Goal: Task Accomplishment & Management: Manage account settings

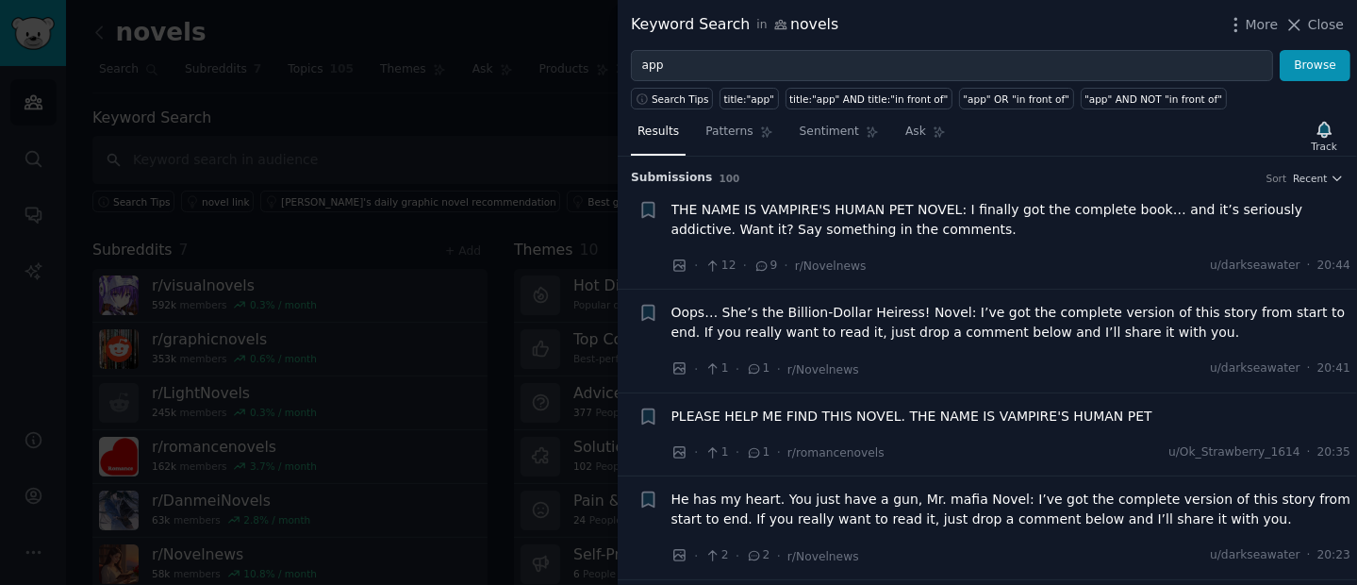
click at [474, 140] on div at bounding box center [678, 292] width 1357 height 585
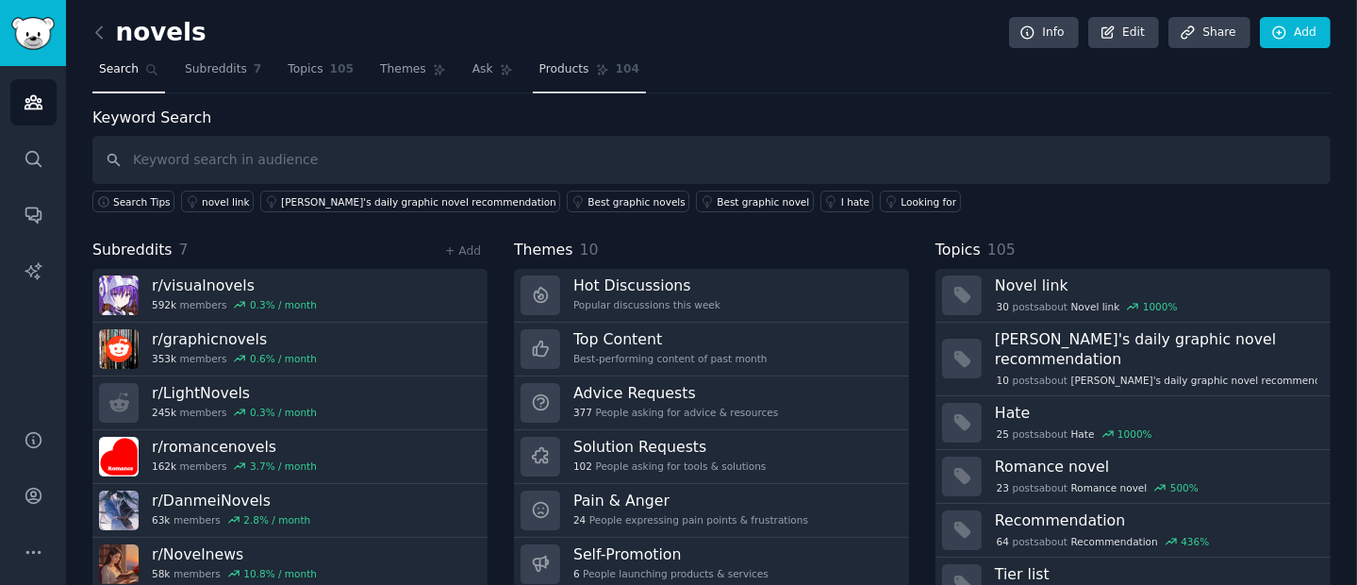
click at [555, 75] on span "Products" at bounding box center [564, 69] width 50 height 17
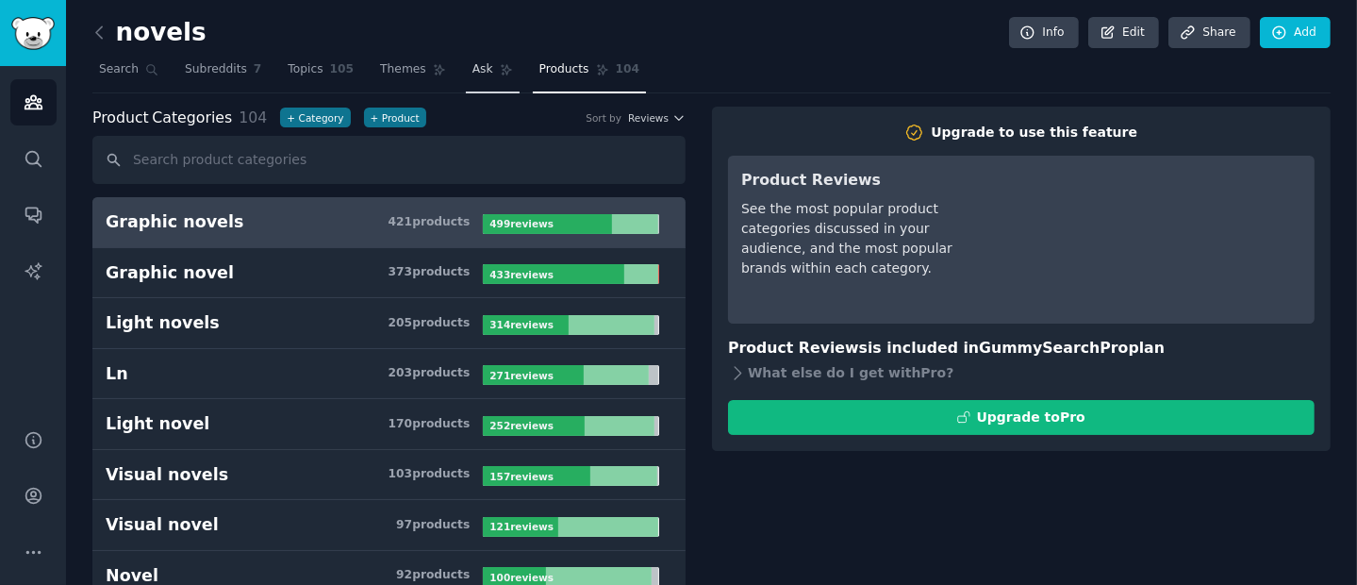
click at [477, 79] on link "Ask" at bounding box center [493, 74] width 54 height 39
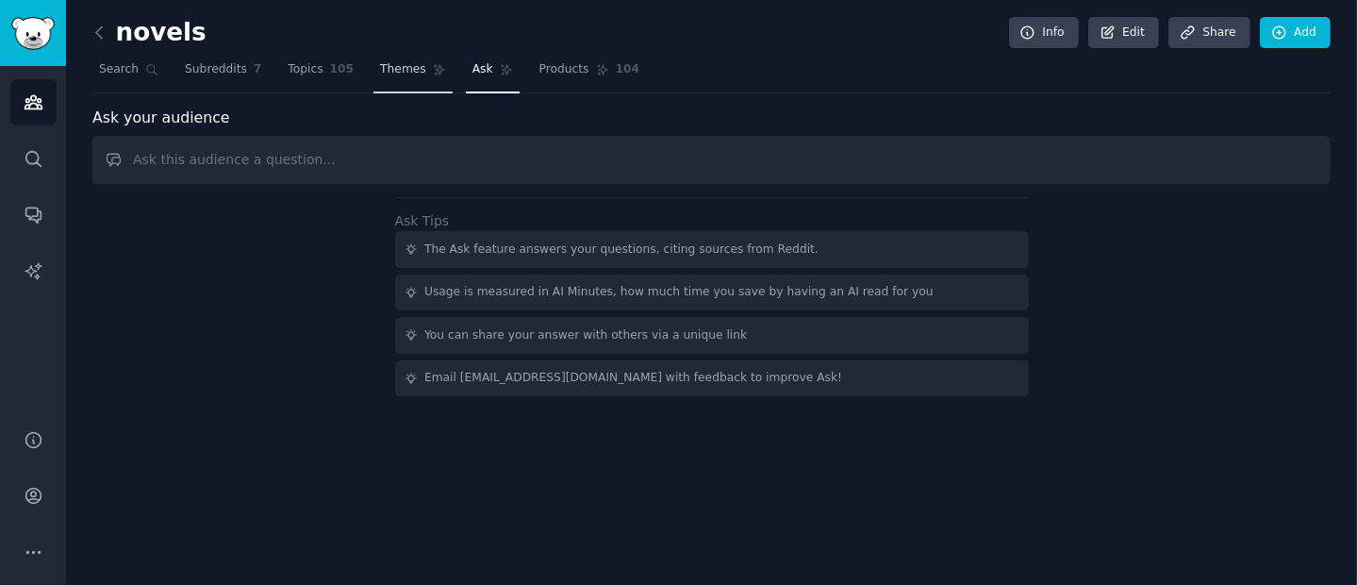
click at [421, 74] on link "Themes" at bounding box center [412, 74] width 79 height 39
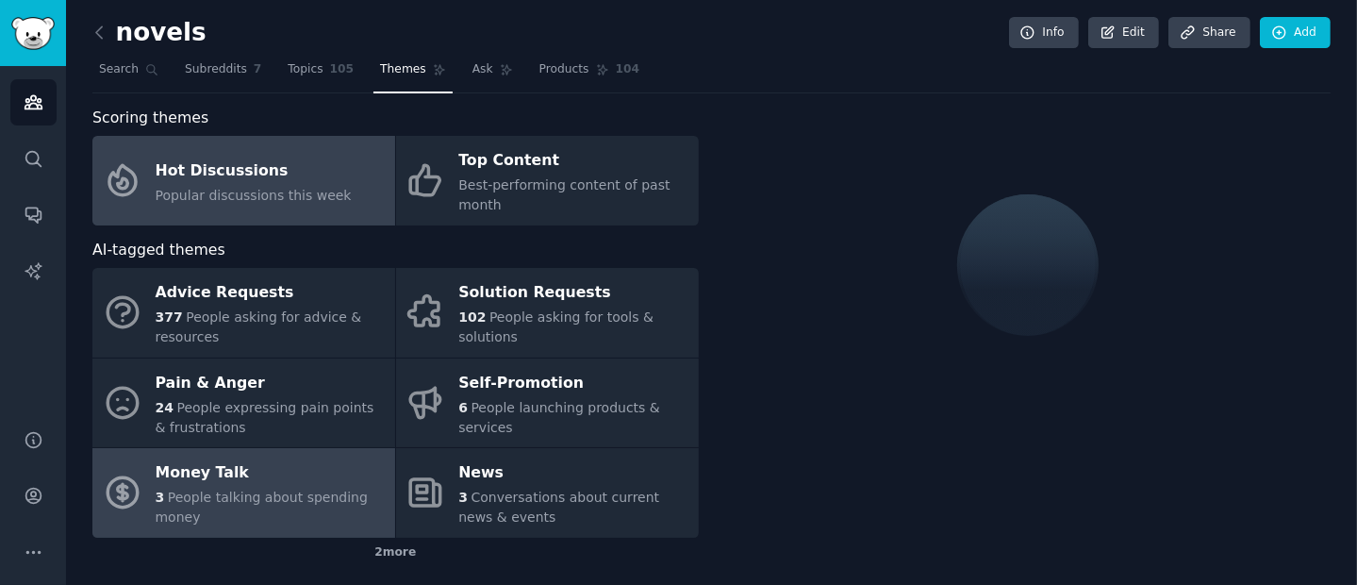
click at [286, 505] on div "3 People talking about spending money" at bounding box center [271, 507] width 230 height 40
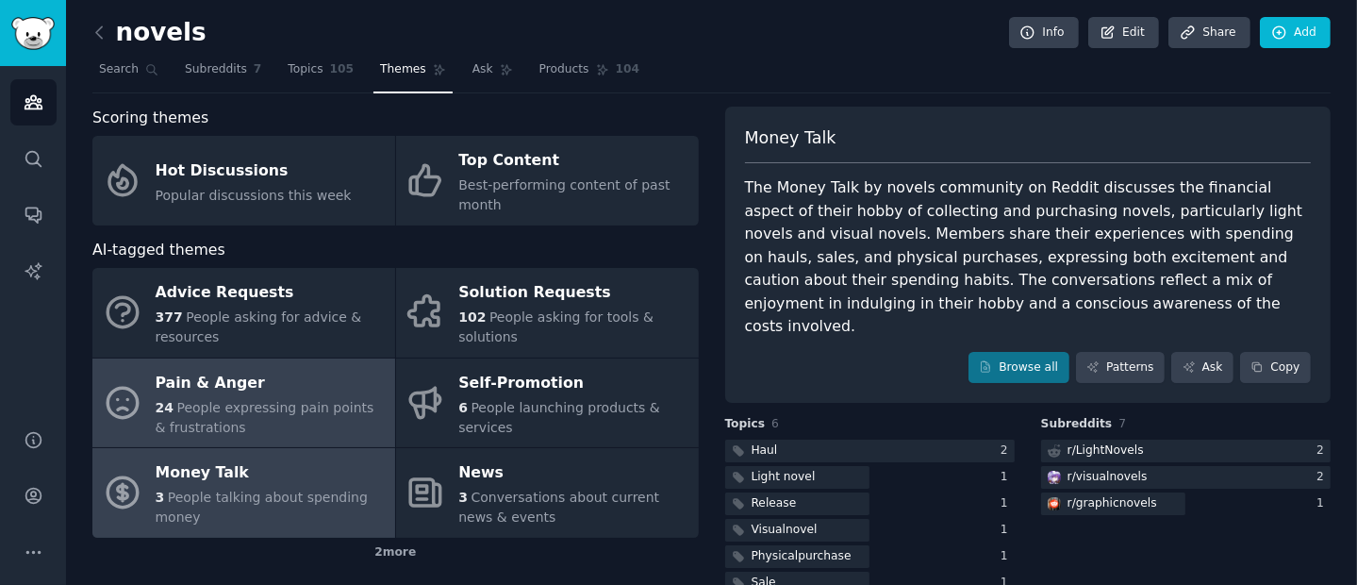
click at [236, 400] on span "People expressing pain points & frustrations" at bounding box center [265, 417] width 219 height 35
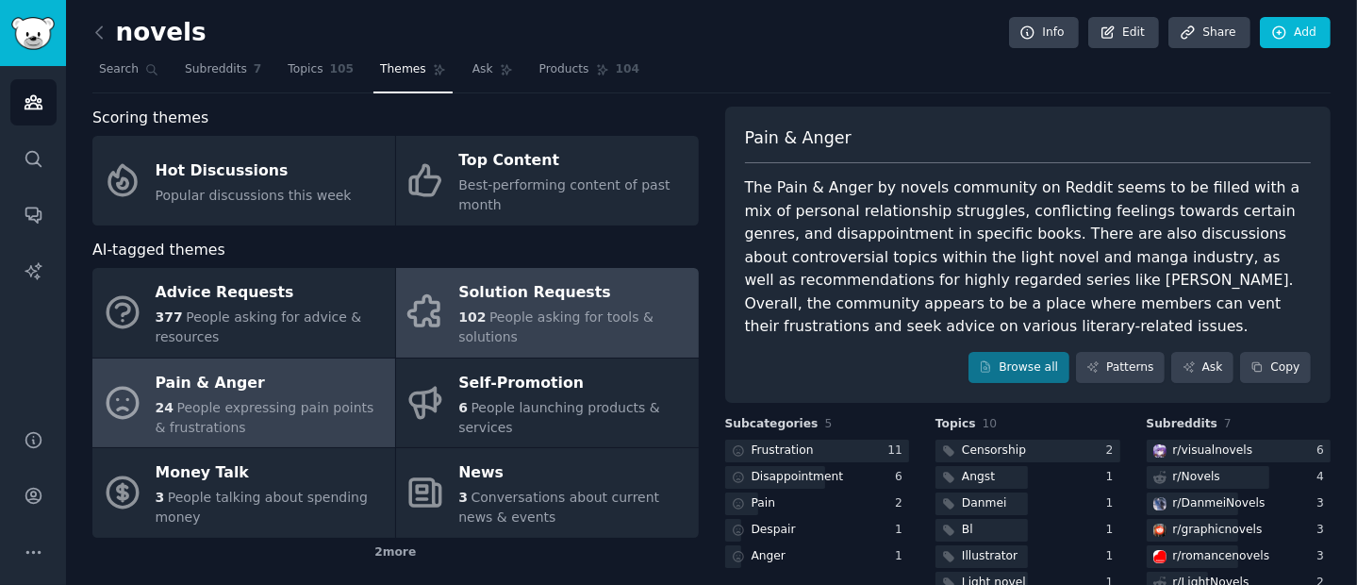
click at [478, 332] on span "People asking for tools & solutions" at bounding box center [555, 326] width 195 height 35
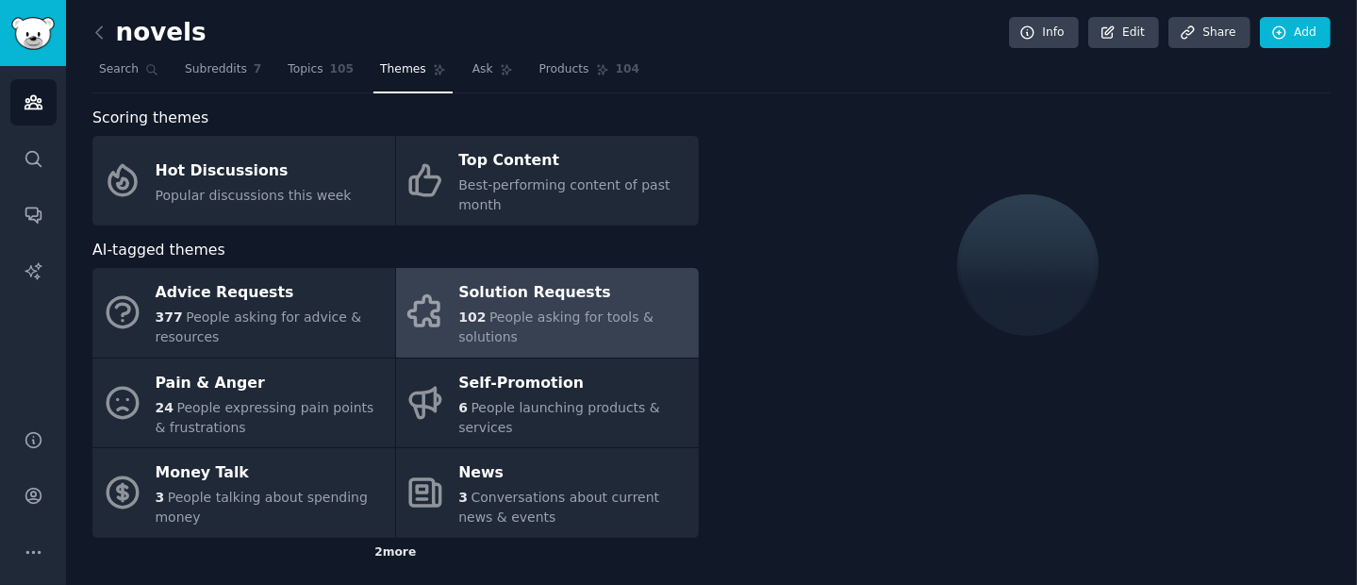
click at [404, 545] on div "2 more" at bounding box center [395, 552] width 606 height 30
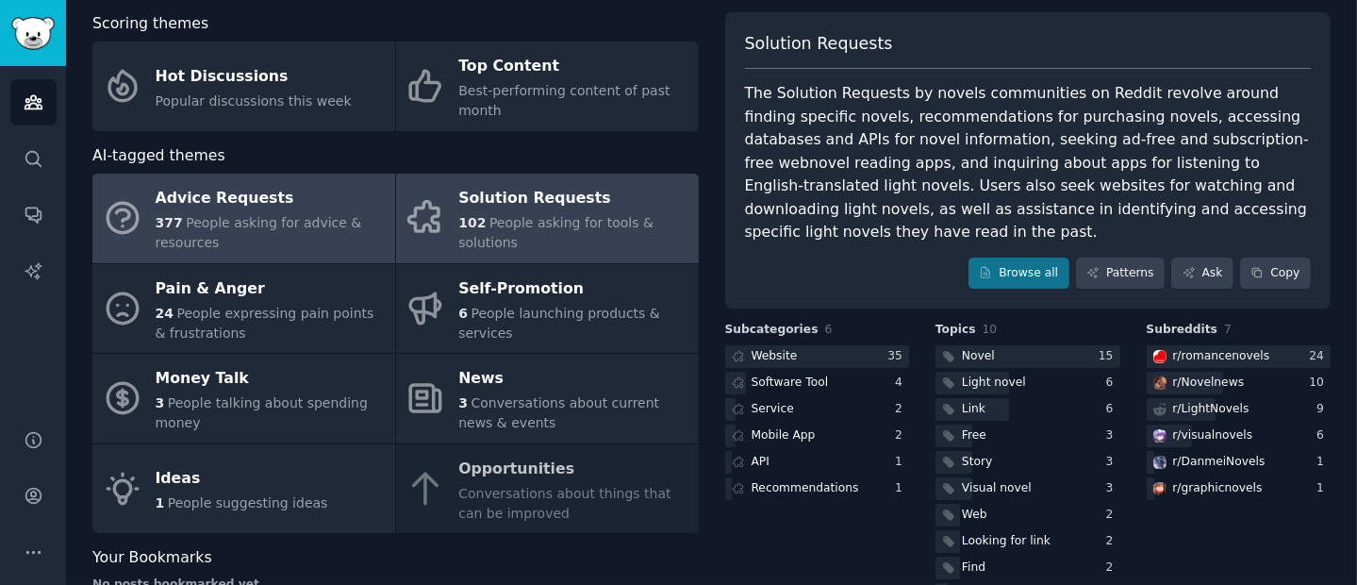
scroll to position [124, 0]
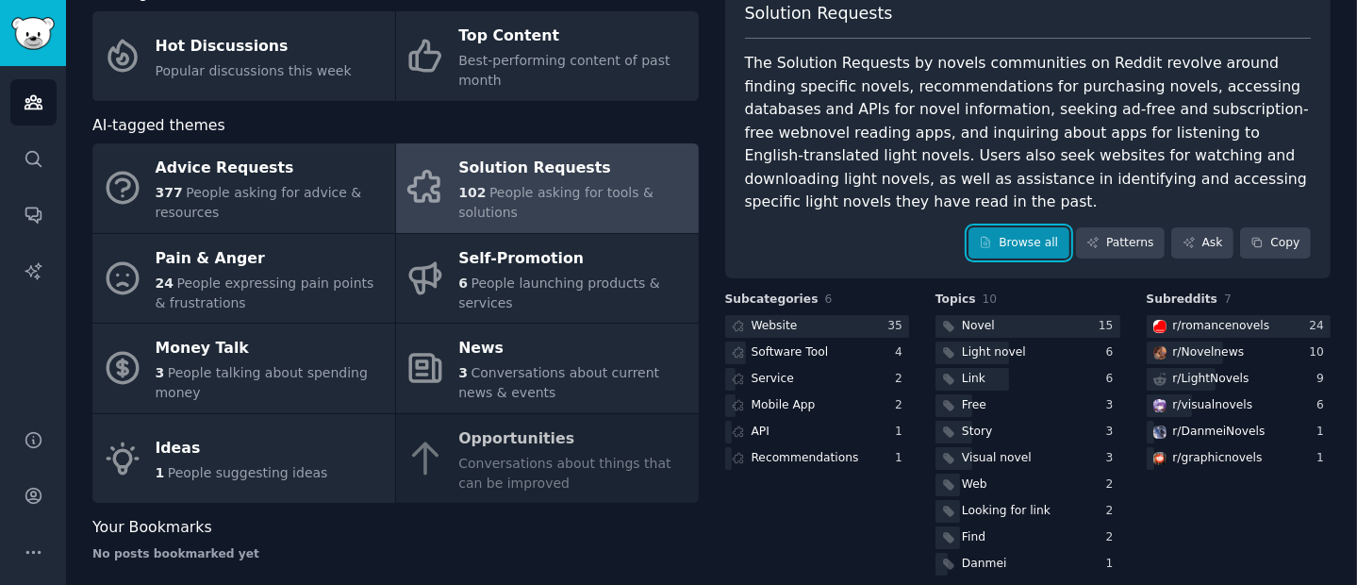
click at [1001, 230] on link "Browse all" at bounding box center [1018, 243] width 101 height 32
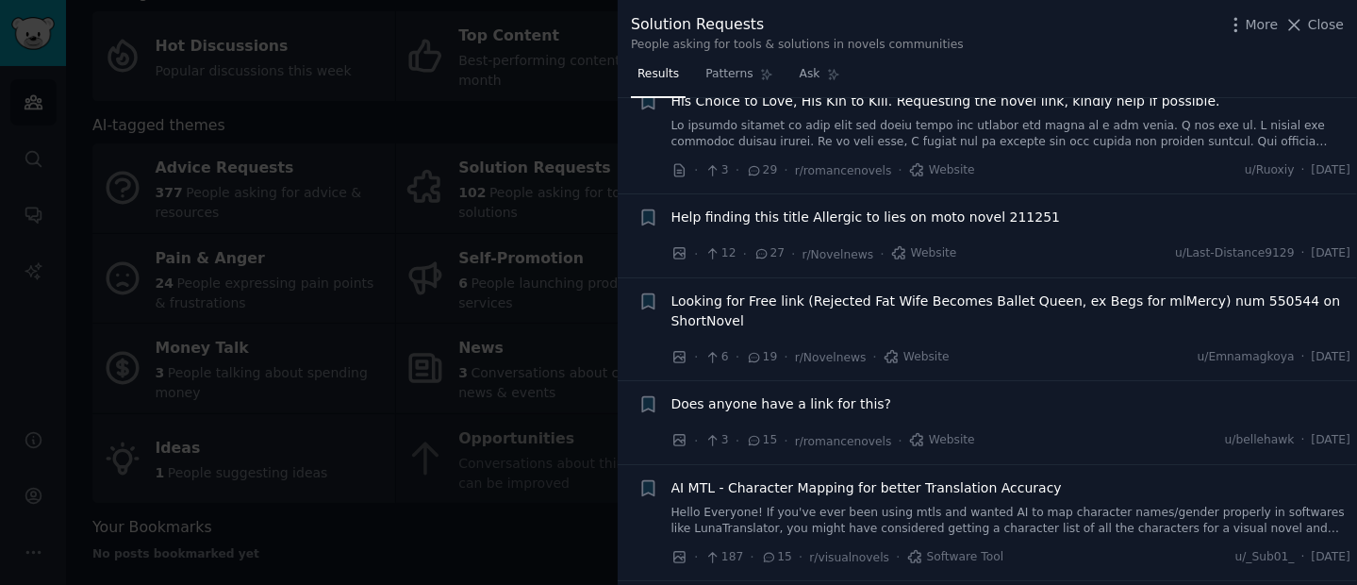
scroll to position [2063, 0]
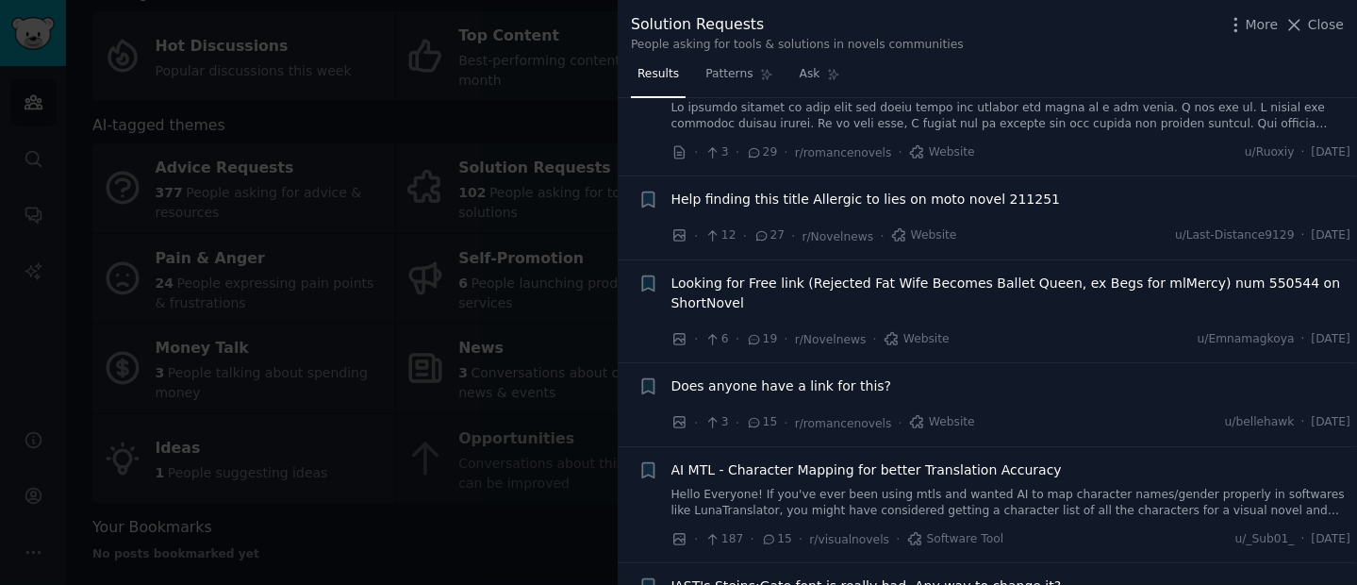
click at [470, 222] on div at bounding box center [678, 292] width 1357 height 585
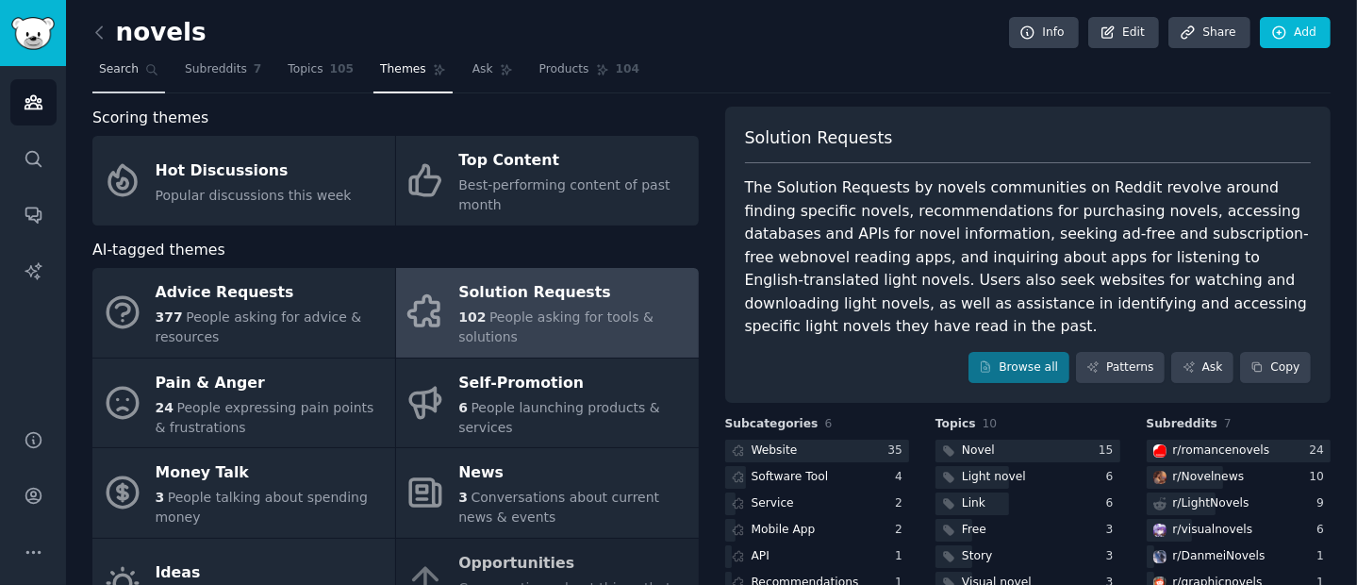
click at [141, 61] on link "Search" at bounding box center [128, 74] width 73 height 39
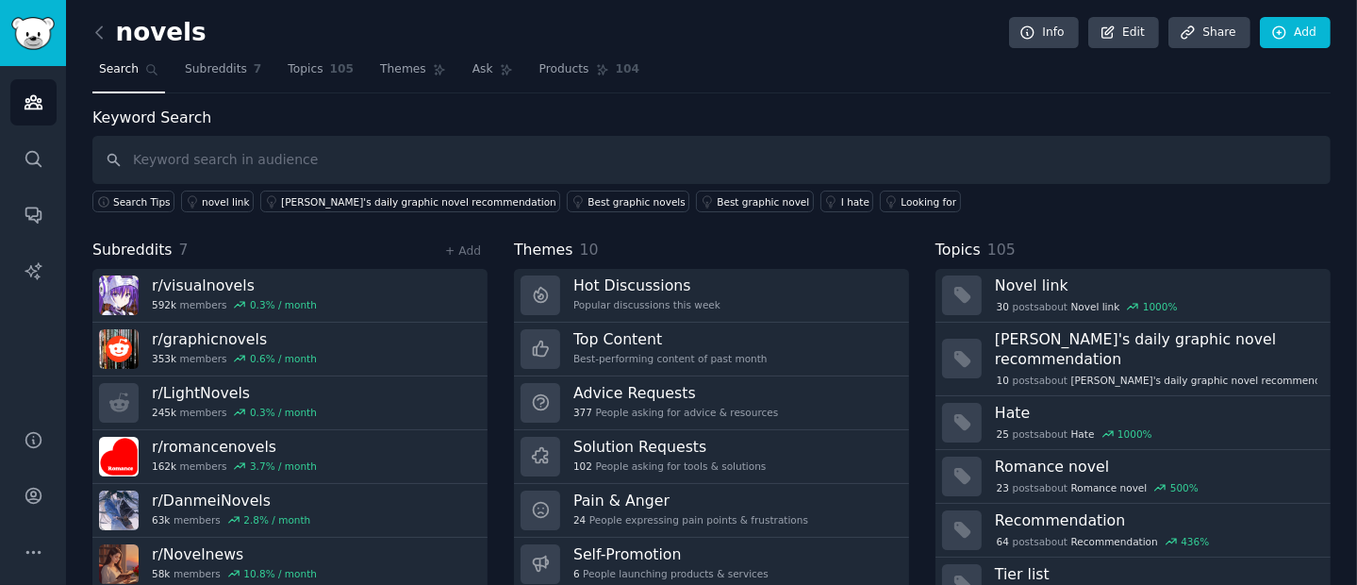
click at [240, 157] on input "text" at bounding box center [711, 160] width 1238 height 48
click at [210, 210] on div "Keyword Search Search Tips app novel link [PERSON_NAME]'s daily graphic novel r…" at bounding box center [711, 375] width 1238 height 537
click at [209, 206] on div "app" at bounding box center [211, 201] width 19 height 13
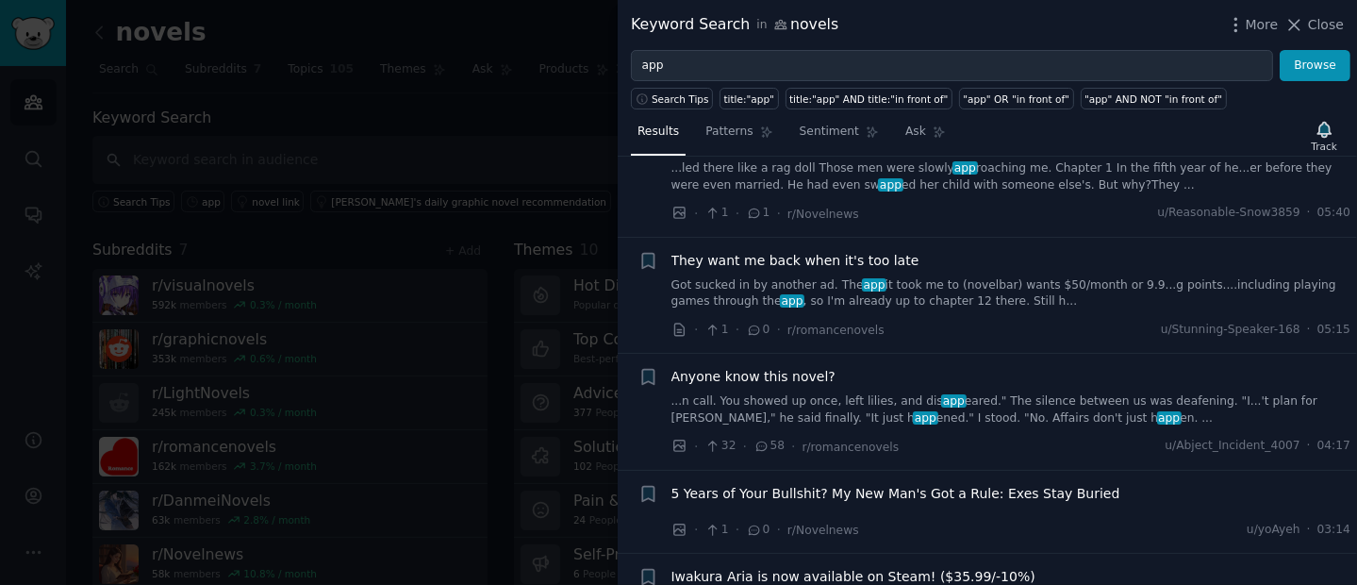
scroll to position [2404, 0]
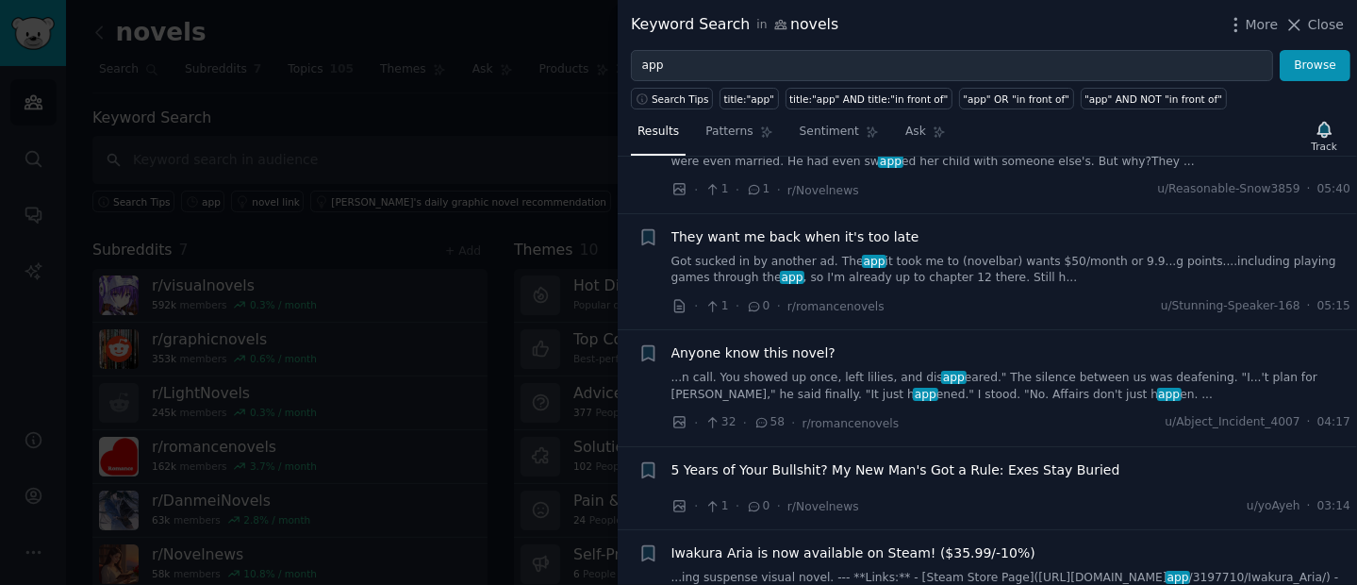
click at [495, 263] on div at bounding box center [678, 292] width 1357 height 585
click at [137, 76] on div at bounding box center [678, 292] width 1357 height 585
click at [105, 21] on div at bounding box center [678, 292] width 1357 height 585
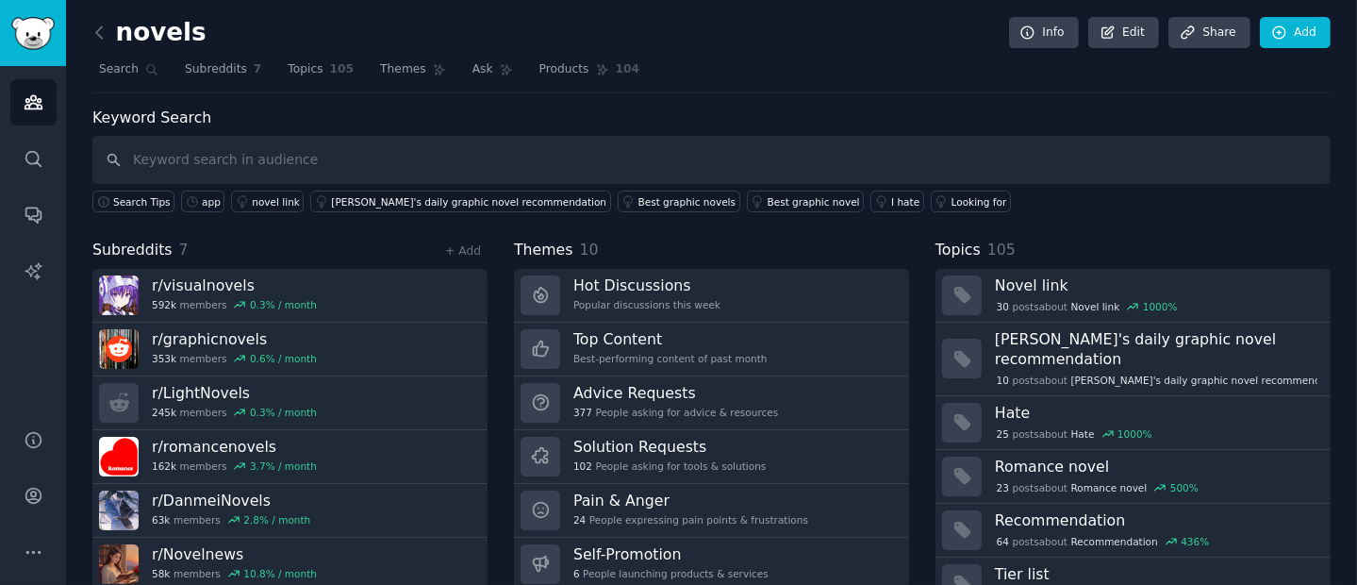
click at [105, 34] on icon at bounding box center [100, 33] width 20 height 20
click at [98, 25] on icon at bounding box center [100, 33] width 20 height 20
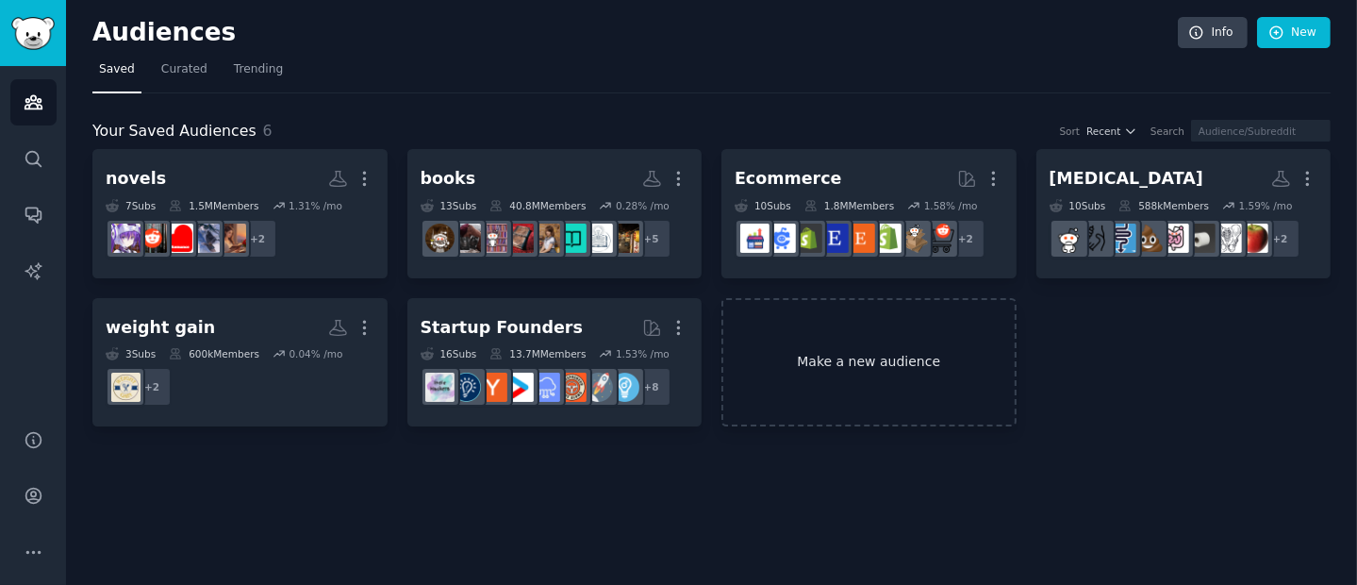
click at [791, 414] on link "Make a new audience" at bounding box center [868, 362] width 295 height 129
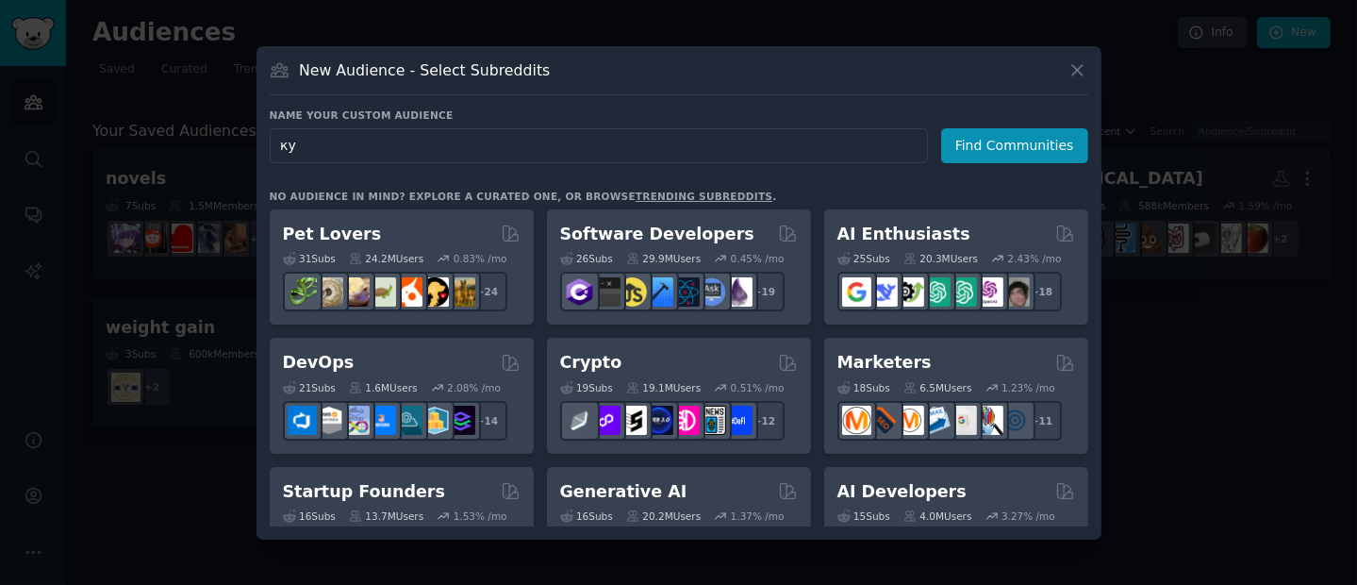
type input "к"
type input "relationships"
click at [1027, 190] on div "Name your custom audience Audience Name relationships Find Communities" at bounding box center [679, 358] width 818 height 337
click at [1025, 136] on button "Find Communities" at bounding box center [1014, 145] width 147 height 35
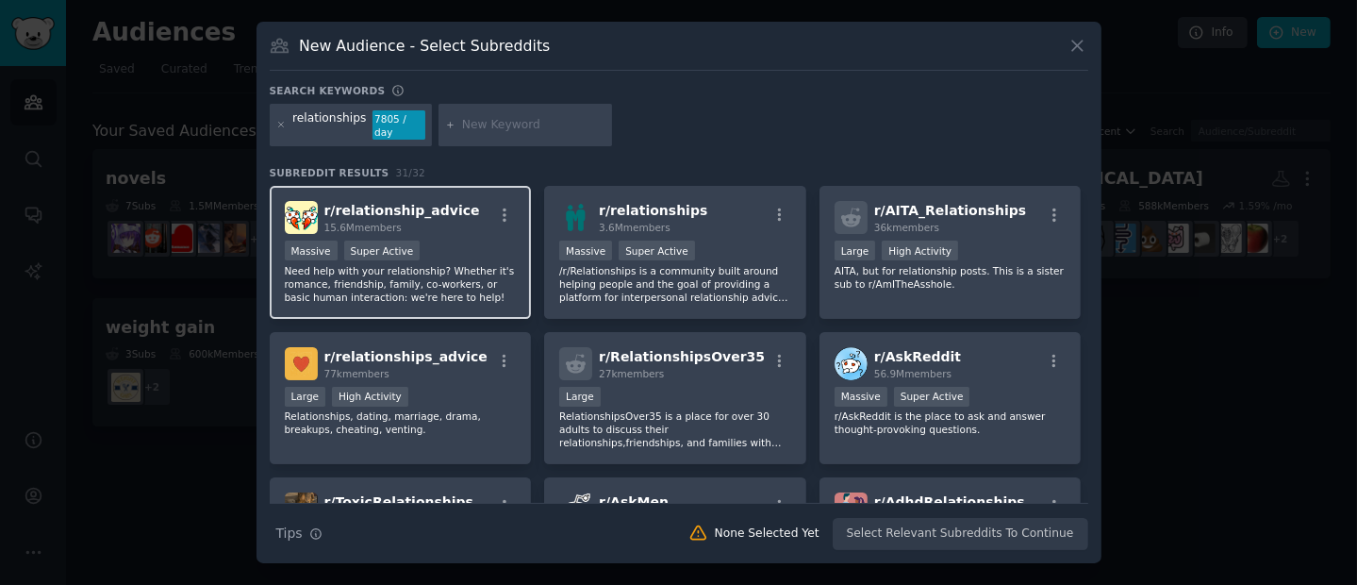
click at [500, 234] on div "r/ relationship_advice 15.6M members Massive Super Active Need help with your r…" at bounding box center [401, 252] width 262 height 133
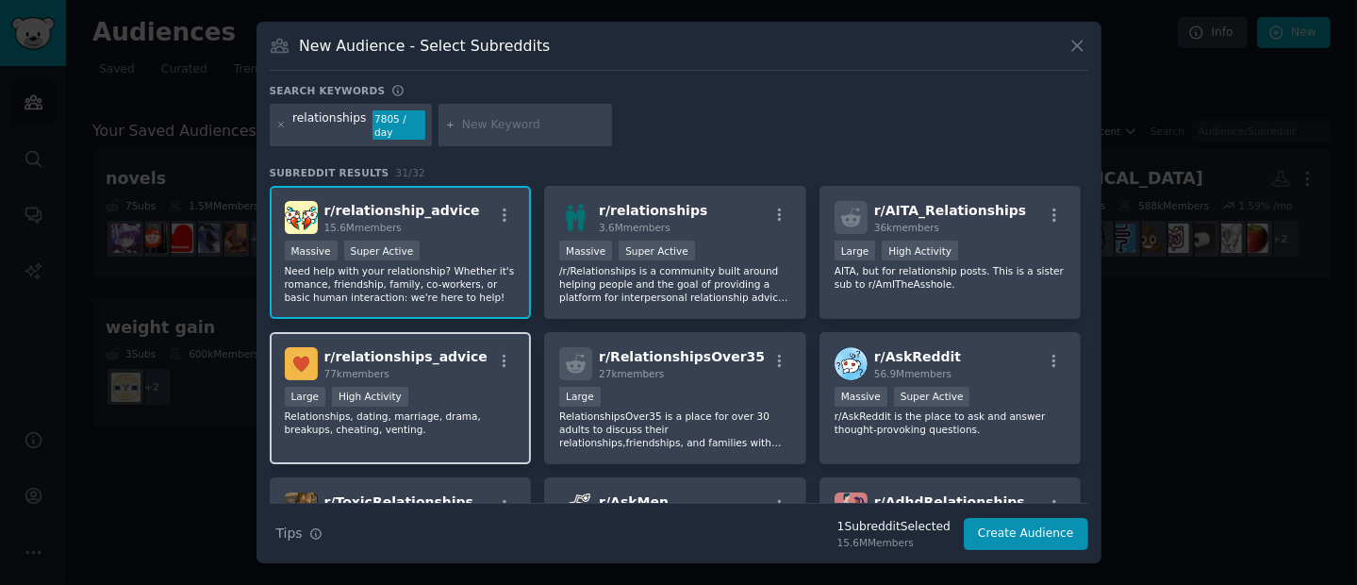
click at [385, 416] on p "Relationships, dating, marriage, drama, breakups, cheating, venting." at bounding box center [401, 422] width 232 height 26
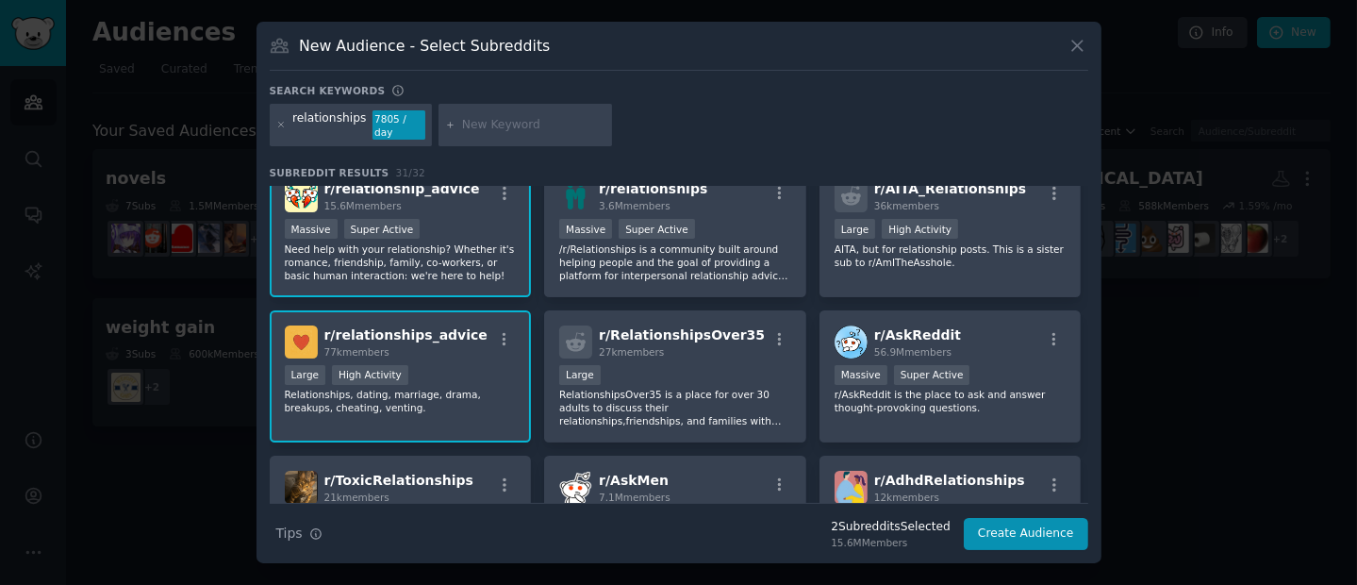
scroll to position [23, 0]
click at [407, 256] on p "Need help with your relationship? Whether it's romance, friendship, family, co-…" at bounding box center [401, 261] width 232 height 40
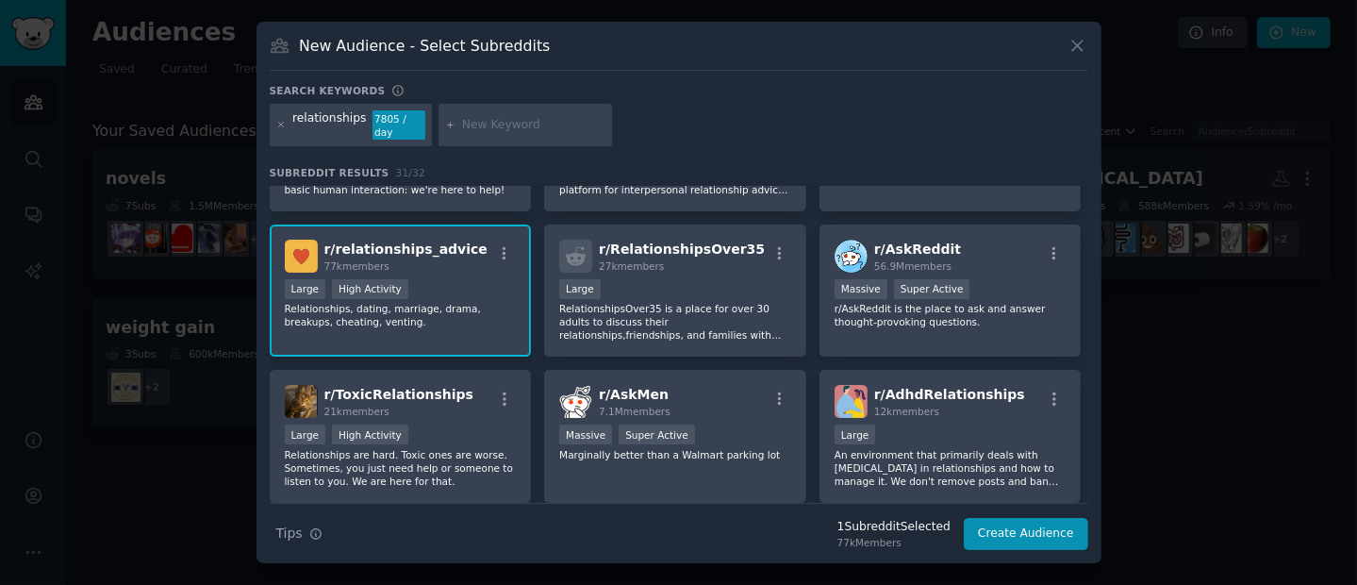
scroll to position [136, 0]
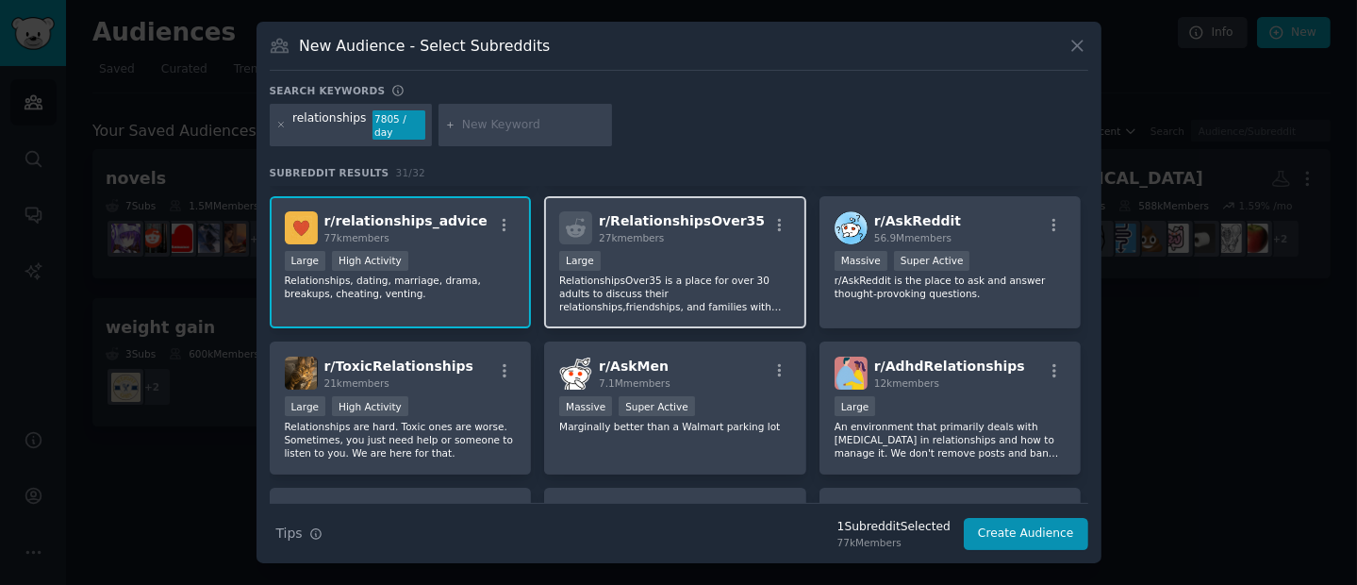
click at [706, 282] on p "RelationshipsOver35 is a place for over 30 adults to discuss their relationship…" at bounding box center [675, 293] width 232 height 40
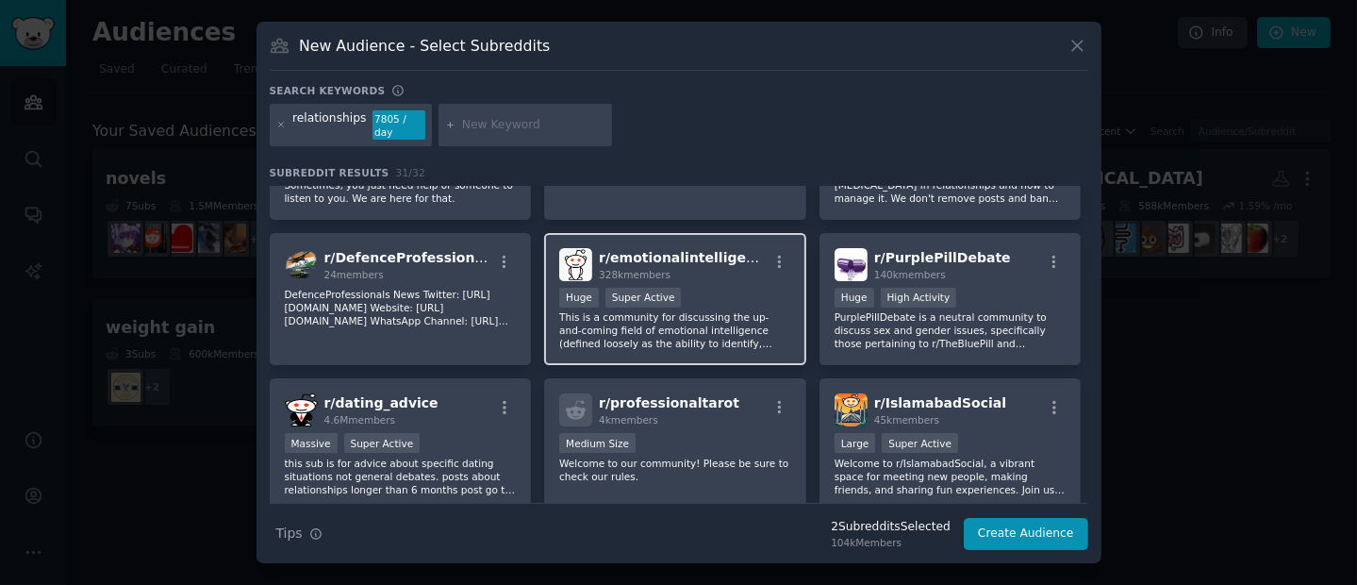
scroll to position [426, 0]
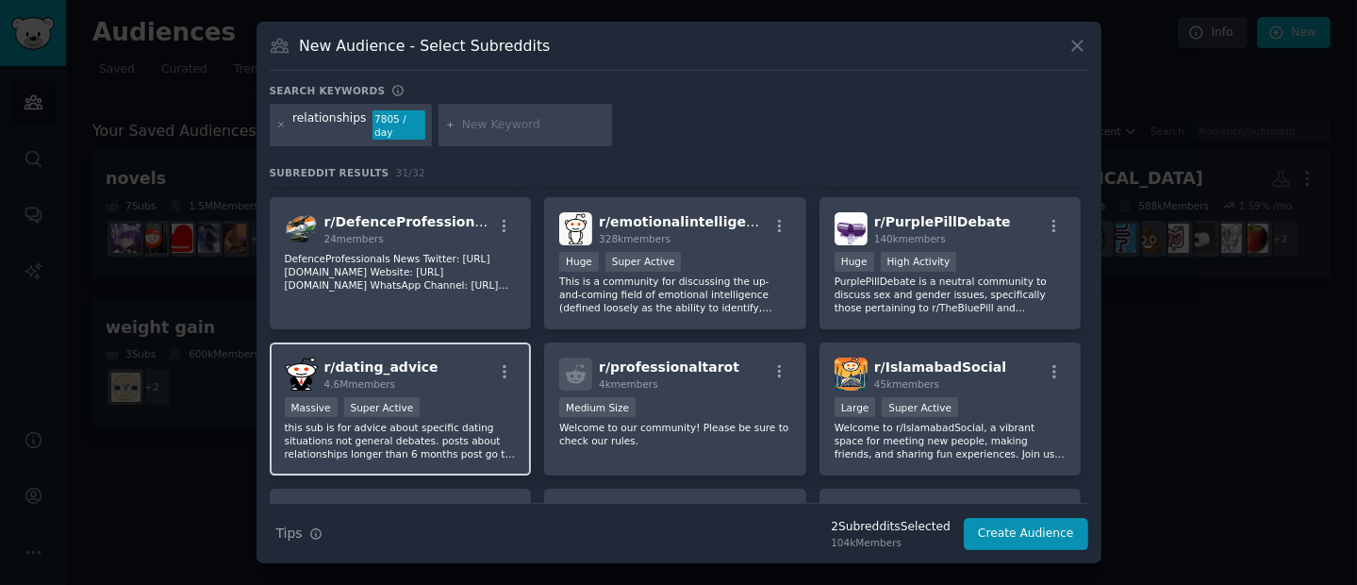
click at [482, 420] on p "this sub is for advice about specific dating situations not general debates. po…" at bounding box center [401, 440] width 232 height 40
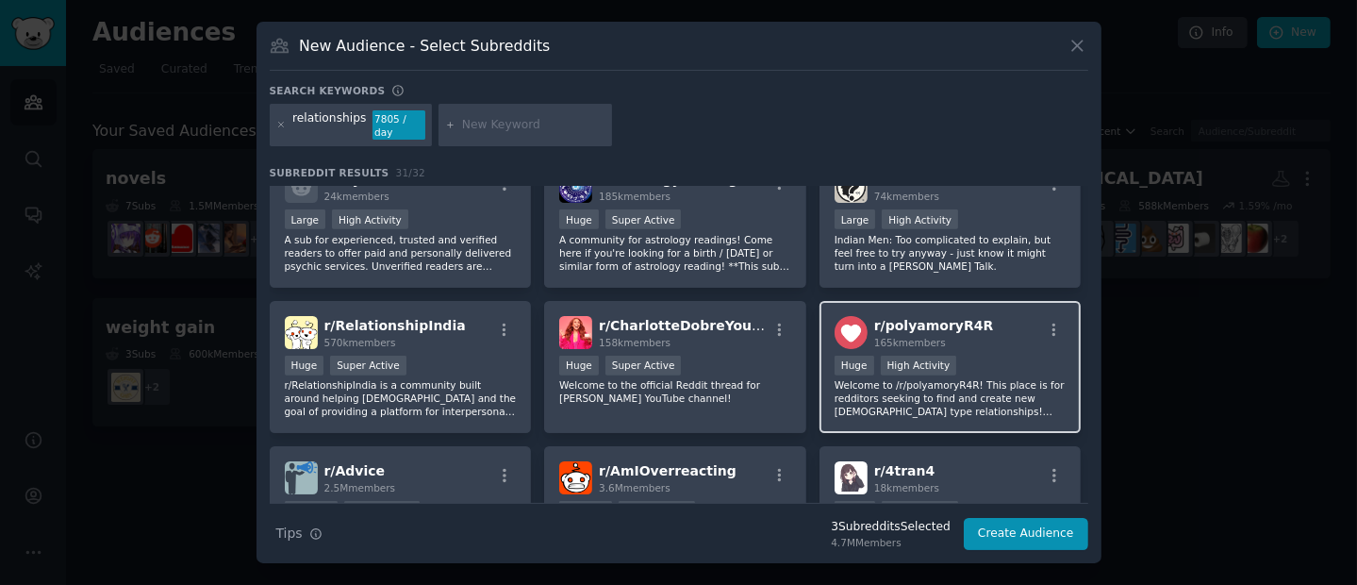
scroll to position [905, 0]
click at [920, 379] on p "Welcome to /r/polyamoryR4R! This place is for redditors seeking to find and cre…" at bounding box center [950, 398] width 232 height 40
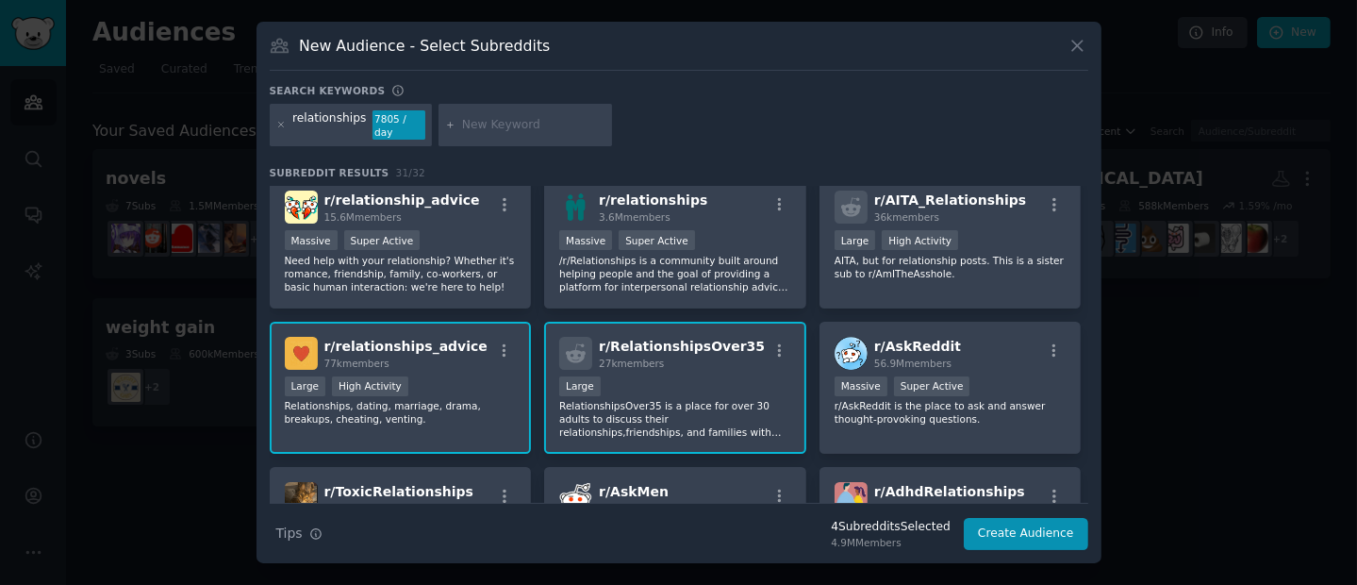
scroll to position [0, 0]
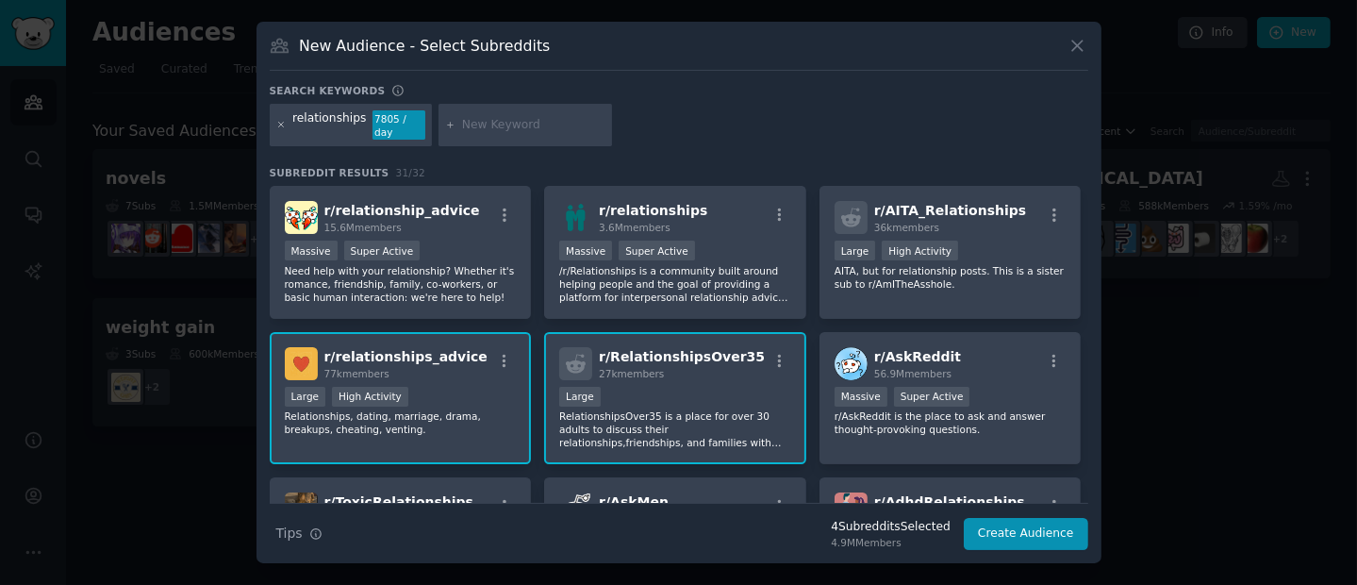
click at [282, 124] on icon at bounding box center [281, 125] width 10 height 10
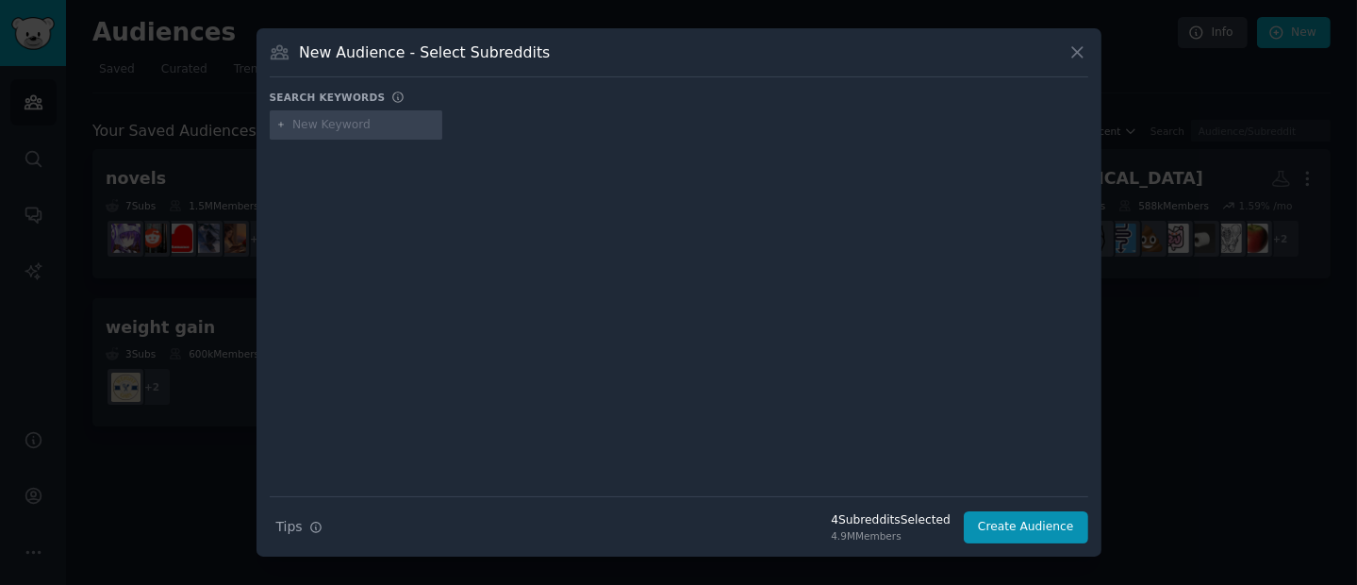
click at [318, 124] on input "text" at bounding box center [363, 125] width 143 height 17
type input "r"
type input "dating"
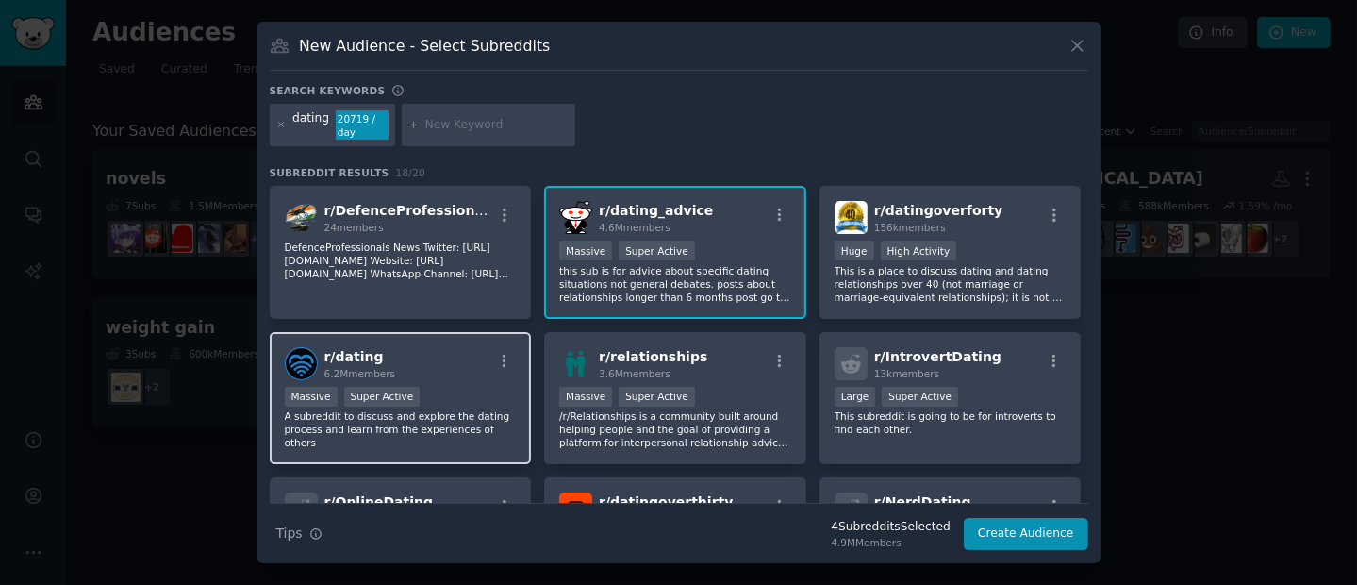
click at [446, 374] on div "r/ dating 6.2M members" at bounding box center [401, 363] width 232 height 33
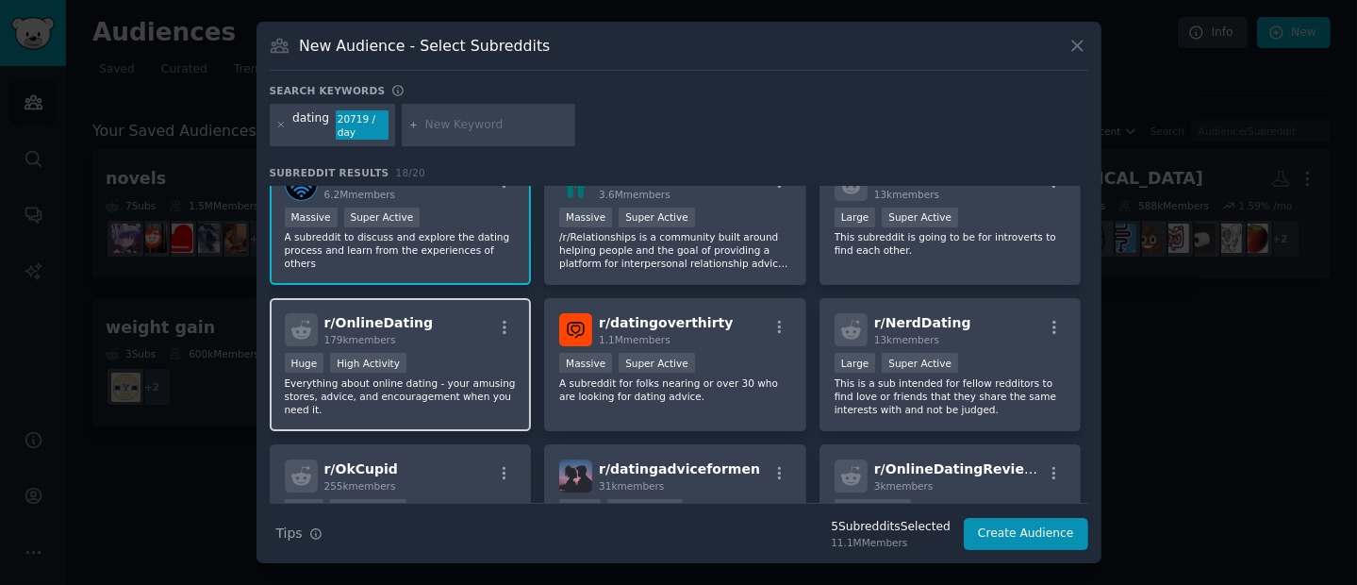
scroll to position [216, 0]
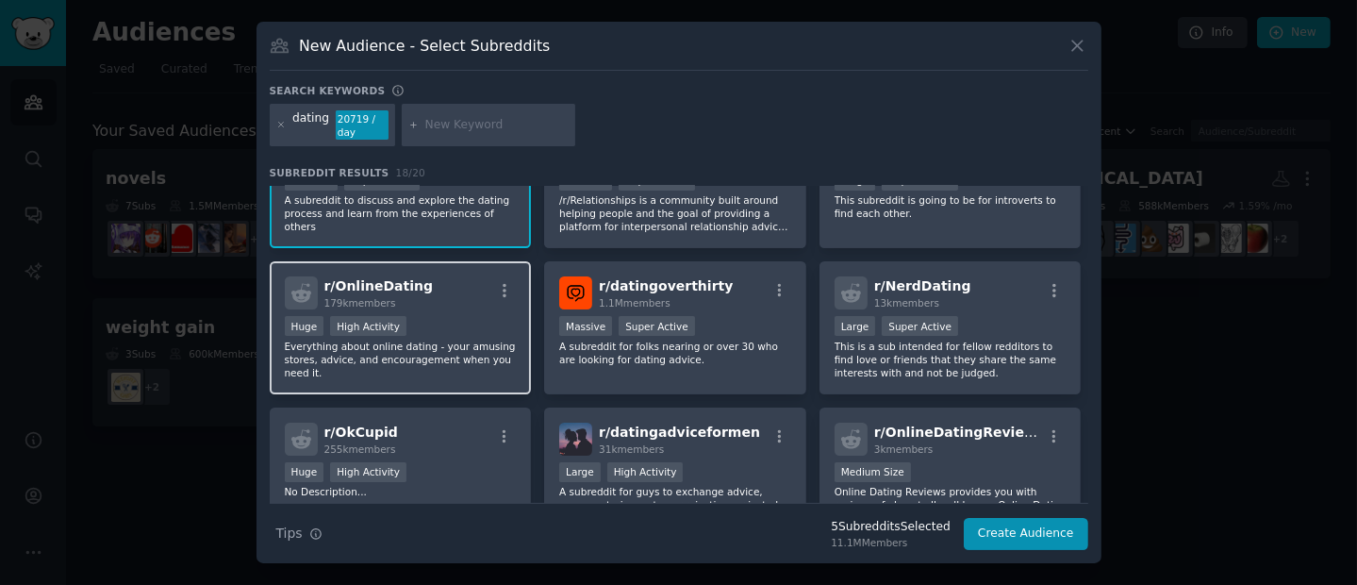
click at [470, 347] on p "Everything about online dating - your amusing stores, advice, and encouragement…" at bounding box center [401, 359] width 232 height 40
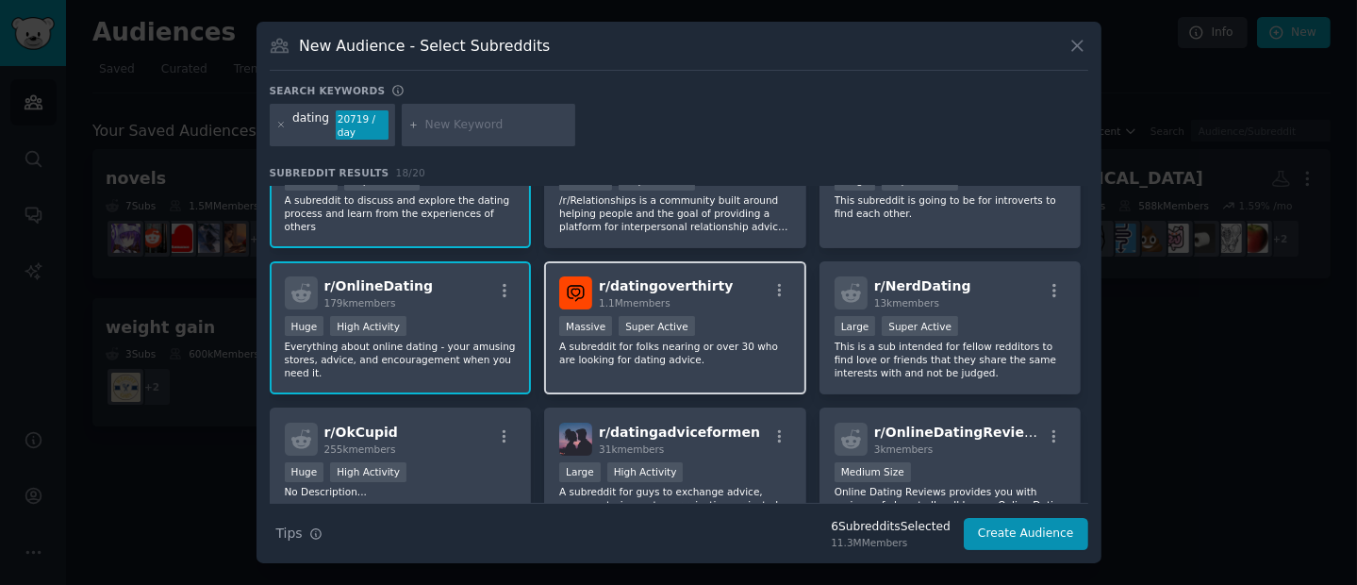
click at [743, 347] on p "A subreddit for folks nearing or over 30 who are looking for dating advice." at bounding box center [675, 352] width 232 height 26
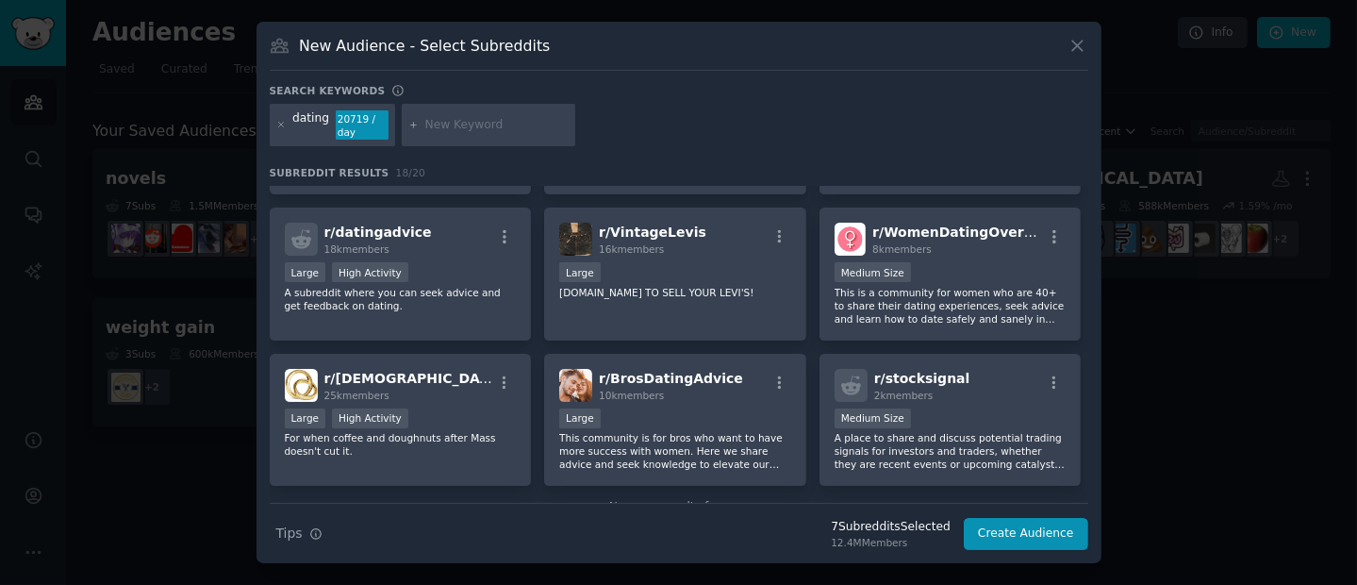
scroll to position [0, 0]
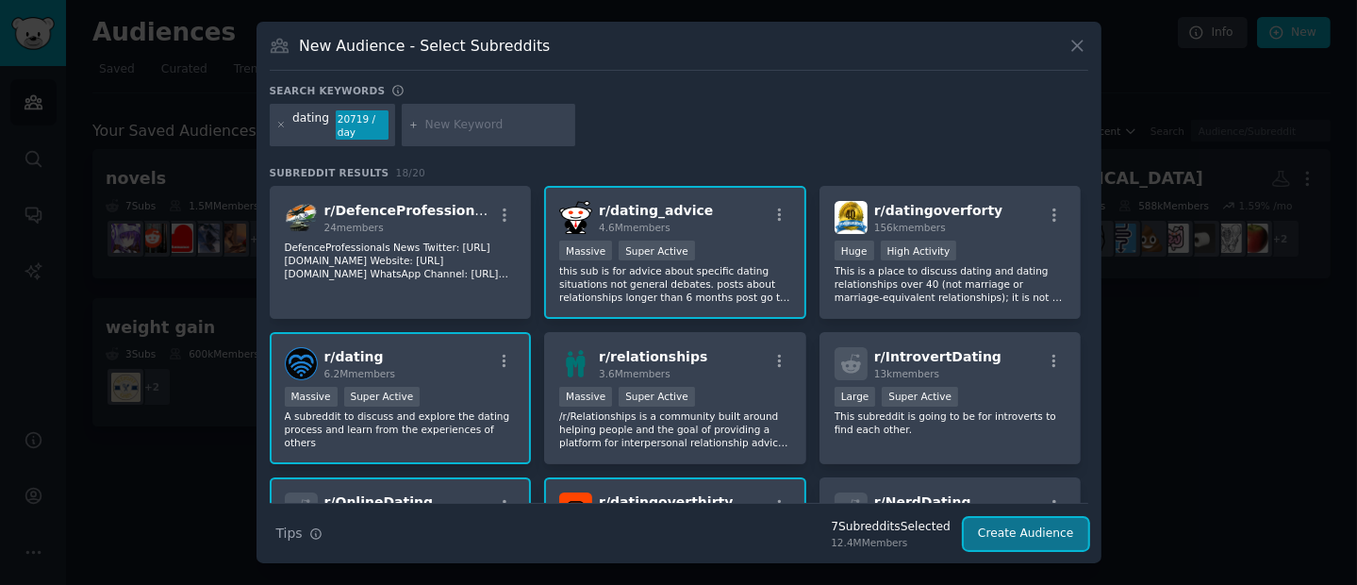
click at [1009, 533] on button "Create Audience" at bounding box center [1026, 534] width 124 height 32
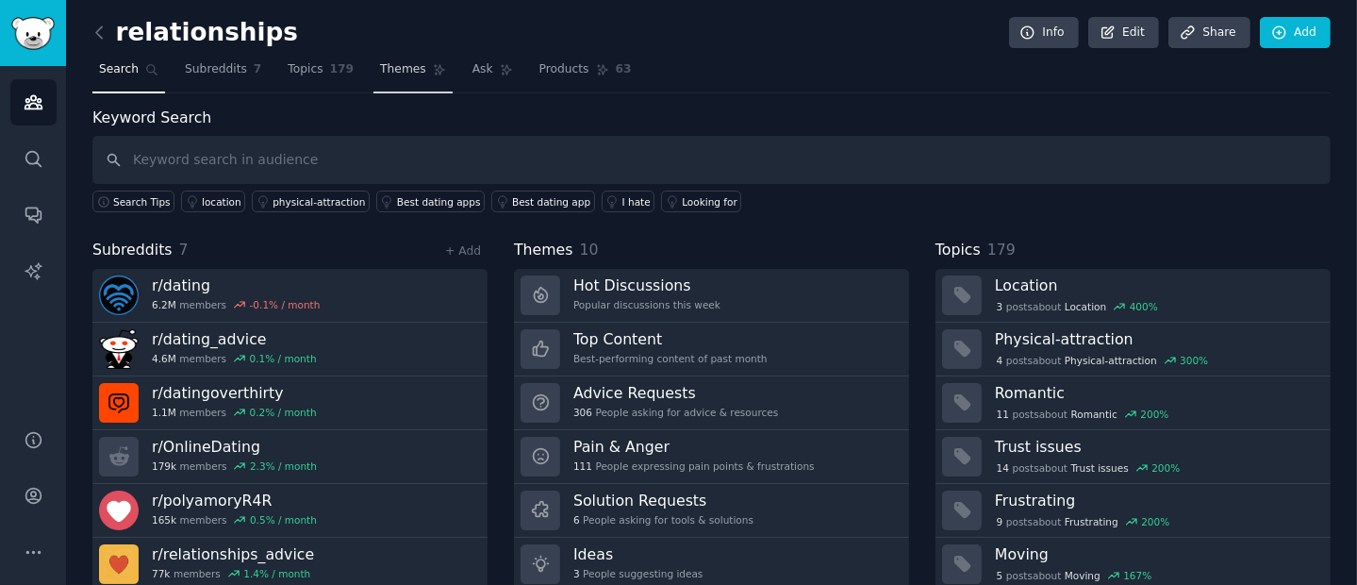
click at [399, 58] on link "Themes" at bounding box center [412, 74] width 79 height 39
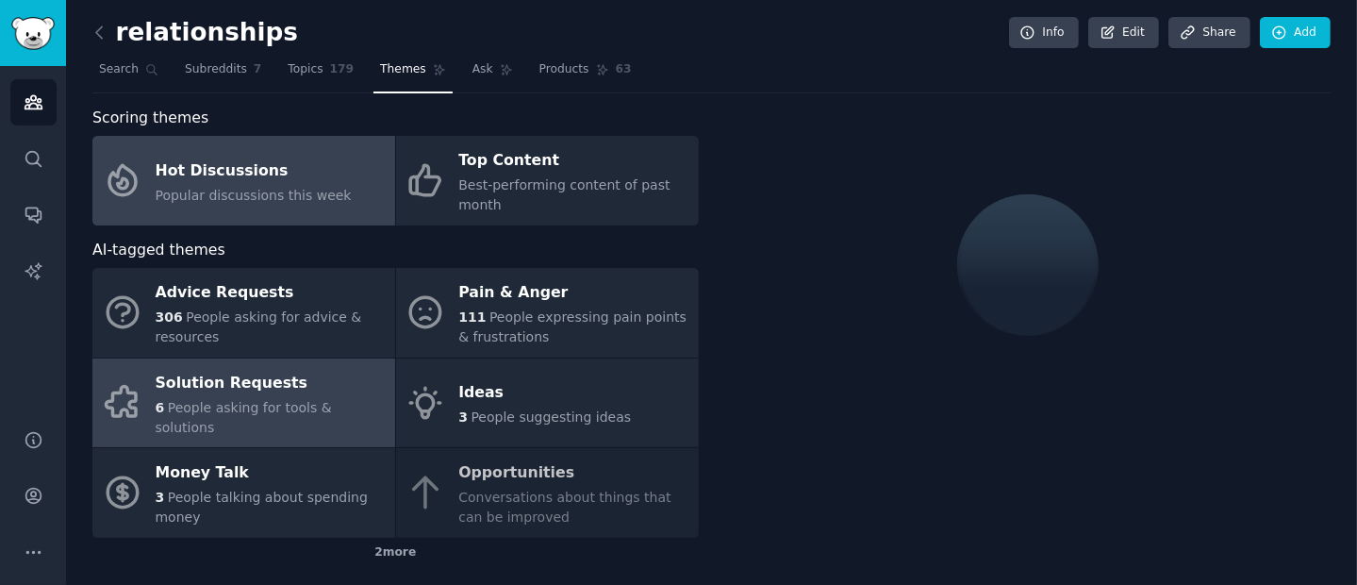
click at [223, 406] on span "People asking for tools & solutions" at bounding box center [244, 417] width 176 height 35
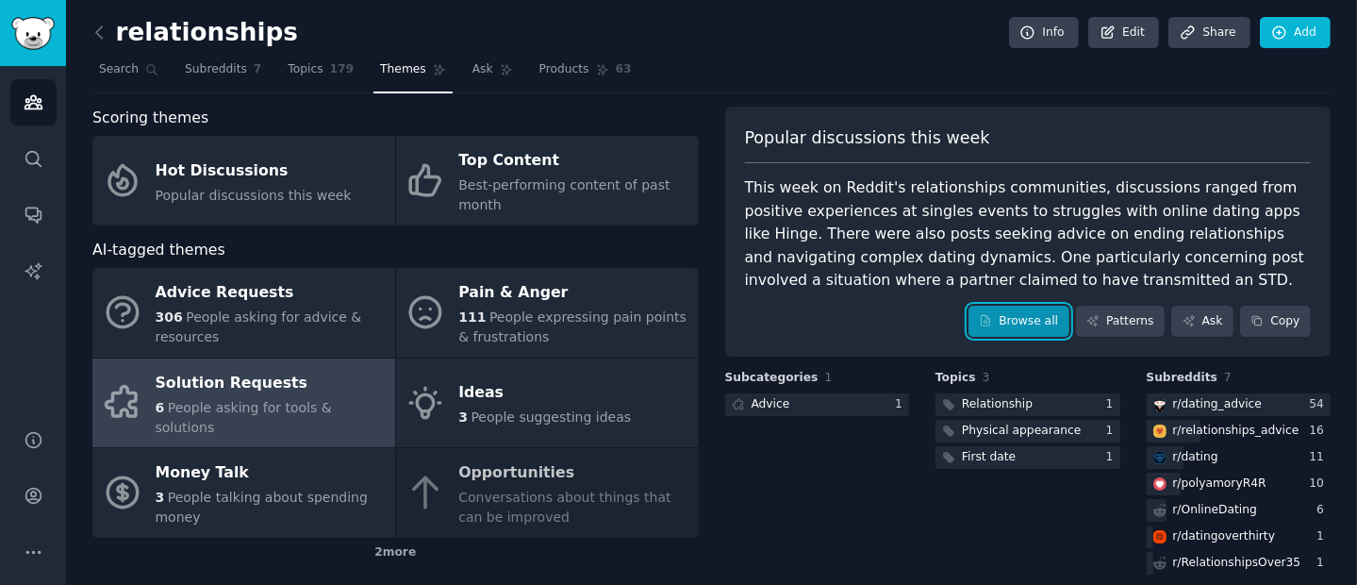
click at [1033, 325] on link "Browse all" at bounding box center [1018, 321] width 101 height 32
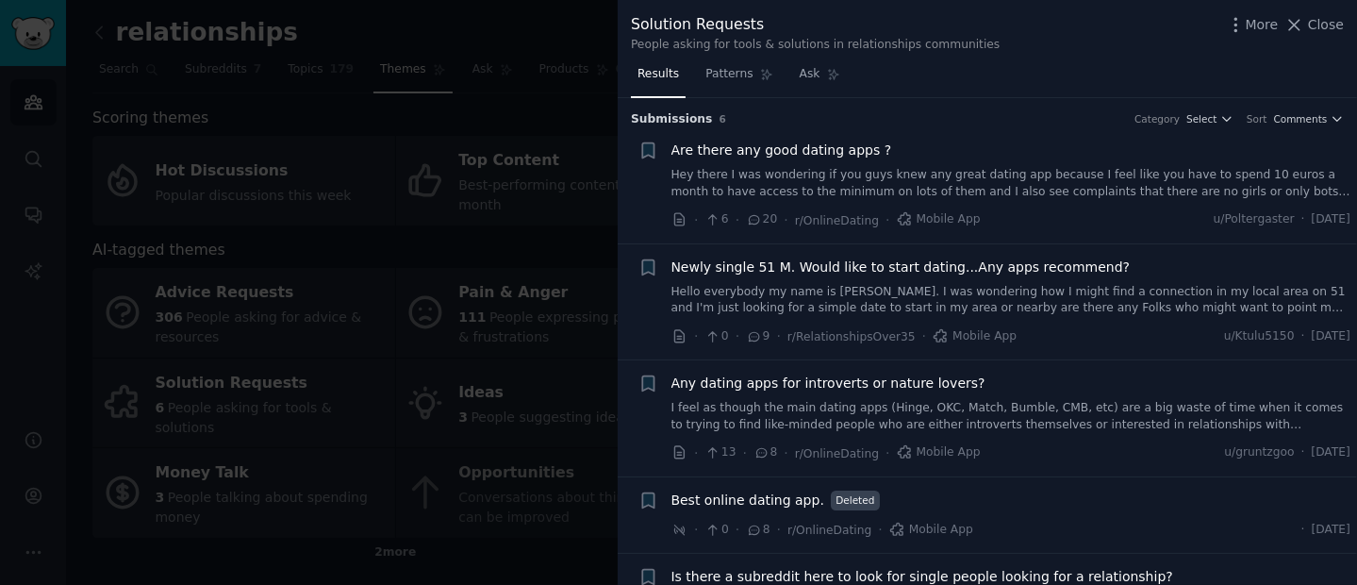
click at [792, 178] on link "Hey there I was wondering if you guys knew any great dating app because I feel …" at bounding box center [1011, 183] width 680 height 33
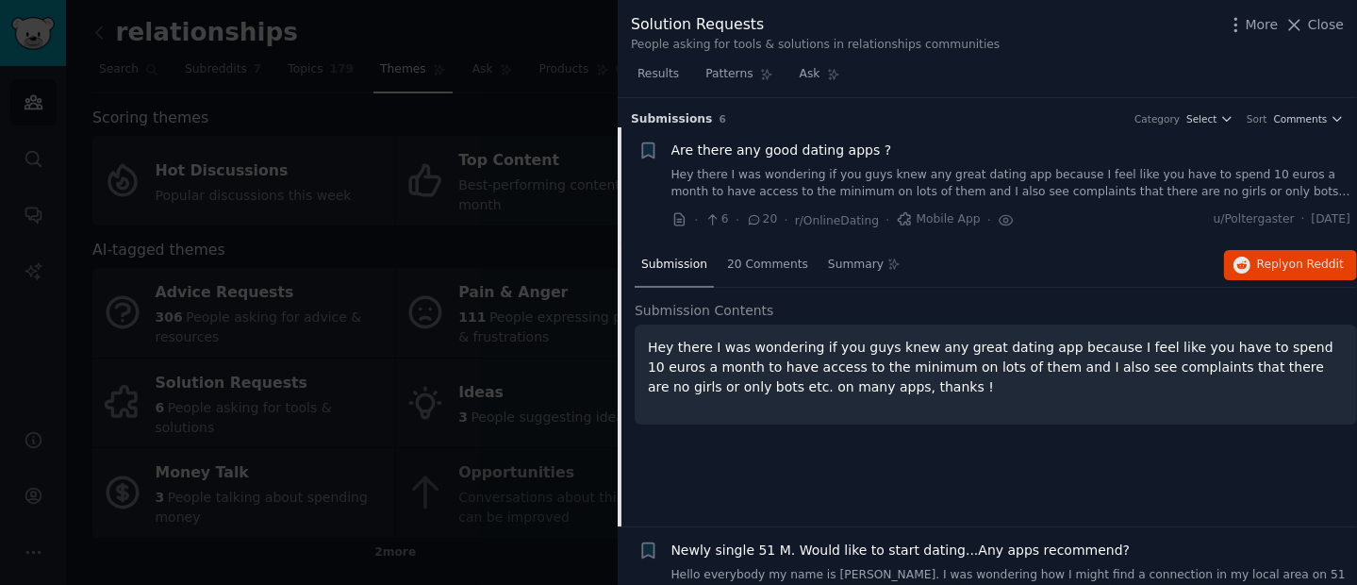
scroll to position [29, 0]
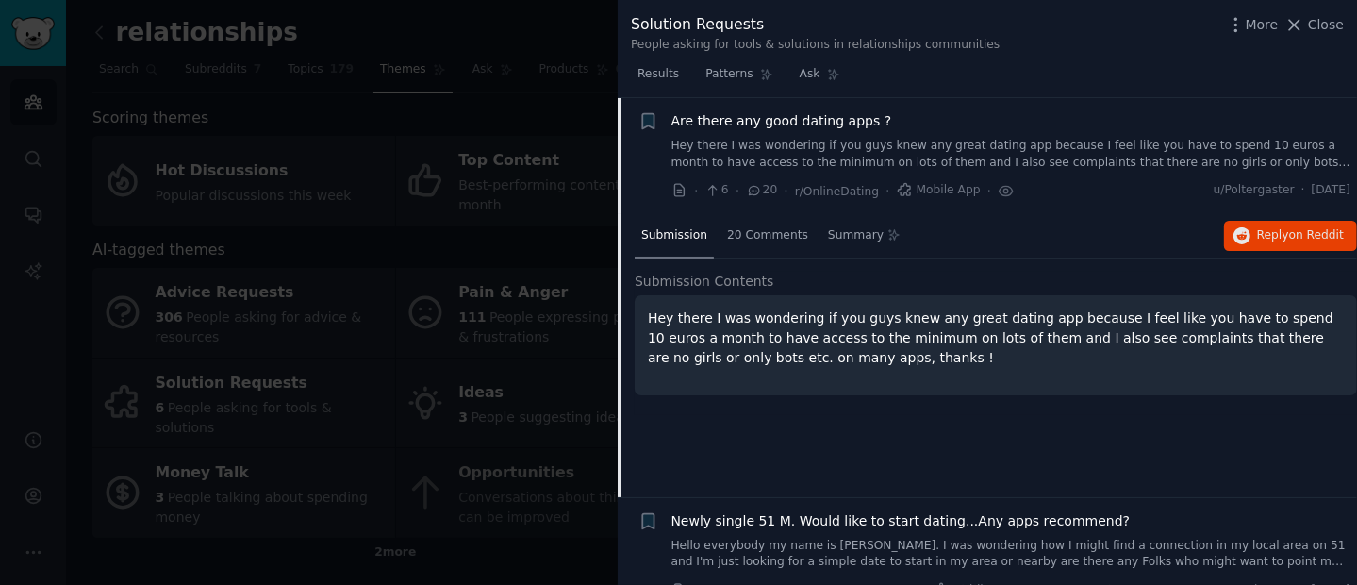
click at [1291, 255] on div "Submission 20 Comments Summary Reply on Reddit" at bounding box center [996, 236] width 722 height 45
click at [1289, 243] on button "Reply on Reddit" at bounding box center [1290, 236] width 133 height 30
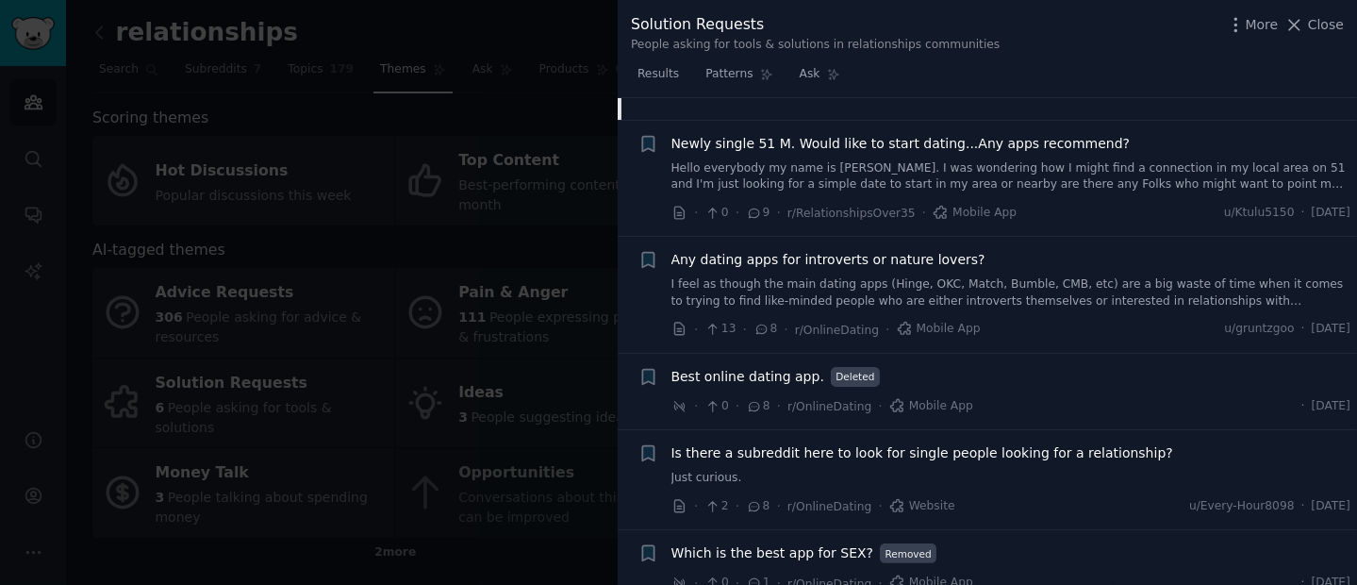
scroll to position [426, 0]
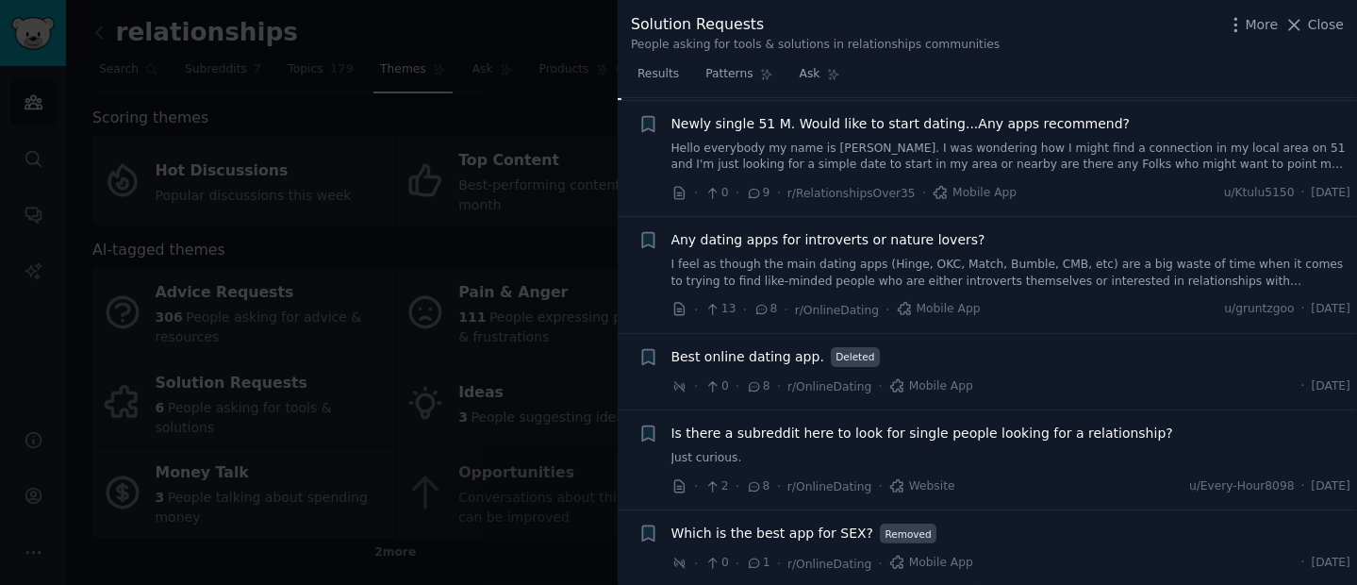
click at [888, 253] on div "Any dating apps for introverts or nature lovers? I feel as though the main dati…" at bounding box center [1011, 259] width 680 height 59
click at [888, 249] on div "Any dating apps for introverts or nature lovers? I feel as though the main dati…" at bounding box center [1011, 259] width 680 height 59
click at [889, 245] on span "Any dating apps for introverts or nature lovers?" at bounding box center [828, 240] width 314 height 20
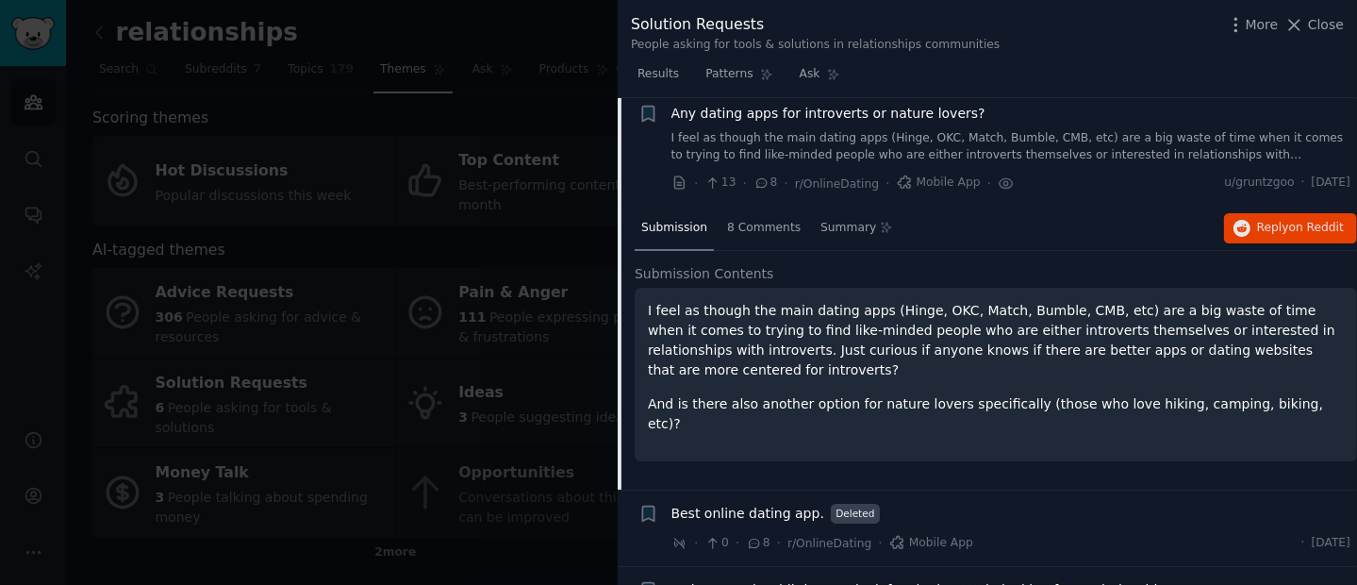
scroll to position [262, 0]
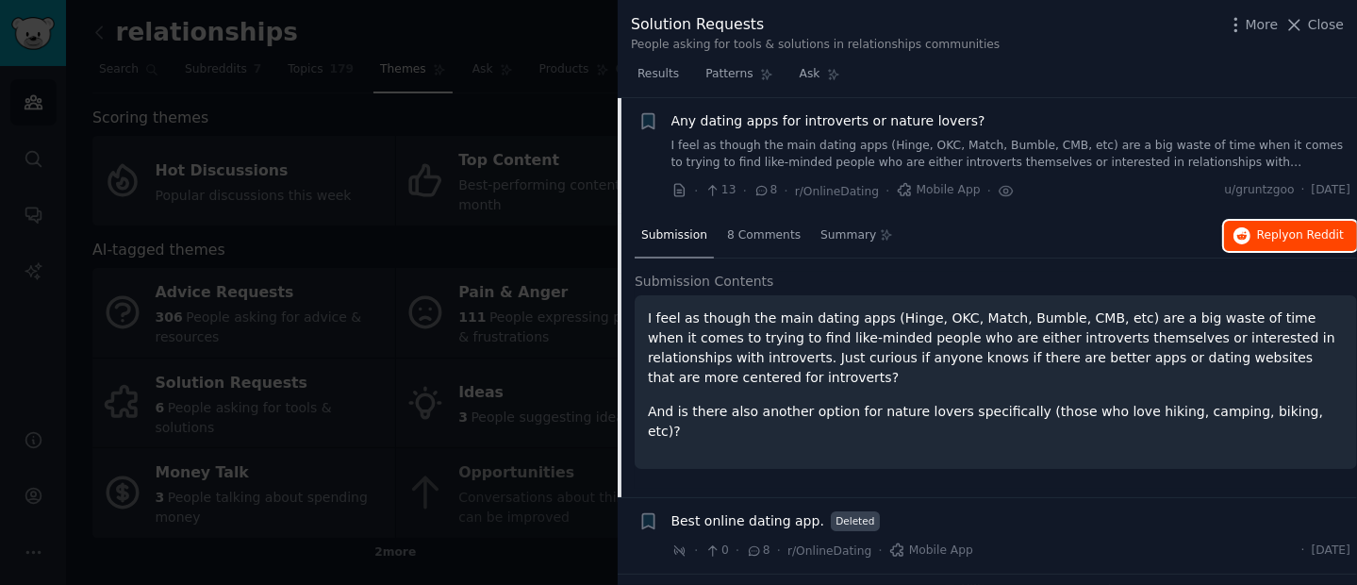
click at [1263, 235] on span "Reply on Reddit" at bounding box center [1300, 235] width 87 height 17
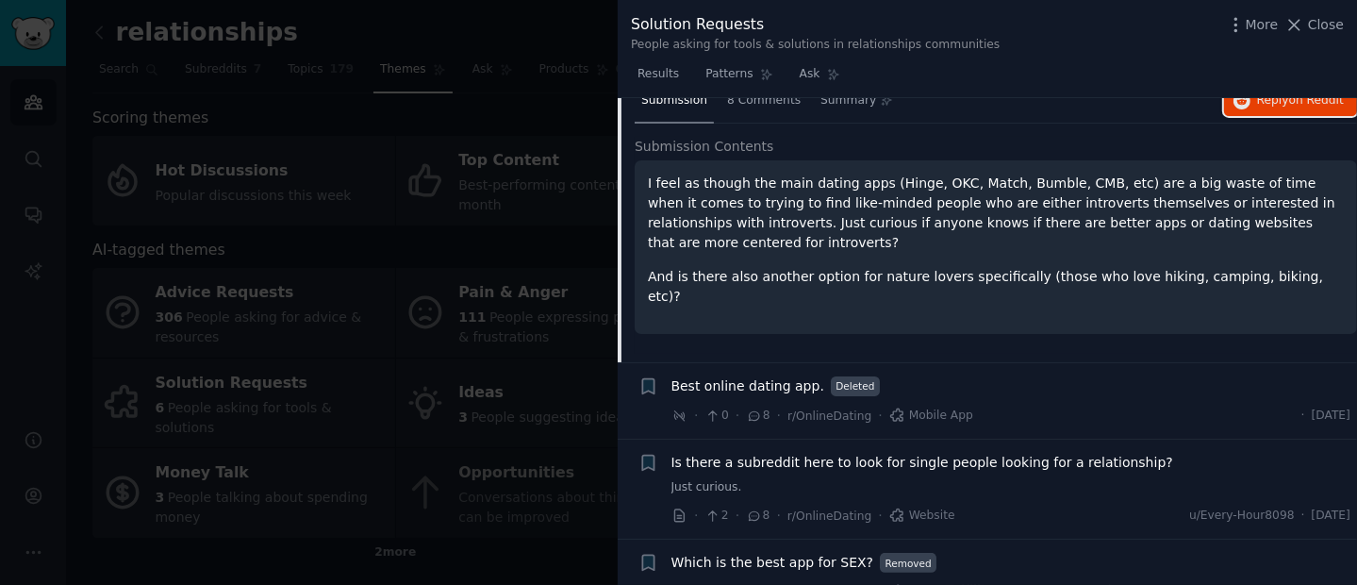
scroll to position [426, 0]
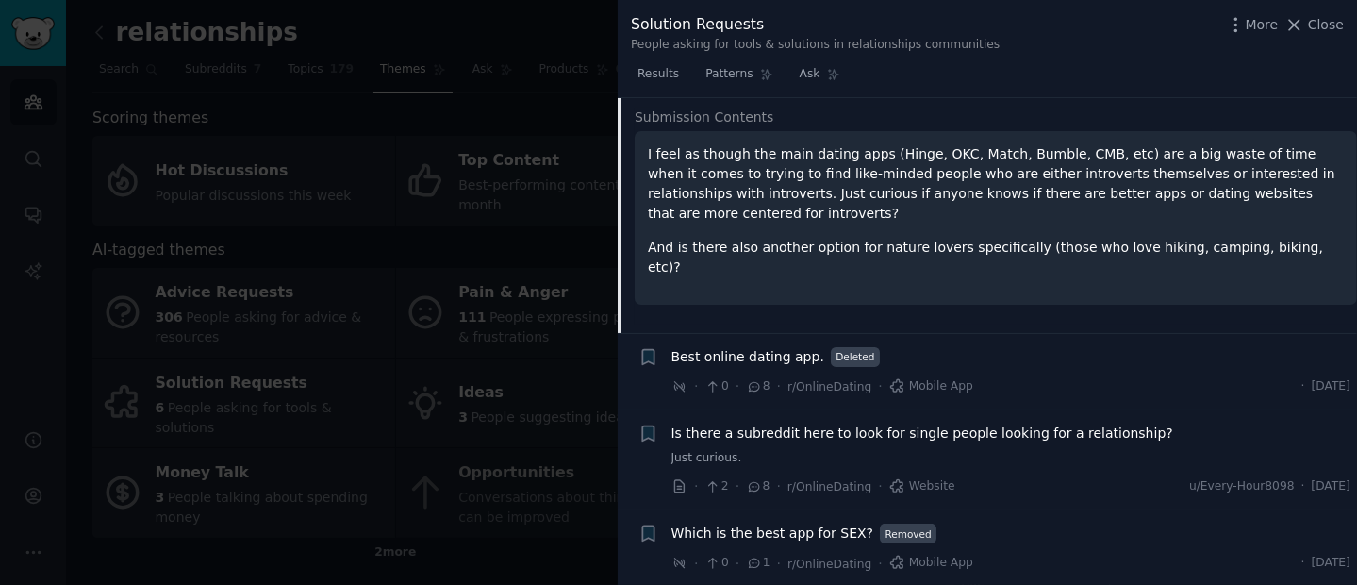
click at [792, 534] on span "Which is the best app for SEX?" at bounding box center [772, 533] width 203 height 20
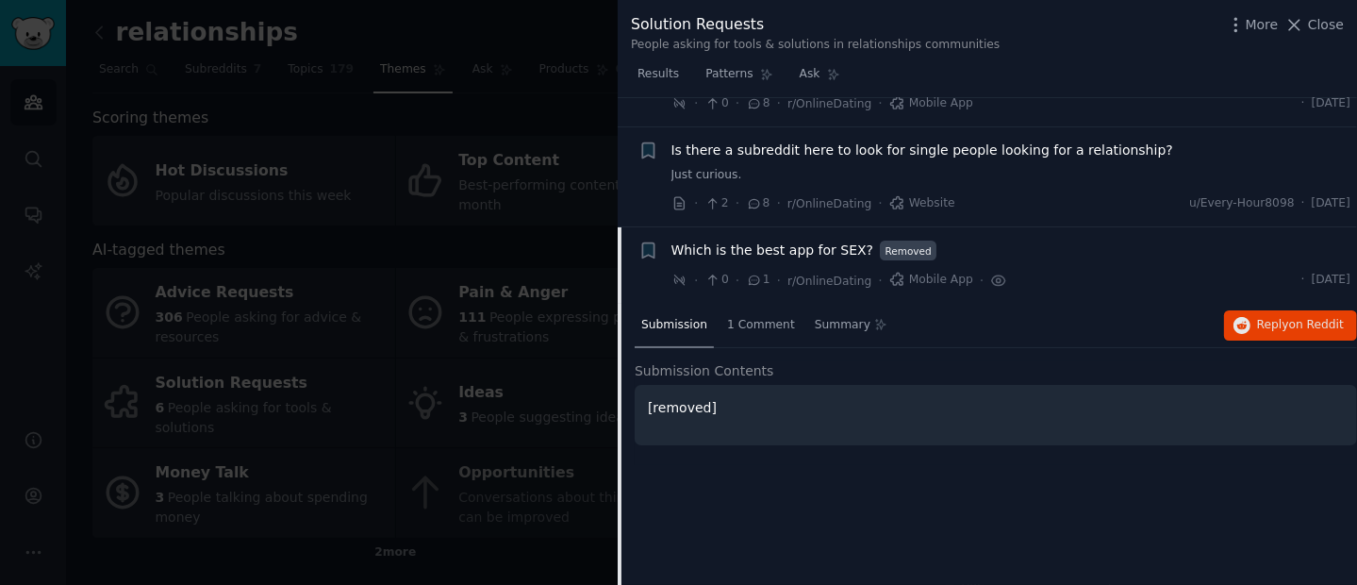
click at [1275, 342] on div "Submission 1 Comment Summary Reply on Reddit" at bounding box center [996, 326] width 722 height 45
click at [1275, 330] on span "Reply on Reddit" at bounding box center [1300, 325] width 87 height 17
click at [480, 136] on div at bounding box center [678, 292] width 1357 height 585
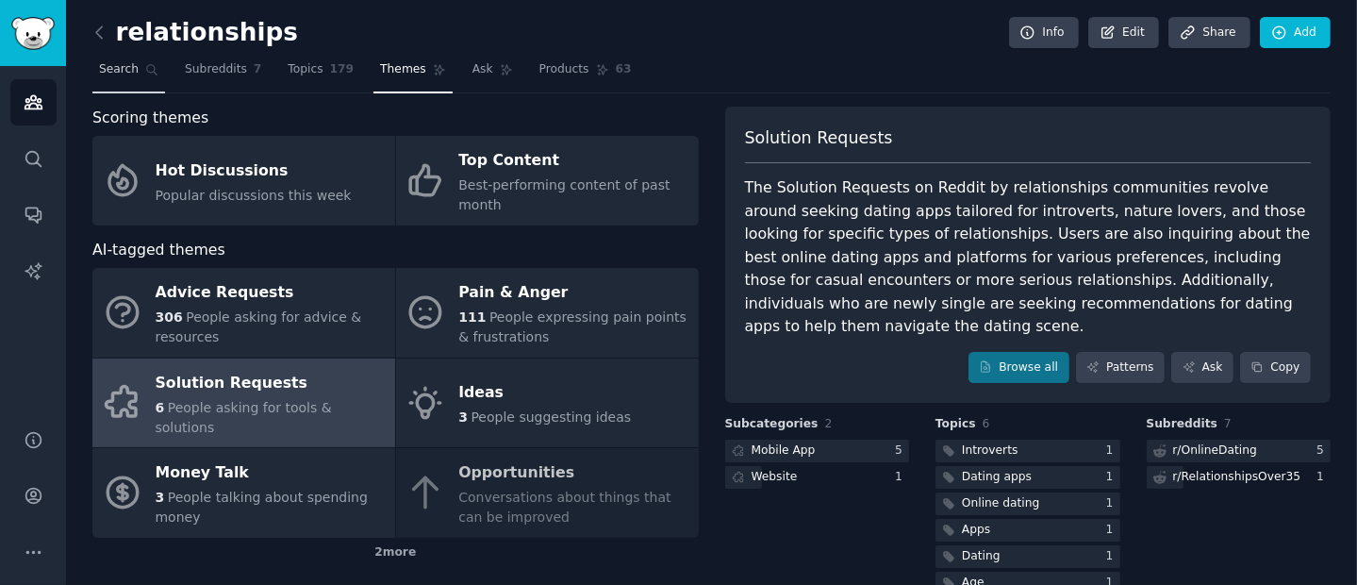
click at [163, 73] on link "Search" at bounding box center [128, 74] width 73 height 39
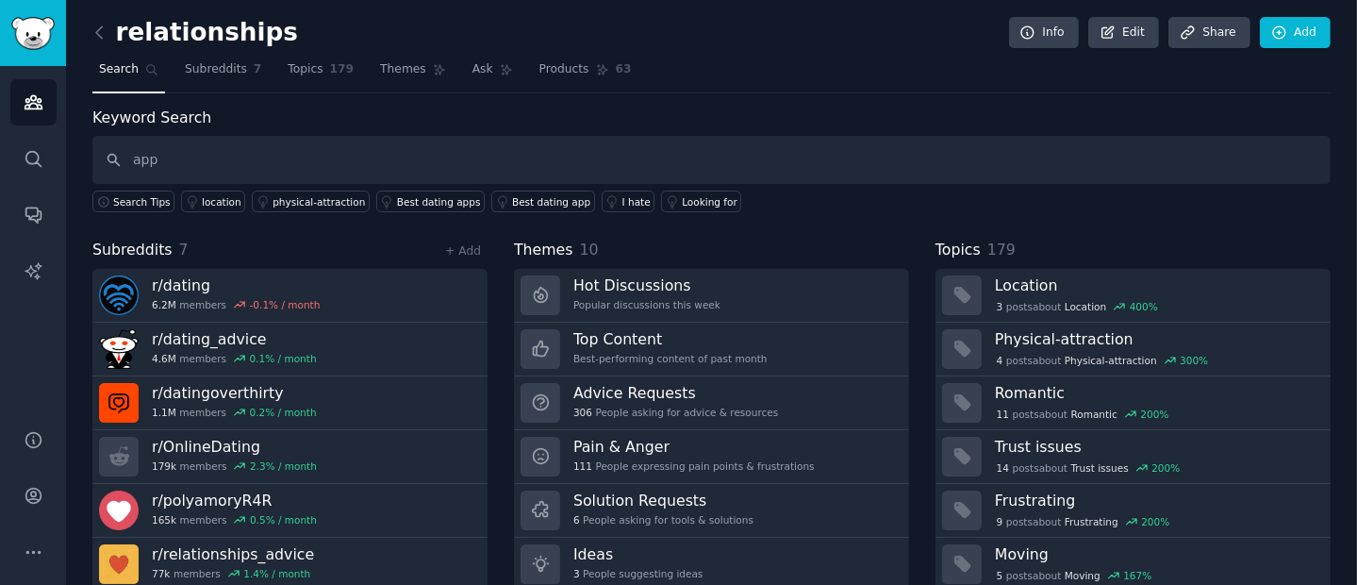
type input "app"
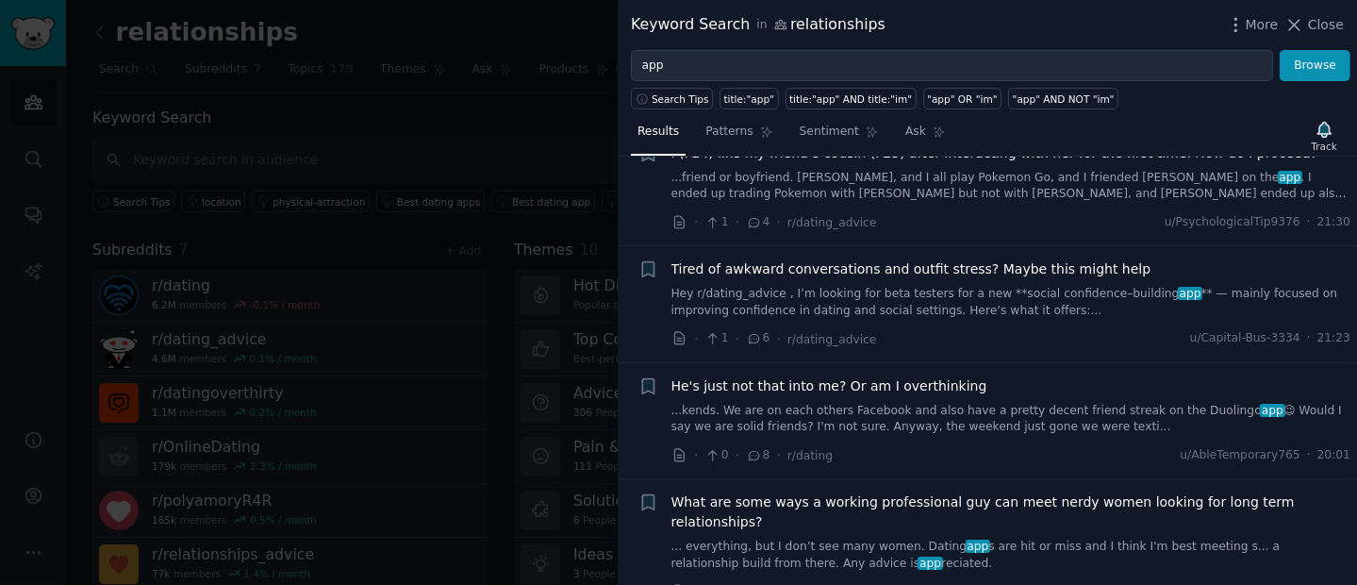
scroll to position [311, 0]
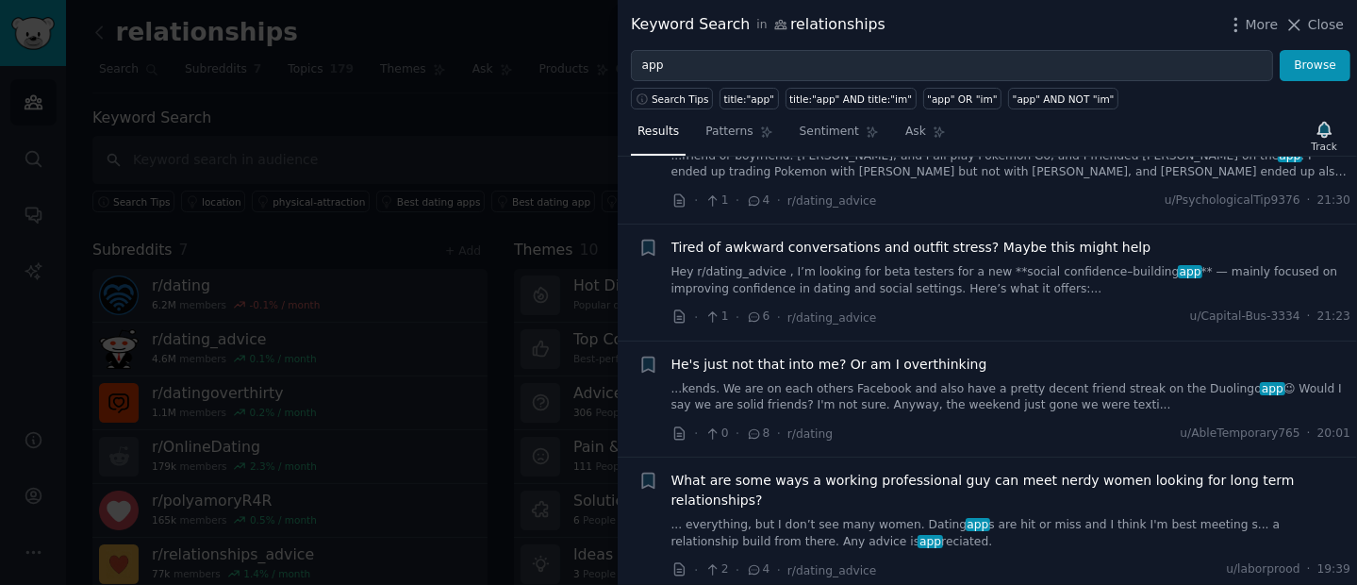
click at [939, 287] on link "Hey r/dating_advice , I’m looking for beta testers for a new **social confidenc…" at bounding box center [1011, 280] width 680 height 33
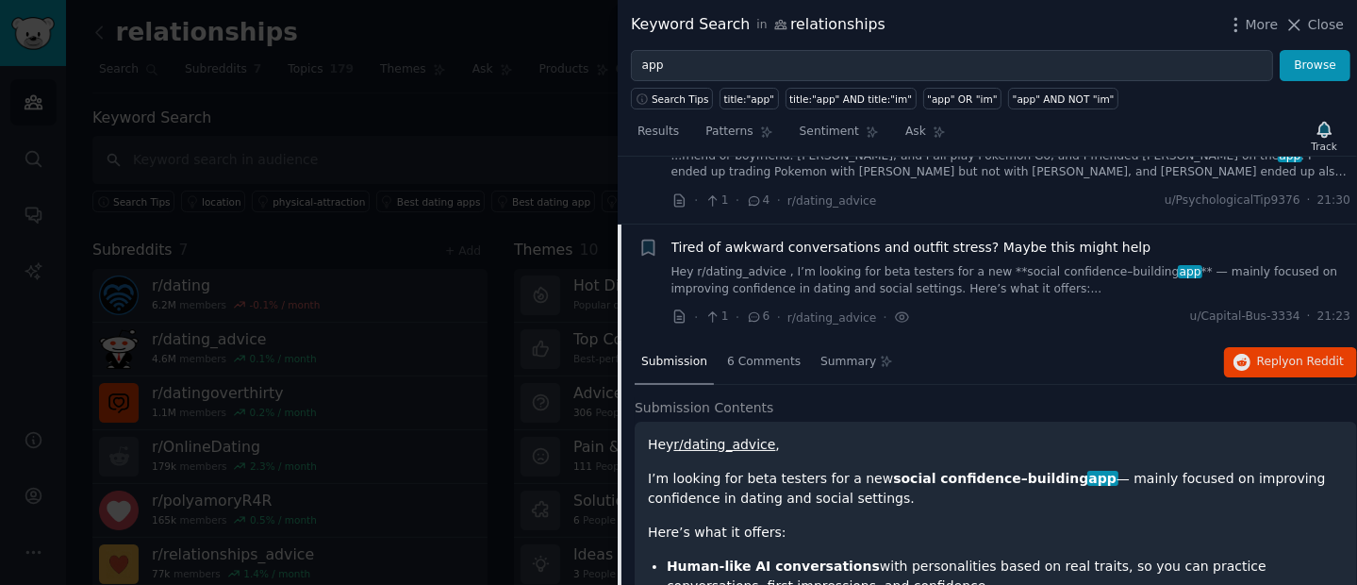
scroll to position [378, 0]
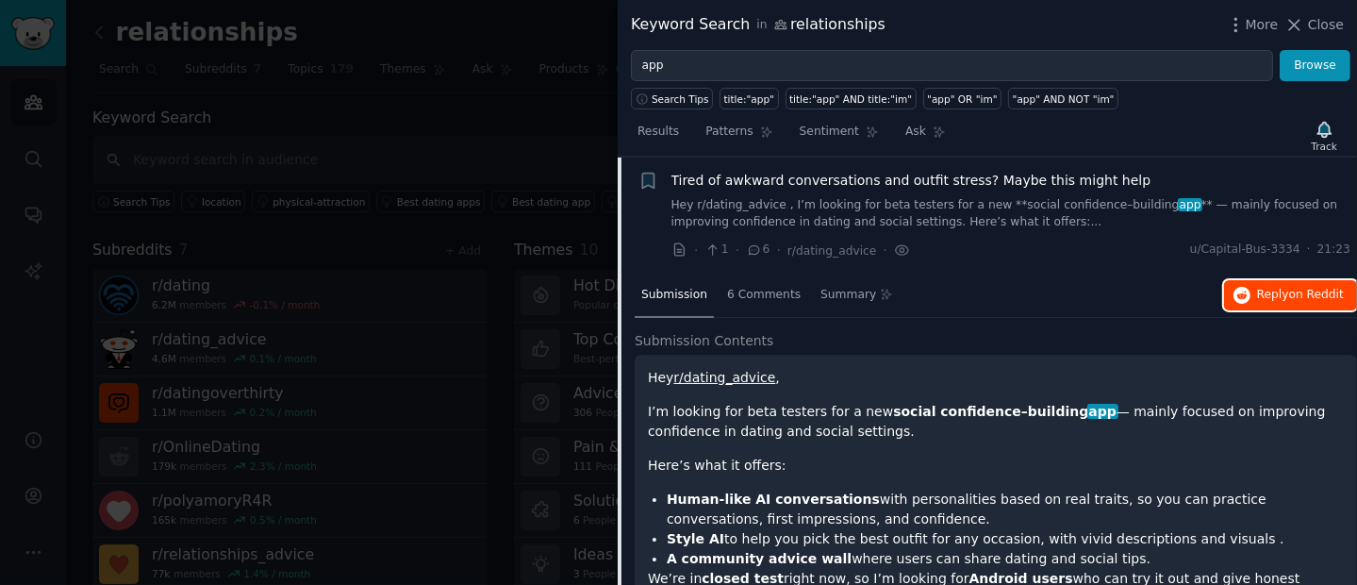
click at [1314, 296] on span "on Reddit" at bounding box center [1316, 294] width 55 height 13
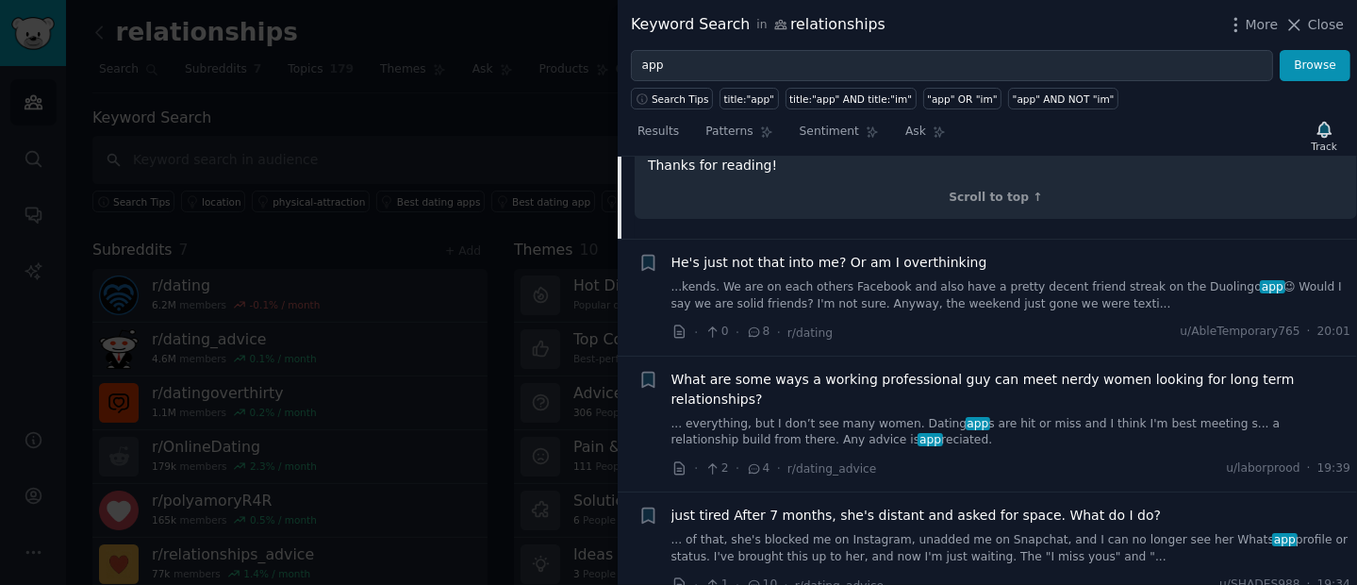
scroll to position [976, 0]
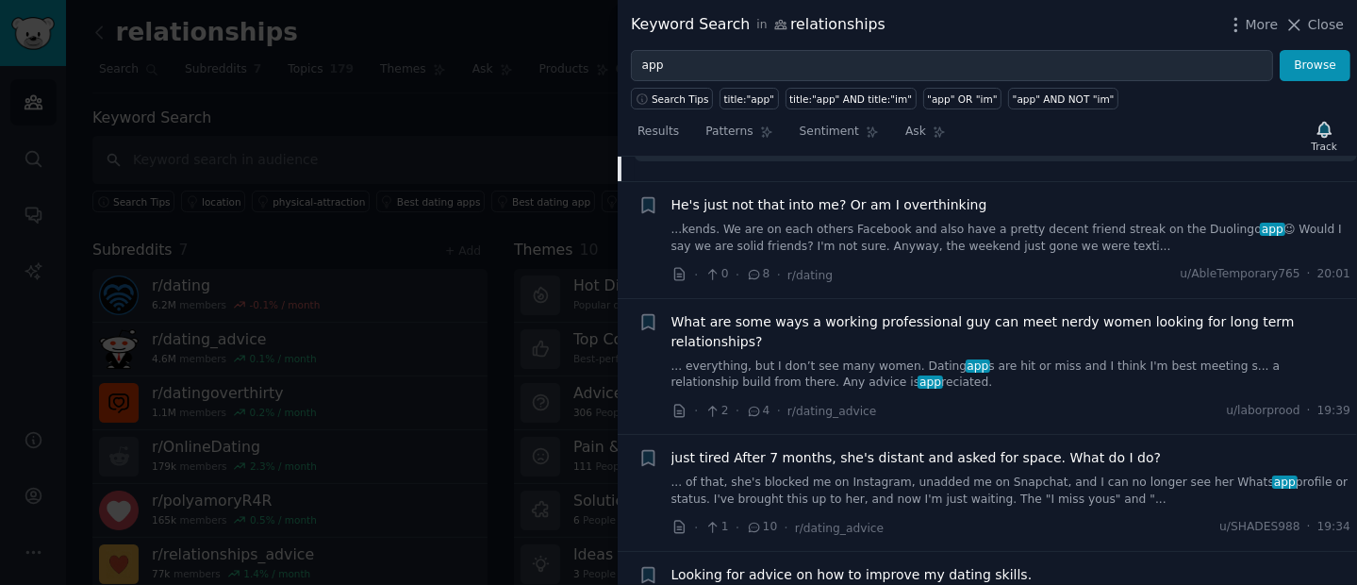
click at [908, 361] on link "... everything, but I don’t see many women. Dating app s are hit or miss and I …" at bounding box center [1011, 374] width 680 height 33
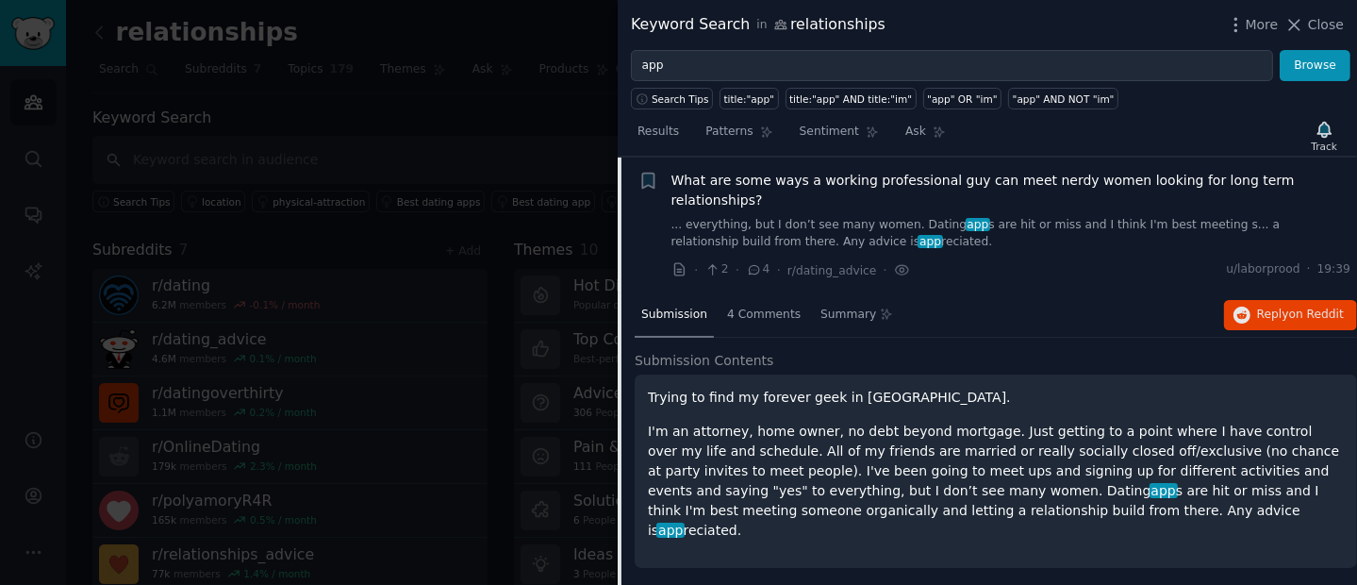
scroll to position [611, 0]
click at [1257, 306] on span "Reply on Reddit" at bounding box center [1300, 314] width 87 height 17
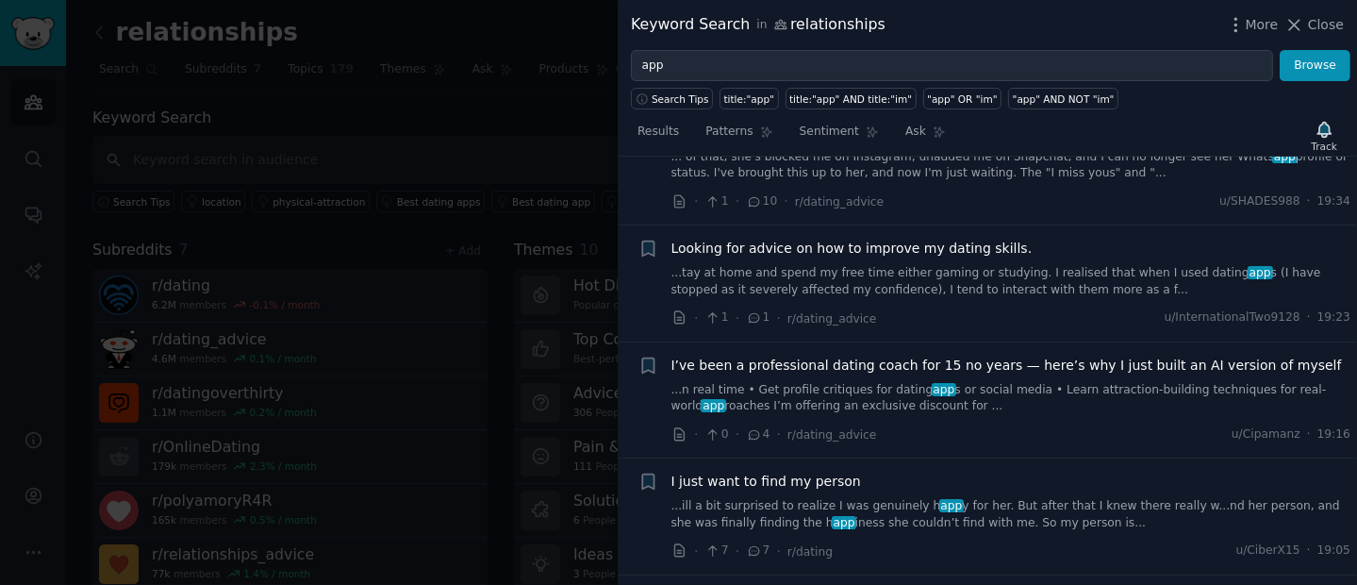
scroll to position [1120, 0]
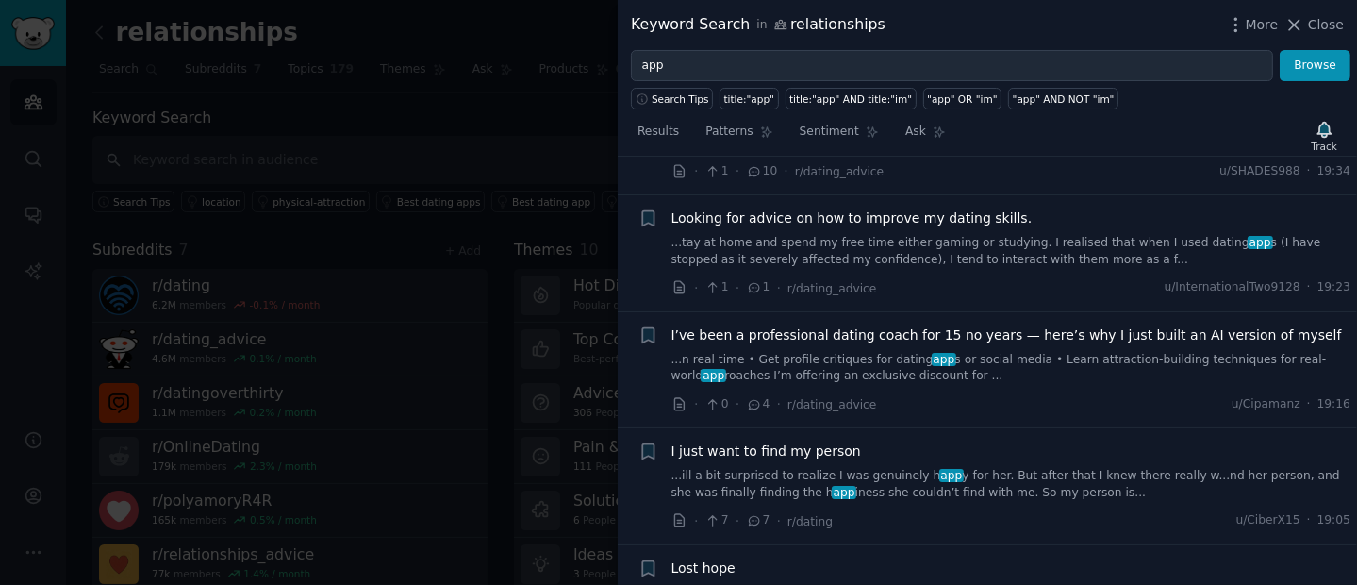
click at [869, 208] on span "Looking for advice on how to improve my dating skills." at bounding box center [851, 218] width 361 height 20
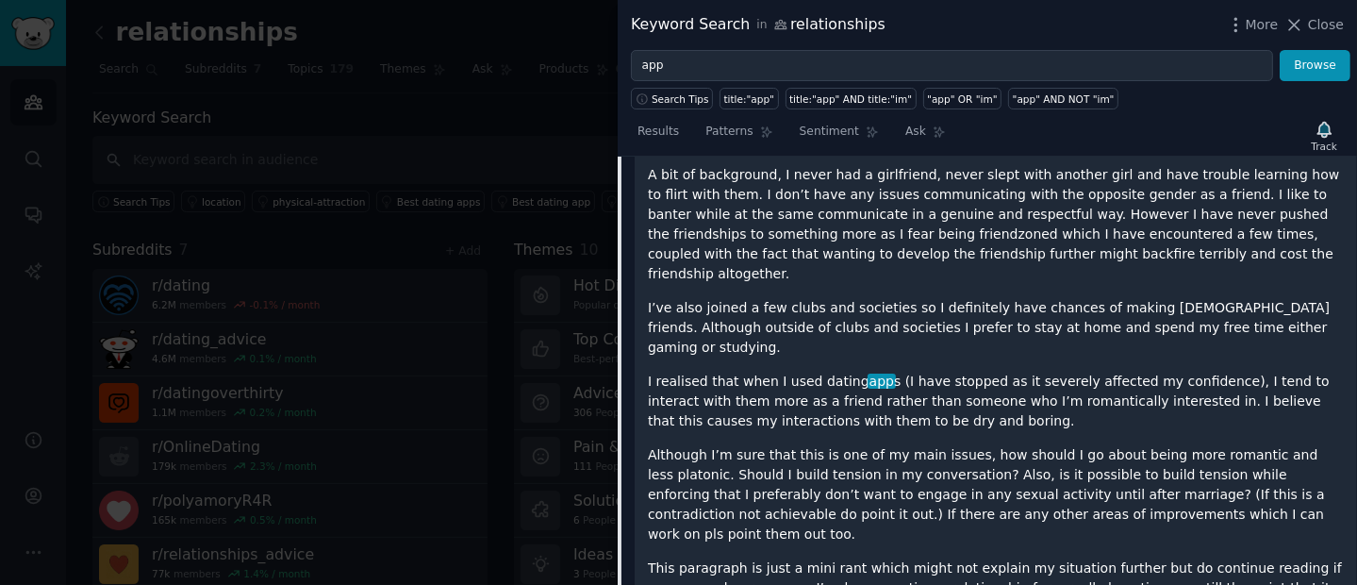
scroll to position [843, 0]
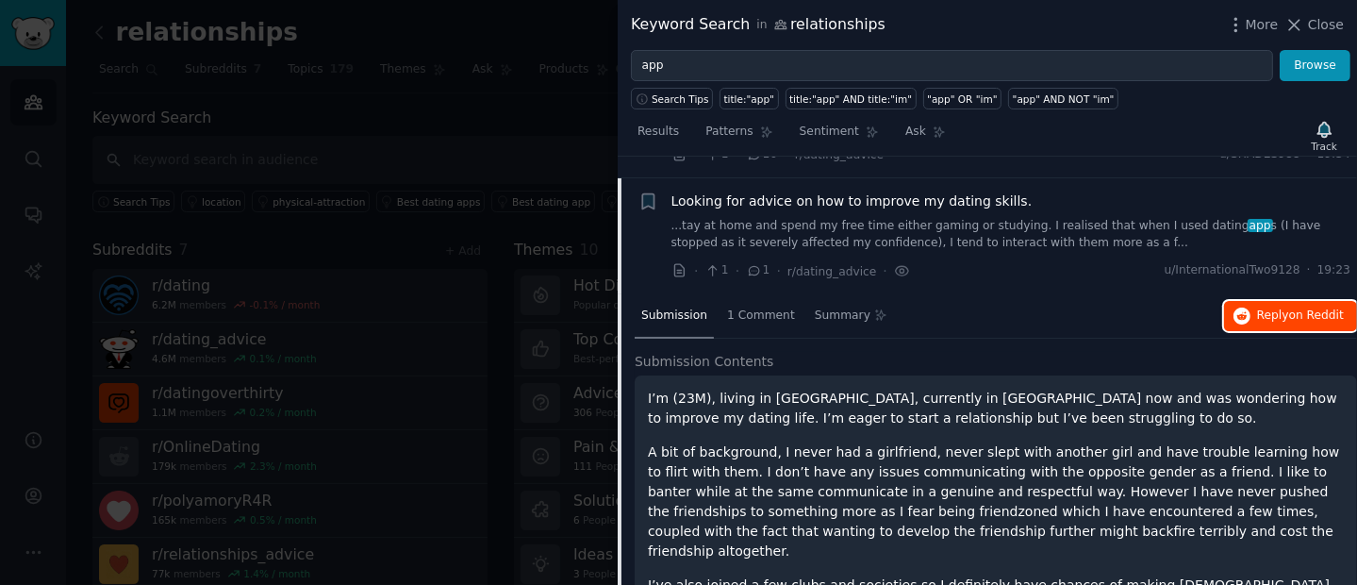
click at [1238, 307] on icon "button" at bounding box center [1241, 315] width 17 height 17
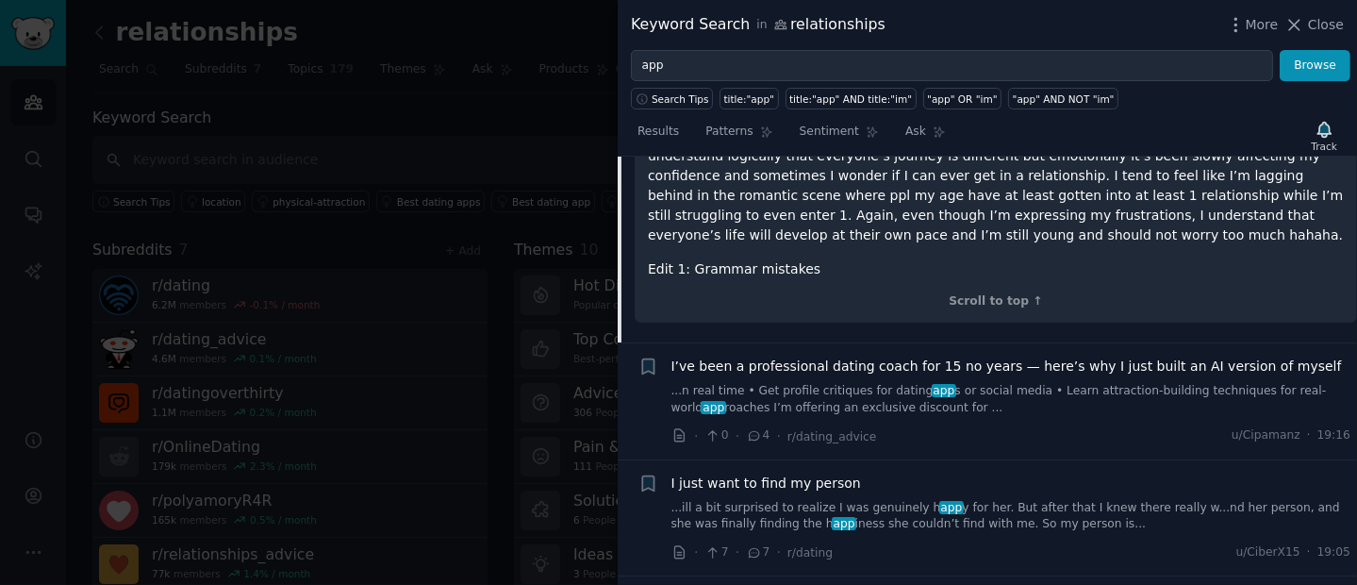
scroll to position [1610, 0]
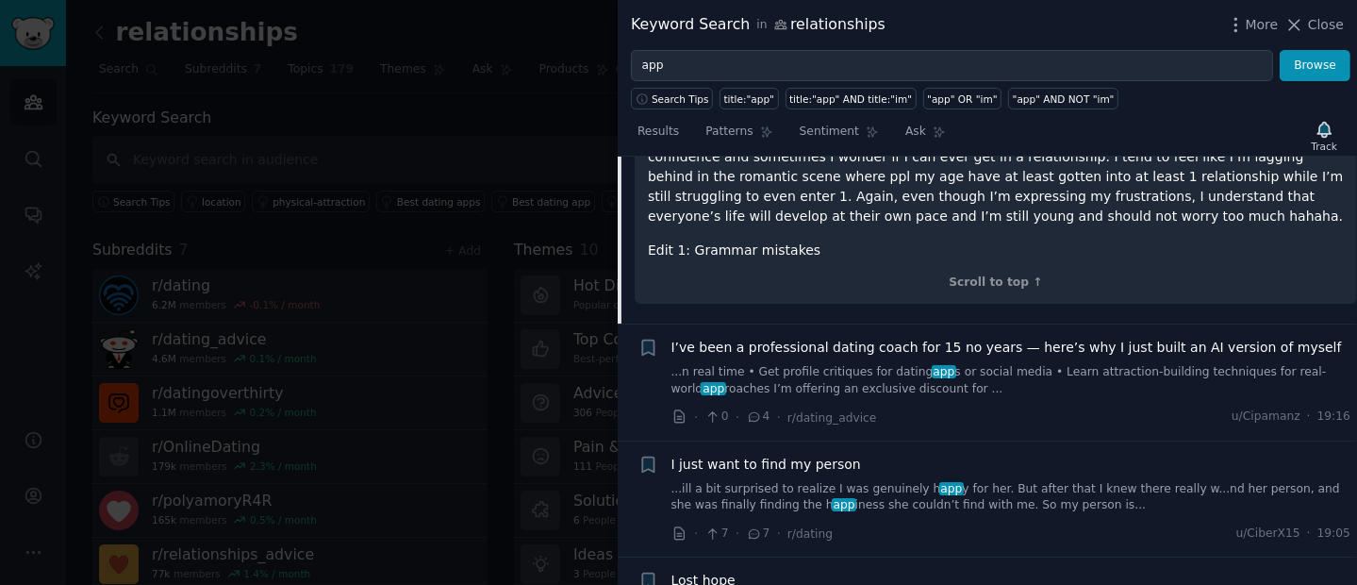
click at [852, 338] on span "I’ve been a professional dating coach for 15 no years — here’s why I just built…" at bounding box center [1006, 348] width 670 height 20
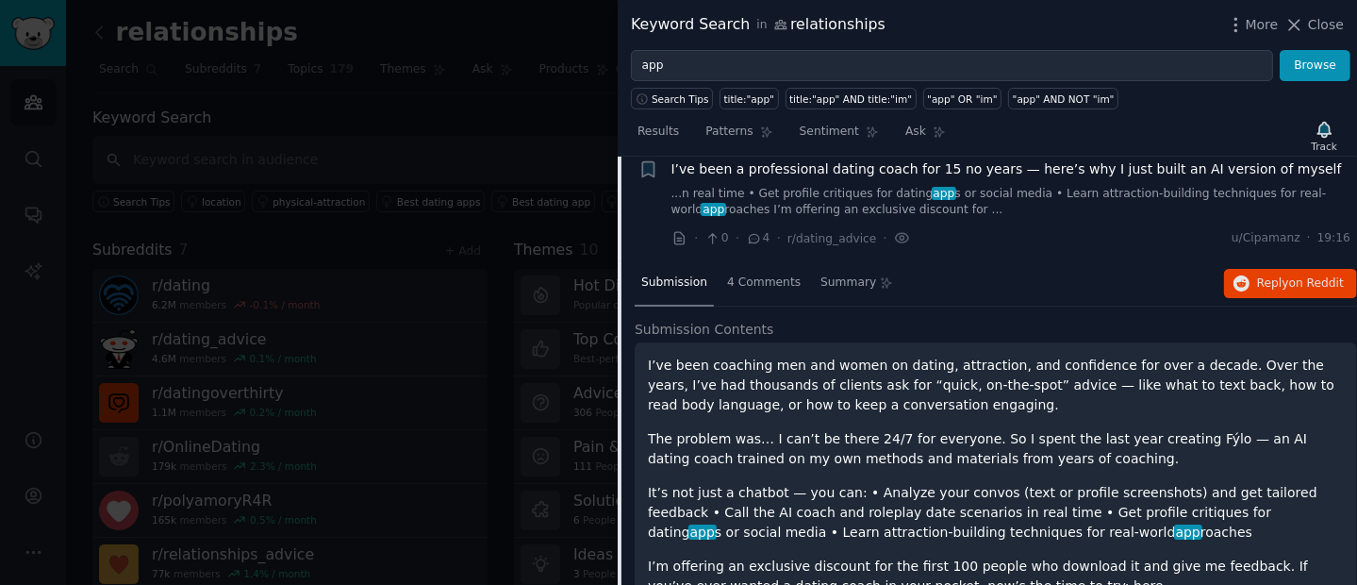
scroll to position [959, 0]
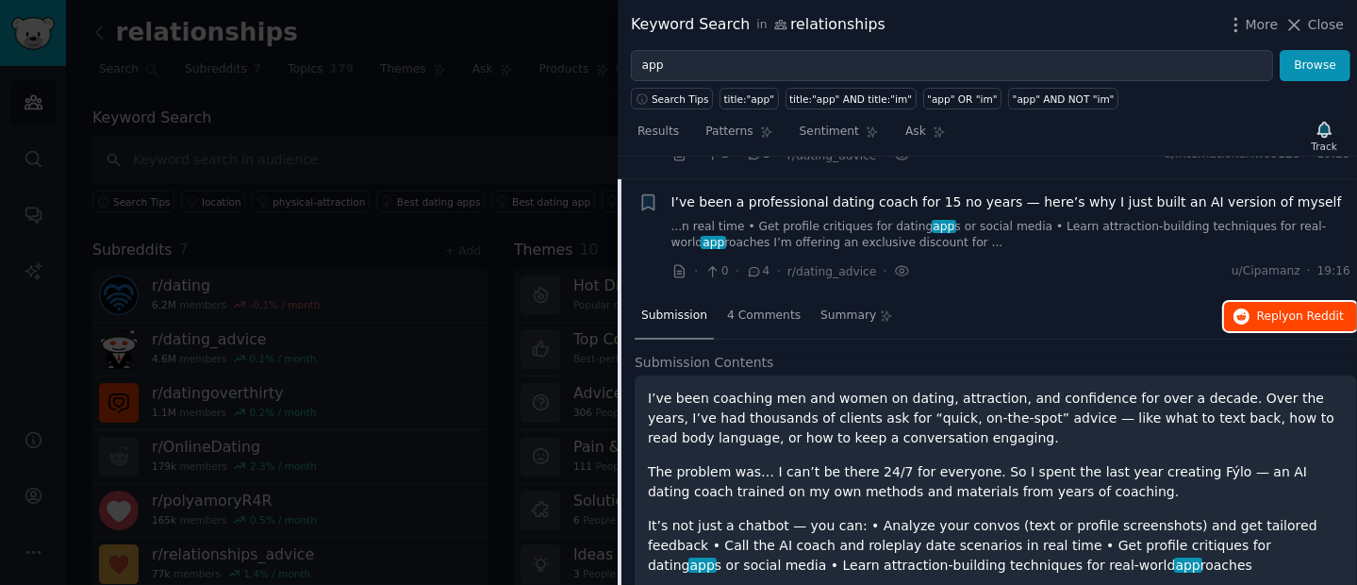
click at [1271, 308] on span "Reply on Reddit" at bounding box center [1300, 316] width 87 height 17
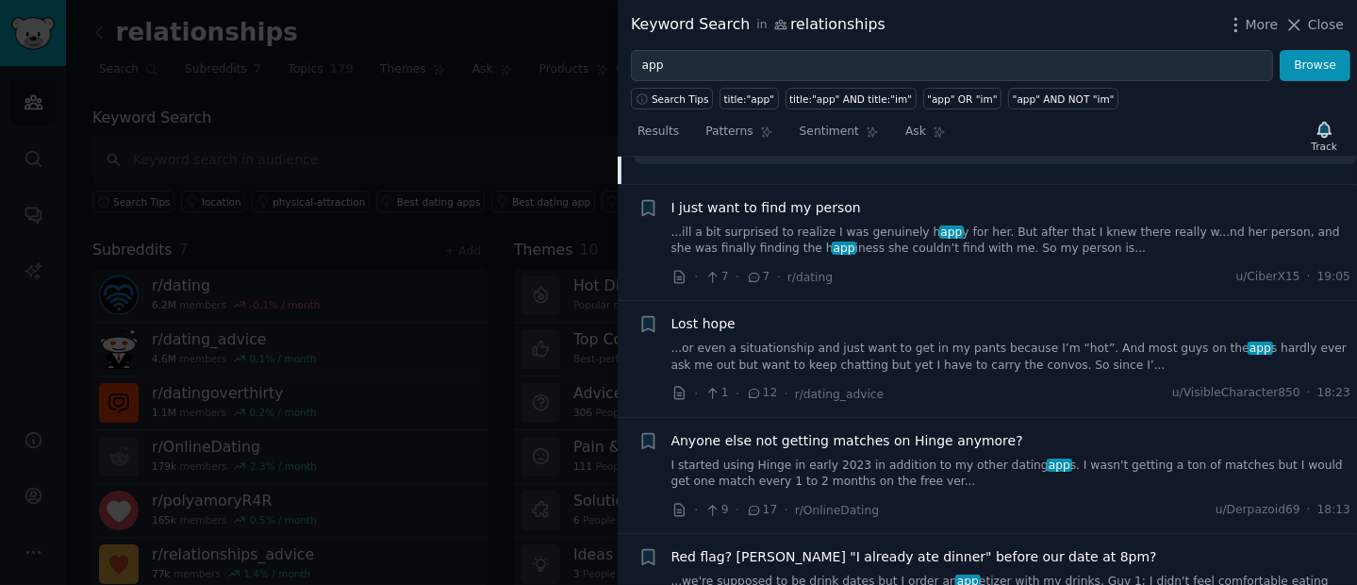
scroll to position [1565, 0]
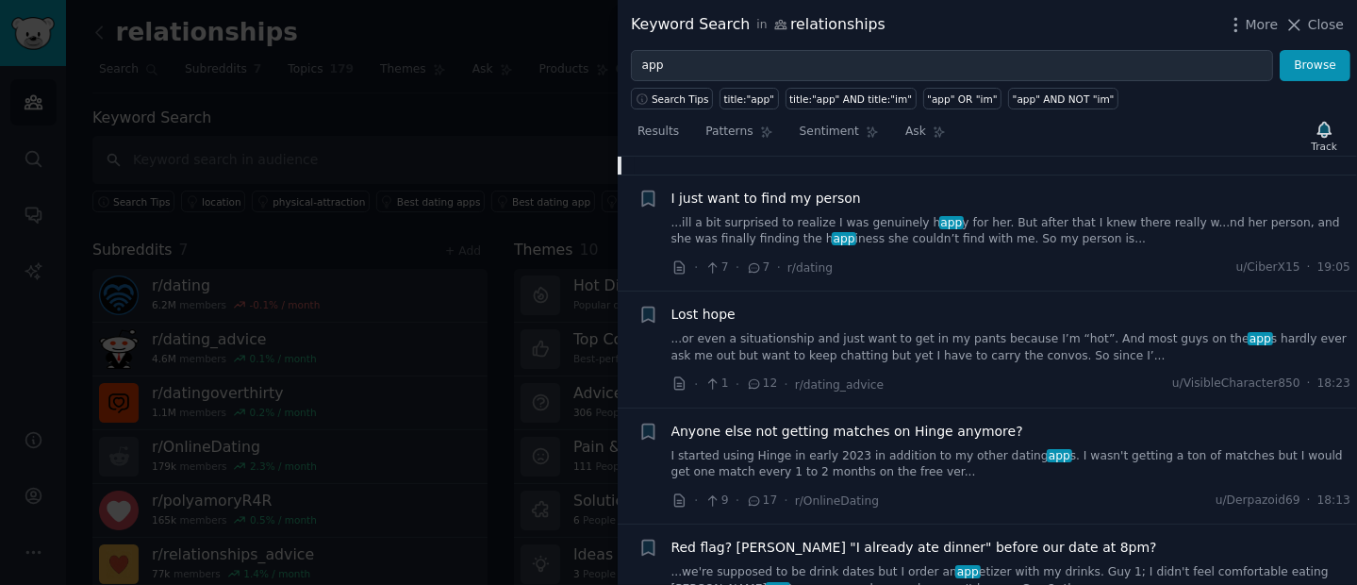
click at [1046, 331] on link "...or even a situationship and just want to get in my pants because I’m “hot”. …" at bounding box center [1011, 347] width 680 height 33
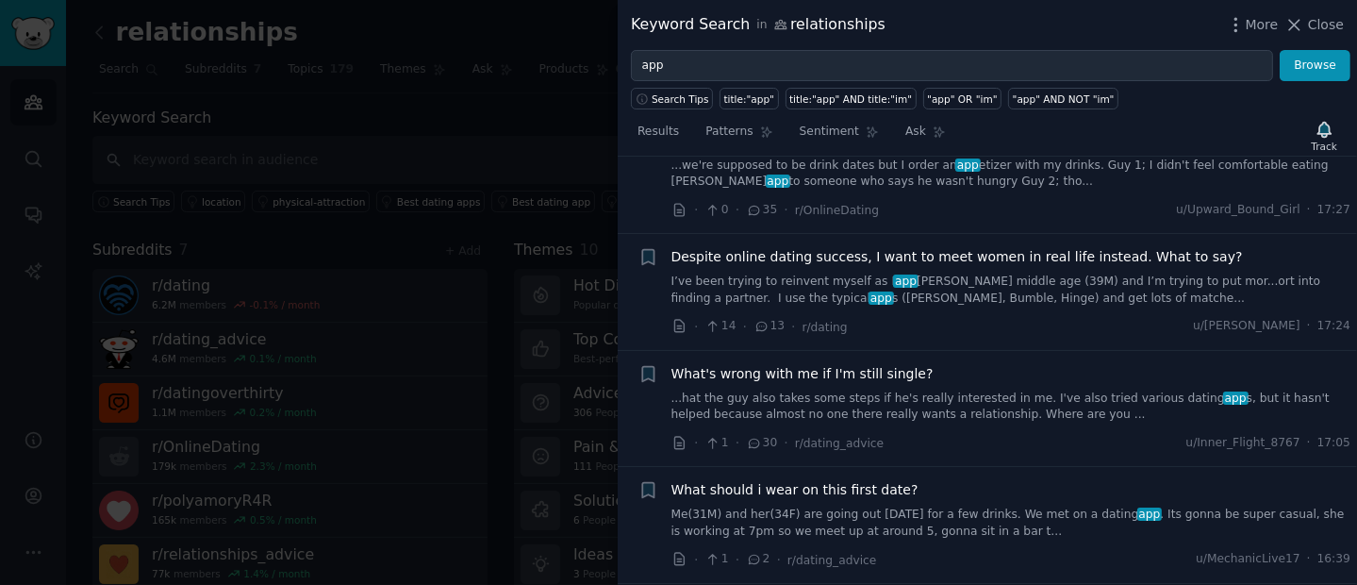
scroll to position [1825, 0]
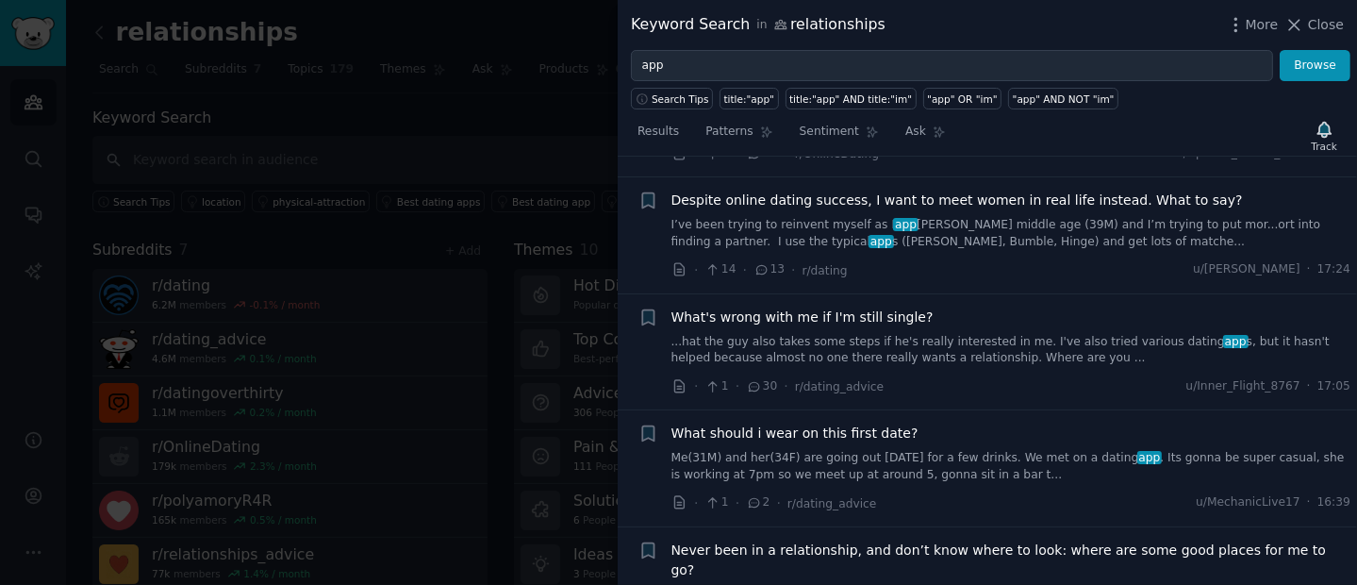
click at [986, 223] on link "I’ve been trying to reinvent myself as I app [PERSON_NAME] middle age (39M) and…" at bounding box center [1011, 233] width 680 height 33
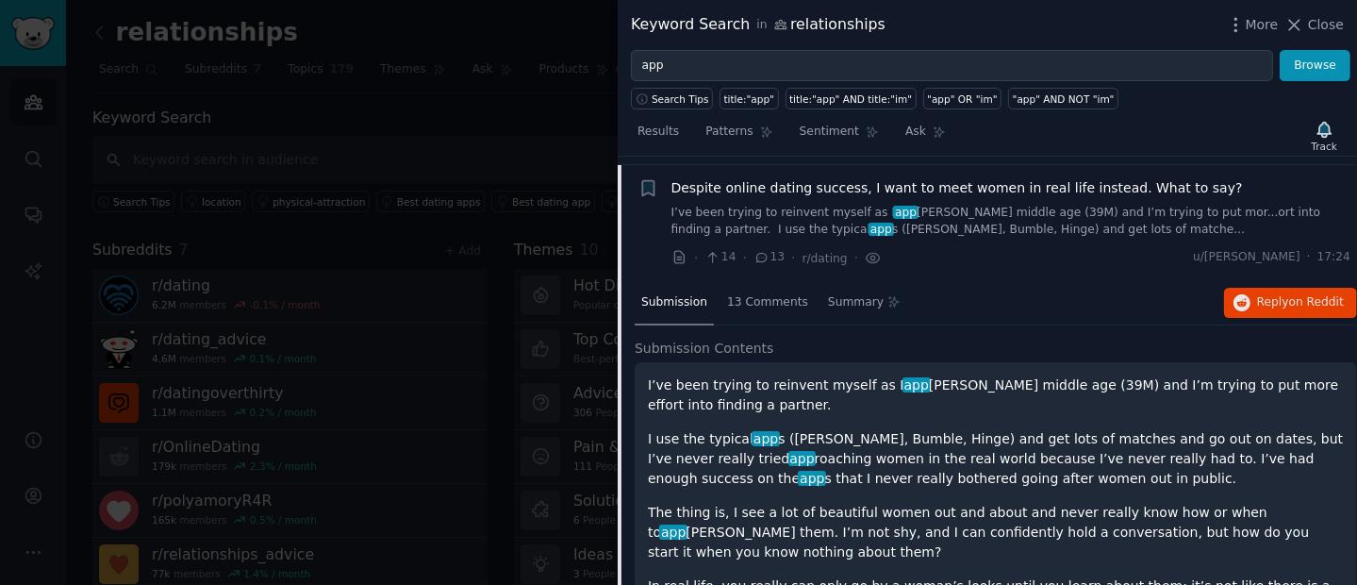
scroll to position [1657, 0]
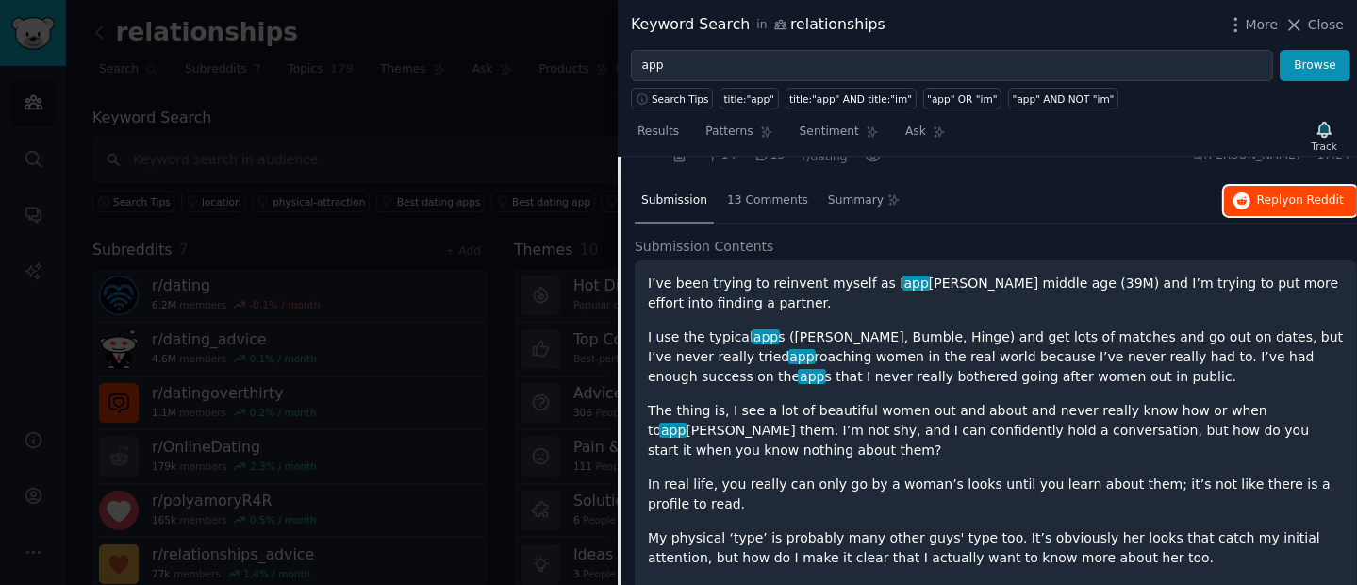
click at [1258, 192] on span "Reply on Reddit" at bounding box center [1300, 200] width 87 height 17
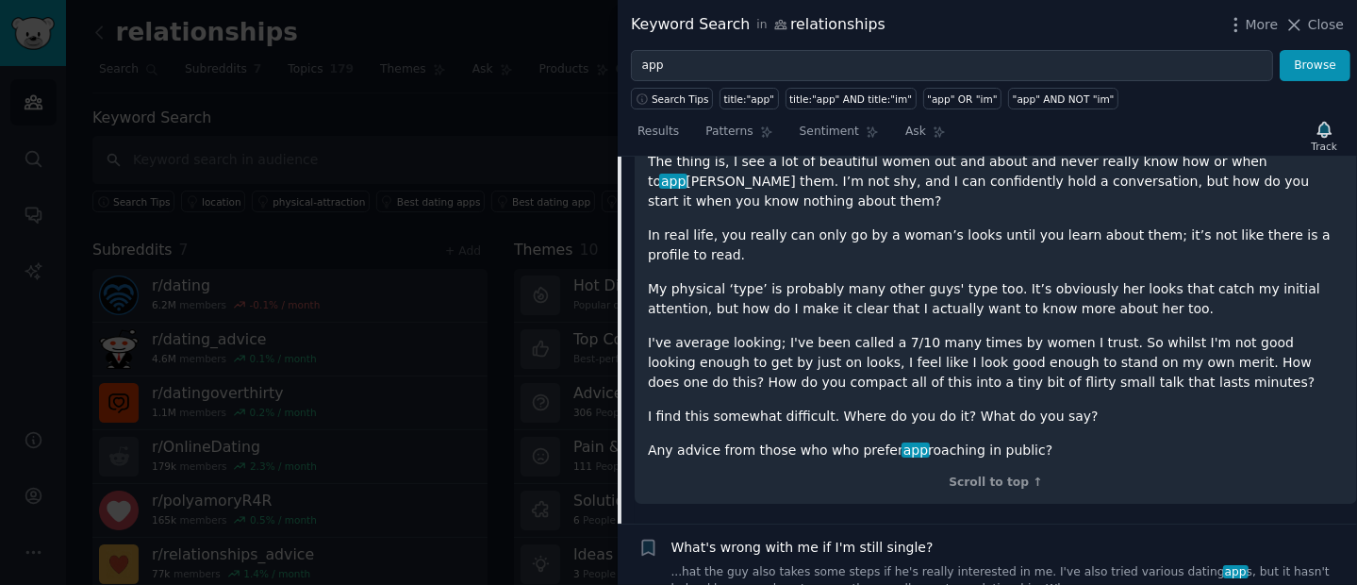
scroll to position [1941, 0]
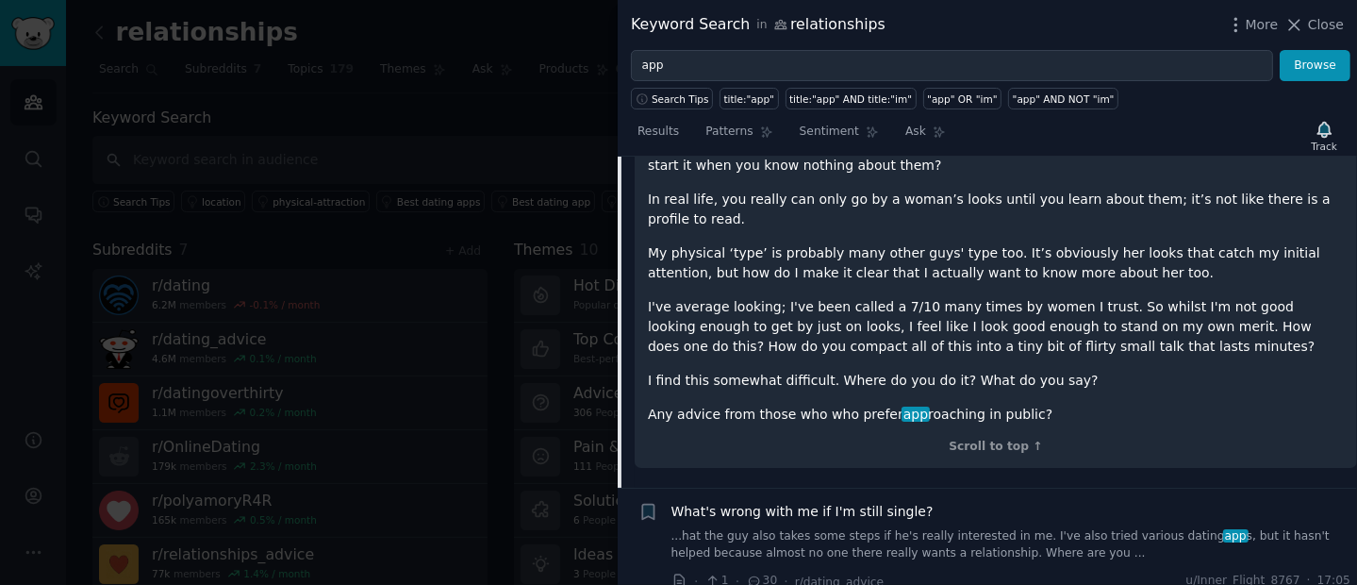
click at [767, 206] on div "I’ve been trying to reinvent myself as I app [PERSON_NAME] middle age (39M) and…" at bounding box center [996, 207] width 696 height 436
click at [707, 297] on p "I've average looking; I've been called a 7/10 many times by women I trust. So w…" at bounding box center [996, 326] width 696 height 59
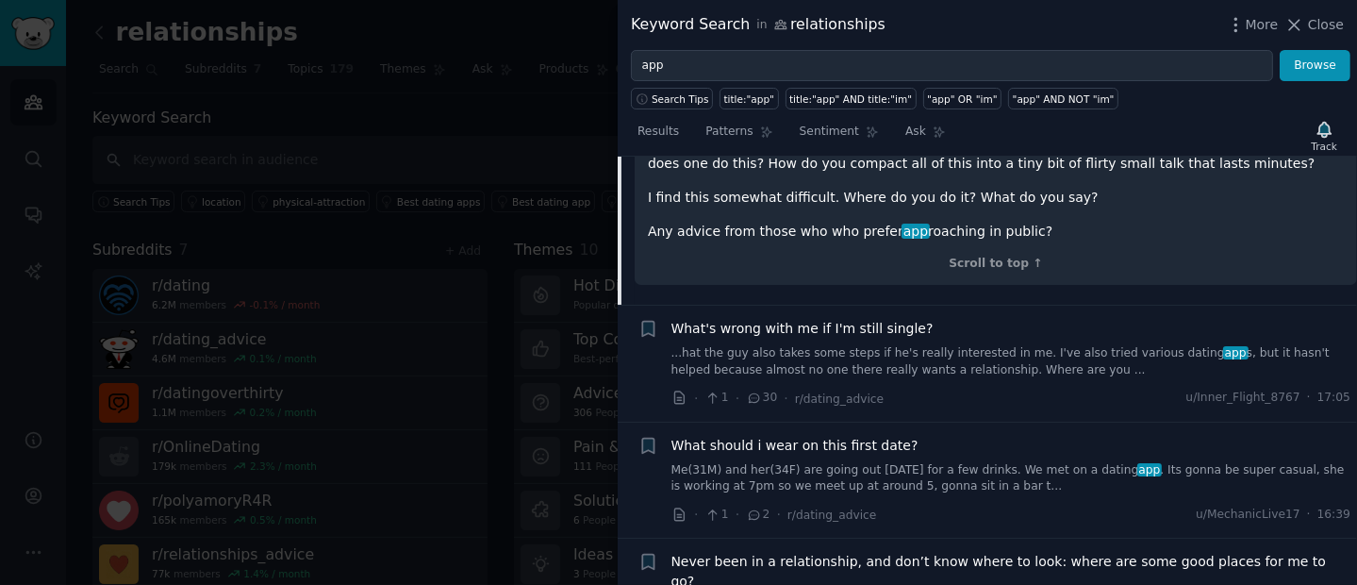
scroll to position [2133, 0]
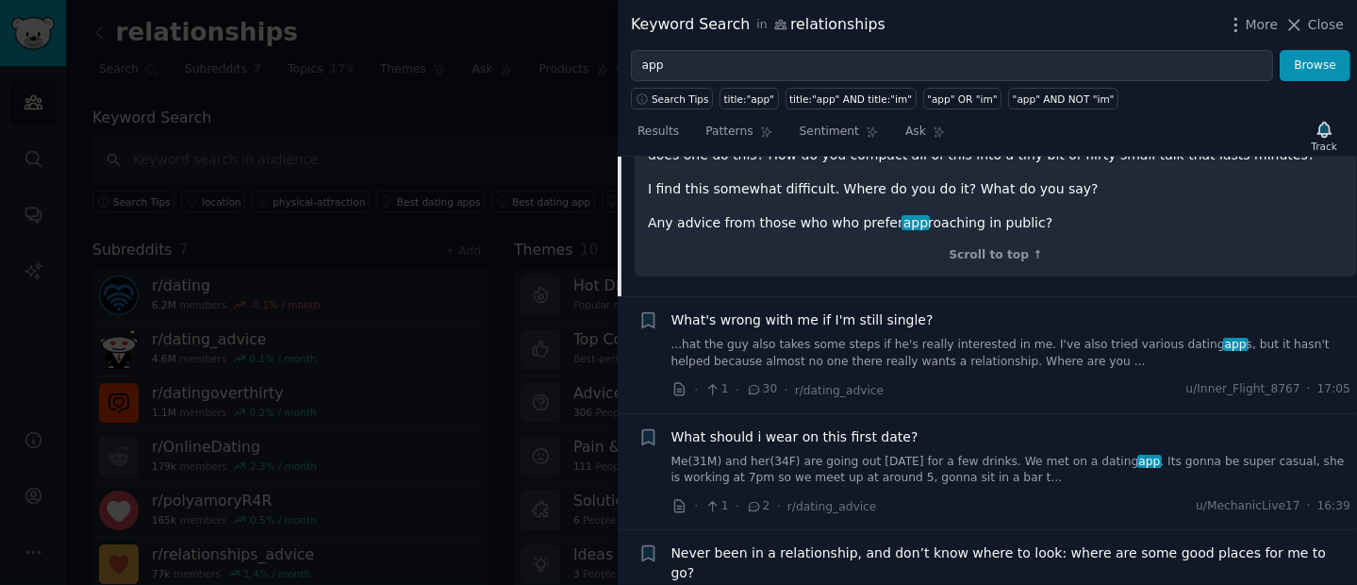
click at [552, 154] on div at bounding box center [678, 292] width 1357 height 585
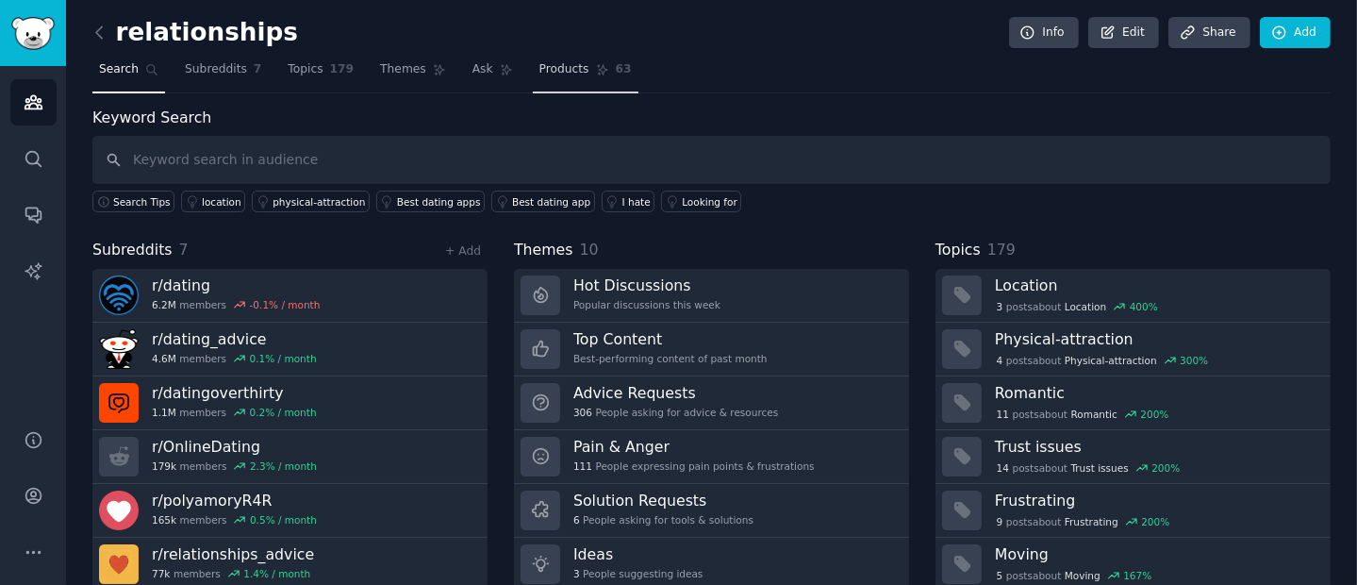
click at [543, 74] on span "Products" at bounding box center [564, 69] width 50 height 17
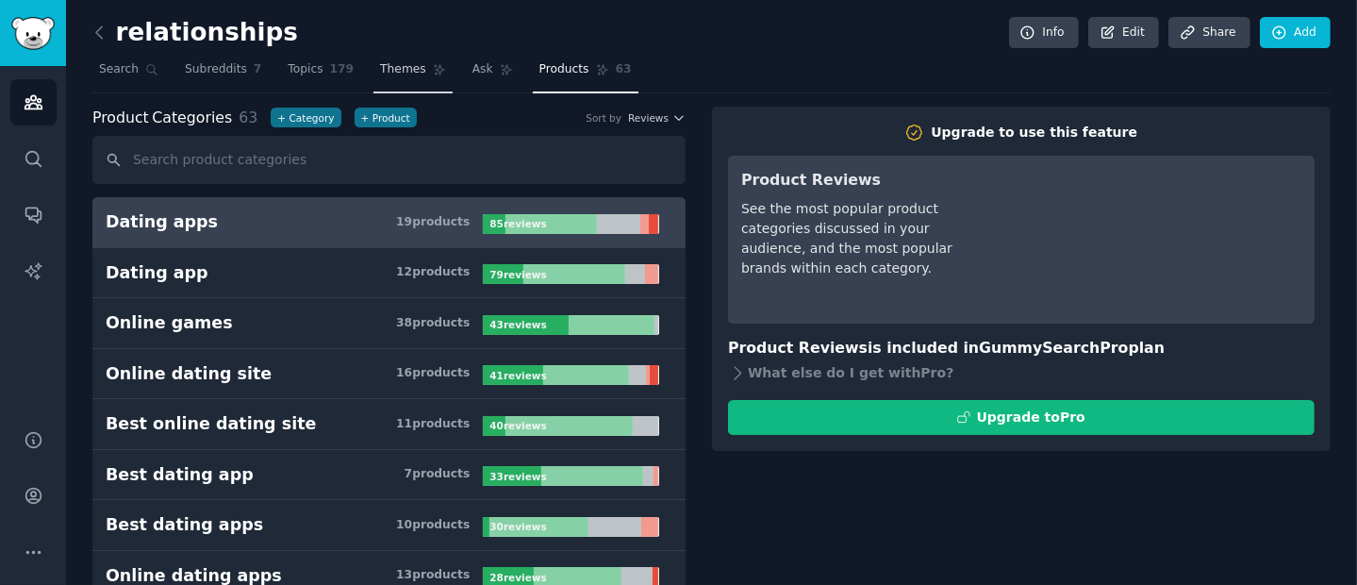
click at [407, 73] on span "Themes" at bounding box center [403, 69] width 46 height 17
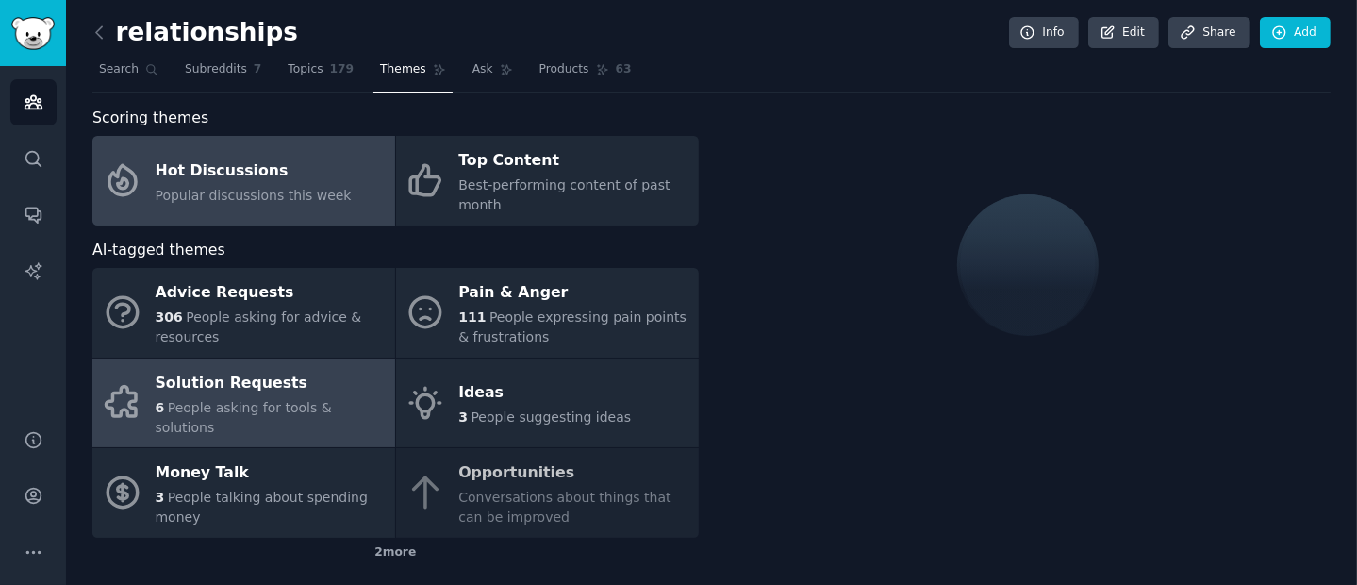
click at [200, 386] on div "Solution Requests" at bounding box center [271, 383] width 230 height 30
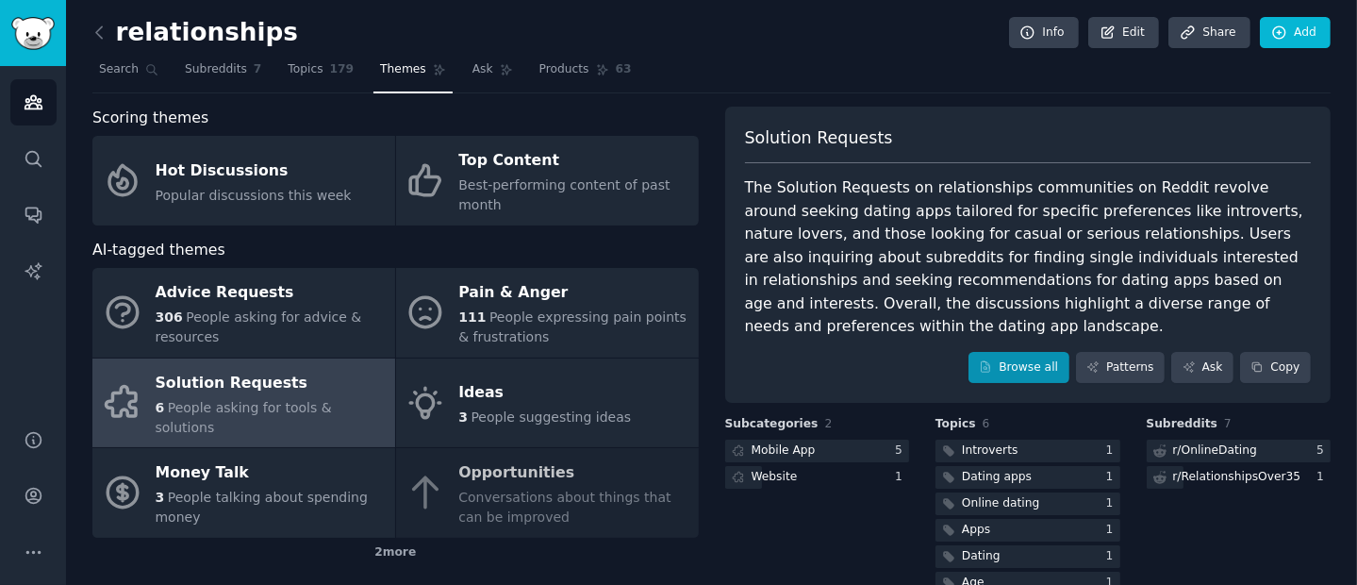
click at [1029, 312] on div "The Solution Requests on relationships communities on Reddit revolve around see…" at bounding box center [1028, 257] width 567 height 162
click at [1010, 354] on link "Browse all" at bounding box center [1018, 368] width 101 height 32
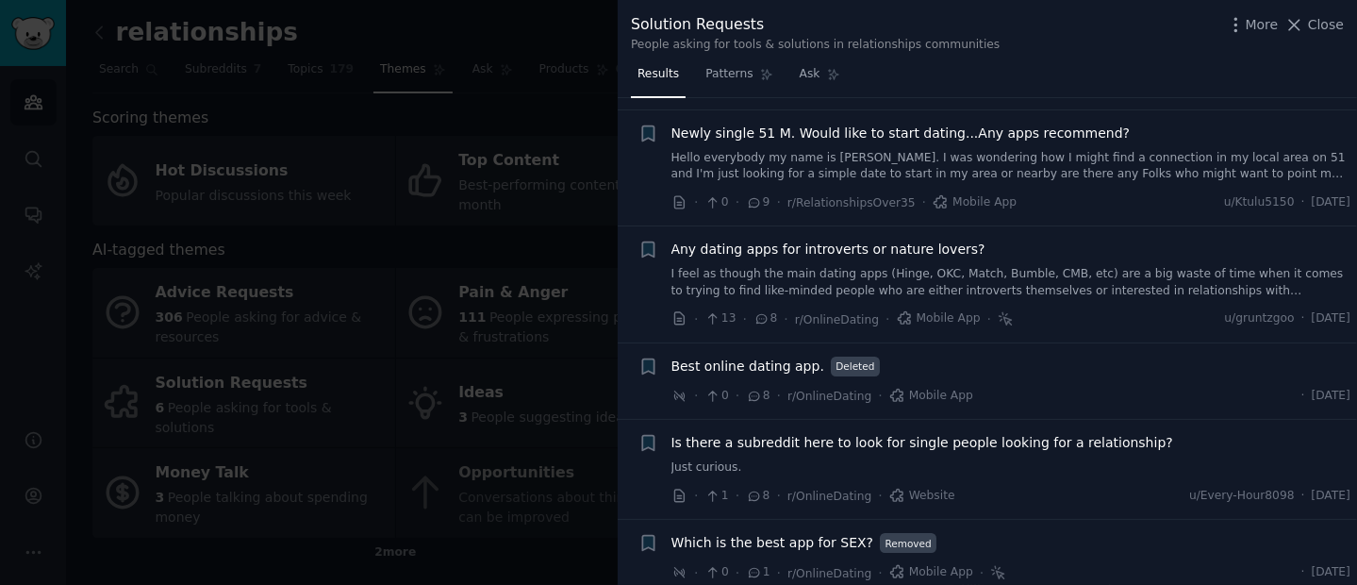
scroll to position [143, 0]
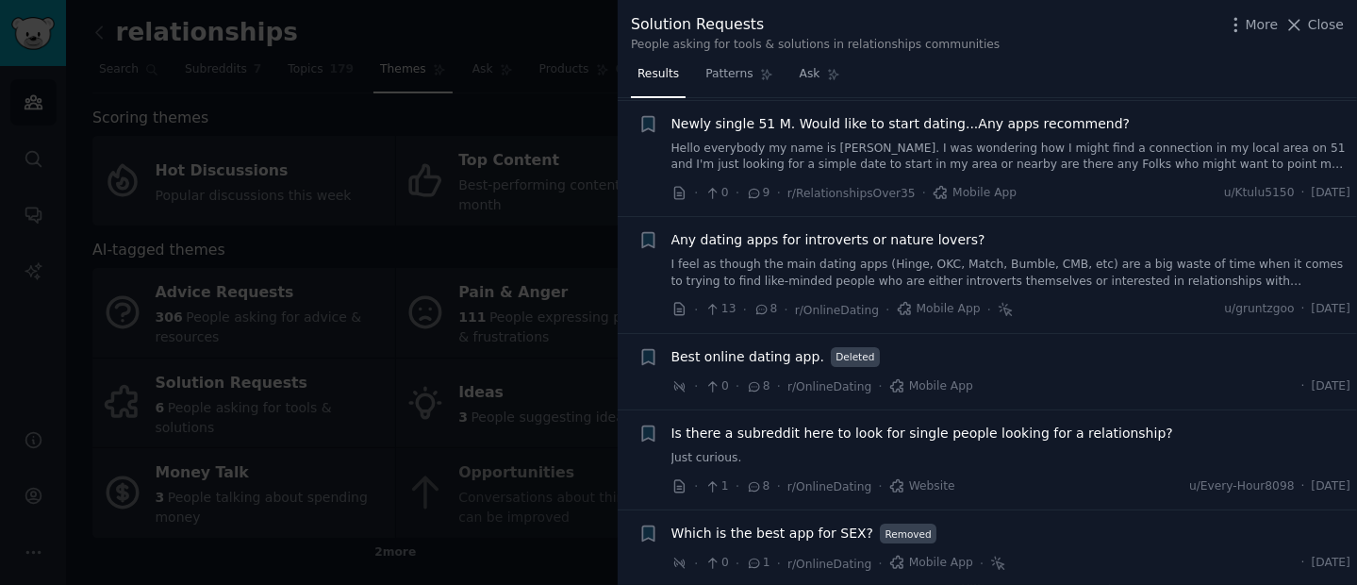
click at [474, 262] on div at bounding box center [678, 292] width 1357 height 585
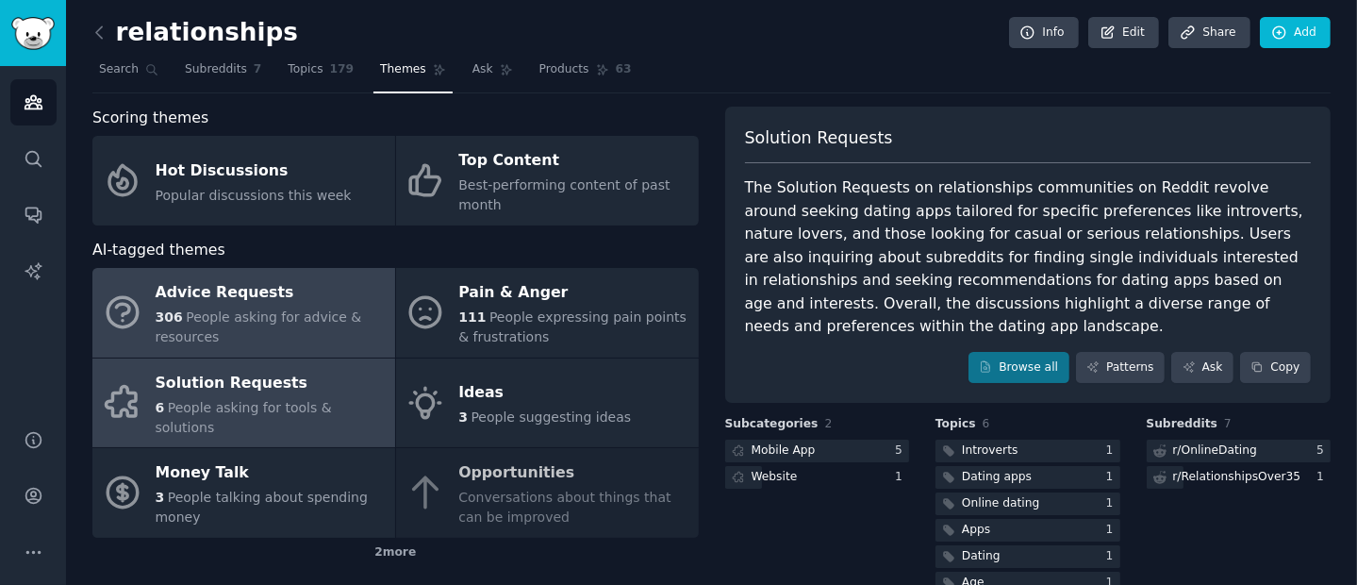
click at [241, 288] on div "Advice Requests" at bounding box center [271, 293] width 230 height 30
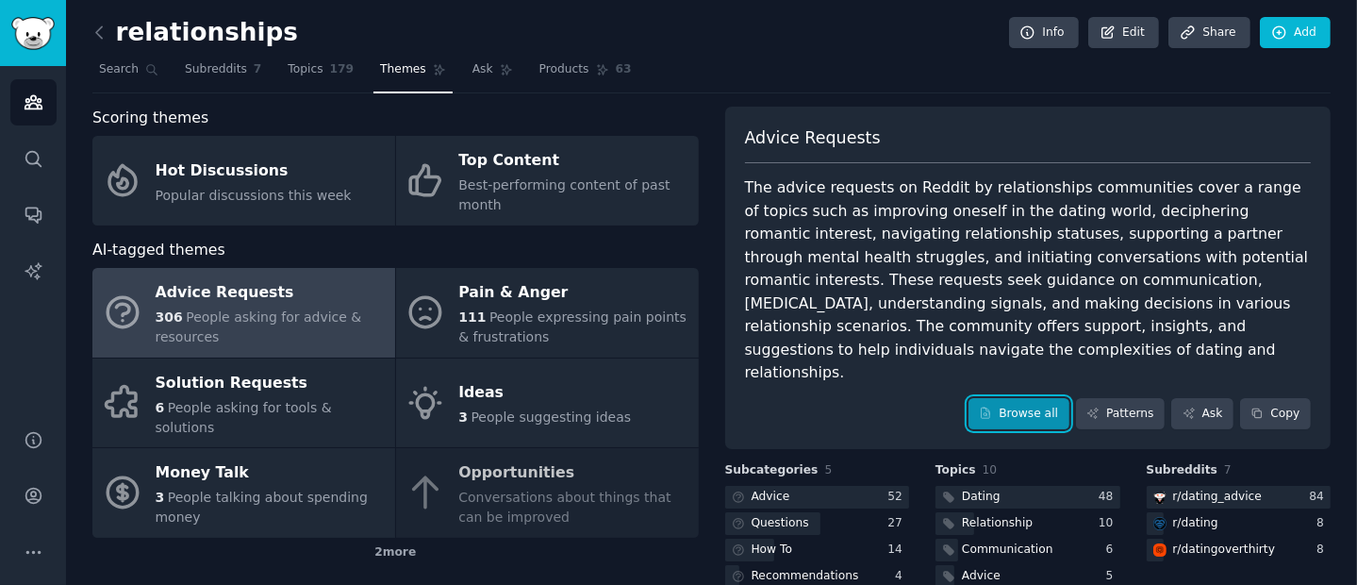
click at [1011, 401] on link "Browse all" at bounding box center [1018, 414] width 101 height 32
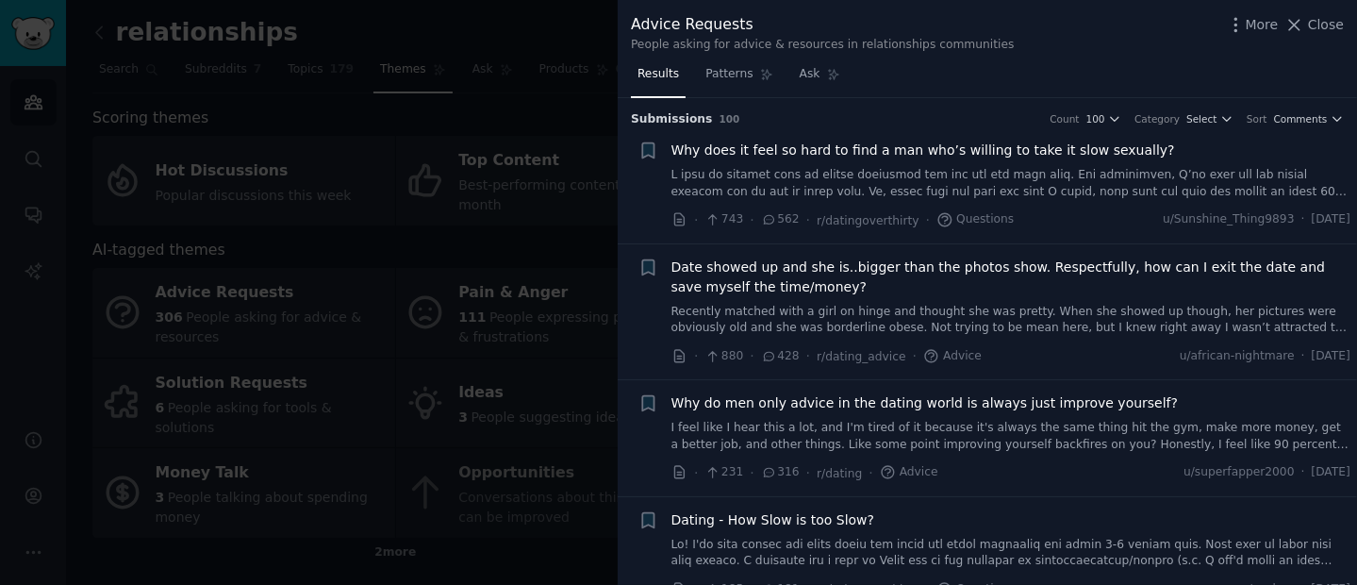
click at [1011, 159] on div "Why does it feel so hard to find a man who’s willing to take it slow sexually?" at bounding box center [1011, 169] width 680 height 59
click at [977, 155] on span "Why does it feel so hard to find a man who’s willing to take it slow sexually?" at bounding box center [922, 150] width 503 height 20
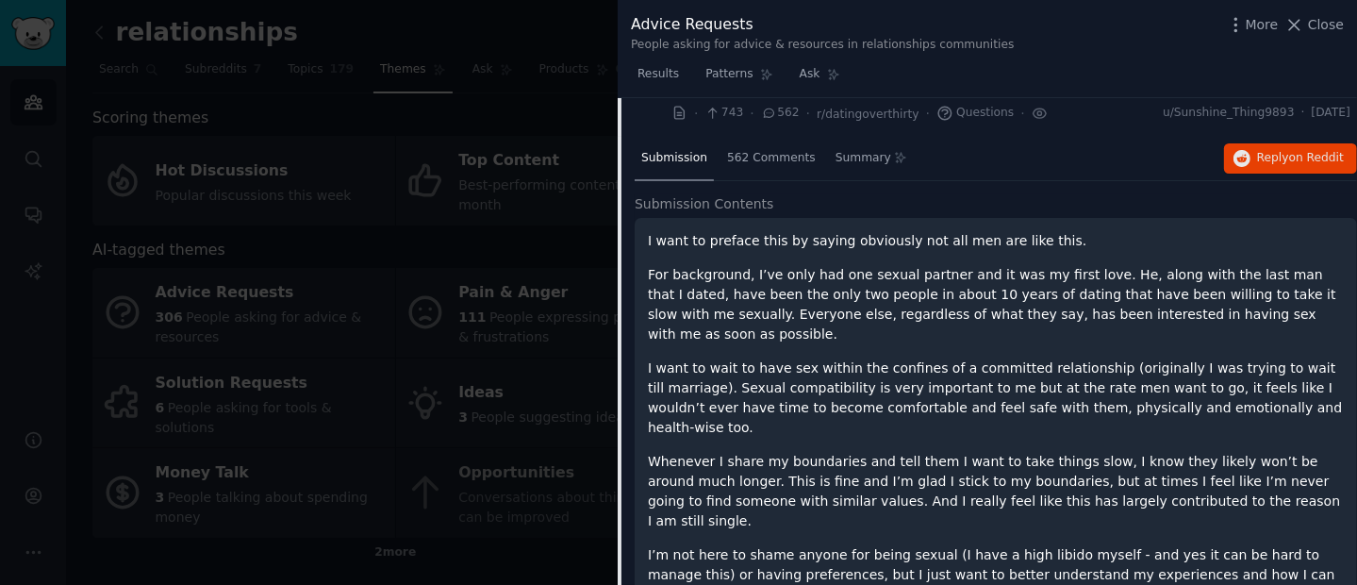
scroll to position [240, 0]
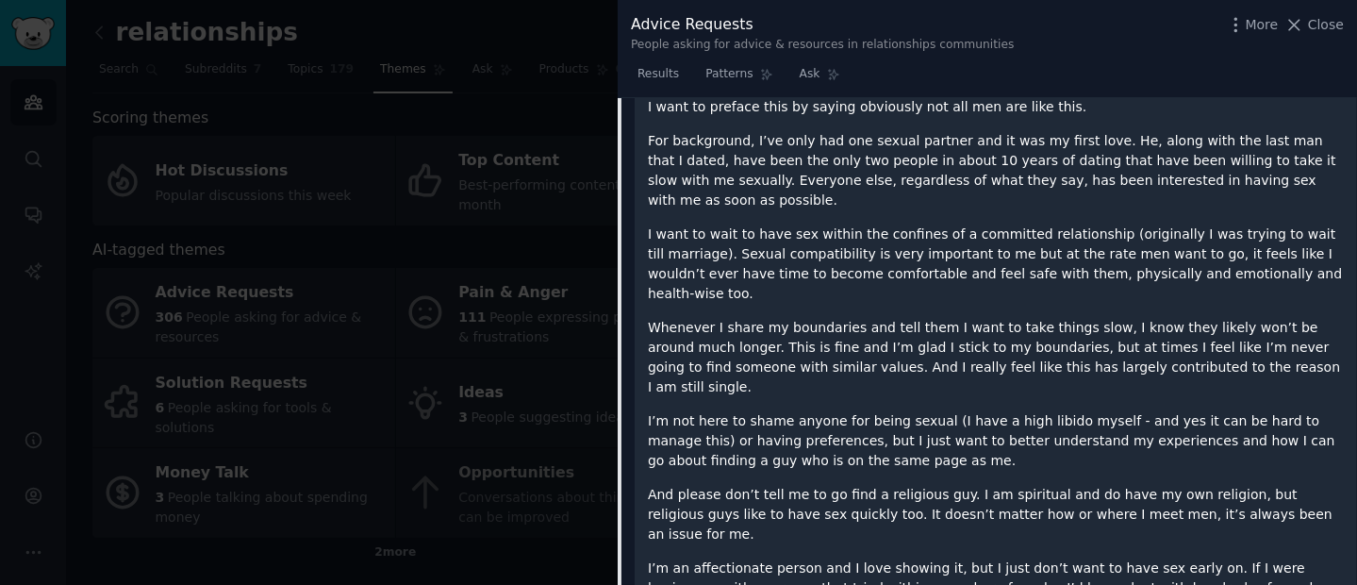
click at [1337, 25] on span "Close" at bounding box center [1326, 25] width 36 height 20
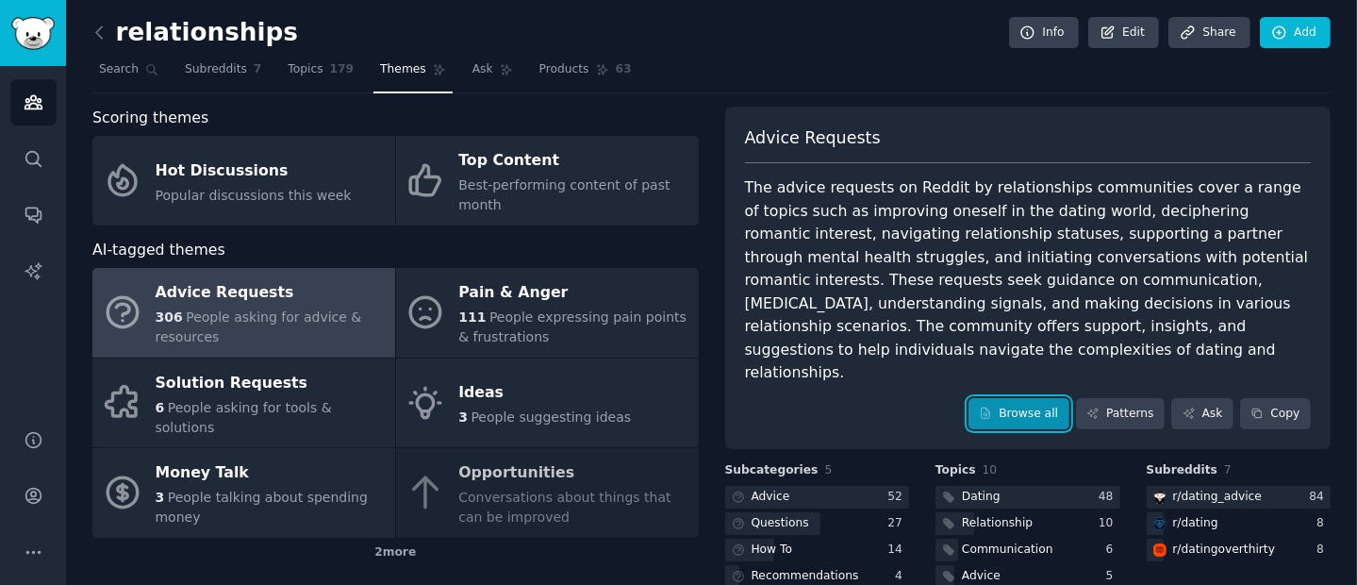
click at [1024, 398] on link "Browse all" at bounding box center [1018, 414] width 101 height 32
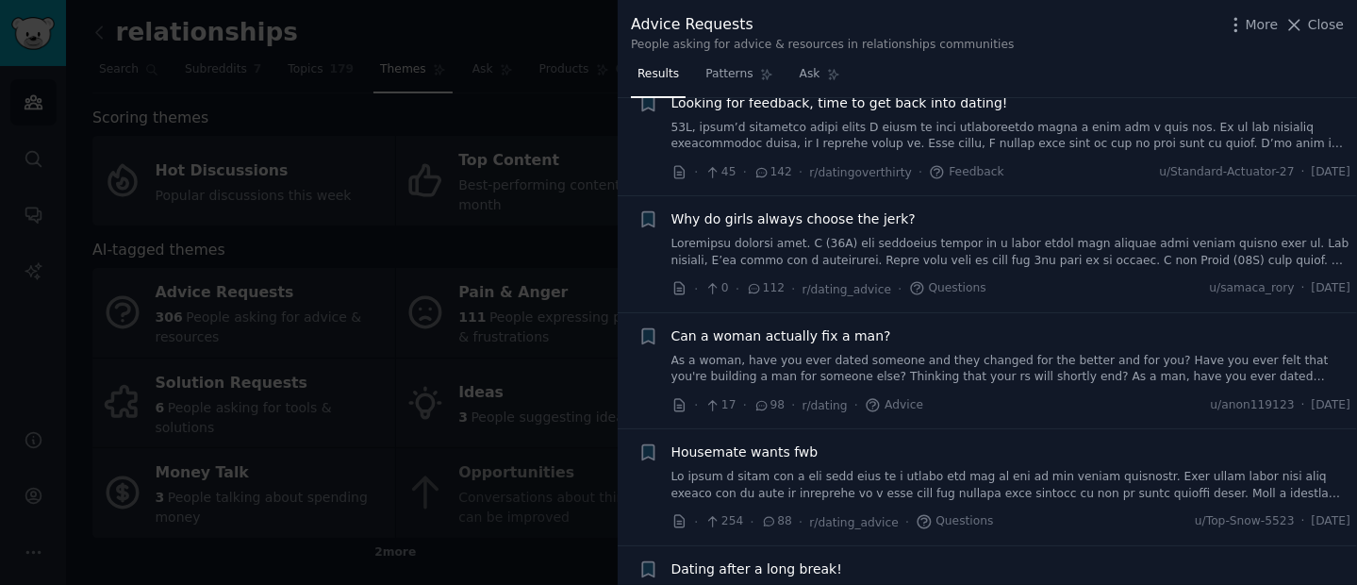
scroll to position [873, 0]
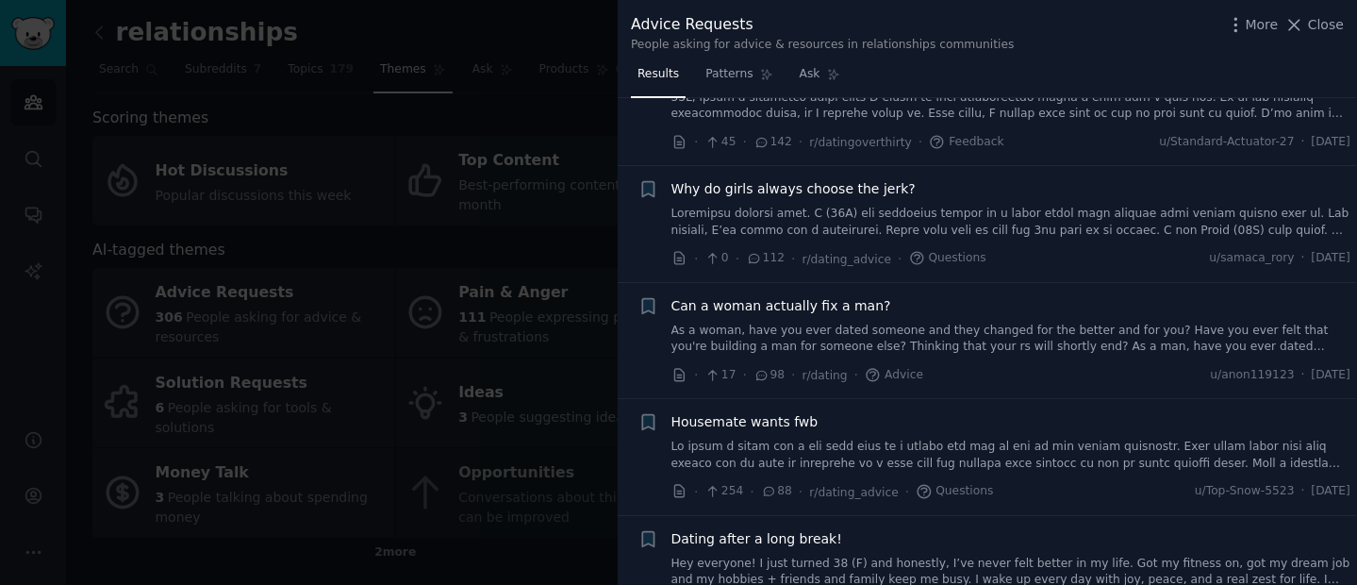
click at [1046, 215] on link at bounding box center [1011, 222] width 680 height 33
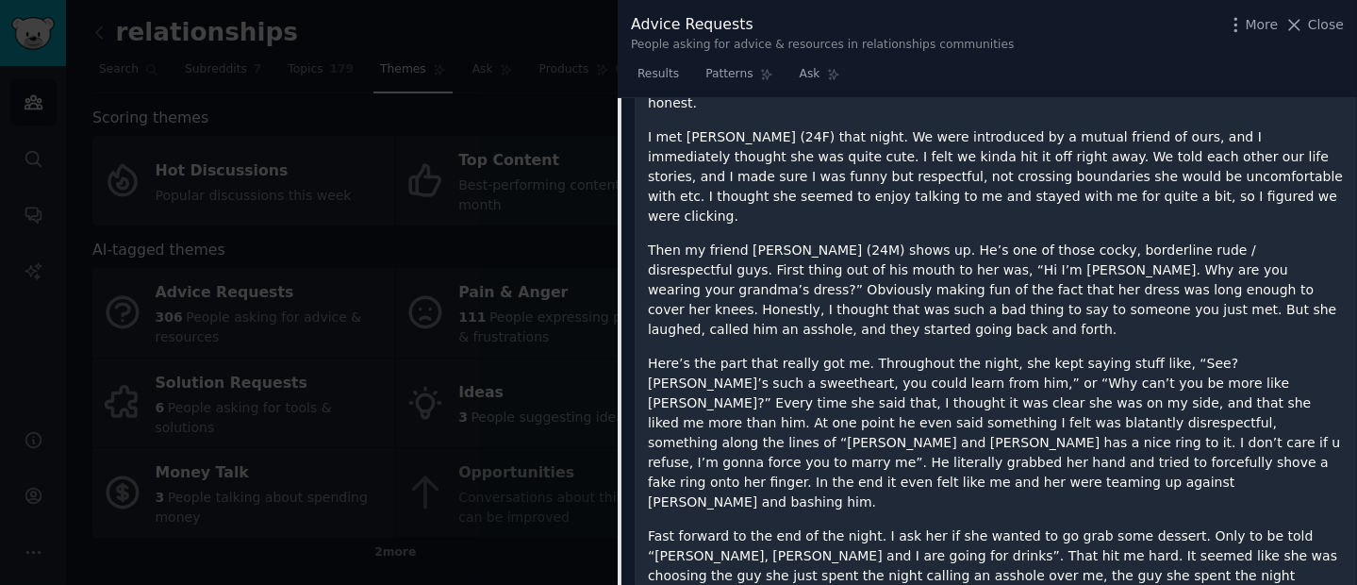
scroll to position [1192, 0]
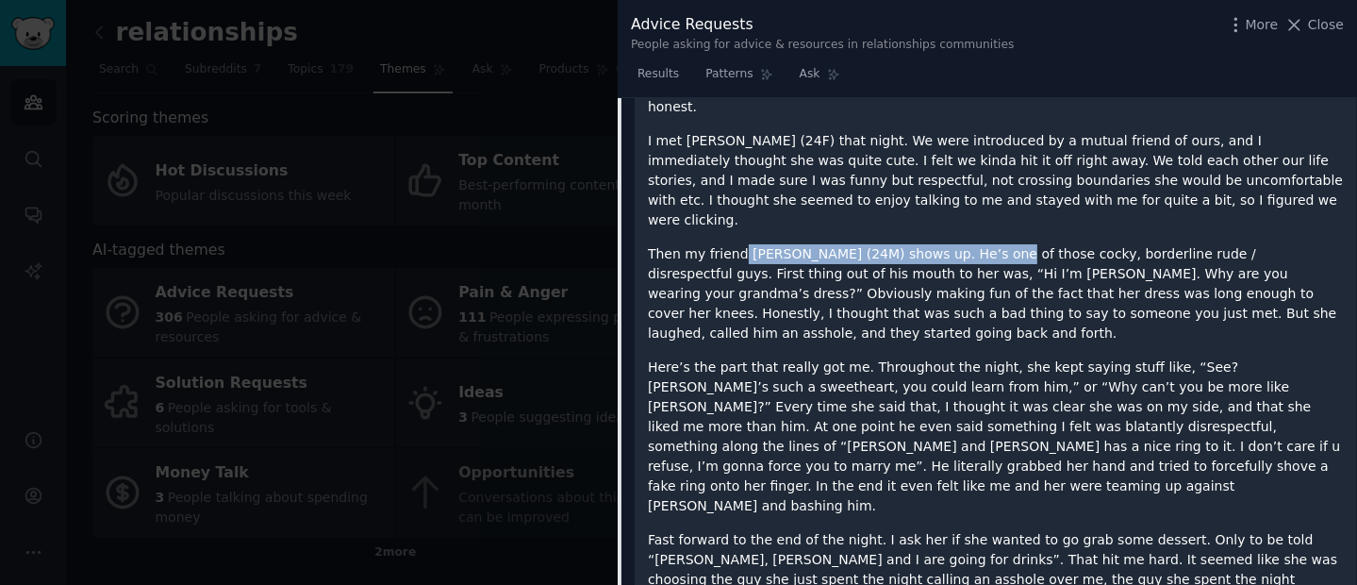
drag, startPoint x: 751, startPoint y: 216, endPoint x: 984, endPoint y: 210, distance: 232.9
click at [984, 244] on p "Then my friend [PERSON_NAME] (24M) shows up. He’s one of those cocky, borderlin…" at bounding box center [996, 293] width 696 height 99
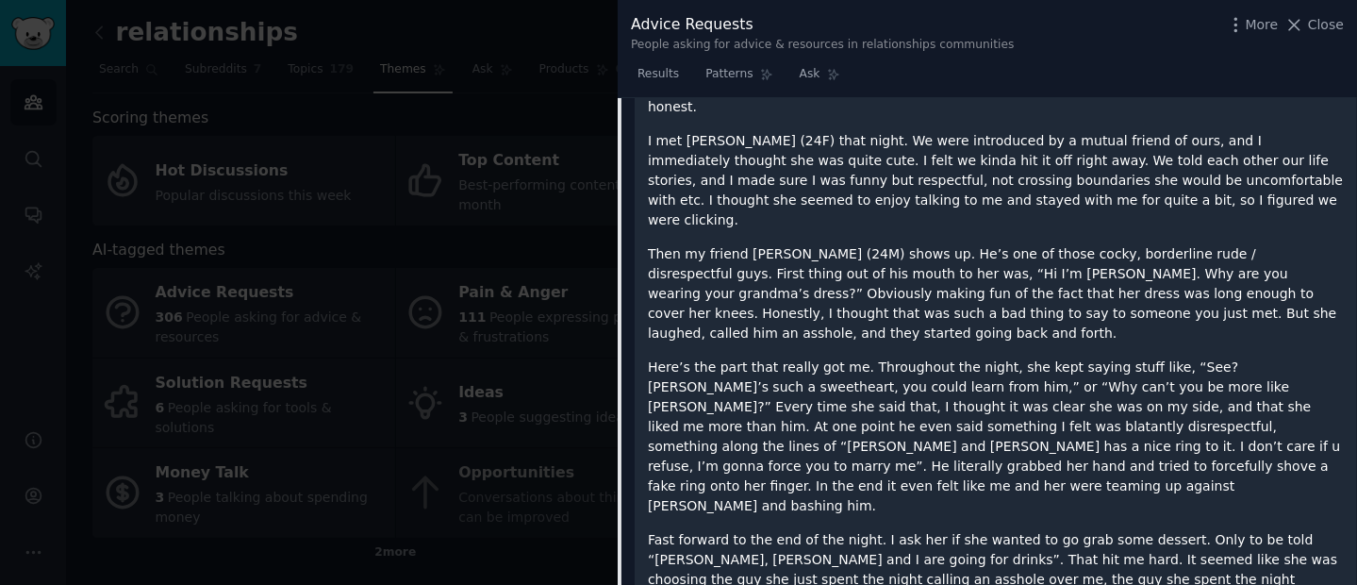
click at [1021, 244] on p "Then my friend [PERSON_NAME] (24M) shows up. He’s one of those cocky, borderlin…" at bounding box center [996, 293] width 696 height 99
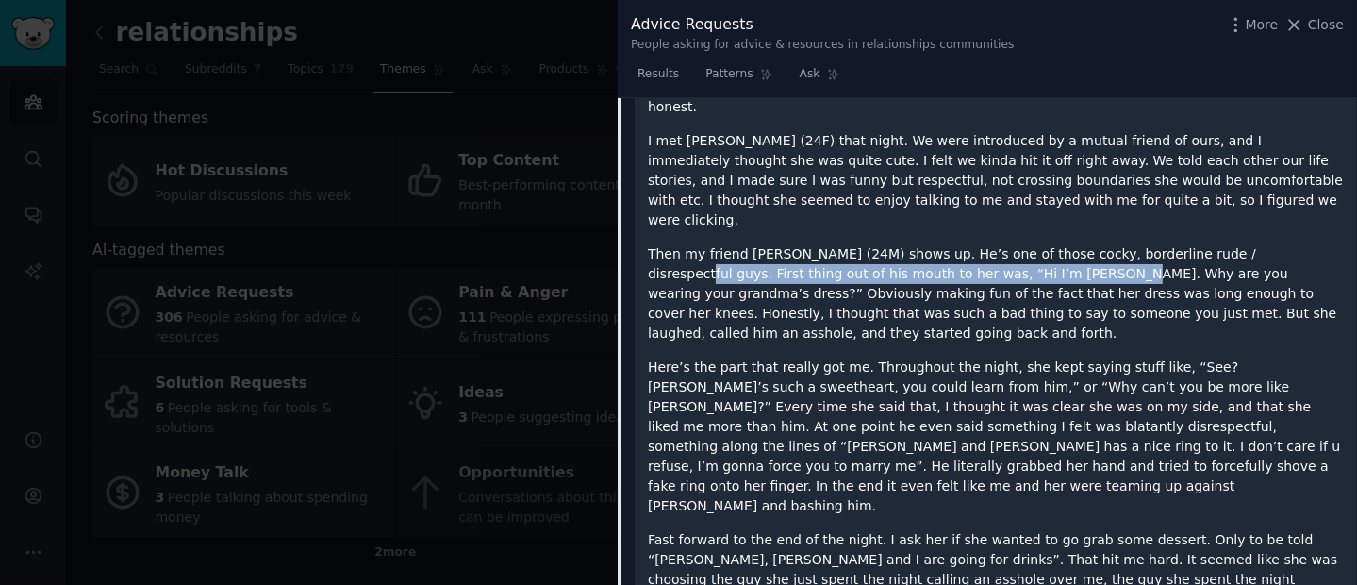
drag, startPoint x: 1114, startPoint y: 210, endPoint x: 1254, endPoint y: 210, distance: 139.5
click at [1254, 244] on p "Then my friend [PERSON_NAME] (24M) shows up. He’s one of those cocky, borderlin…" at bounding box center [996, 293] width 696 height 99
click at [1264, 244] on p "Then my friend [PERSON_NAME] (24M) shows up. He’s one of those cocky, borderlin…" at bounding box center [996, 293] width 696 height 99
drag, startPoint x: 649, startPoint y: 234, endPoint x: 841, endPoint y: 229, distance: 192.4
click at [841, 244] on p "Then my friend [PERSON_NAME] (24M) shows up. He’s one of those cocky, borderlin…" at bounding box center [996, 293] width 696 height 99
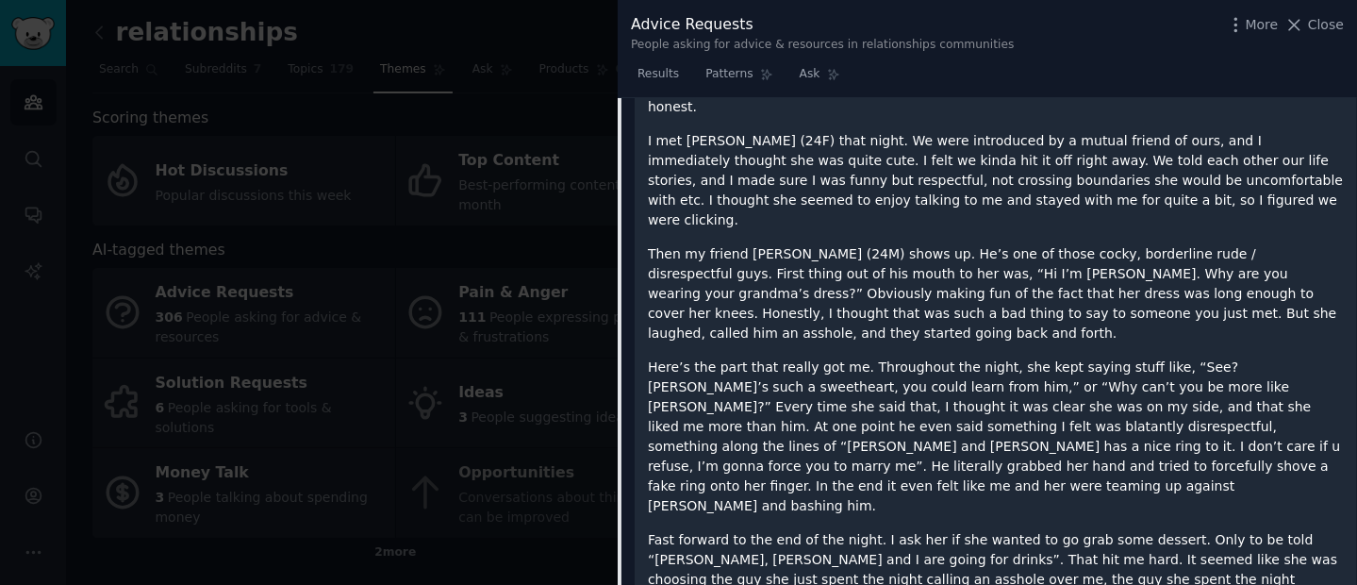
click at [877, 244] on p "Then my friend [PERSON_NAME] (24M) shows up. He’s one of those cocky, borderlin…" at bounding box center [996, 293] width 696 height 99
drag, startPoint x: 817, startPoint y: 231, endPoint x: 1048, endPoint y: 227, distance: 231.0
click at [1042, 244] on p "Then my friend [PERSON_NAME] (24M) shows up. He’s one of those cocky, borderlin…" at bounding box center [996, 293] width 696 height 99
click at [1074, 244] on p "Then my friend [PERSON_NAME] (24M) shows up. He’s one of those cocky, borderlin…" at bounding box center [996, 293] width 696 height 99
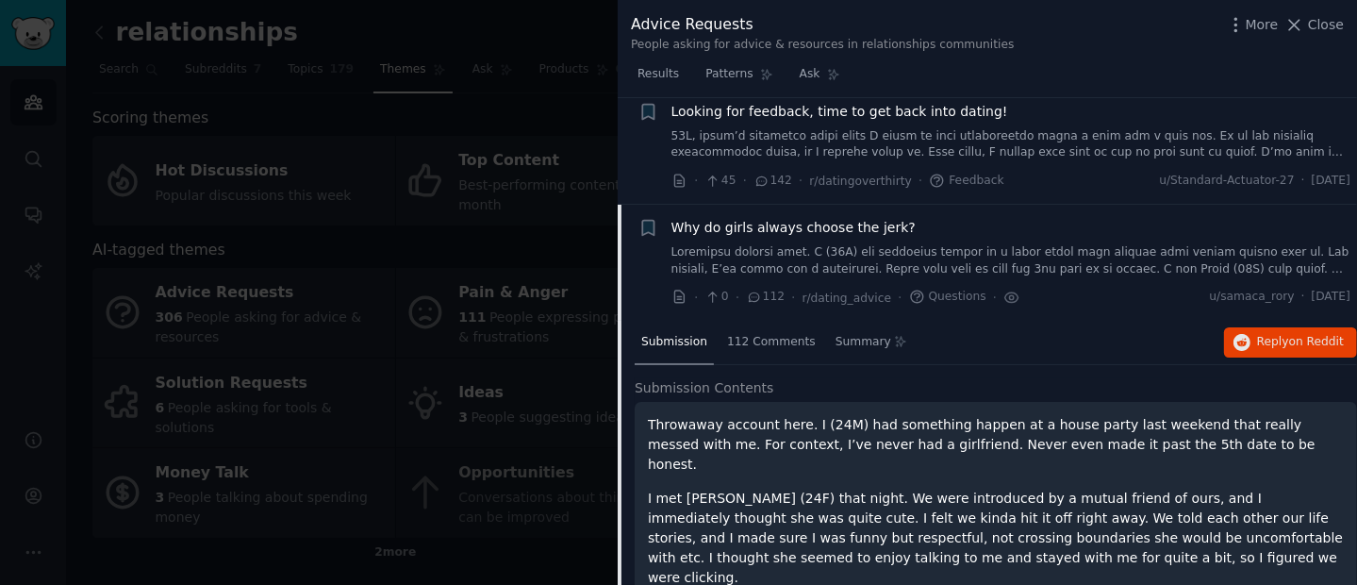
scroll to position [825, 0]
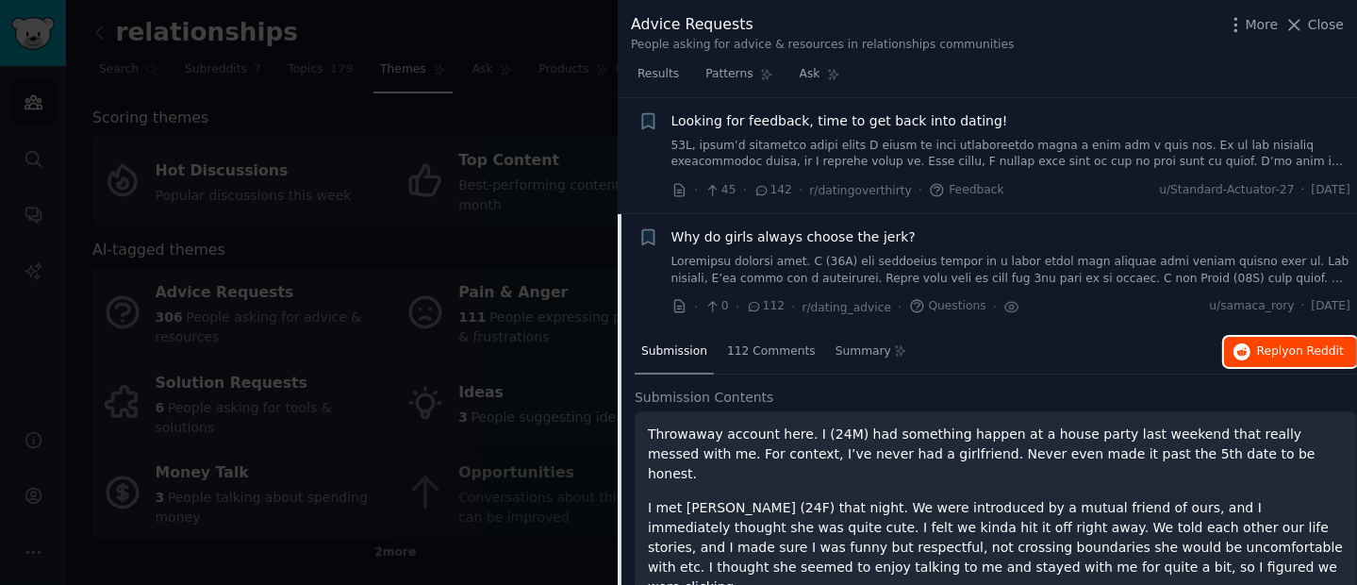
click at [1274, 344] on span "Reply on Reddit" at bounding box center [1300, 351] width 87 height 17
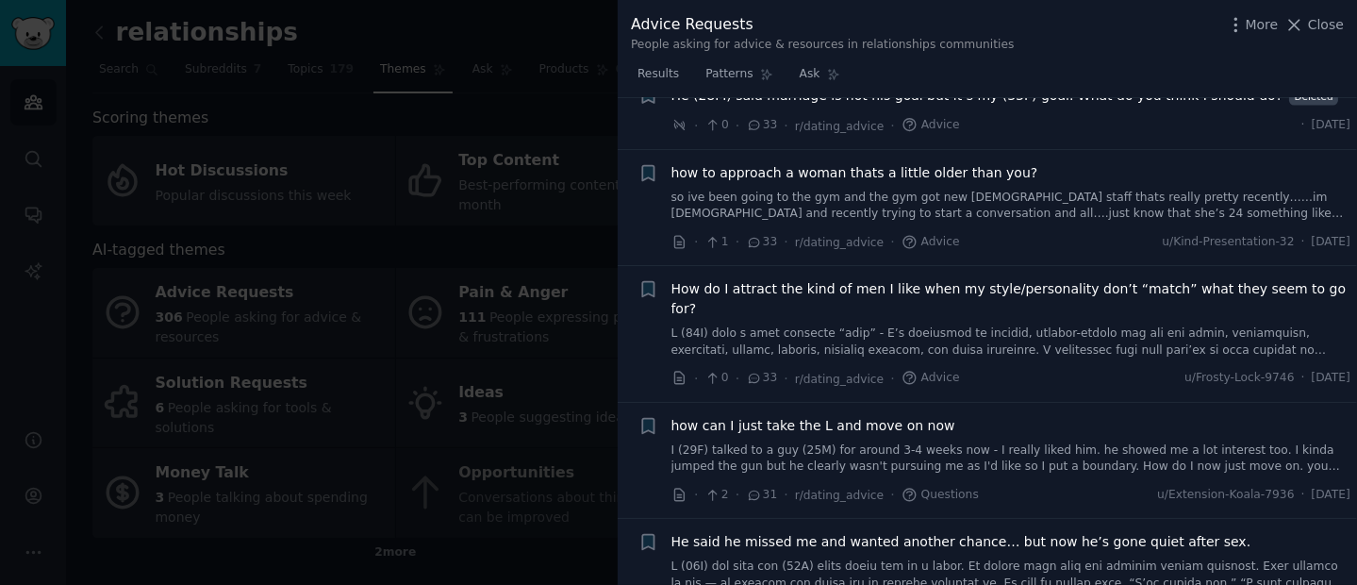
scroll to position [2837, 0]
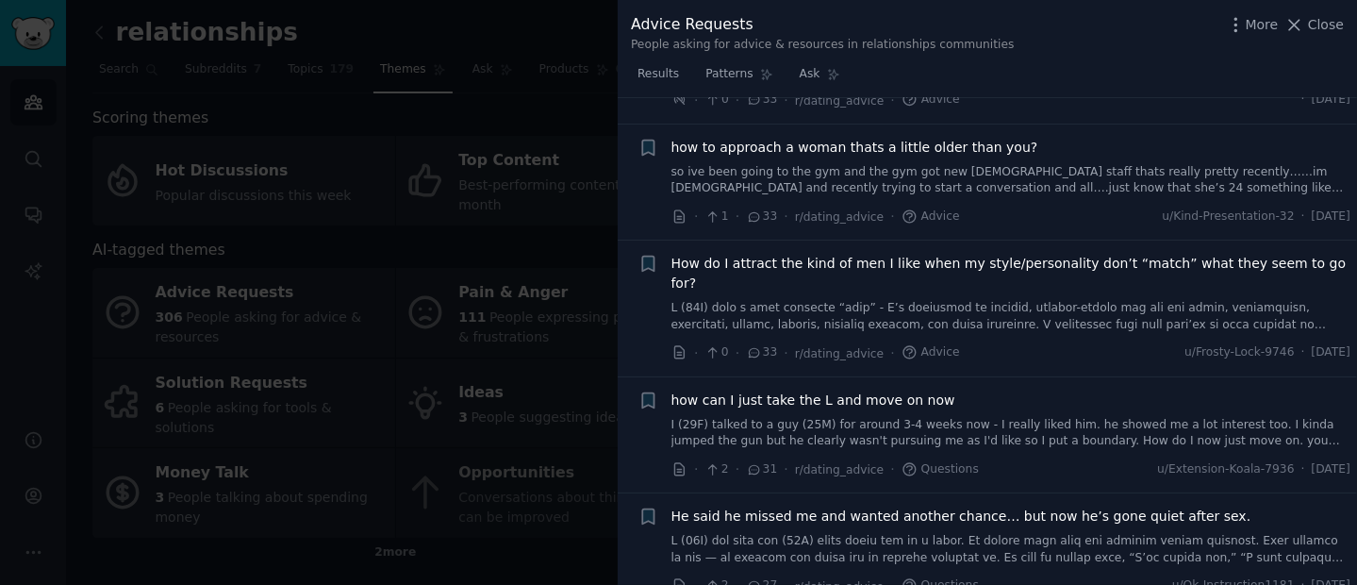
click at [552, 78] on div at bounding box center [678, 292] width 1357 height 585
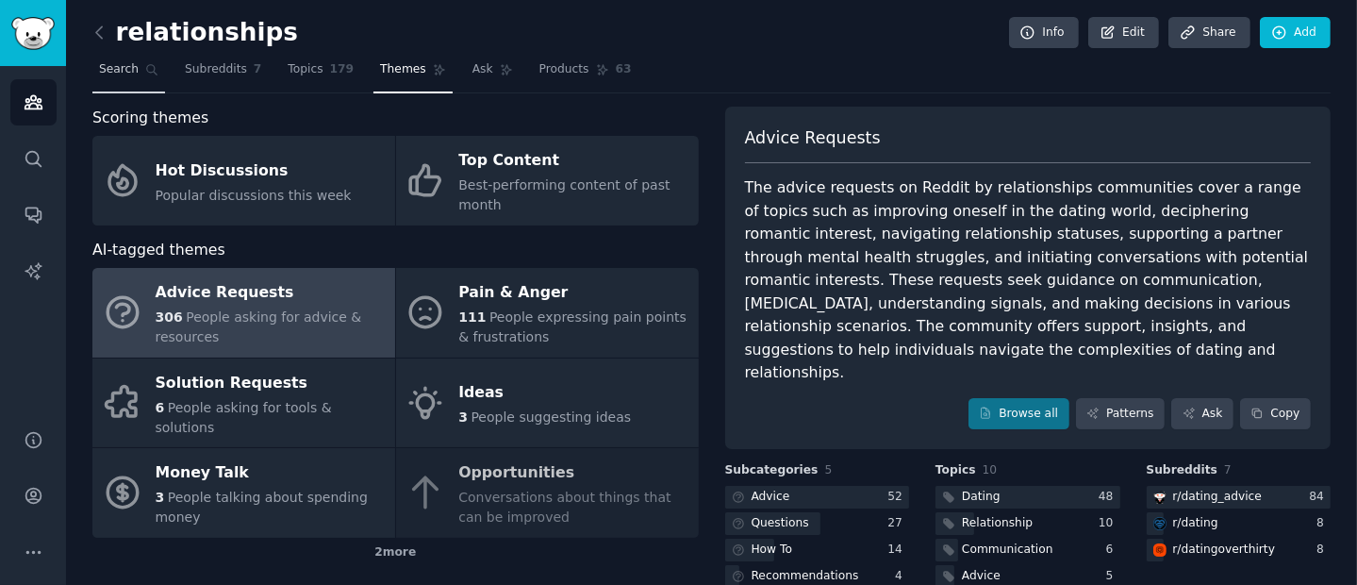
click at [137, 73] on span "Search" at bounding box center [119, 69] width 40 height 17
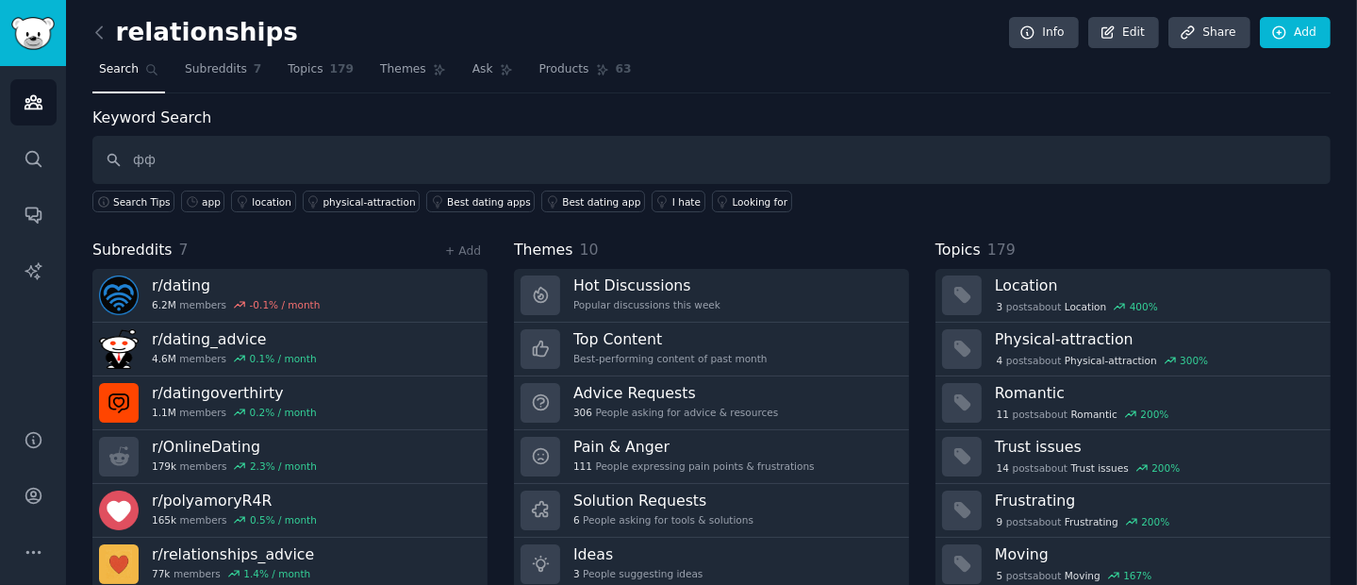
type input "ф"
type input "app idea"
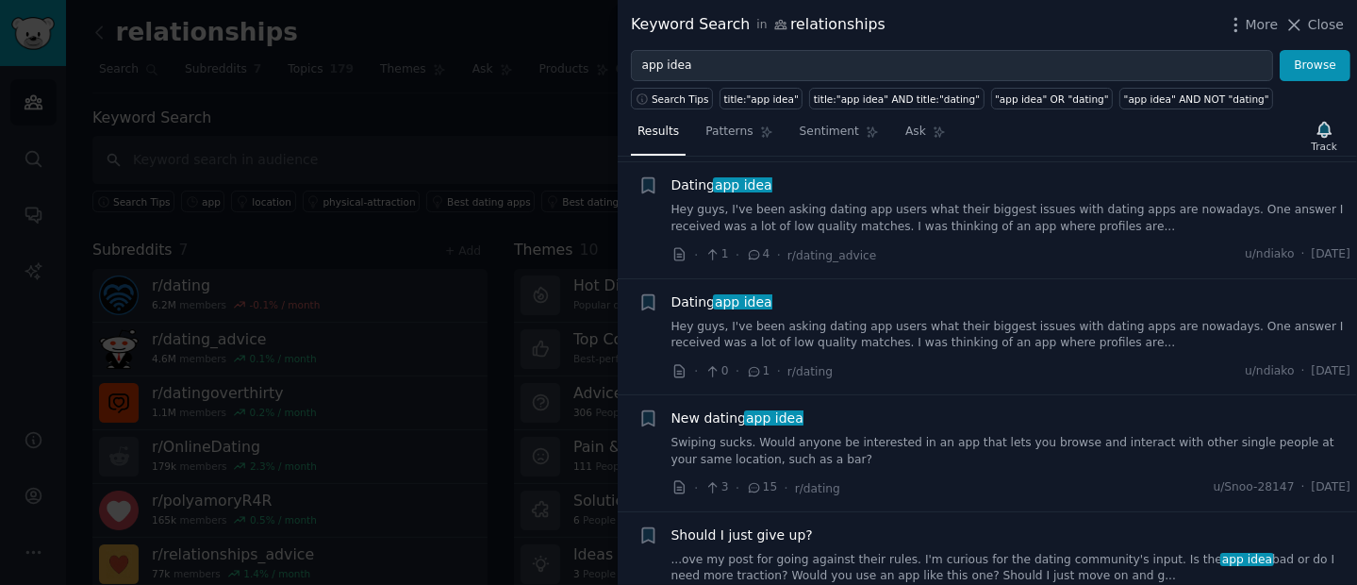
scroll to position [4691, 0]
click at [454, 146] on div at bounding box center [678, 292] width 1357 height 585
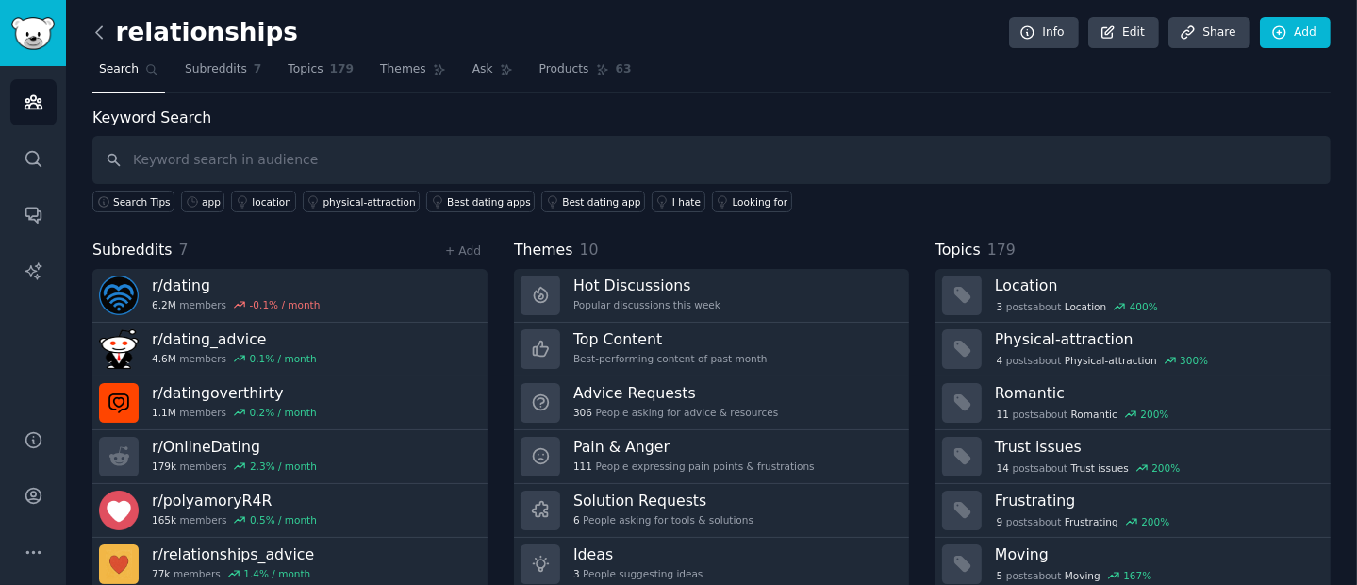
click at [99, 29] on icon at bounding box center [99, 31] width 6 height 11
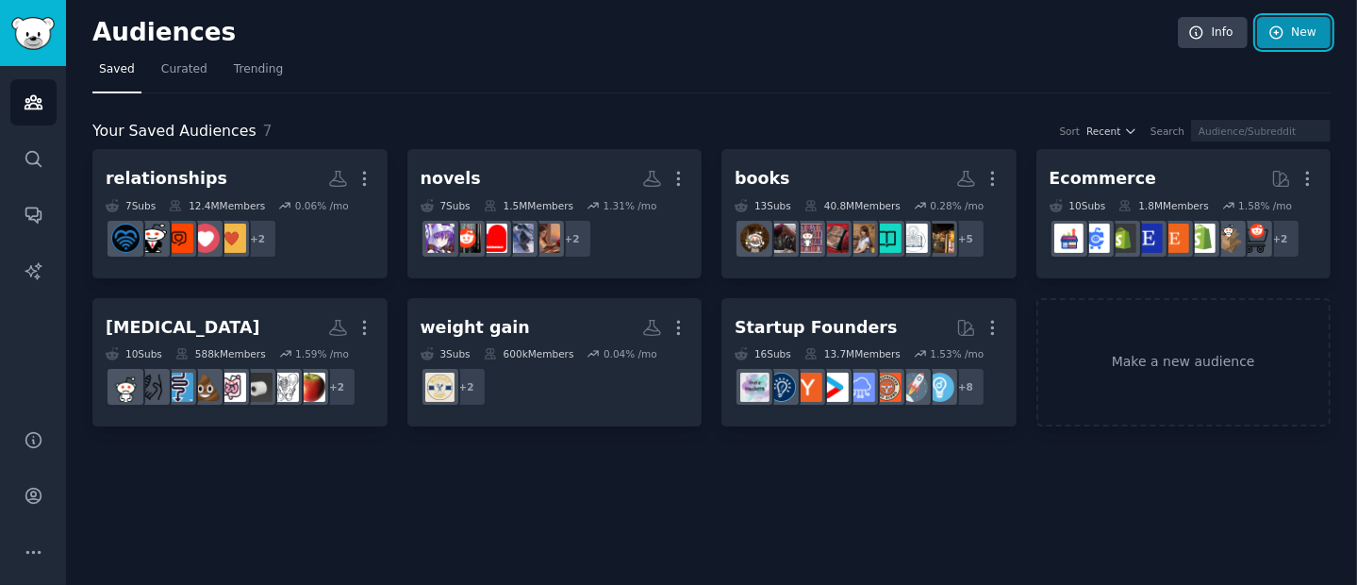
click at [1315, 34] on link "New" at bounding box center [1294, 33] width 74 height 32
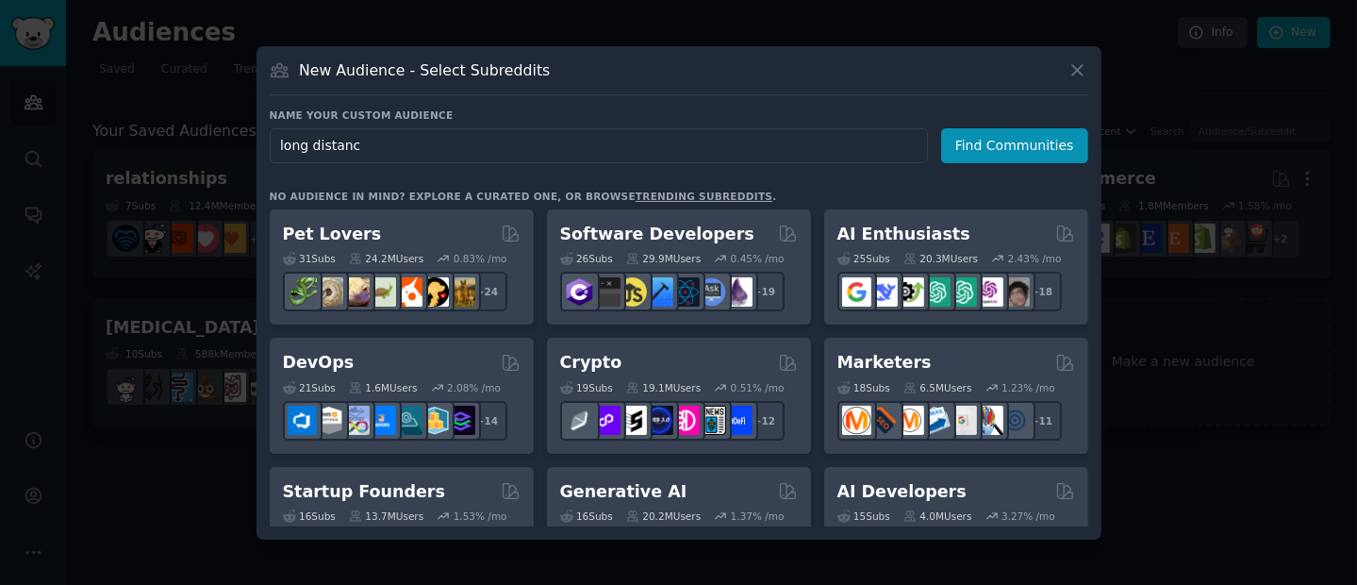
type input "long distance"
click button "Find Communities" at bounding box center [1014, 145] width 147 height 35
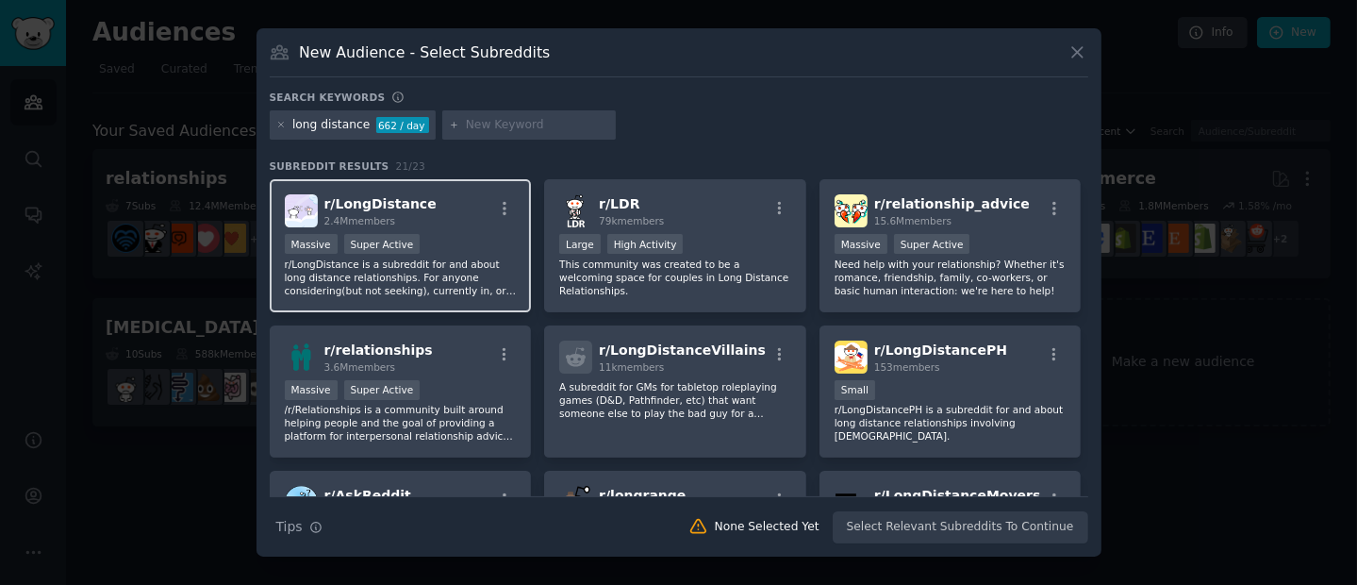
click at [436, 211] on div "r/ LongDistance 2.4M members" at bounding box center [401, 210] width 232 height 33
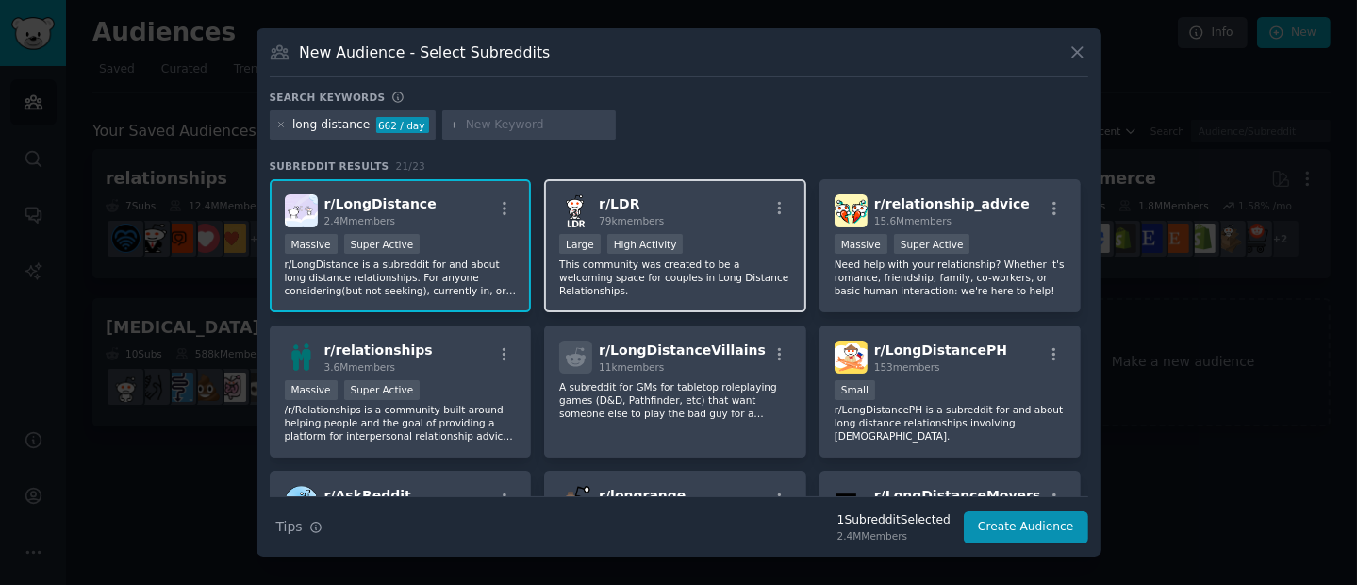
click at [651, 286] on p "This community was created to be a welcoming space for couples in Long Distance…" at bounding box center [675, 277] width 232 height 40
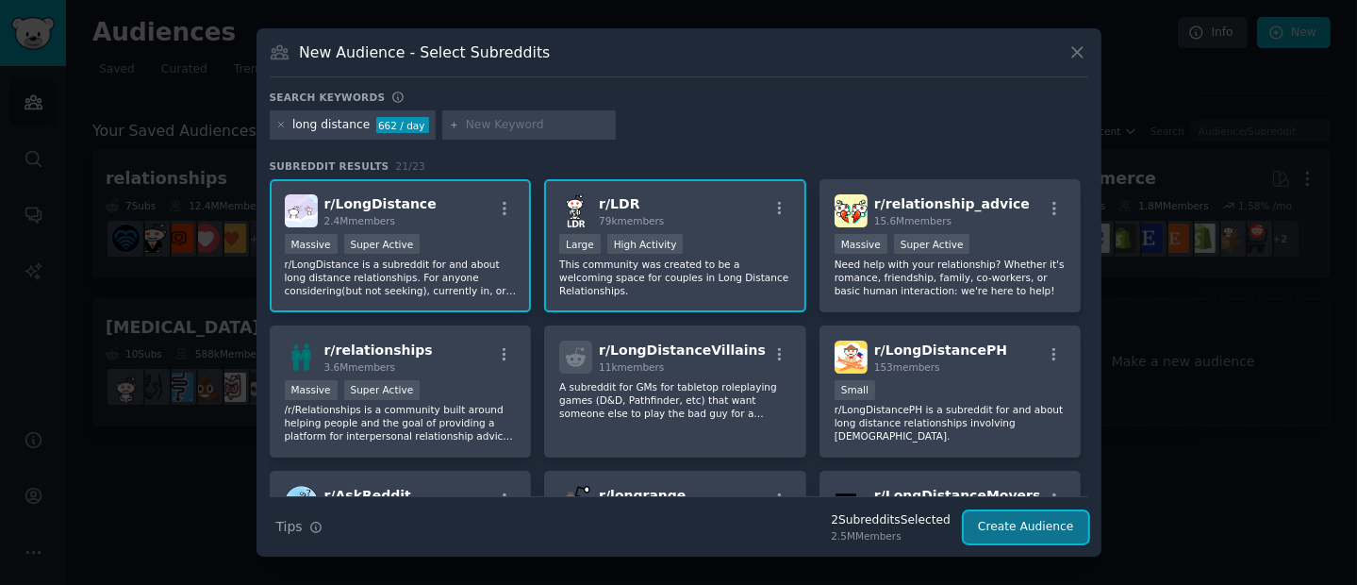
click at [989, 520] on button "Create Audience" at bounding box center [1026, 527] width 124 height 32
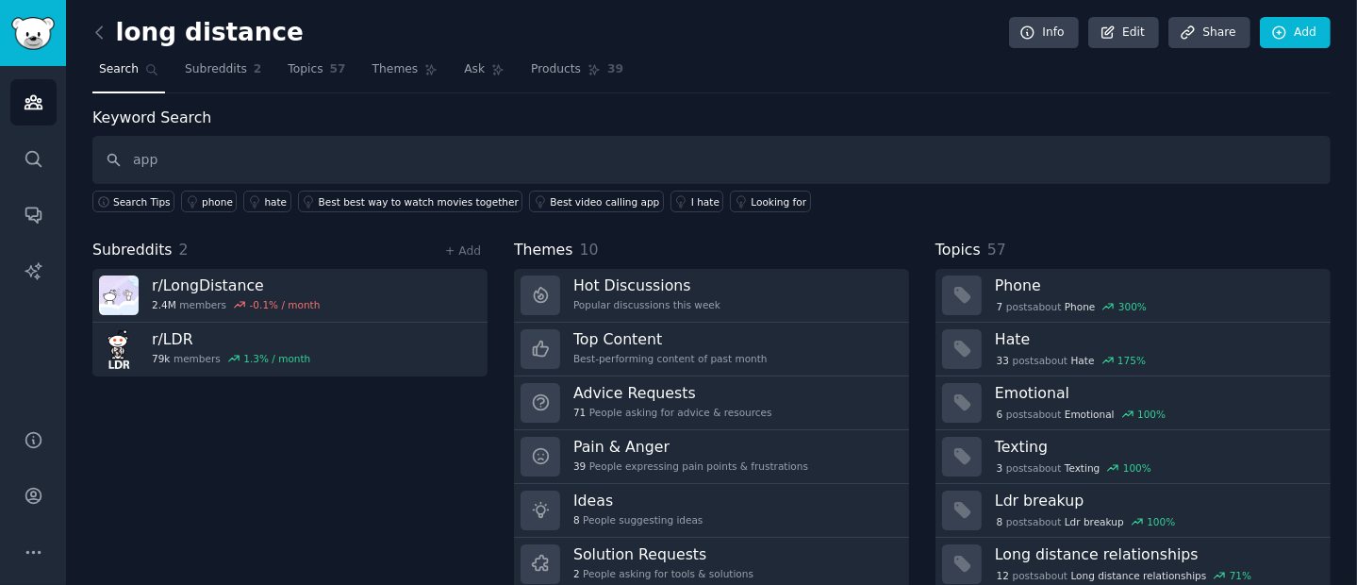
type input "app"
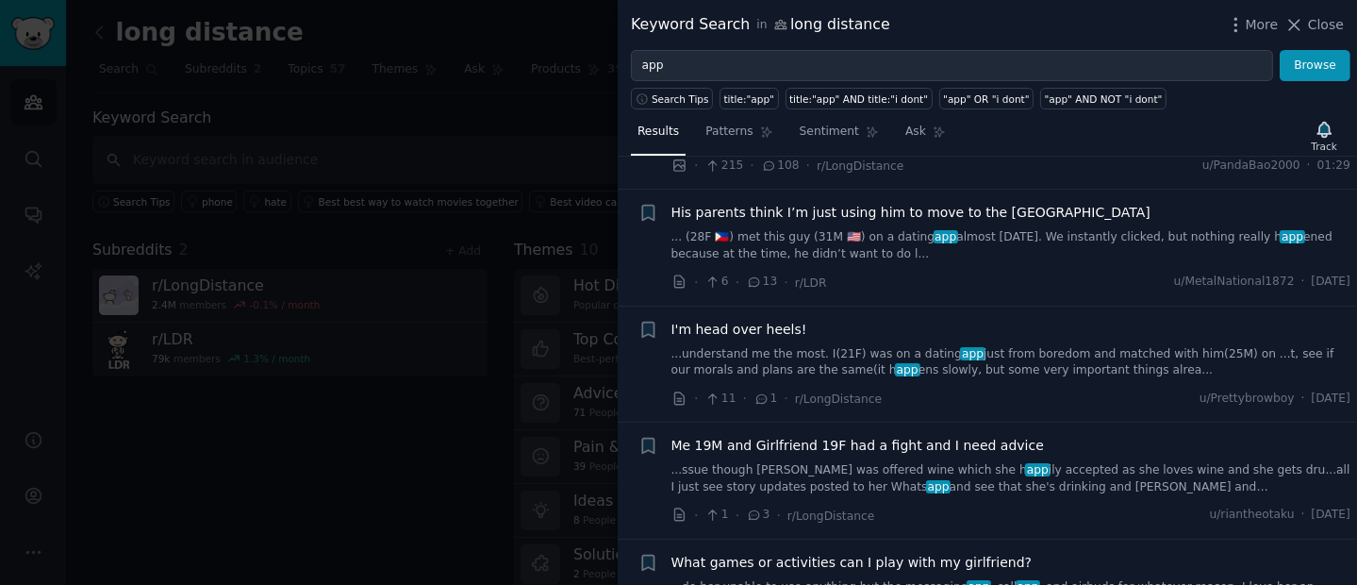
scroll to position [679, 0]
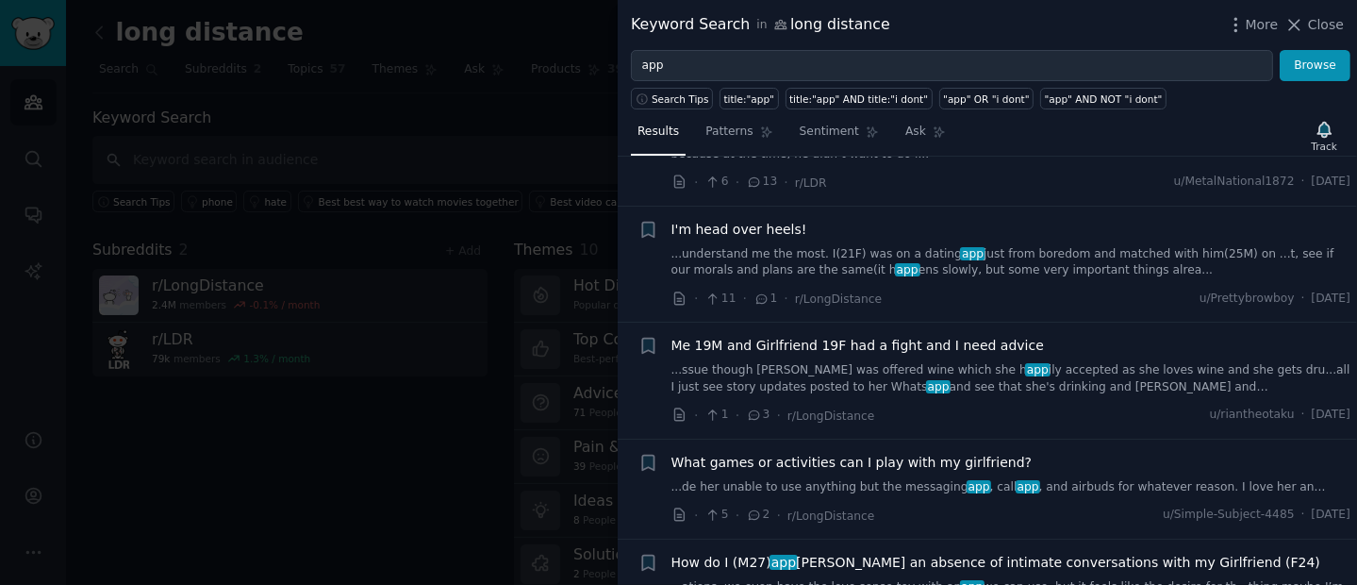
click at [1003, 258] on link "...understand me the most. I(21F) was on a dating app just from boredom and mat…" at bounding box center [1011, 262] width 680 height 33
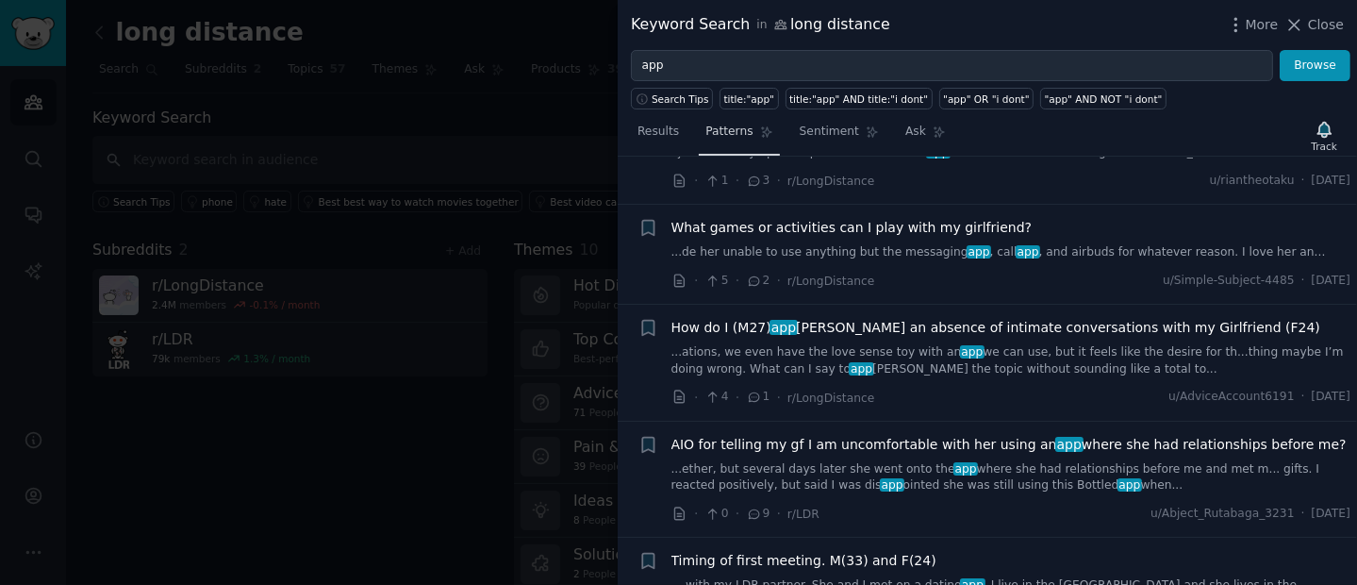
scroll to position [1775, 0]
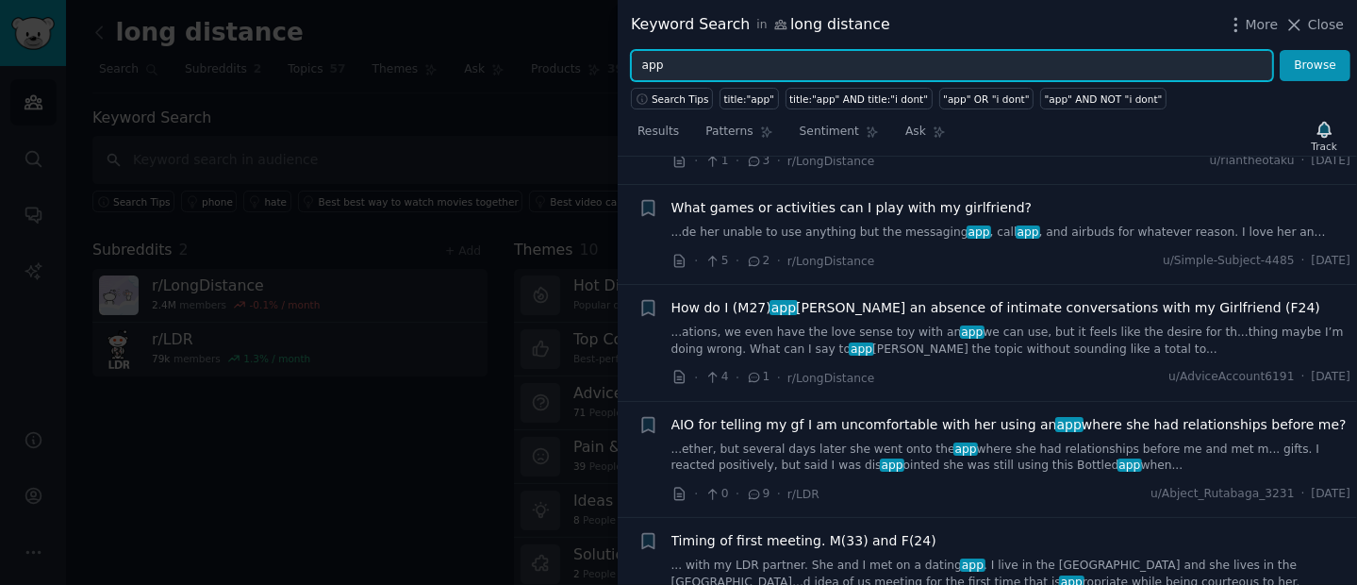
click at [714, 58] on input "app" at bounding box center [952, 66] width 642 height 32
type input "app idea"
click at [1279, 50] on button "Browse" at bounding box center [1314, 66] width 71 height 32
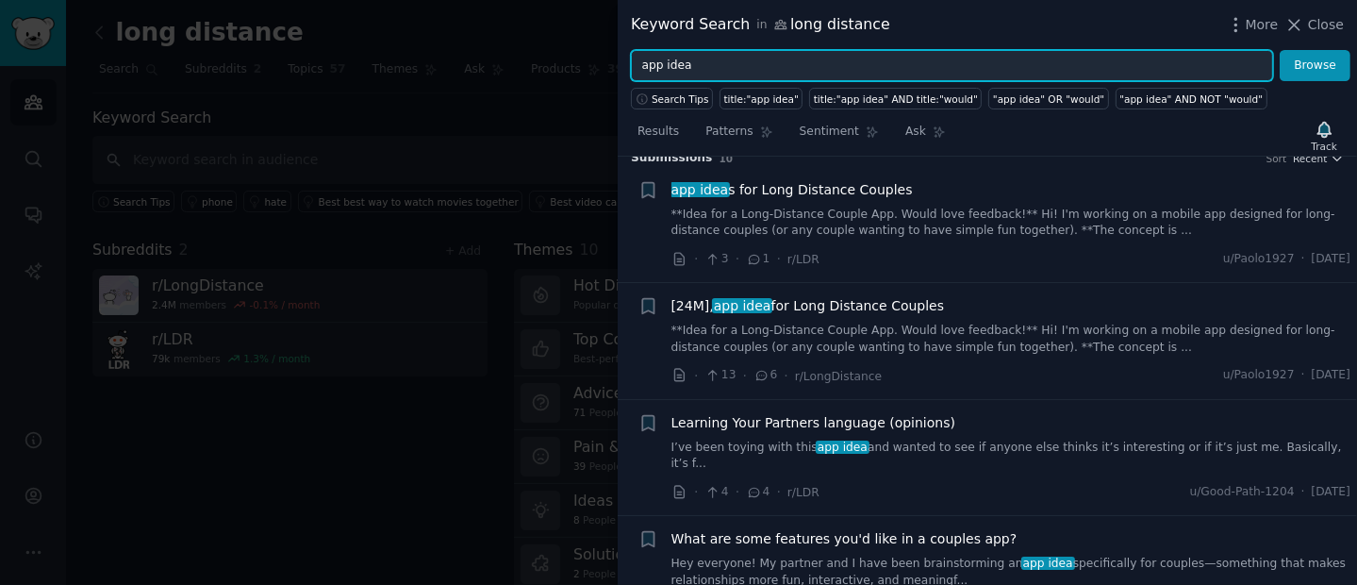
scroll to position [24, 0]
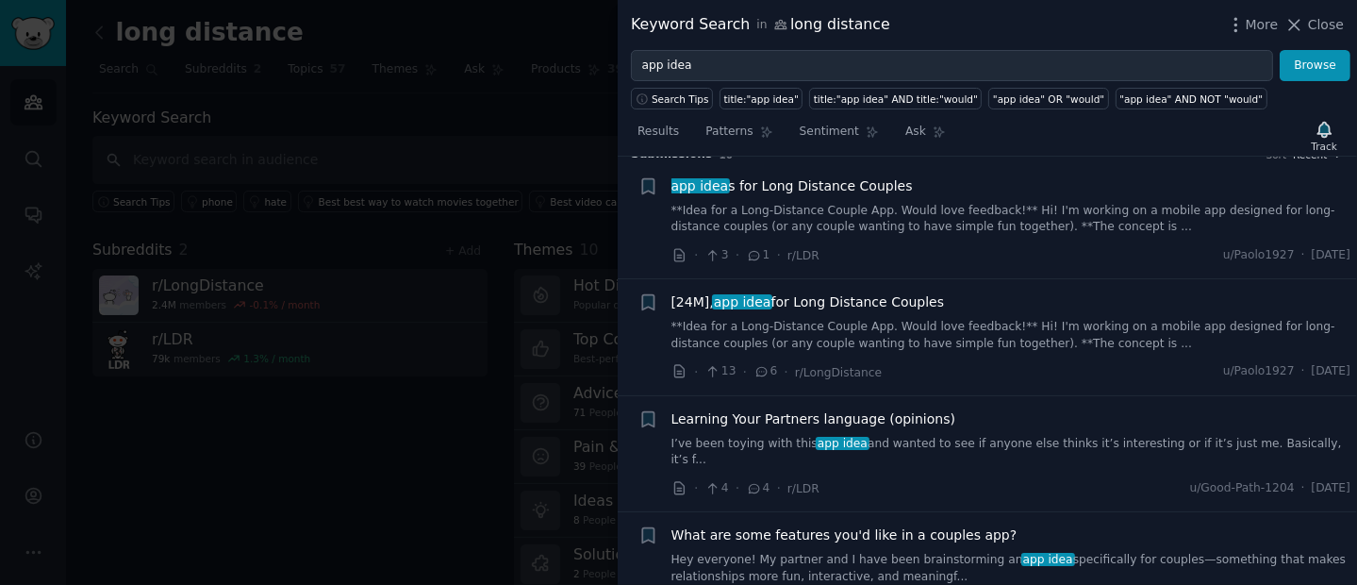
click at [1035, 321] on link "**Idea for a Long-Distance Couple App. Would love feedback!** Hi! I'm working o…" at bounding box center [1011, 335] width 680 height 33
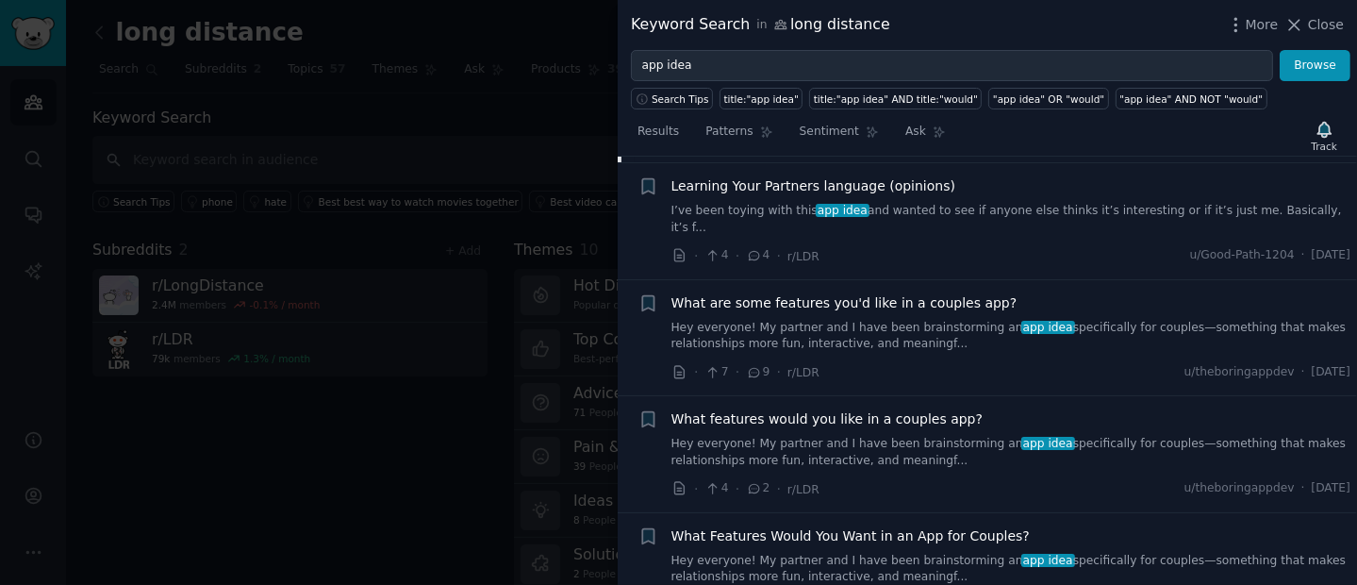
scroll to position [857, 0]
click at [949, 211] on link "I’ve been toying with this app idea and wanted to see if anyone else thinks it’…" at bounding box center [1011, 220] width 680 height 33
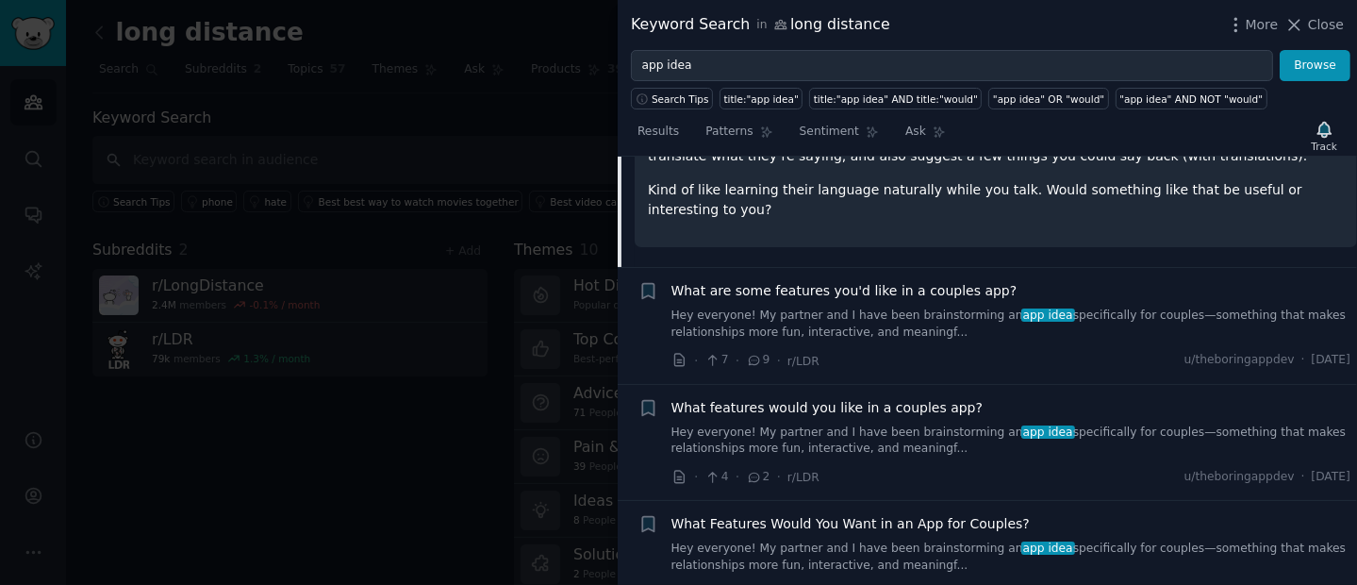
scroll to position [618, 0]
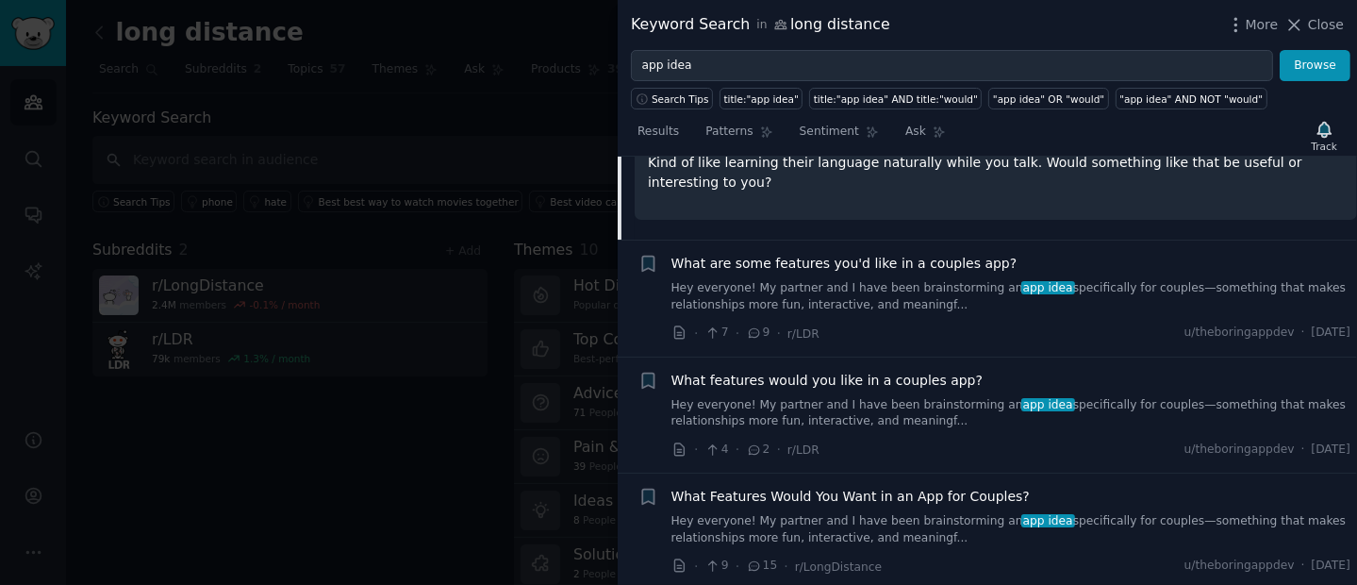
click at [855, 397] on link "Hey everyone! My partner and I have been brainstorming an app idea specifically…" at bounding box center [1011, 413] width 680 height 33
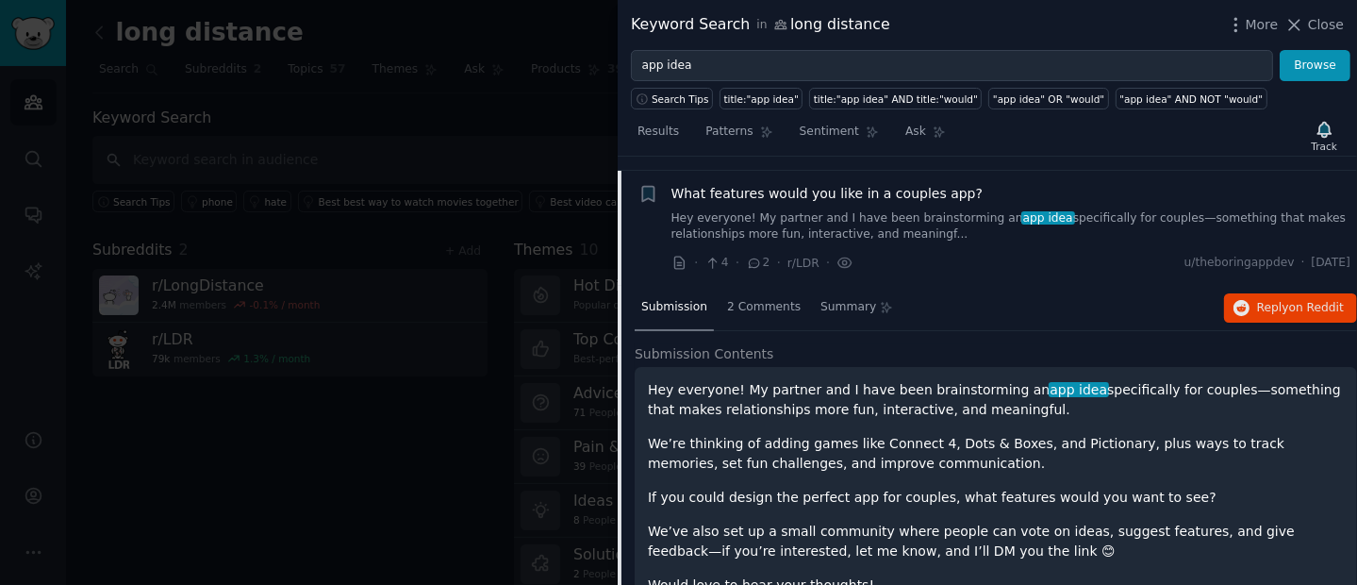
scroll to position [478, 0]
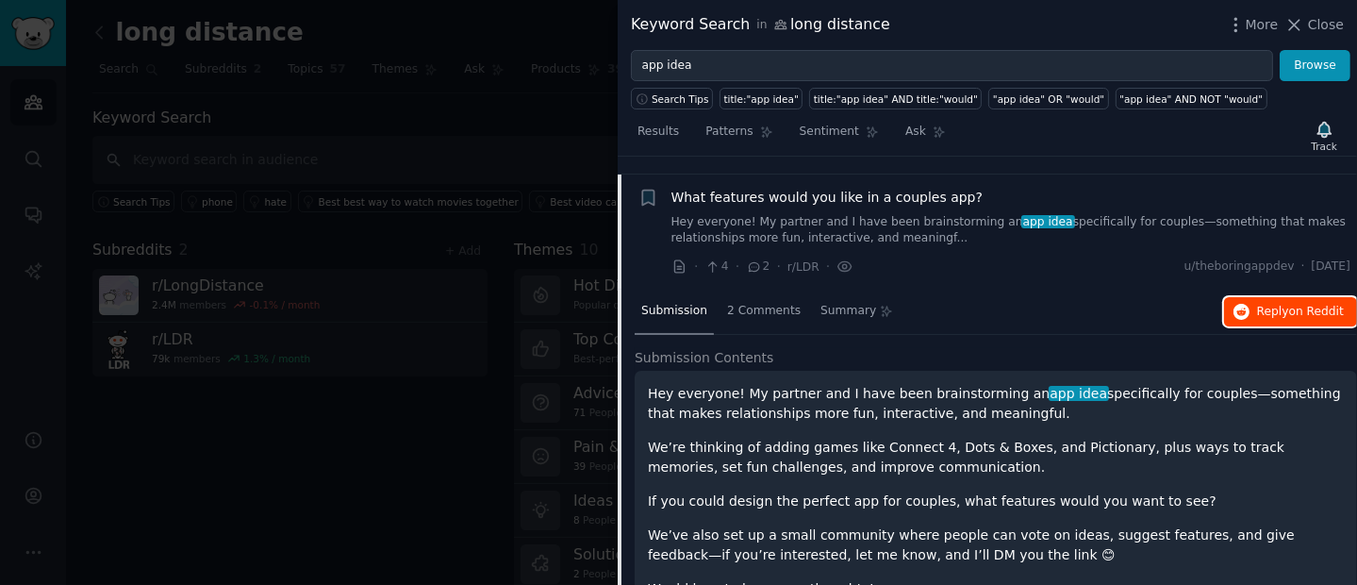
click at [1331, 305] on span "on Reddit" at bounding box center [1316, 311] width 55 height 13
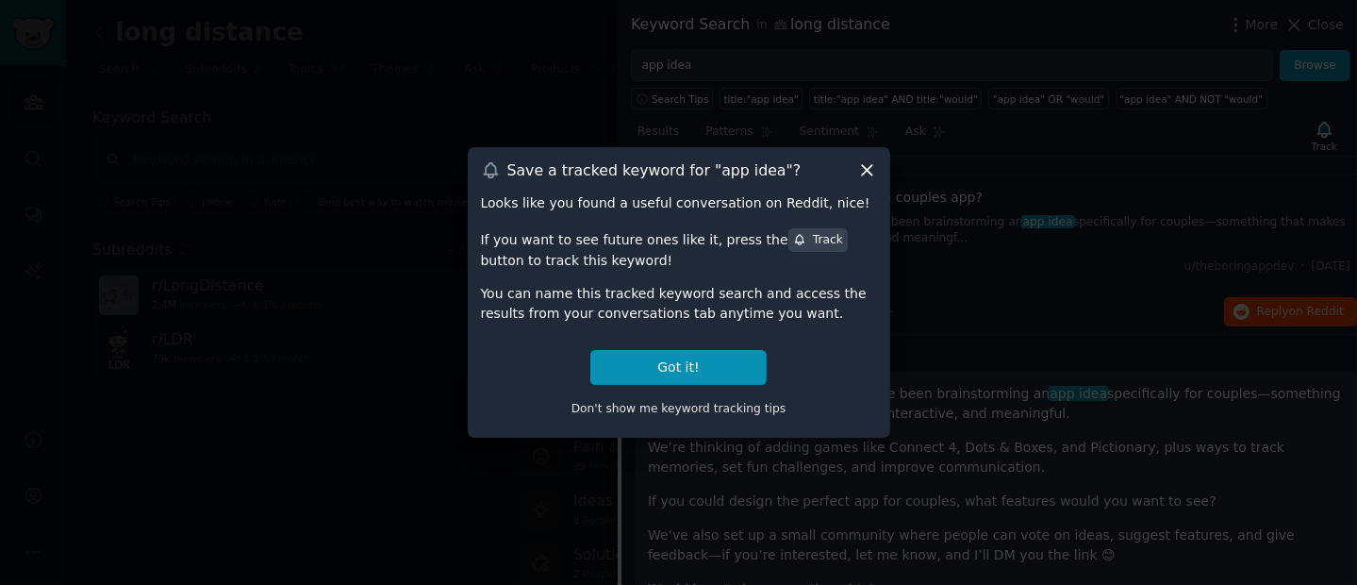
click at [866, 165] on icon at bounding box center [867, 170] width 20 height 20
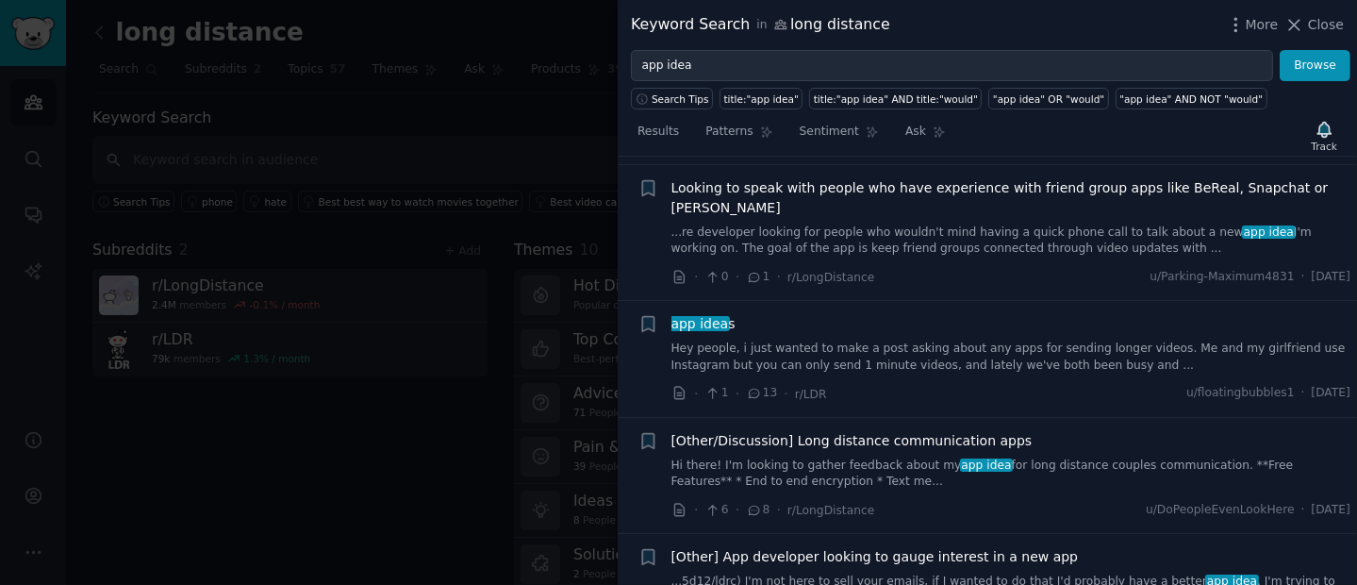
scroll to position [1079, 0]
click at [842, 338] on link "Hey people, i just wanted to make a post asking about any apps for sending long…" at bounding box center [1011, 354] width 680 height 33
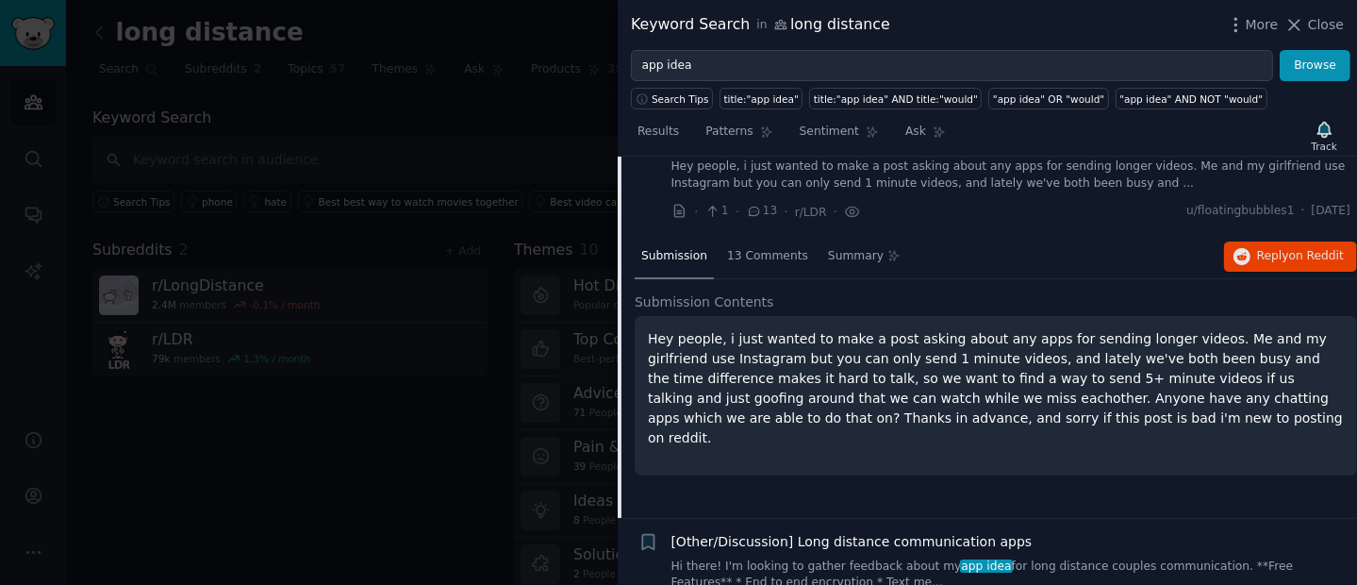
scroll to position [1048, 0]
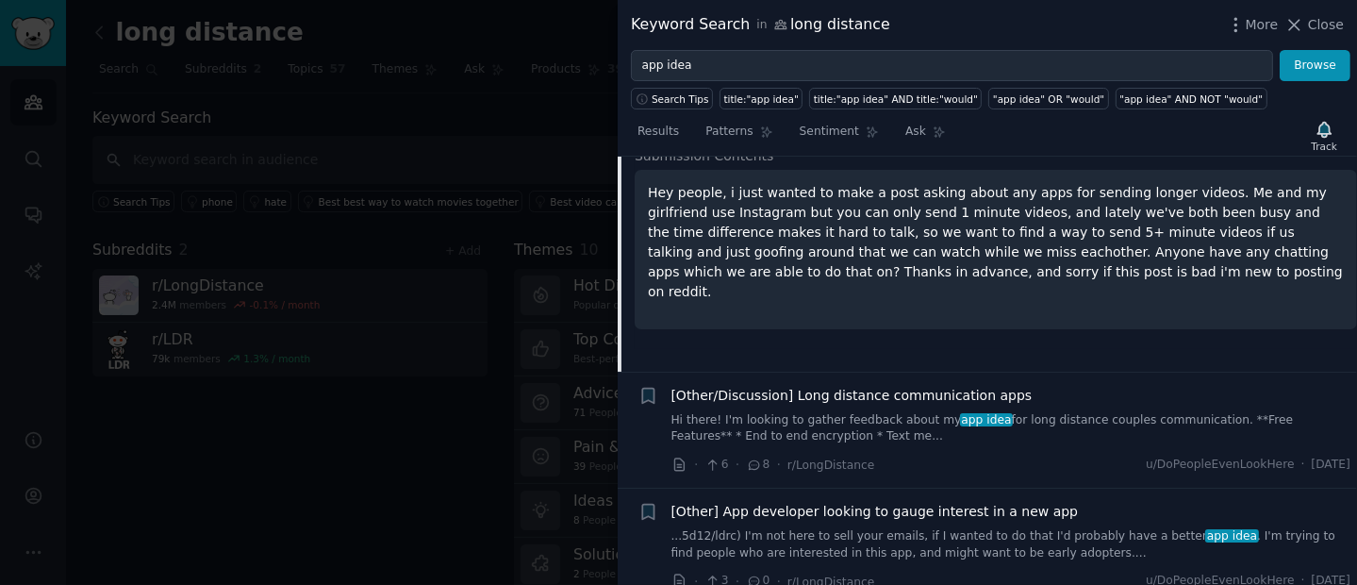
click at [898, 388] on div "[Other/Discussion] Long distance communication apps Hi there! I'm looking to ga…" at bounding box center [1011, 415] width 680 height 59
click at [898, 415] on link "Hi there! I'm looking to gather feedback about my app idea for long distance co…" at bounding box center [1011, 428] width 680 height 33
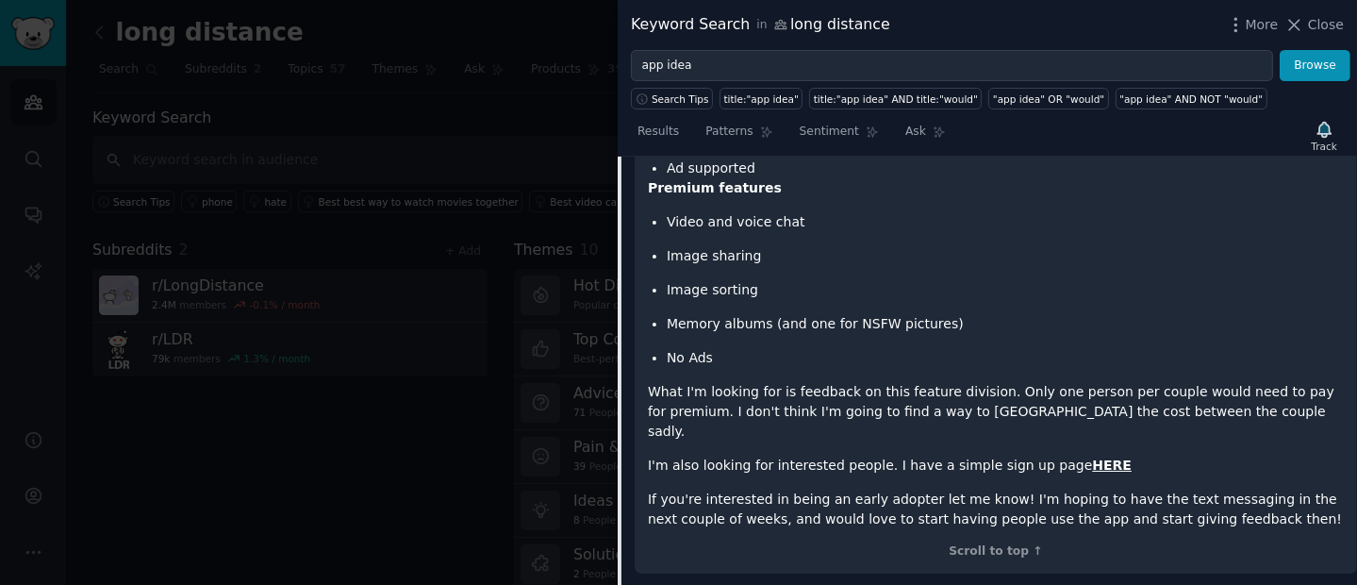
scroll to position [1410, 0]
click at [407, 201] on div at bounding box center [678, 292] width 1357 height 585
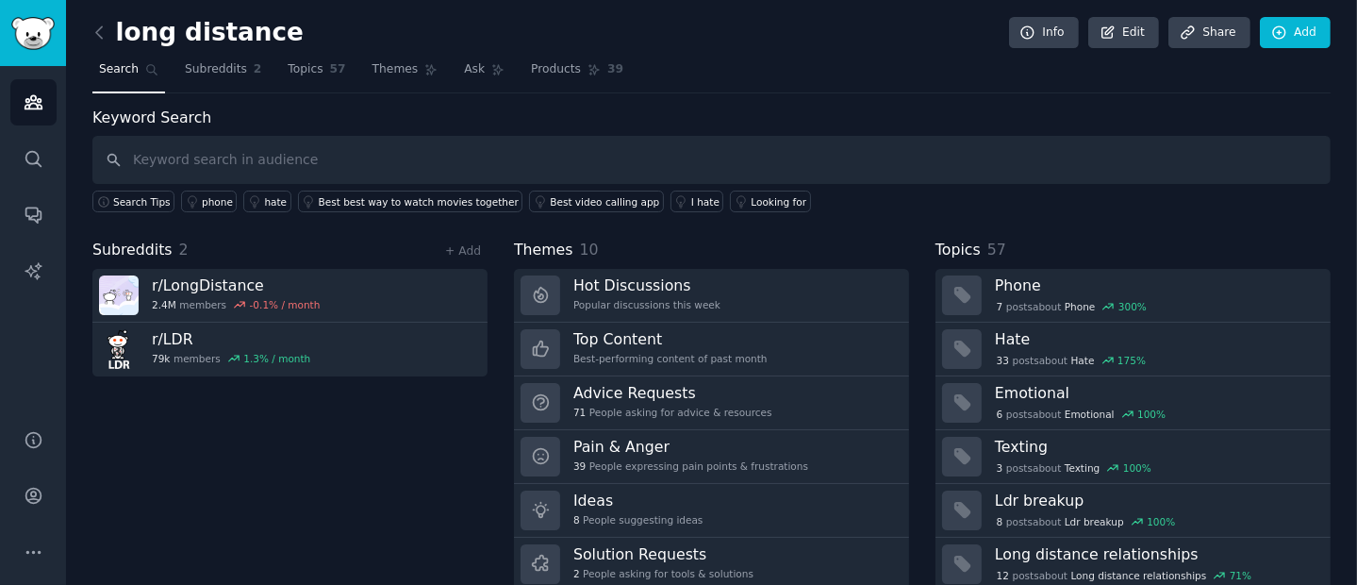
click at [113, 38] on link at bounding box center [104, 33] width 24 height 30
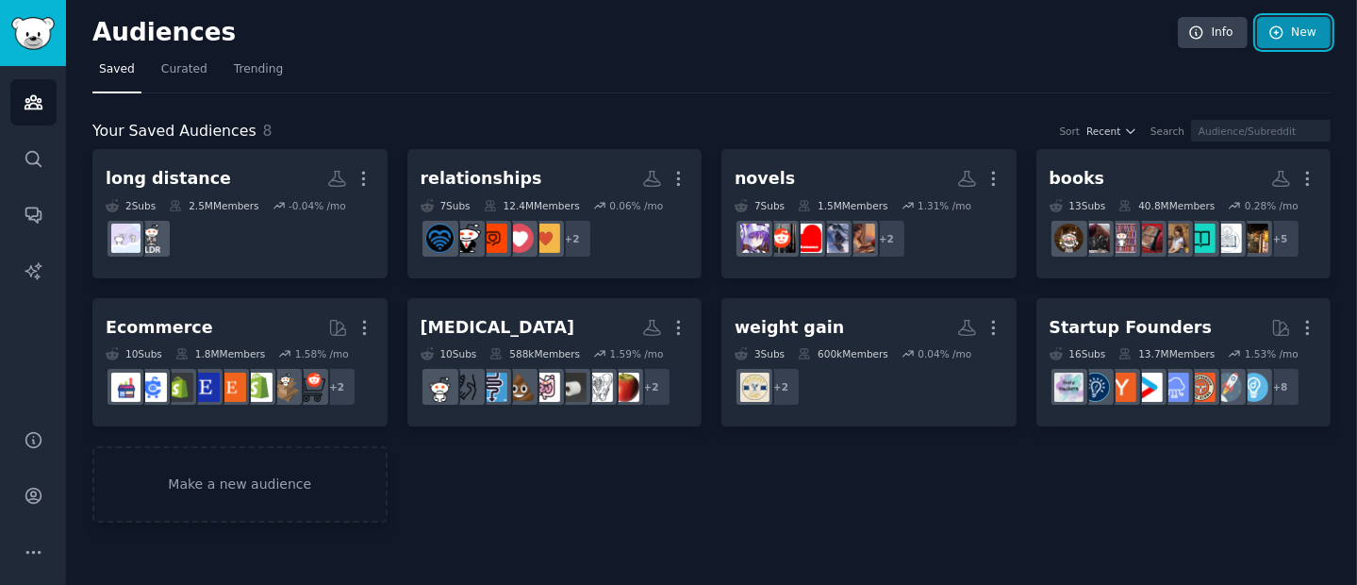
click at [1301, 27] on link "New" at bounding box center [1294, 33] width 74 height 32
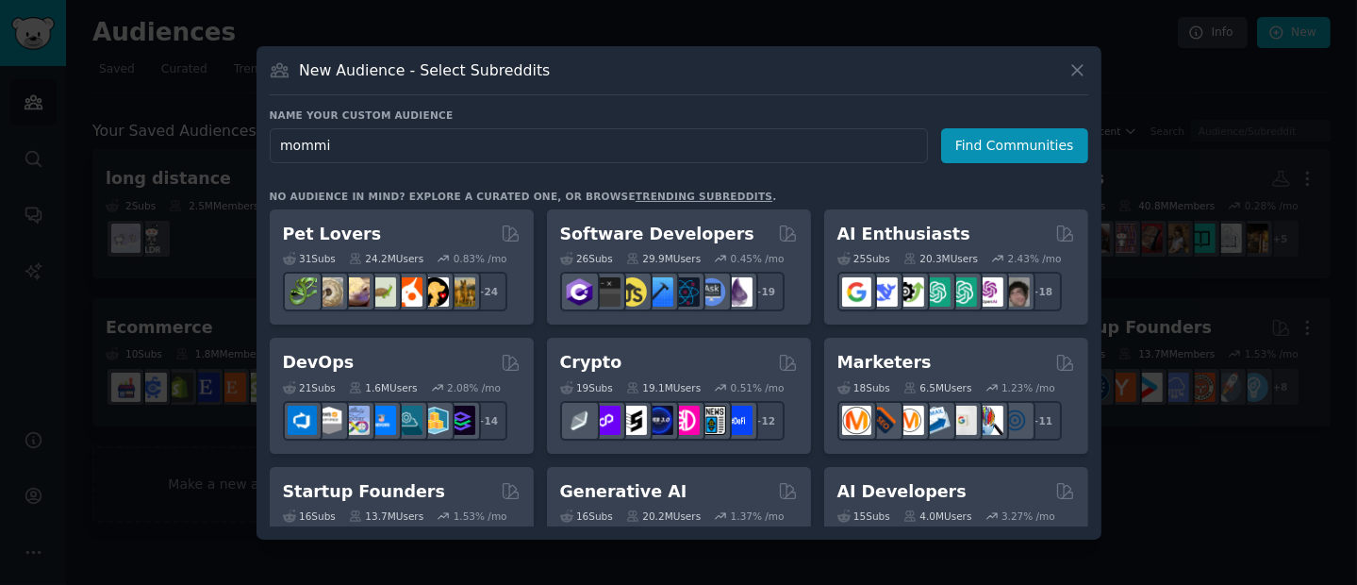
type input "mommit"
click button "Find Communities" at bounding box center [1014, 145] width 147 height 35
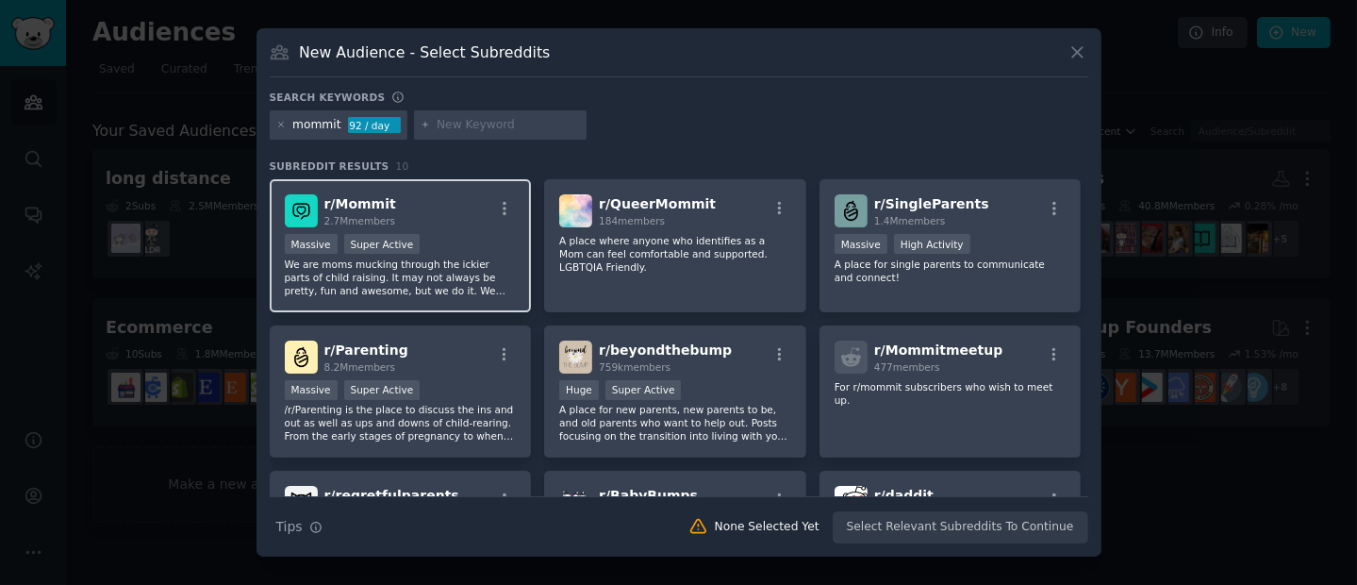
click at [387, 215] on span "2.7M members" at bounding box center [360, 220] width 72 height 11
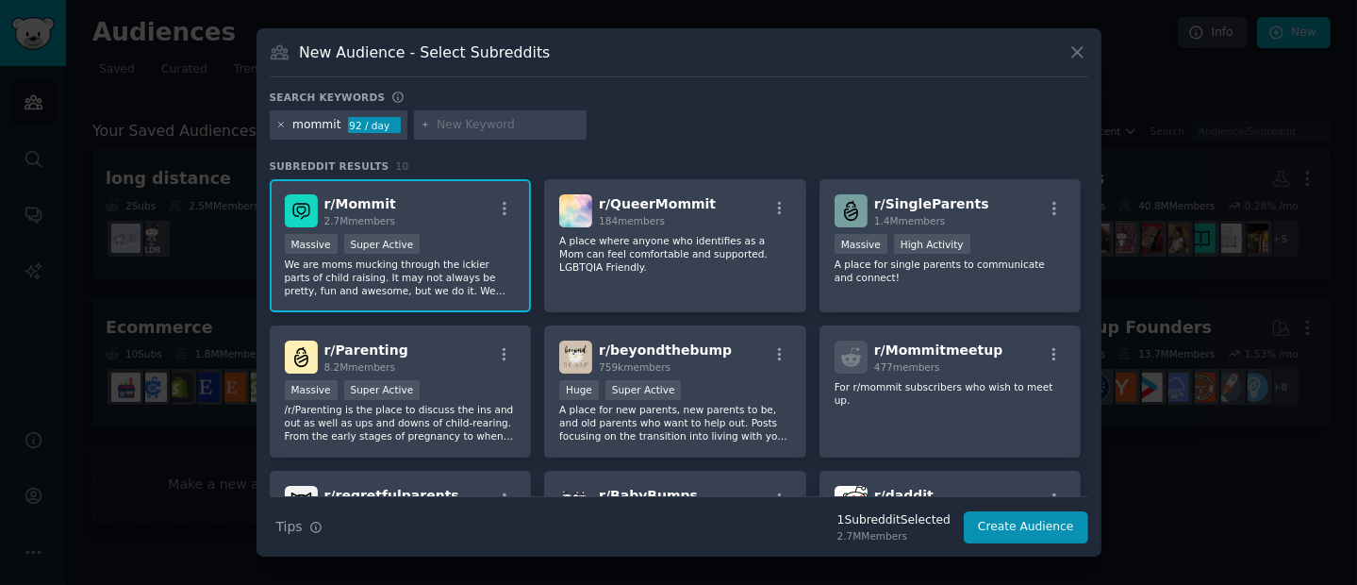
click at [276, 125] on icon at bounding box center [281, 125] width 10 height 10
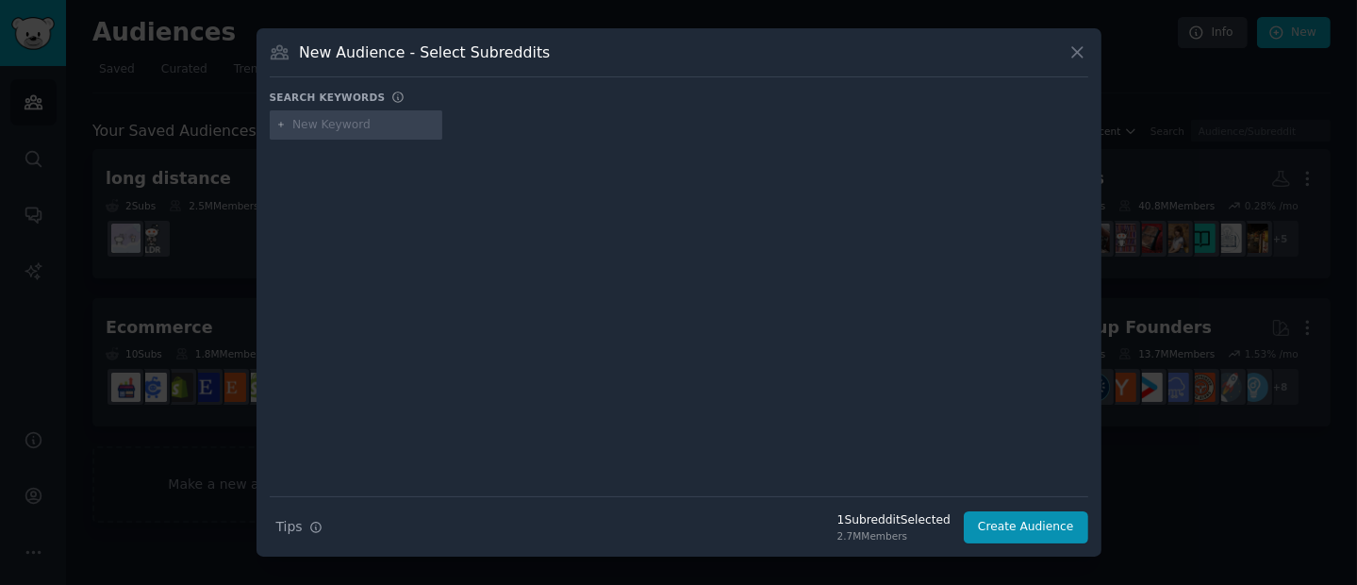
click at [335, 130] on input "text" at bounding box center [363, 125] width 143 height 17
type input "parents"
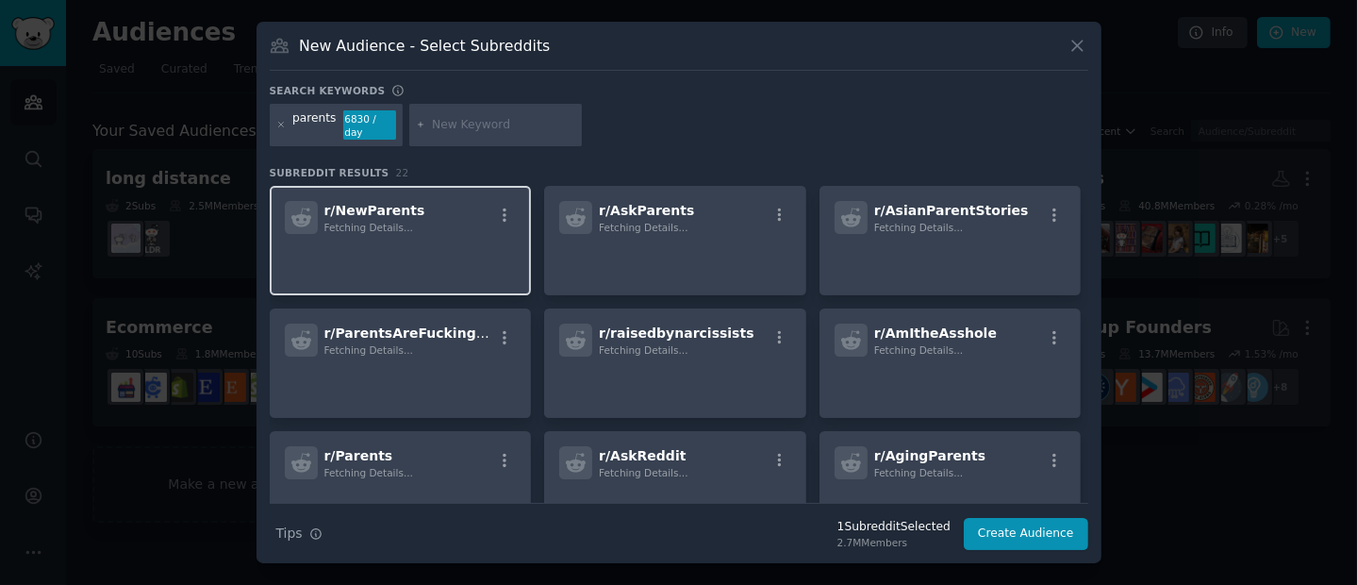
click at [400, 225] on div "Fetching Details..." at bounding box center [374, 227] width 101 height 13
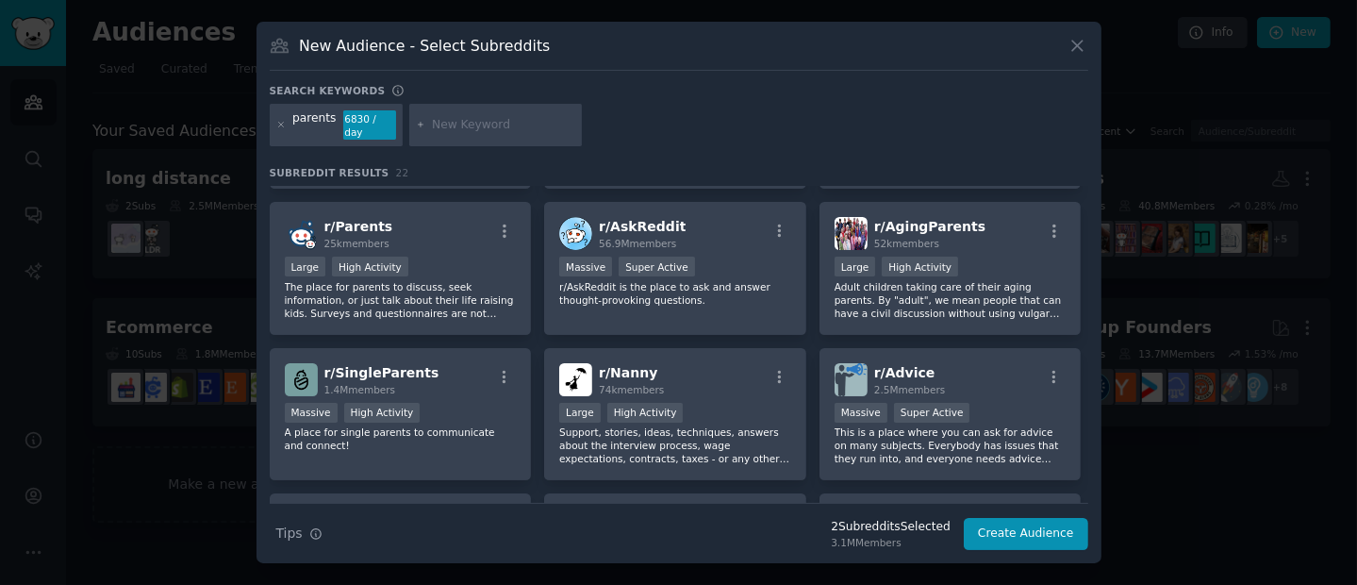
scroll to position [351, 0]
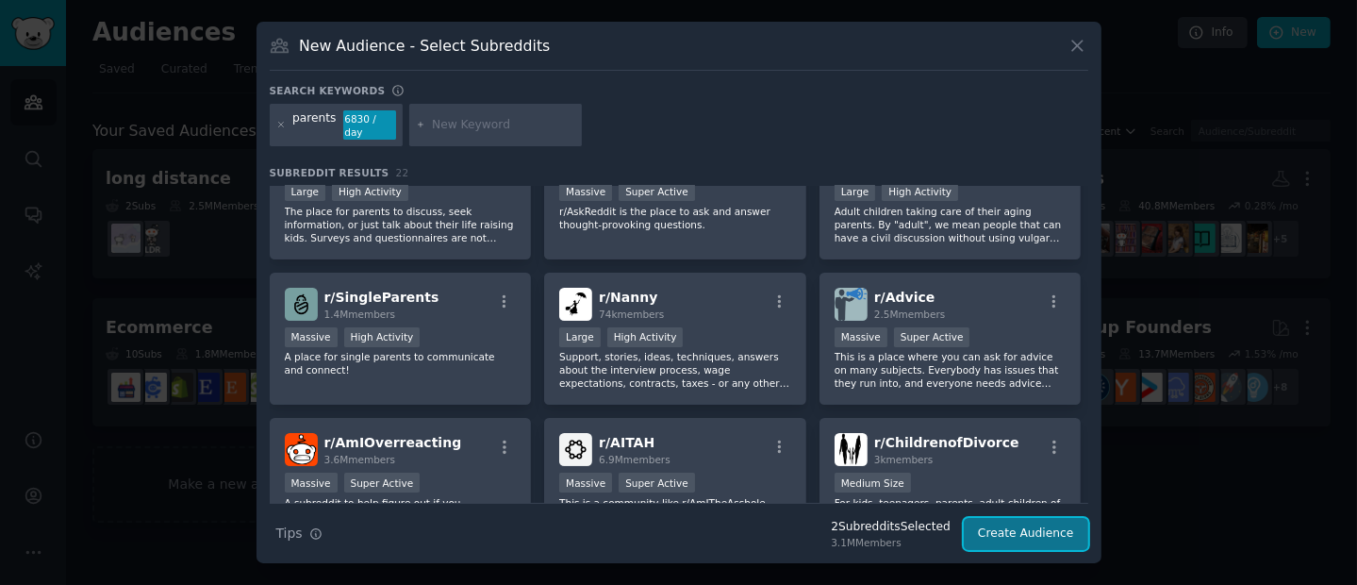
click at [997, 536] on button "Create Audience" at bounding box center [1026, 534] width 124 height 32
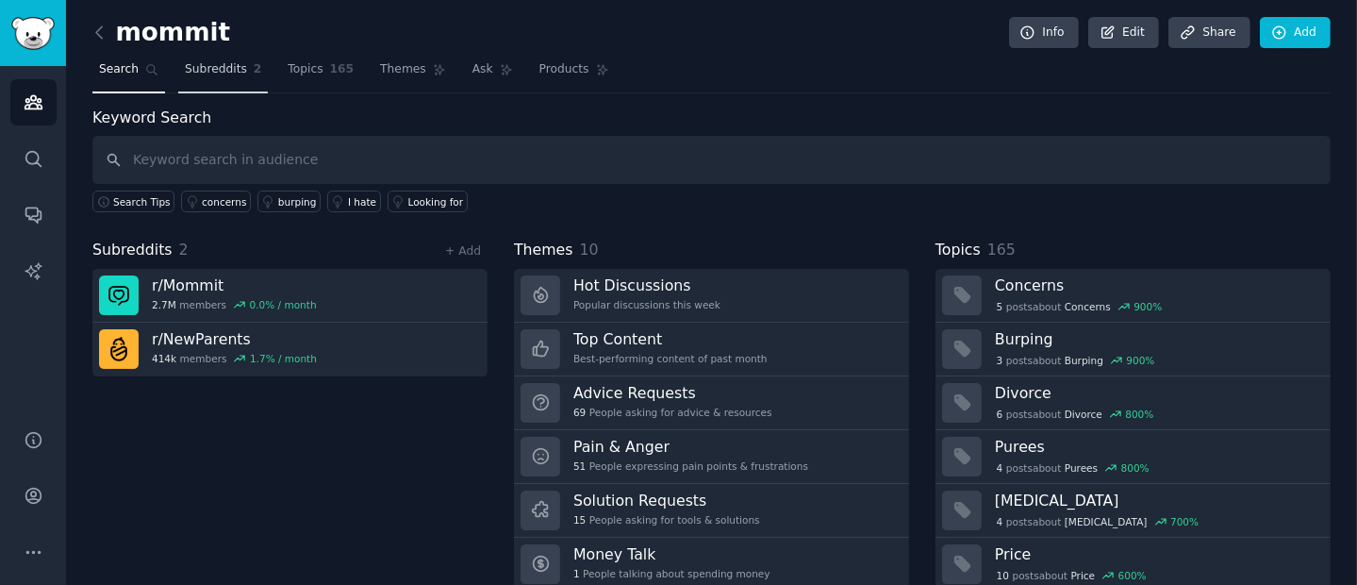
click at [215, 85] on link "Subreddits 2" at bounding box center [223, 74] width 90 height 39
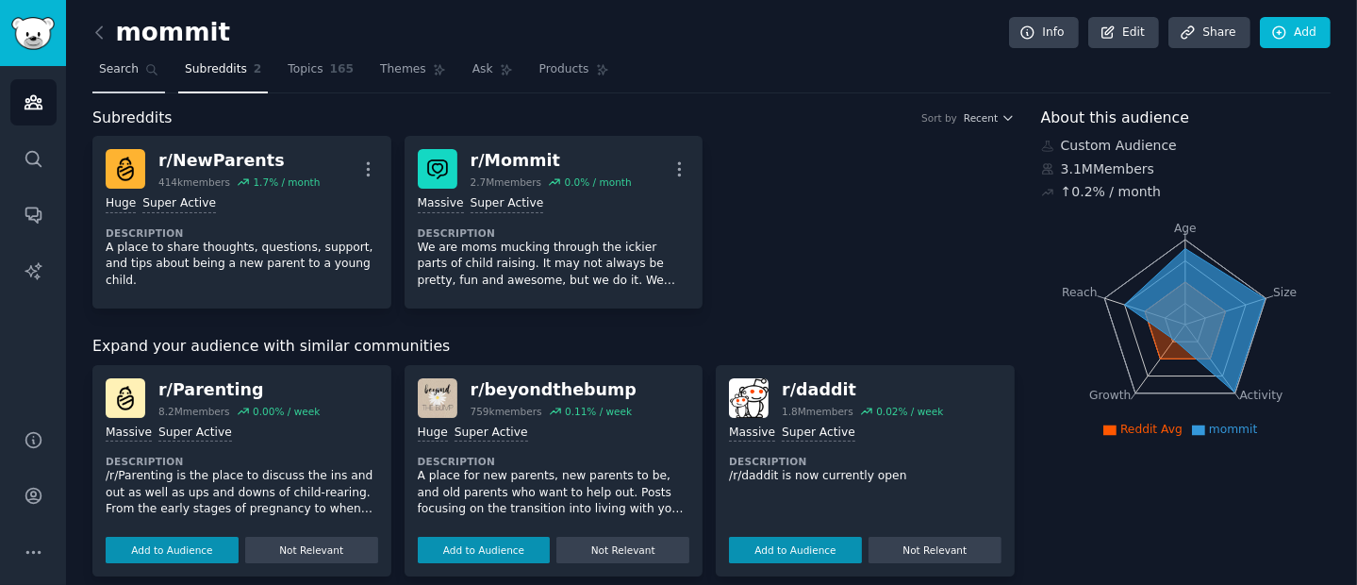
click at [154, 71] on icon at bounding box center [151, 69] width 13 height 13
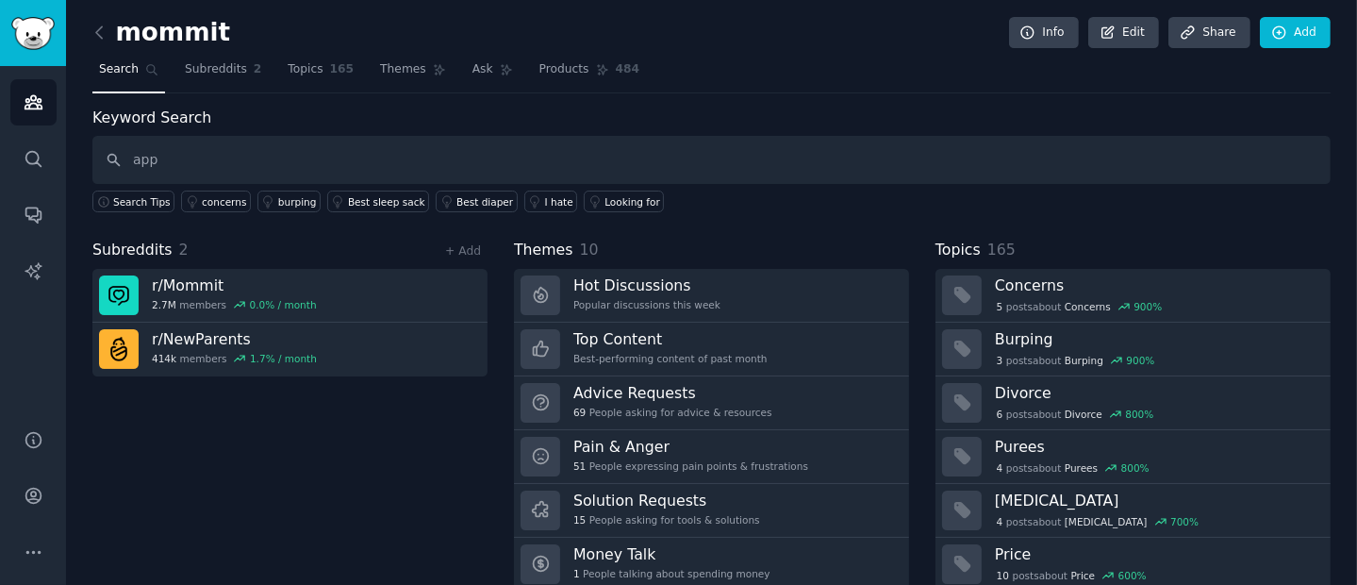
type input "app"
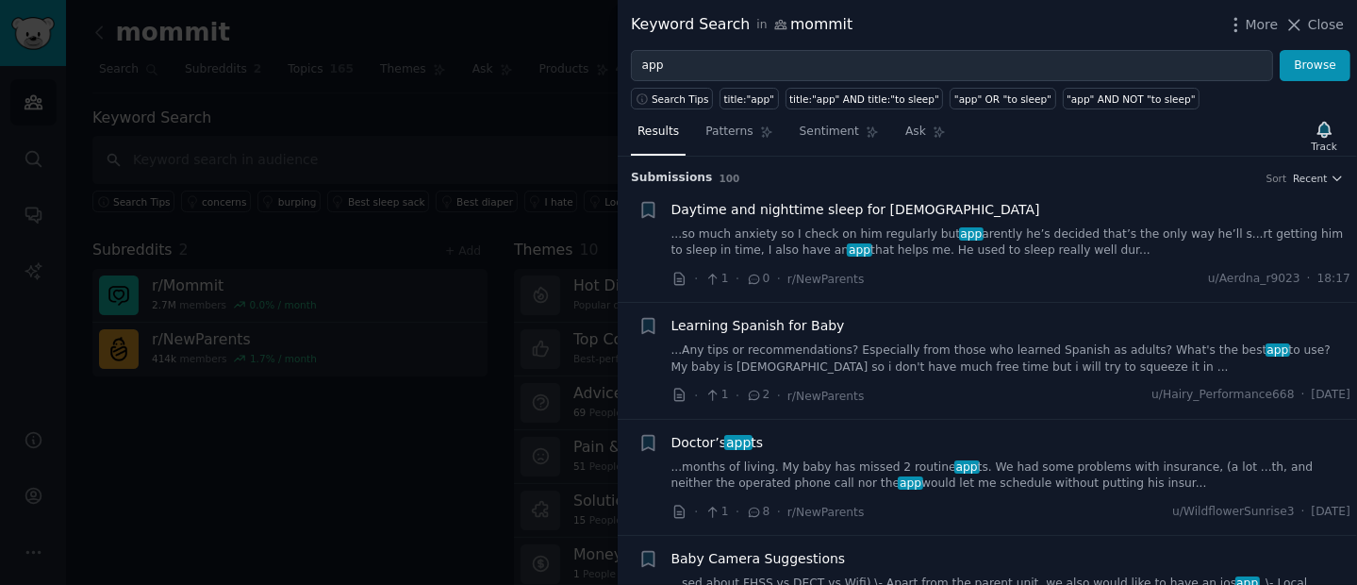
click at [1118, 264] on div "Daytime and nighttime sleep for [DEMOGRAPHIC_DATA] ...so much anxiety so I chec…" at bounding box center [1011, 245] width 680 height 90
click at [1096, 228] on link "...so much anxiety so I check on him regularly but app arently he’s decided tha…" at bounding box center [1011, 242] width 680 height 33
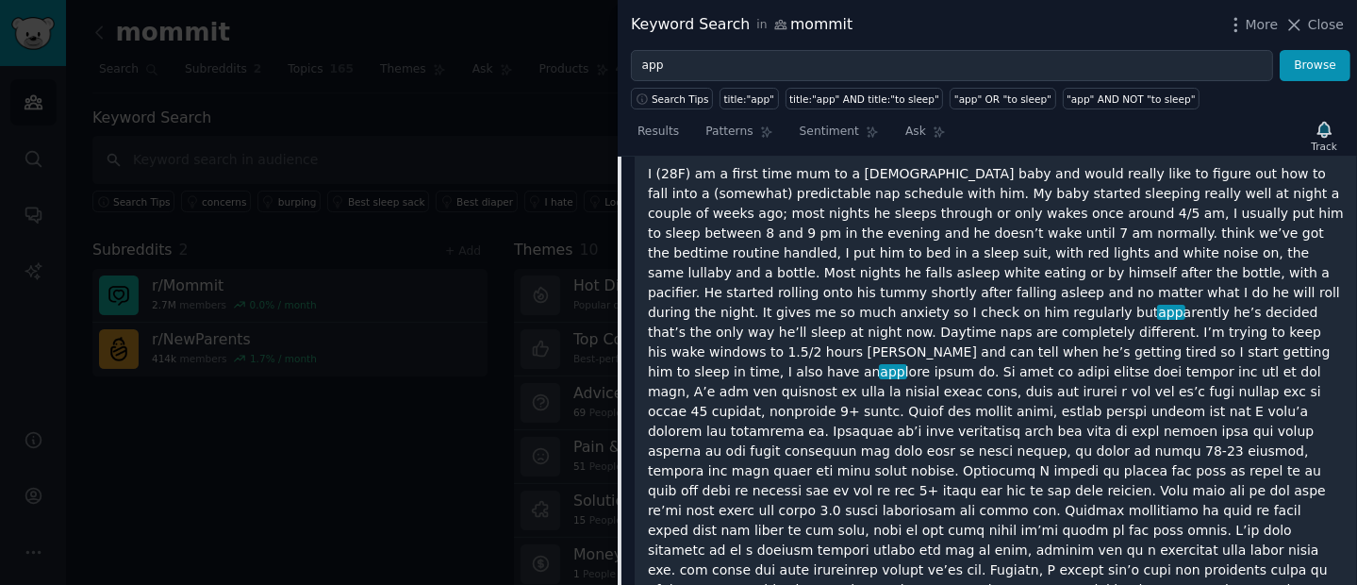
scroll to position [225, 0]
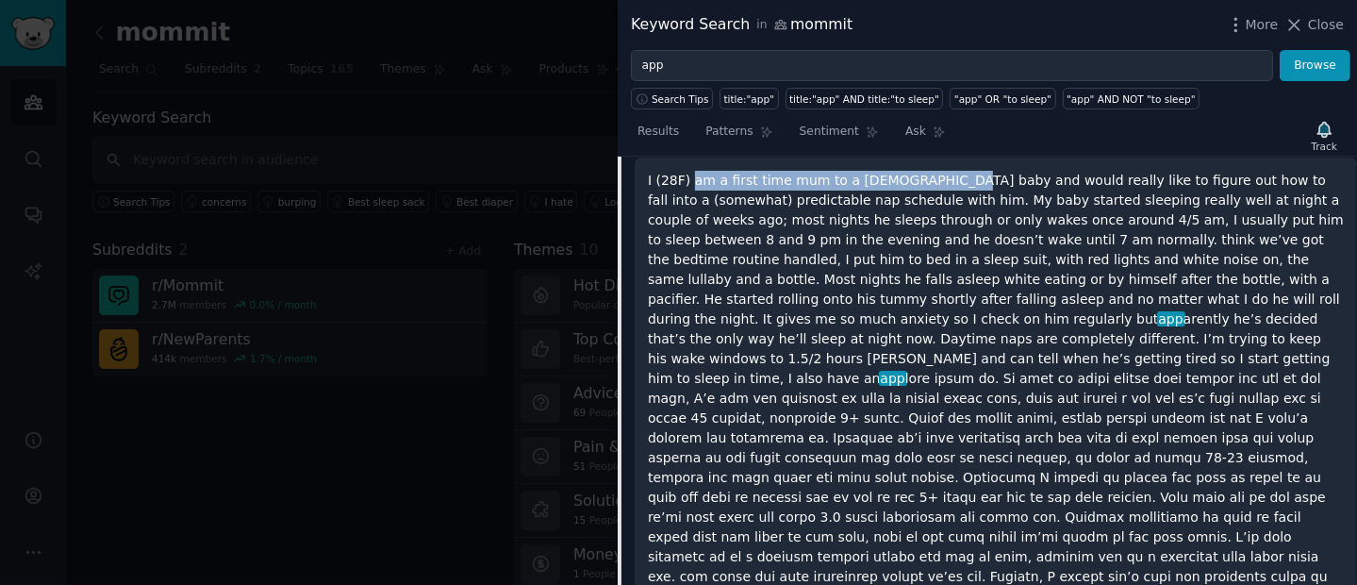
drag, startPoint x: 694, startPoint y: 179, endPoint x: 941, endPoint y: 178, distance: 247.0
click at [940, 178] on p "I (28F) am a first time mum to a [DEMOGRAPHIC_DATA] baby and would really like …" at bounding box center [996, 438] width 696 height 535
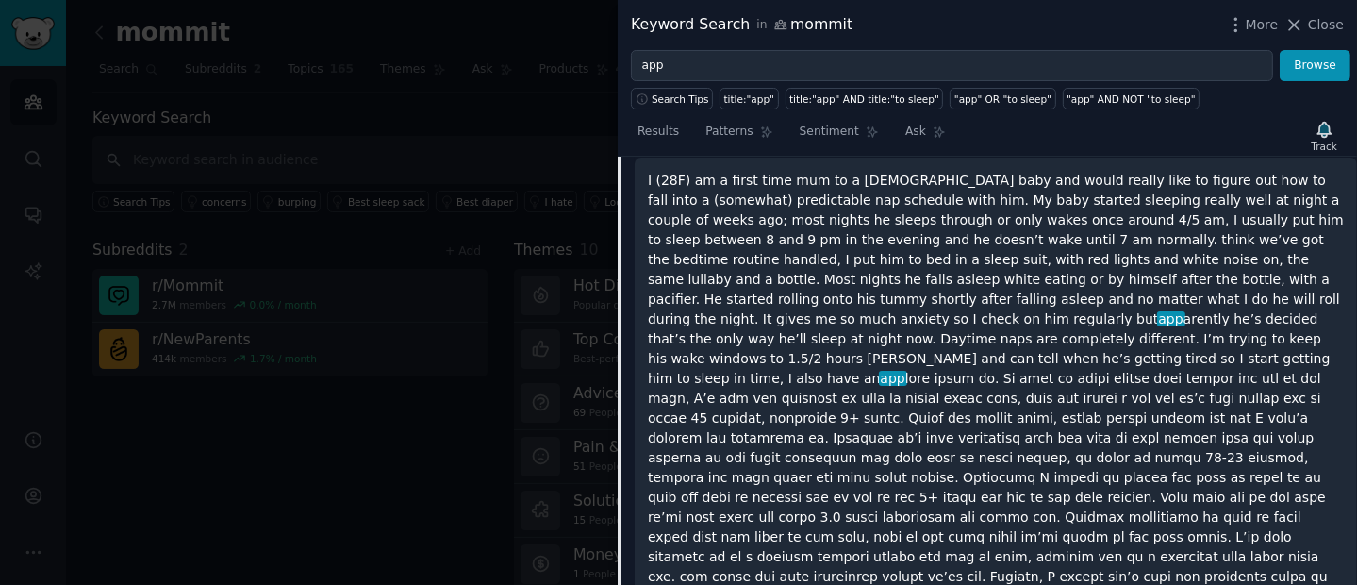
click at [974, 187] on p "I (28F) am a first time mum to a [DEMOGRAPHIC_DATA] baby and would really like …" at bounding box center [996, 438] width 696 height 535
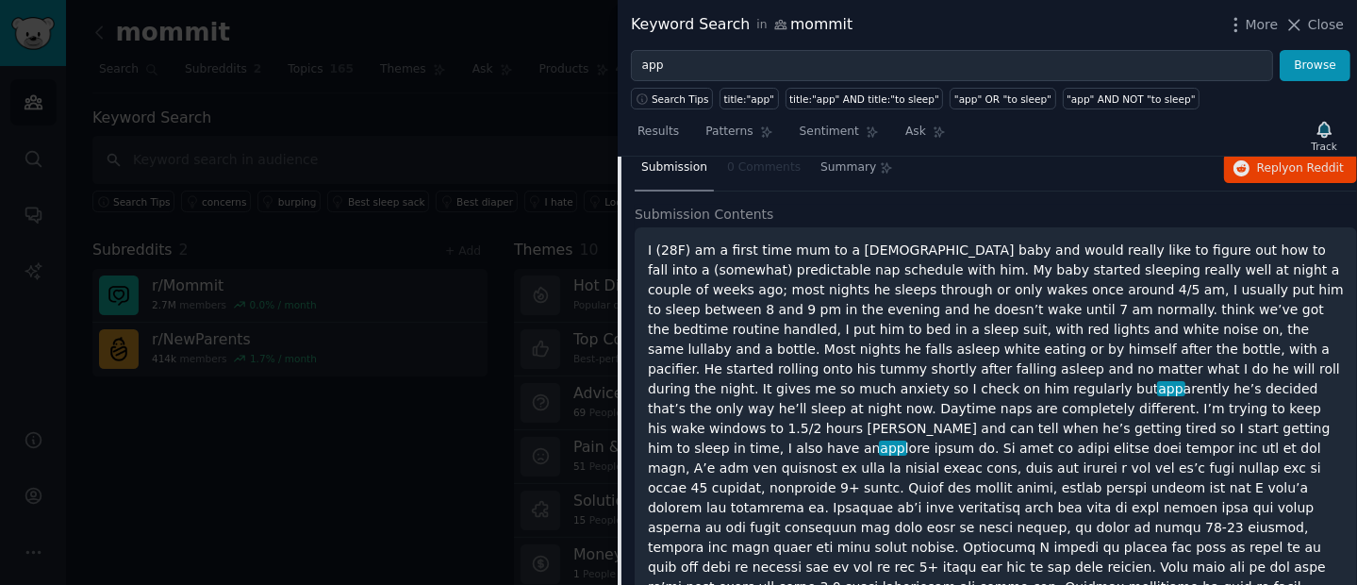
scroll to position [152, 0]
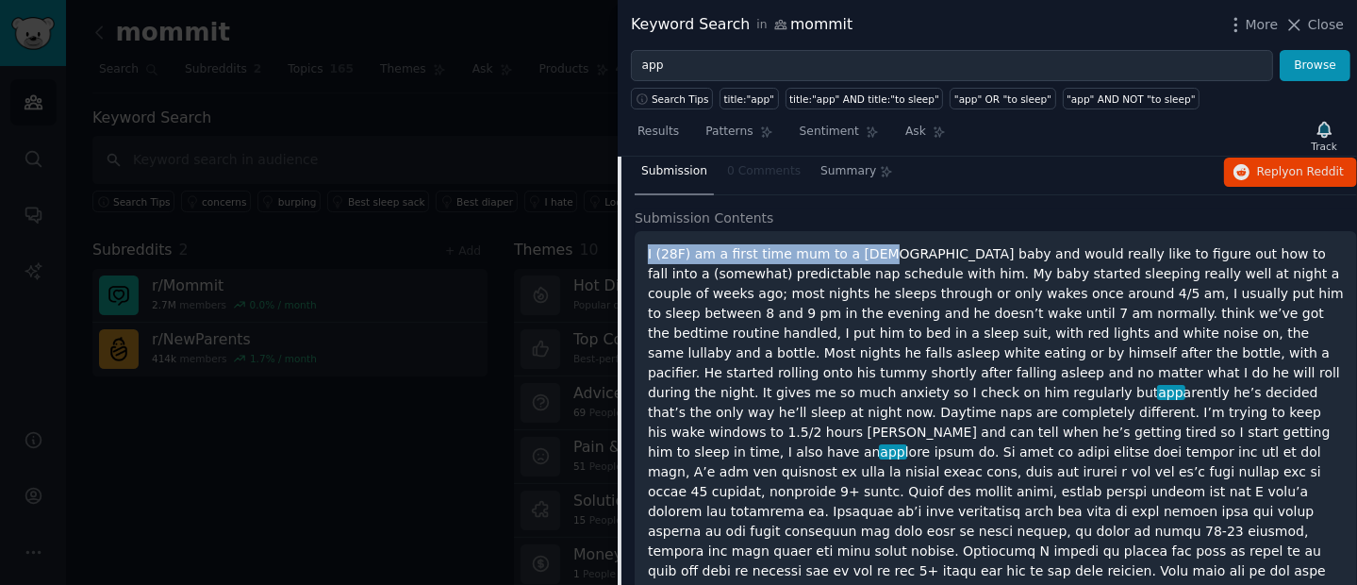
drag, startPoint x: 871, startPoint y: 248, endPoint x: 1163, endPoint y: 247, distance: 292.3
click at [1162, 239] on div "I (28F) am a first time mum to a [DEMOGRAPHIC_DATA] baby and would really like …" at bounding box center [996, 527] width 722 height 592
click at [1163, 270] on p "I (28F) am a first time mum to a [DEMOGRAPHIC_DATA] baby and would really like …" at bounding box center [996, 511] width 696 height 535
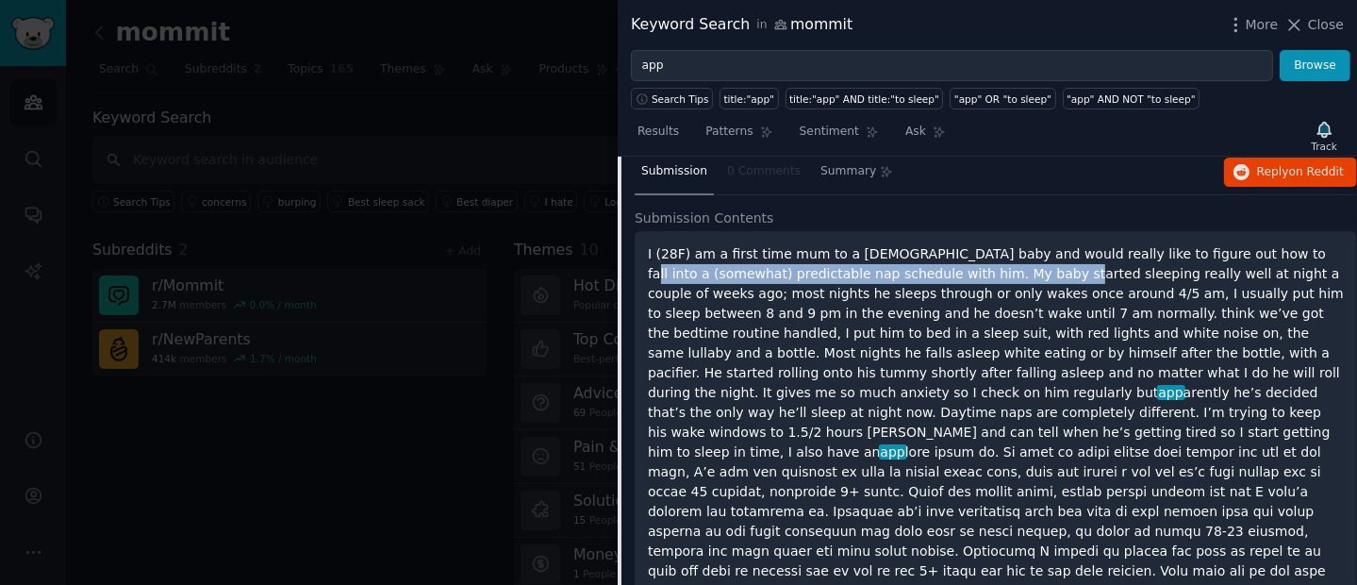
drag, startPoint x: 1037, startPoint y: 266, endPoint x: 1244, endPoint y: 261, distance: 206.5
click at [1244, 261] on p "I (28F) am a first time mum to a [DEMOGRAPHIC_DATA] baby and would really like …" at bounding box center [996, 511] width 696 height 535
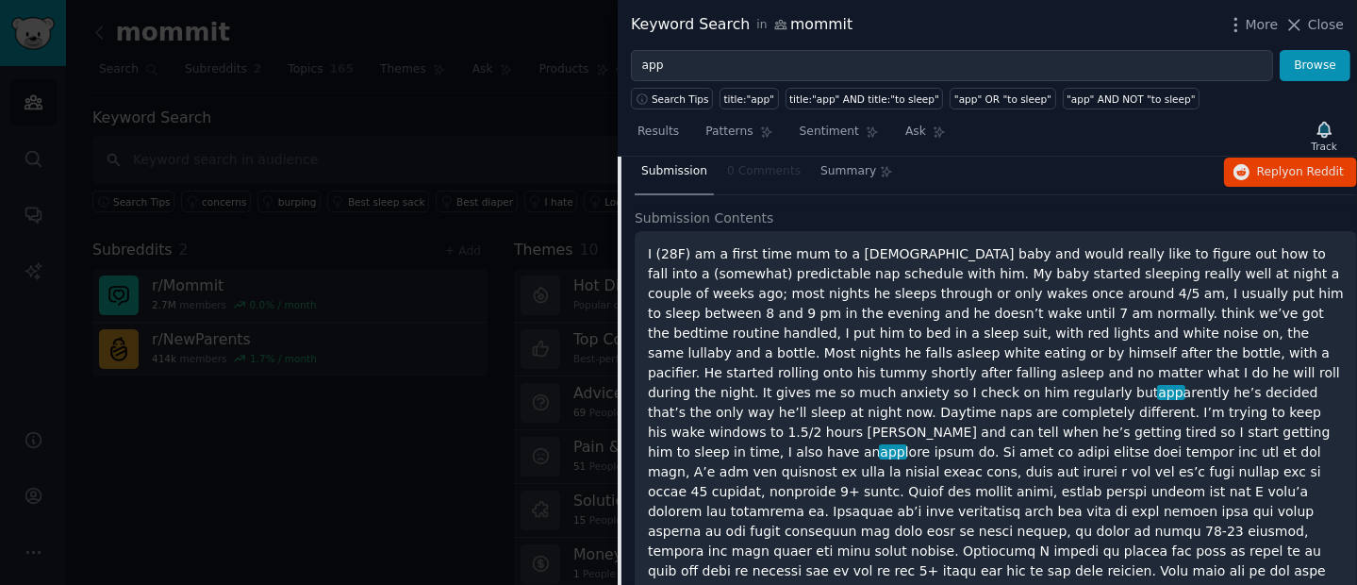
click at [1244, 268] on p "I (28F) am a first time mum to a [DEMOGRAPHIC_DATA] baby and would really like …" at bounding box center [996, 511] width 696 height 535
drag, startPoint x: 665, startPoint y: 272, endPoint x: 849, endPoint y: 271, distance: 183.9
click at [849, 271] on div "I (28F) am a first time mum to a [DEMOGRAPHIC_DATA] baby and would really like …" at bounding box center [996, 527] width 722 height 592
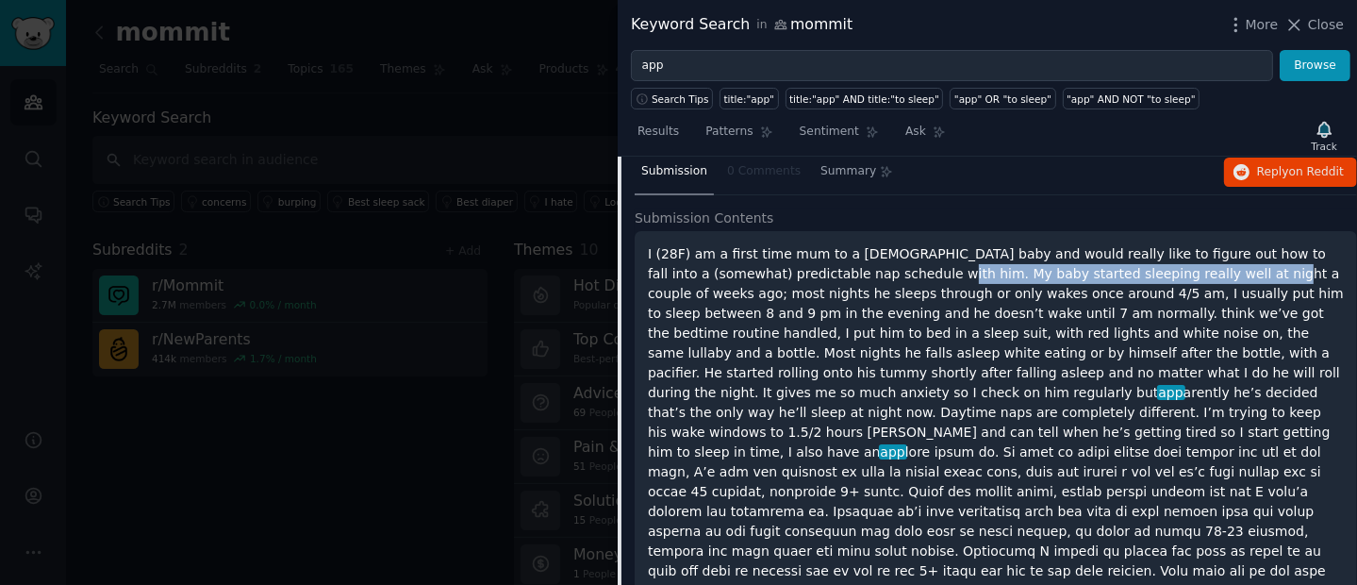
drag, startPoint x: 852, startPoint y: 272, endPoint x: 1158, endPoint y: 281, distance: 305.6
click at [1158, 281] on p "I (28F) am a first time mum to a [DEMOGRAPHIC_DATA] baby and would really like …" at bounding box center [996, 511] width 696 height 535
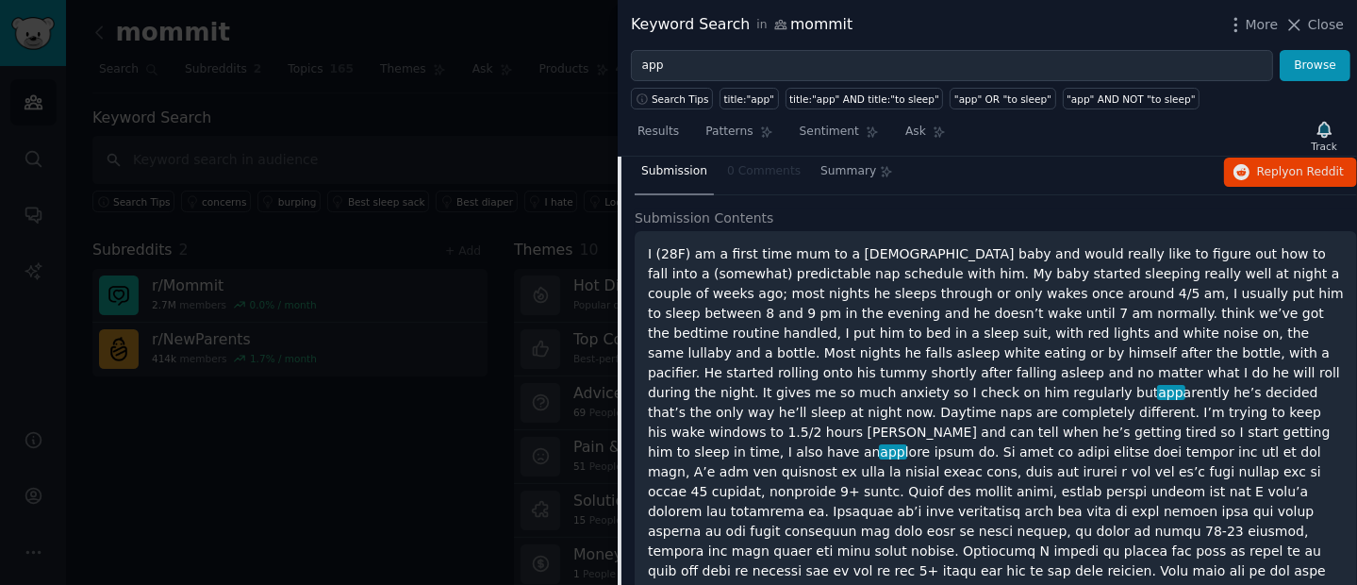
click at [1197, 281] on p "I (28F) am a first time mum to a [DEMOGRAPHIC_DATA] baby and would really like …" at bounding box center [996, 511] width 696 height 535
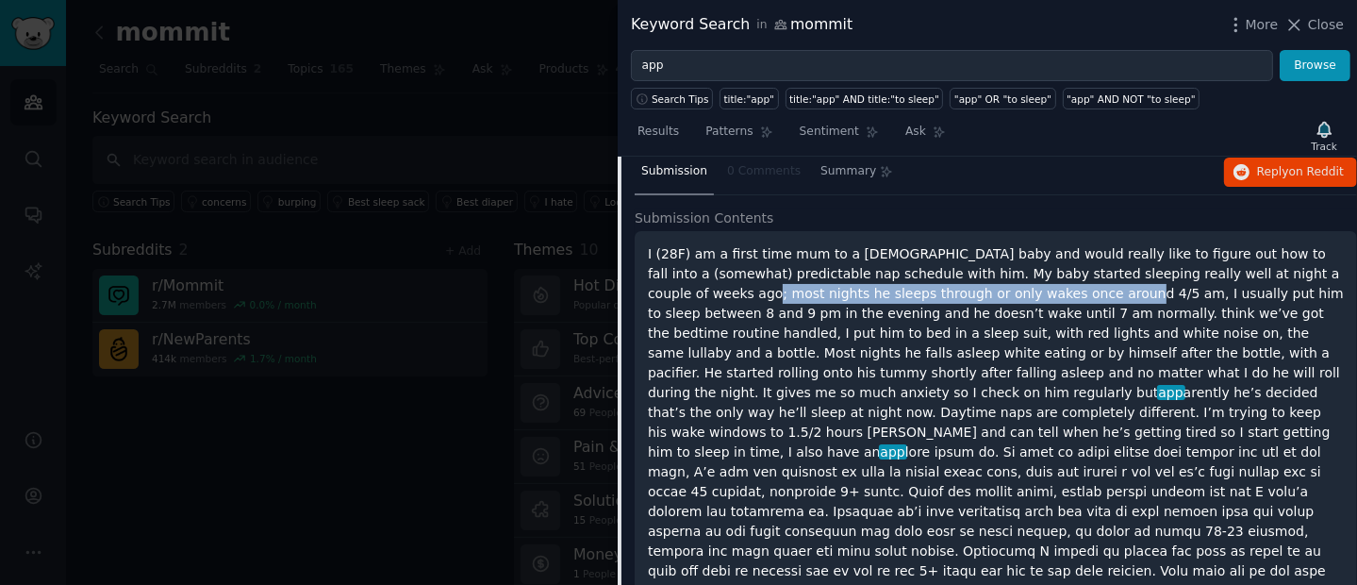
drag, startPoint x: 650, startPoint y: 295, endPoint x: 1001, endPoint y: 291, distance: 351.7
click at [1001, 291] on p "I (28F) am a first time mum to a [DEMOGRAPHIC_DATA] baby and would really like …" at bounding box center [996, 511] width 696 height 535
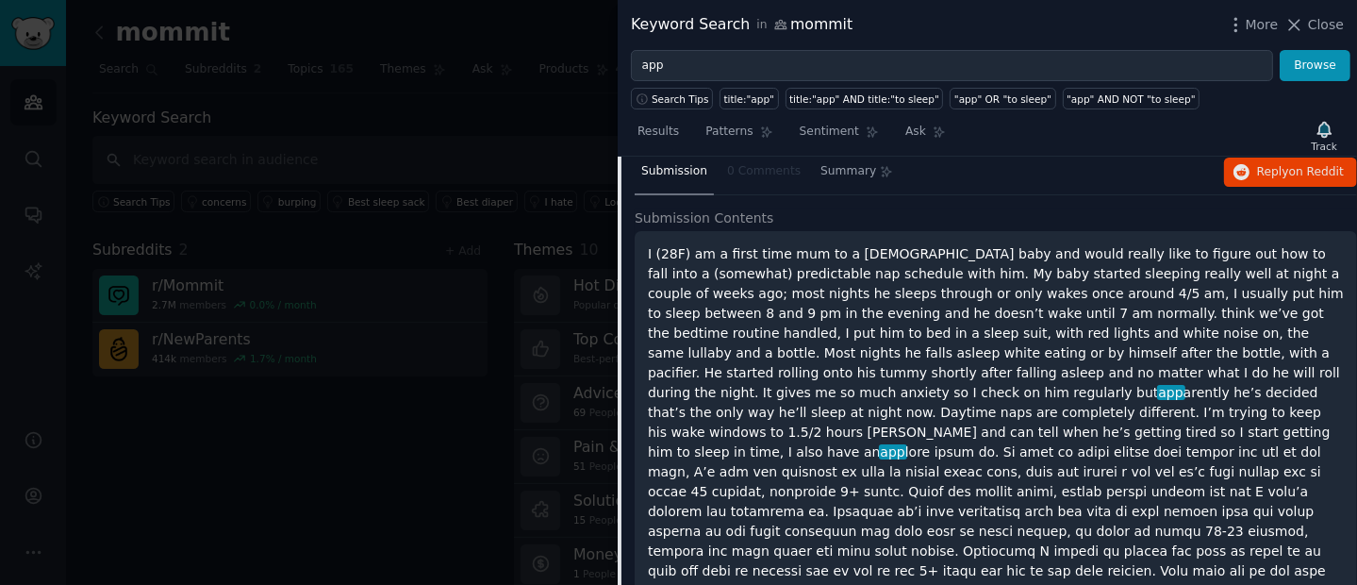
click at [1040, 291] on p "I (28F) am a first time mum to a [DEMOGRAPHIC_DATA] baby and would really like …" at bounding box center [996, 511] width 696 height 535
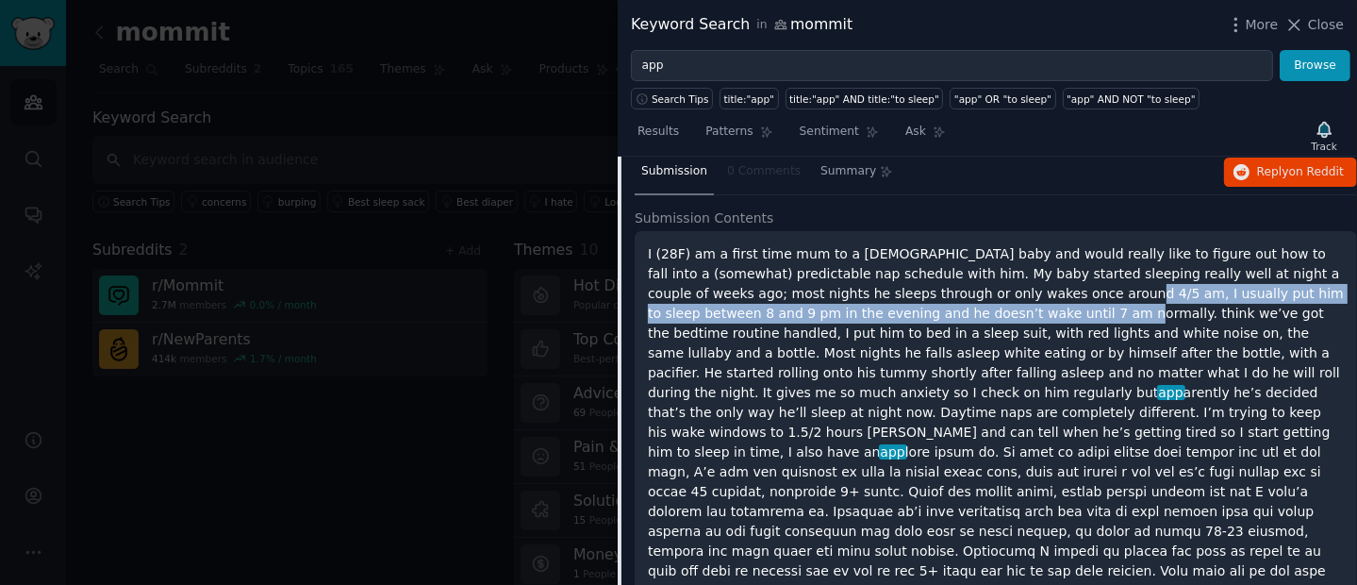
drag, startPoint x: 1001, startPoint y: 291, endPoint x: 940, endPoint y: 312, distance: 64.7
click at [940, 312] on p "I (28F) am a first time mum to a [DEMOGRAPHIC_DATA] baby and would really like …" at bounding box center [996, 511] width 696 height 535
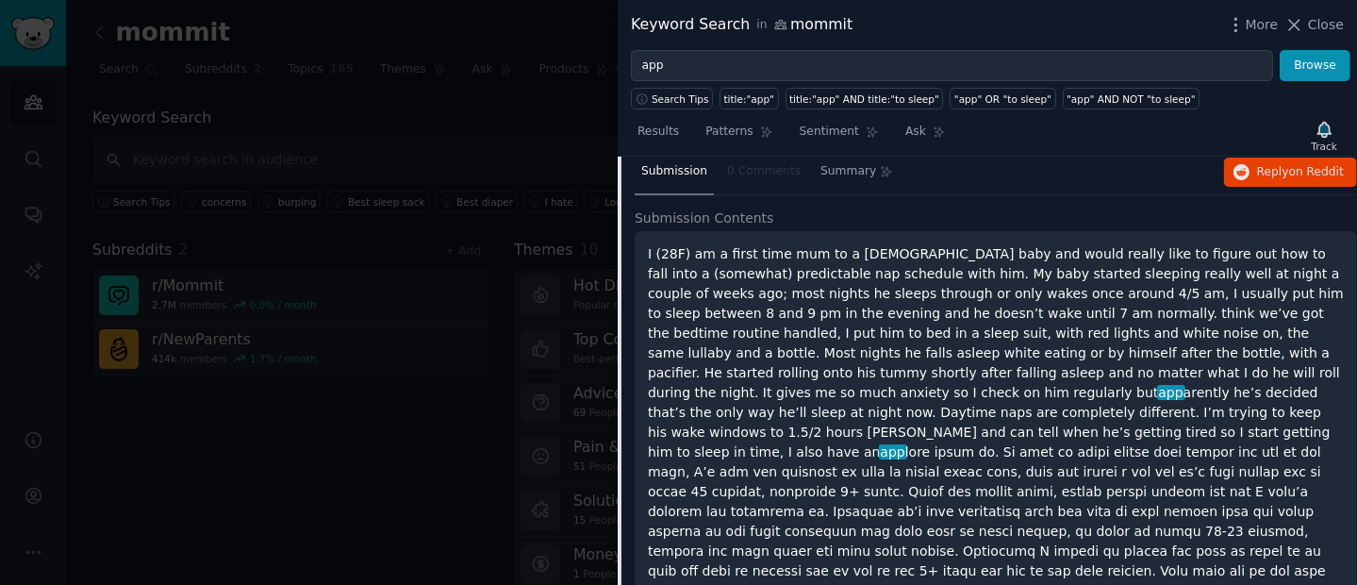
click at [953, 306] on p "I (28F) am a first time mum to a [DEMOGRAPHIC_DATA] baby and would really like …" at bounding box center [996, 511] width 696 height 535
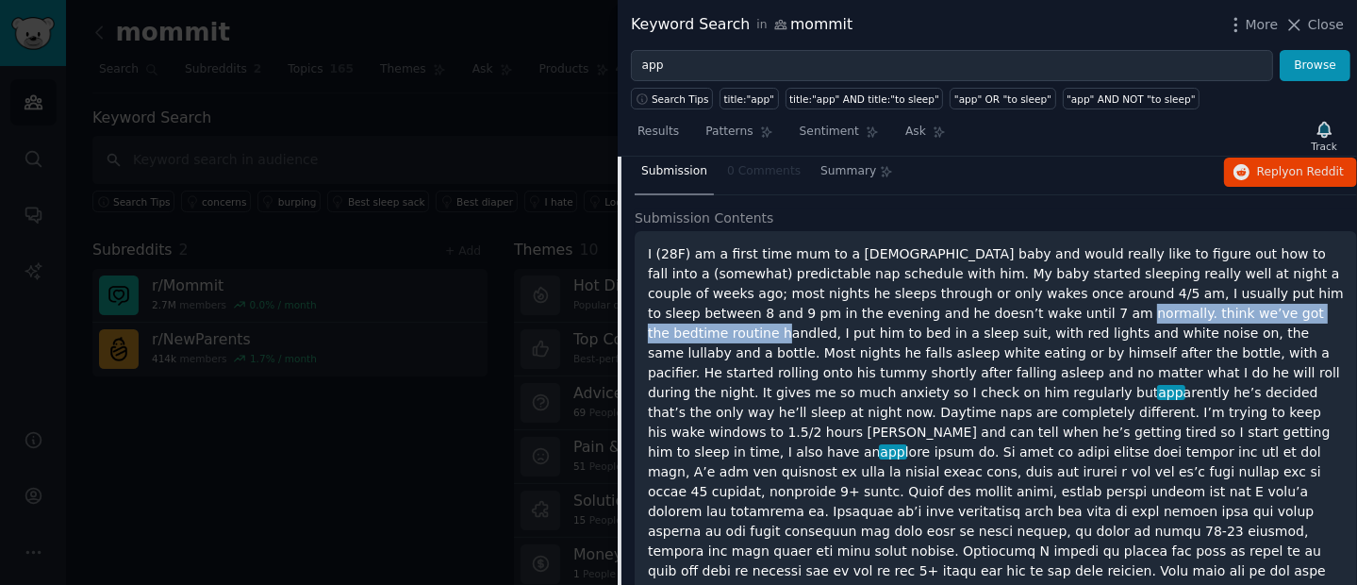
drag, startPoint x: 934, startPoint y: 305, endPoint x: 1222, endPoint y: 303, distance: 287.6
click at [1222, 303] on p "I (28F) am a first time mum to a [DEMOGRAPHIC_DATA] baby and would really like …" at bounding box center [996, 511] width 696 height 535
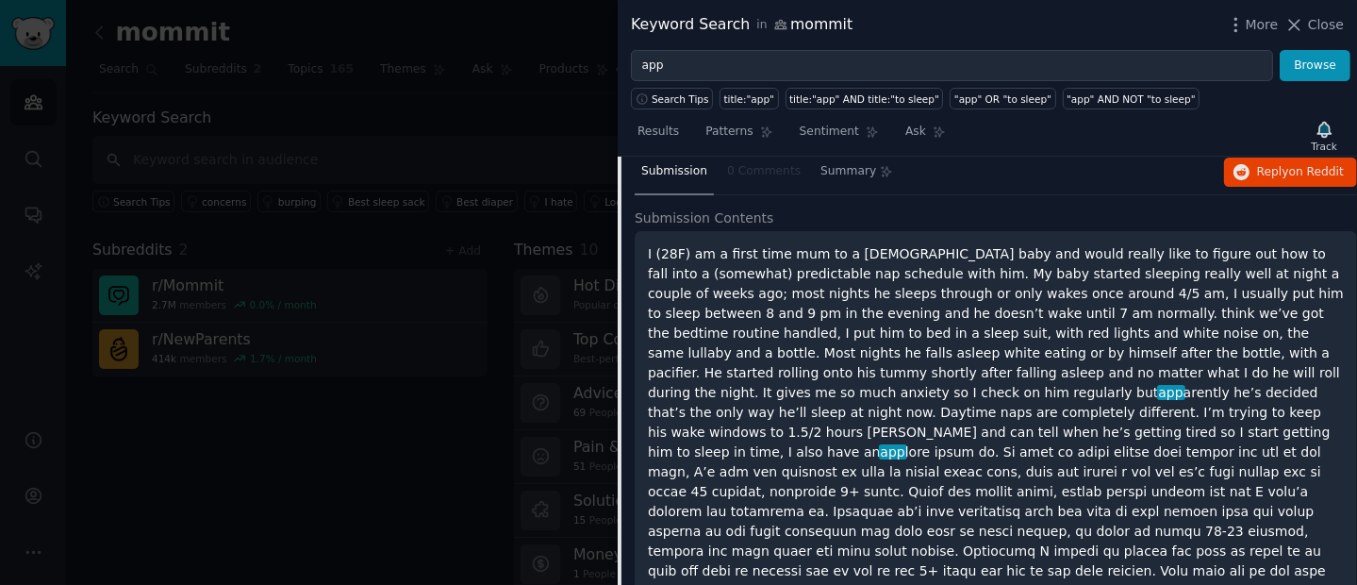
click at [1252, 311] on p "I (28F) am a first time mum to a [DEMOGRAPHIC_DATA] baby and would really like …" at bounding box center [996, 511] width 696 height 535
drag, startPoint x: 1217, startPoint y: 311, endPoint x: 722, endPoint y: 332, distance: 495.4
click at [722, 332] on p "I (28F) am a first time mum to a [DEMOGRAPHIC_DATA] baby and would really like …" at bounding box center [996, 511] width 696 height 535
click at [729, 333] on p "I (28F) am a first time mum to a [DEMOGRAPHIC_DATA] baby and would really like …" at bounding box center [996, 511] width 696 height 535
drag, startPoint x: 722, startPoint y: 330, endPoint x: 909, endPoint y: 333, distance: 186.7
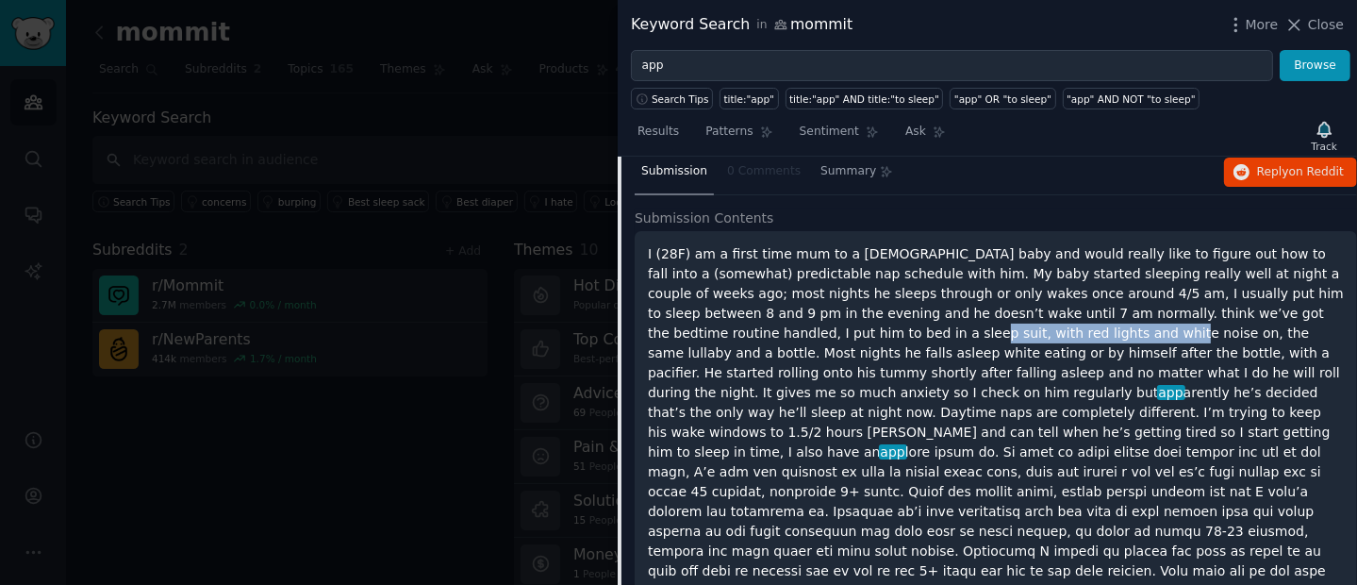
click at [909, 333] on p "I (28F) am a first time mum to a [DEMOGRAPHIC_DATA] baby and would really like …" at bounding box center [996, 511] width 696 height 535
click at [955, 333] on p "I (28F) am a first time mum to a [DEMOGRAPHIC_DATA] baby and would really like …" at bounding box center [996, 511] width 696 height 535
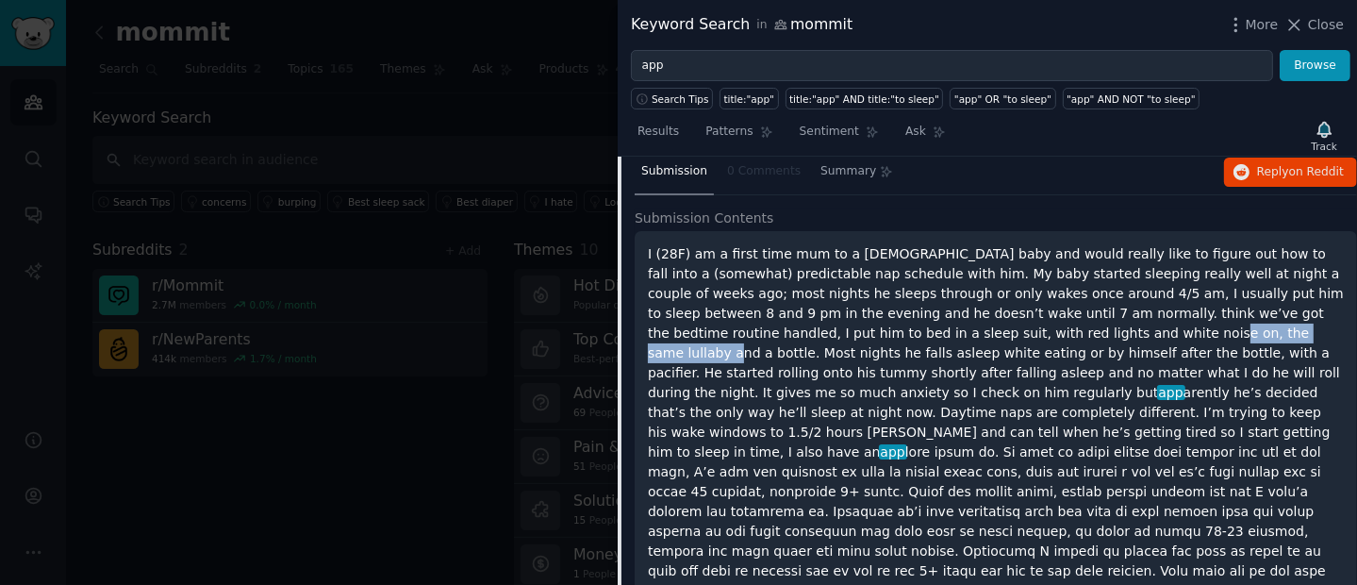
drag, startPoint x: 972, startPoint y: 332, endPoint x: 1088, endPoint y: 327, distance: 116.1
click at [1088, 327] on p "I (28F) am a first time mum to a [DEMOGRAPHIC_DATA] baby and would really like …" at bounding box center [996, 511] width 696 height 535
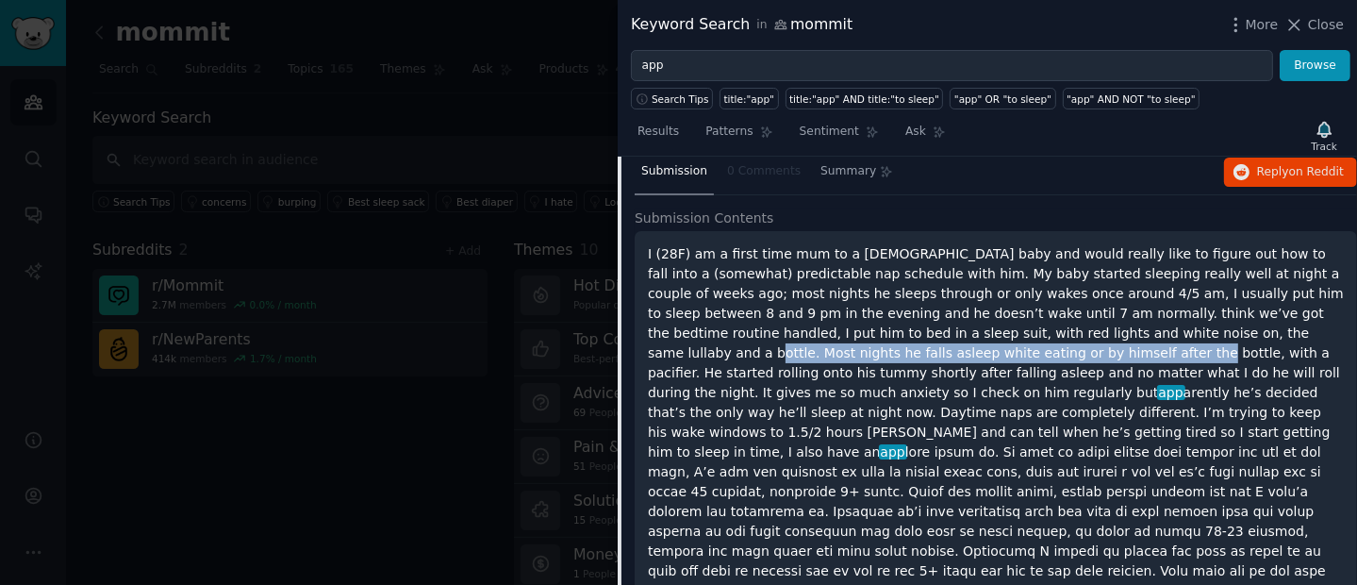
drag, startPoint x: 1119, startPoint y: 331, endPoint x: 860, endPoint y: 345, distance: 259.7
click at [860, 345] on p "I (28F) am a first time mum to a [DEMOGRAPHIC_DATA] baby and would really like …" at bounding box center [996, 511] width 696 height 535
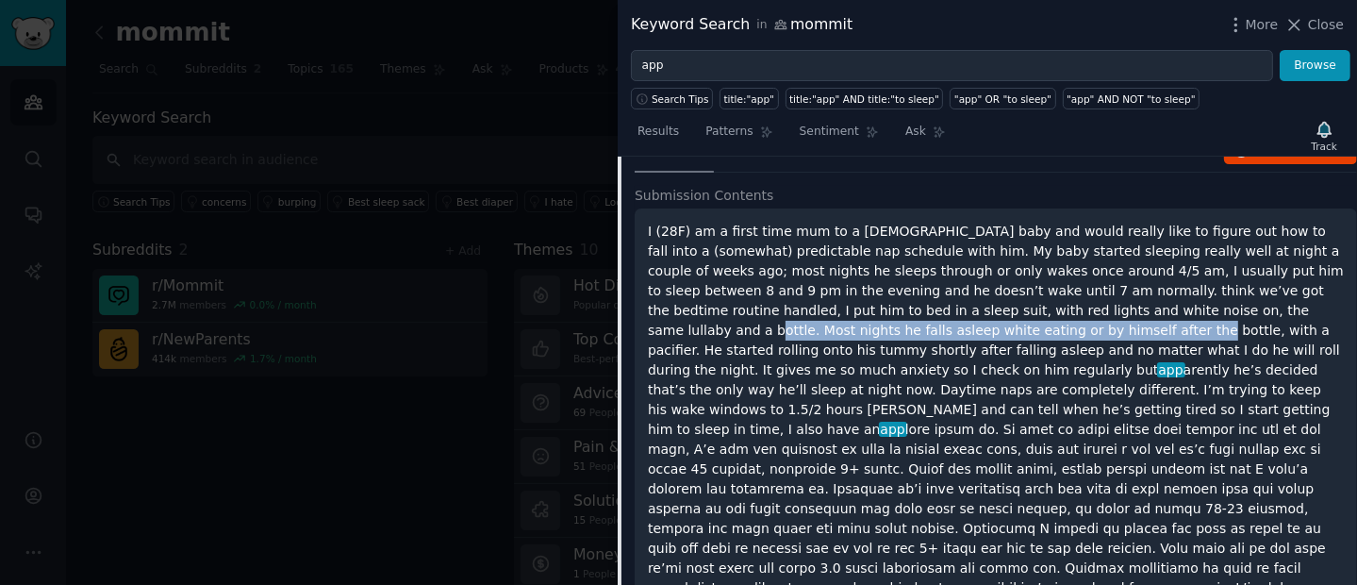
scroll to position [222, 0]
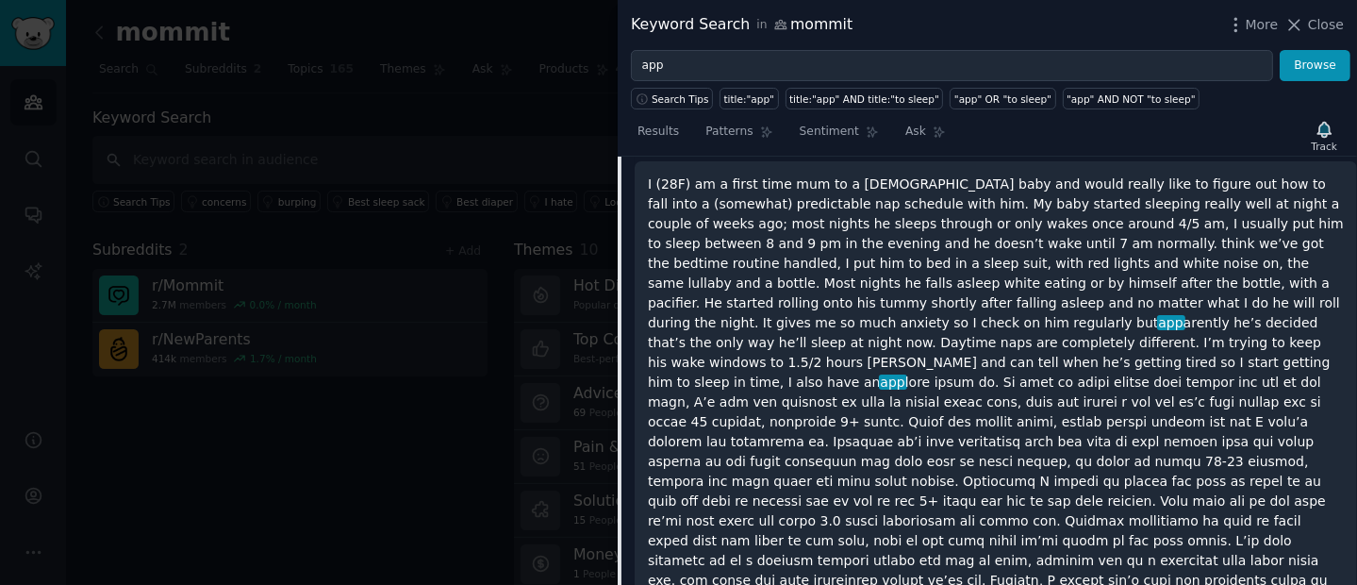
click at [959, 304] on p "I (28F) am a first time mum to a [DEMOGRAPHIC_DATA] baby and would really like …" at bounding box center [996, 441] width 696 height 535
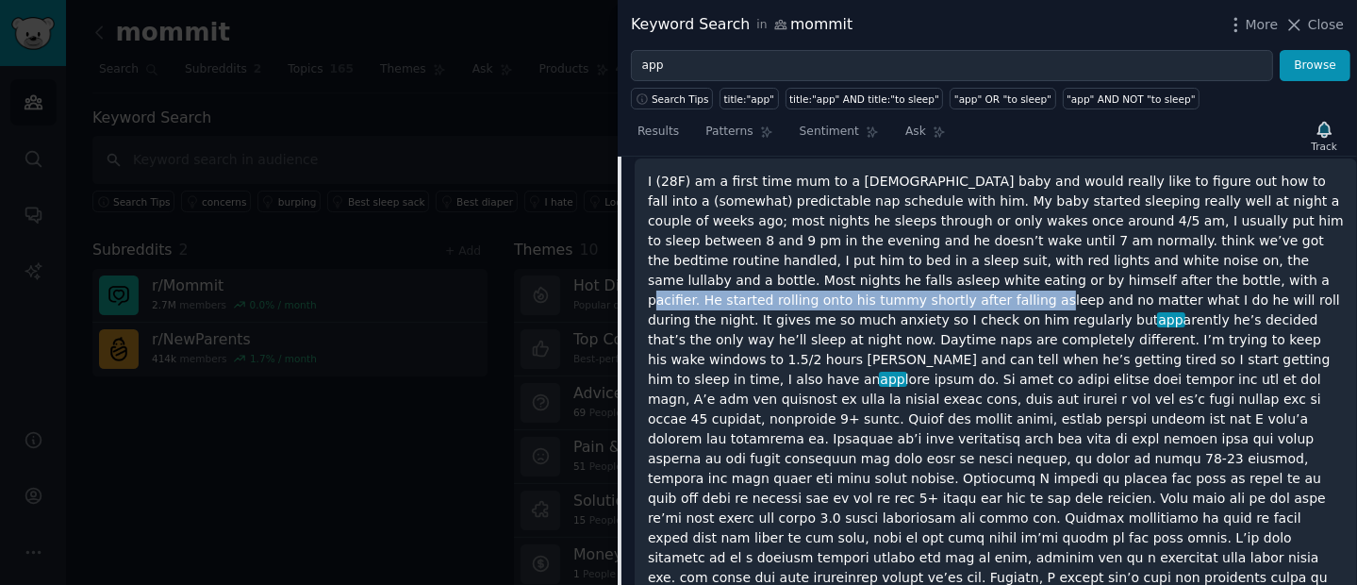
drag, startPoint x: 953, startPoint y: 278, endPoint x: 672, endPoint y: 305, distance: 282.3
click at [668, 303] on p "I (28F) am a first time mum to a [DEMOGRAPHIC_DATA] baby and would really like …" at bounding box center [996, 439] width 696 height 535
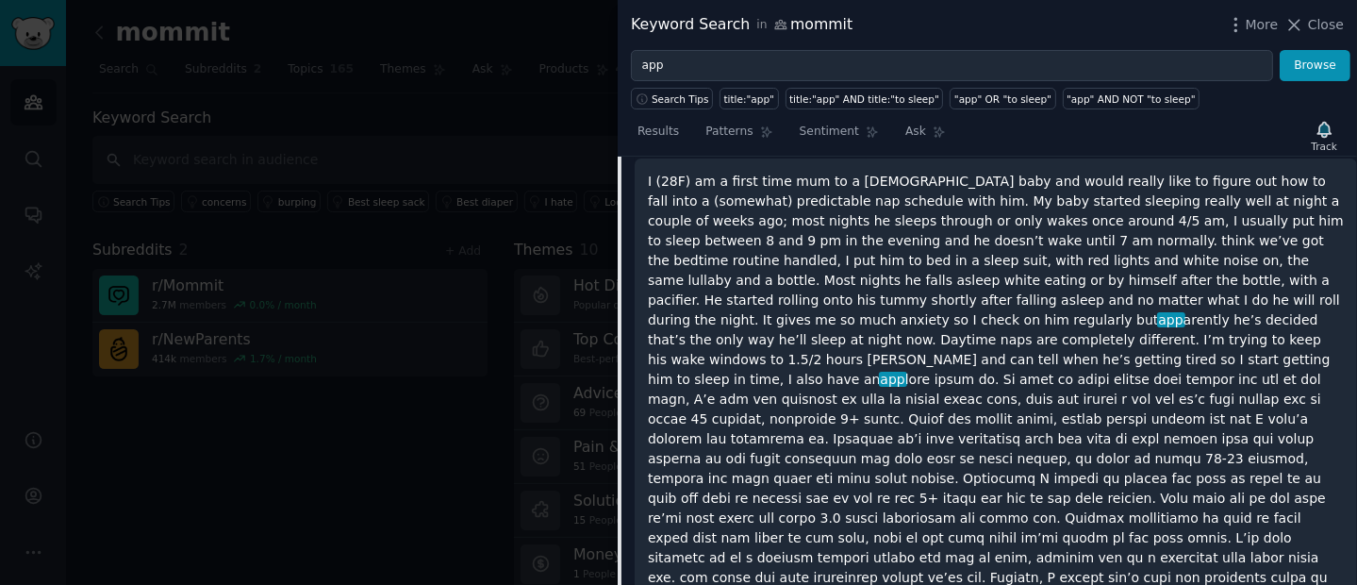
click at [677, 308] on p "I (28F) am a first time mum to a [DEMOGRAPHIC_DATA] baby and would really like …" at bounding box center [996, 439] width 696 height 535
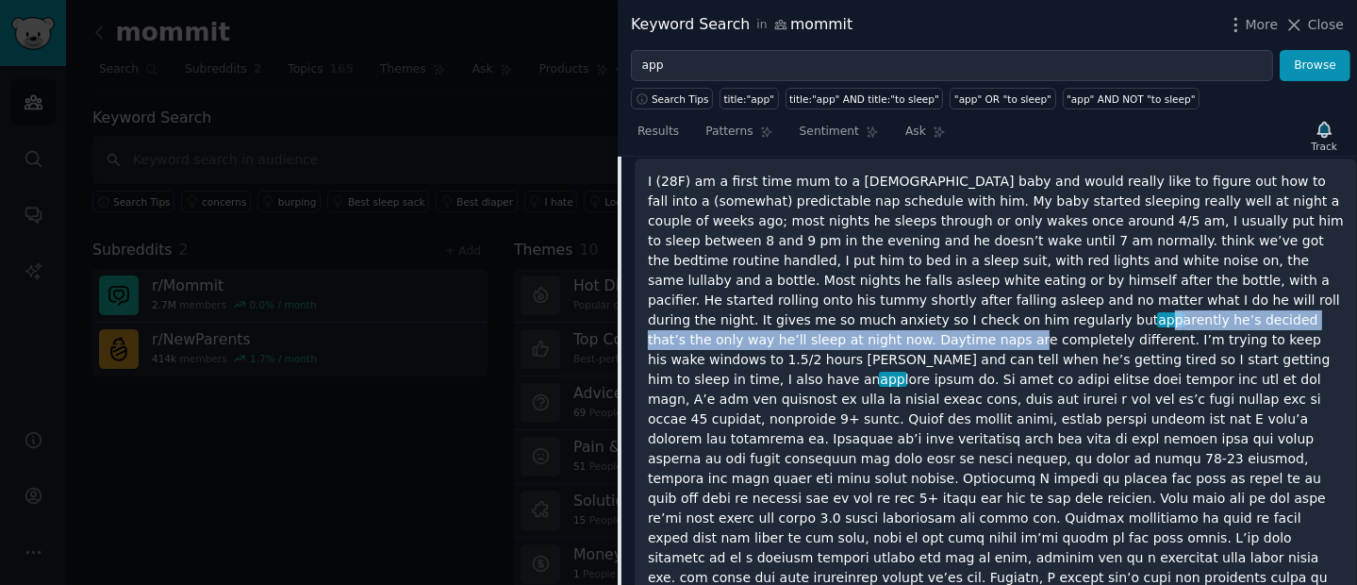
drag, startPoint x: 660, startPoint y: 312, endPoint x: 1161, endPoint y: 317, distance: 500.6
click at [1161, 317] on p "I (28F) am a first time mum to a [DEMOGRAPHIC_DATA] baby and would really like …" at bounding box center [996, 439] width 696 height 535
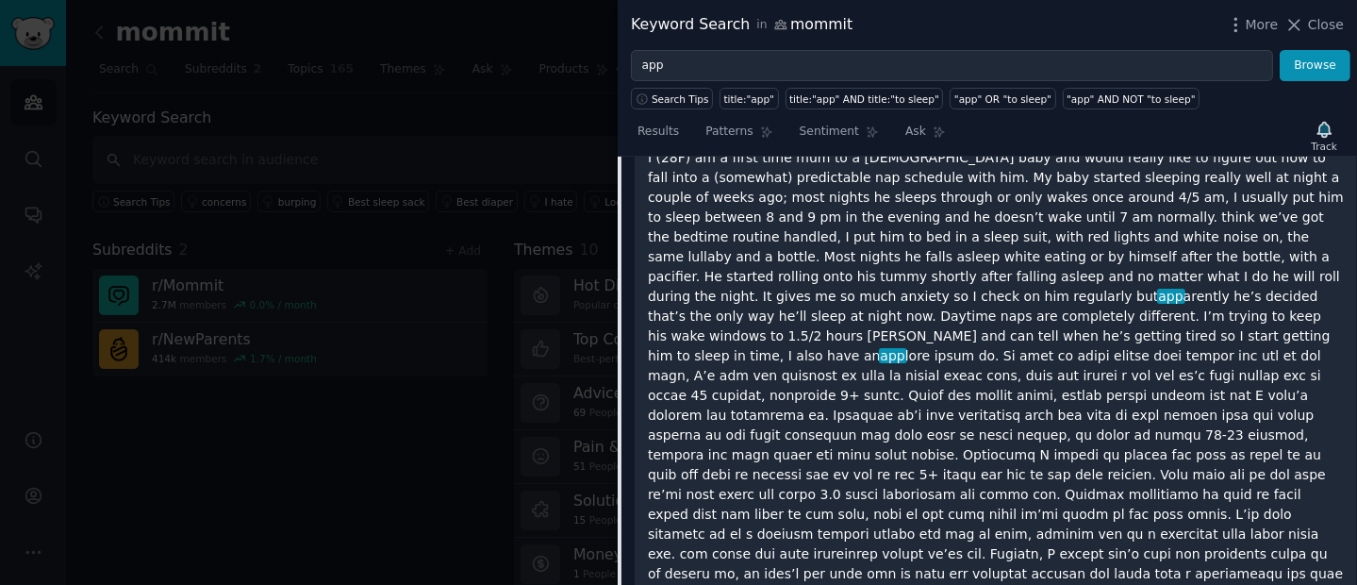
scroll to position [277, 0]
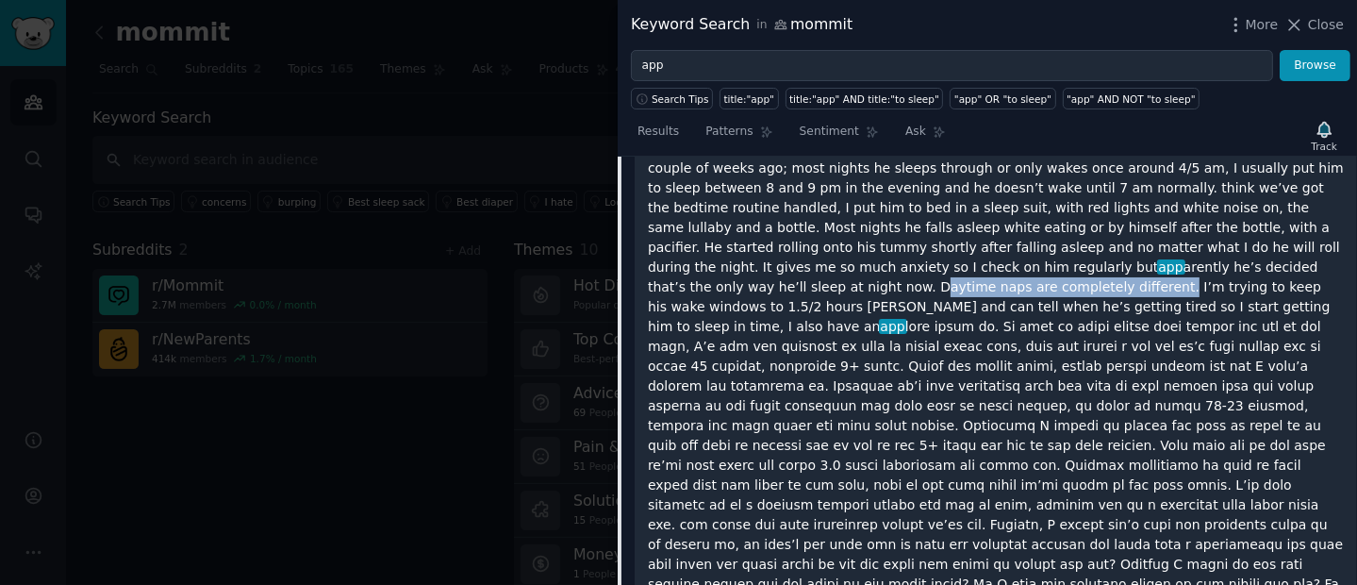
drag, startPoint x: 1066, startPoint y: 269, endPoint x: 1296, endPoint y: 262, distance: 230.1
click at [1296, 262] on p "I (28F) am a first time mum to a [DEMOGRAPHIC_DATA] baby and would really like …" at bounding box center [996, 386] width 696 height 535
click at [889, 281] on p "I (28F) am a first time mum to a [DEMOGRAPHIC_DATA] baby and would really like …" at bounding box center [996, 386] width 696 height 535
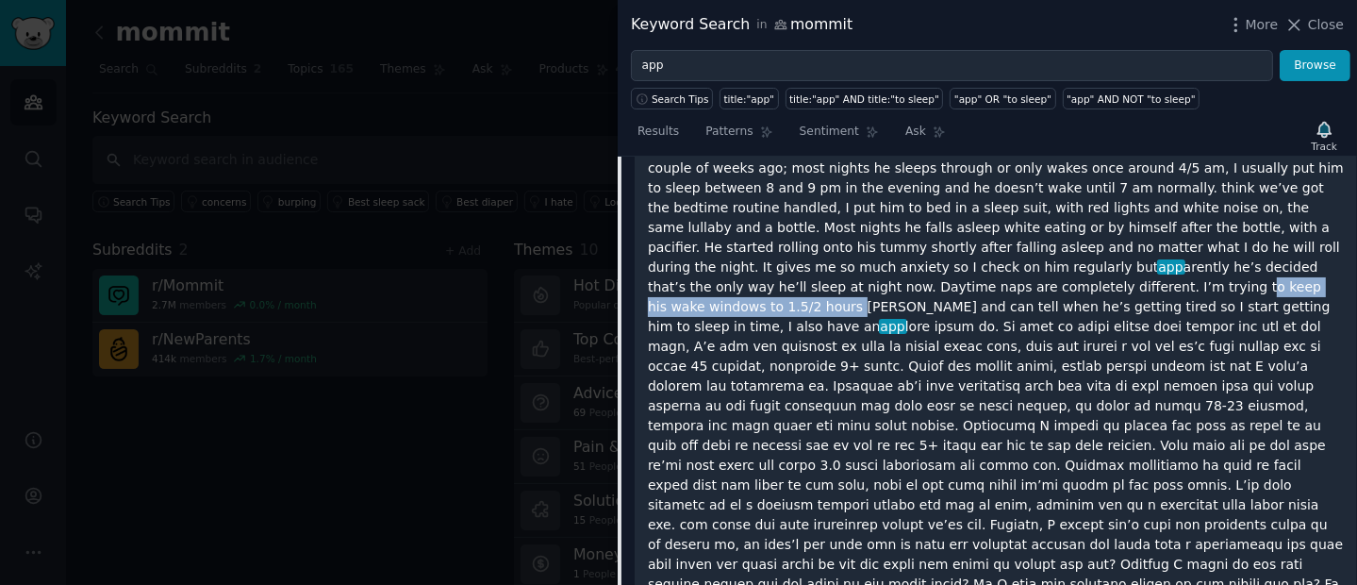
drag, startPoint x: 691, startPoint y: 287, endPoint x: 938, endPoint y: 289, distance: 247.0
click at [938, 289] on p "I (28F) am a first time mum to a [DEMOGRAPHIC_DATA] baby and would really like …" at bounding box center [996, 386] width 696 height 535
click at [1014, 292] on p "I (28F) am a first time mum to a [DEMOGRAPHIC_DATA] baby and would really like …" at bounding box center [996, 386] width 696 height 535
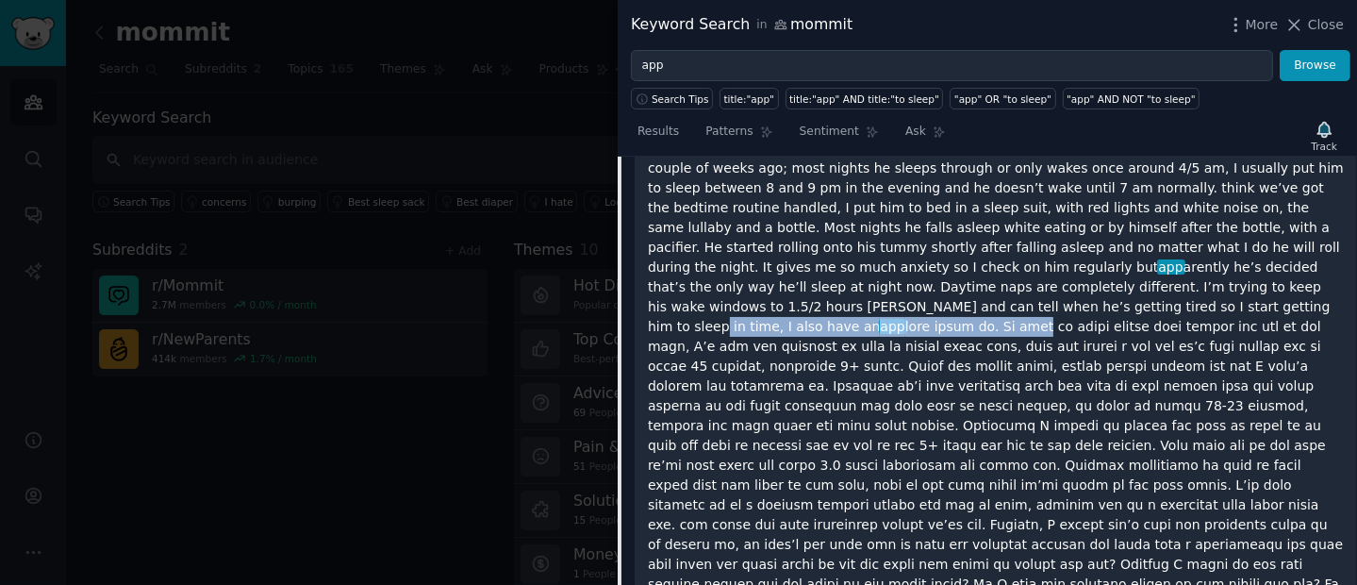
drag, startPoint x: 731, startPoint y: 307, endPoint x: 978, endPoint y: 310, distance: 247.0
click at [977, 310] on p "I (28F) am a first time mum to a [DEMOGRAPHIC_DATA] baby and would really like …" at bounding box center [996, 386] width 696 height 535
click at [997, 307] on p "I (28F) am a first time mum to a [DEMOGRAPHIC_DATA] baby and would really like …" at bounding box center [996, 386] width 696 height 535
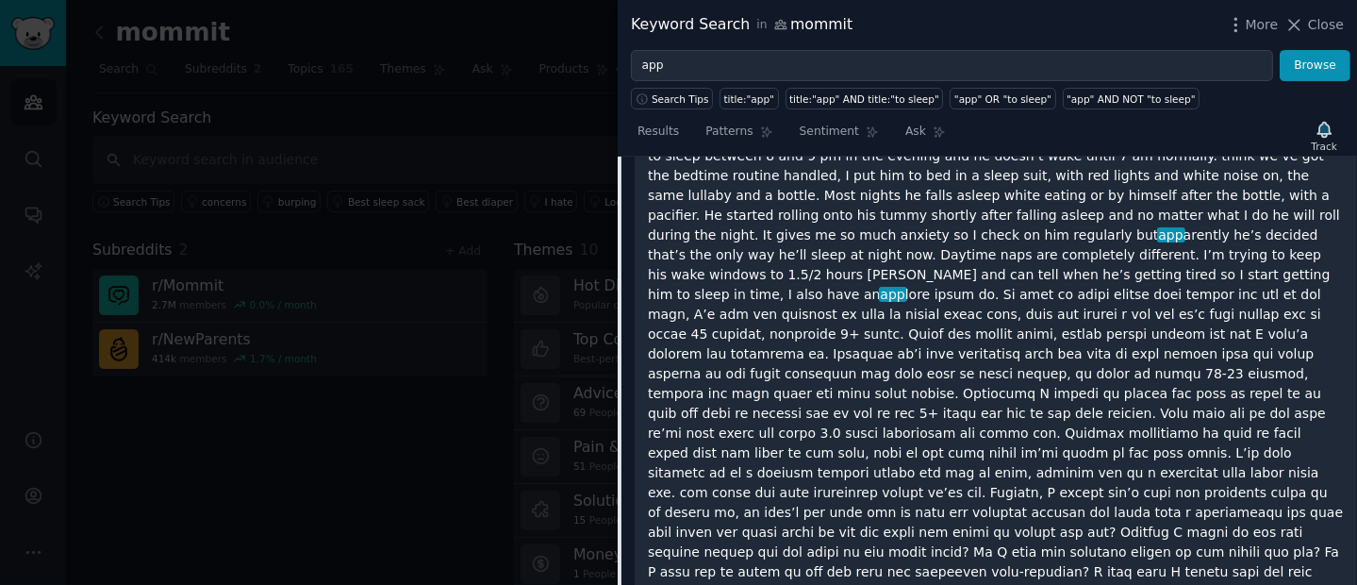
scroll to position [339, 0]
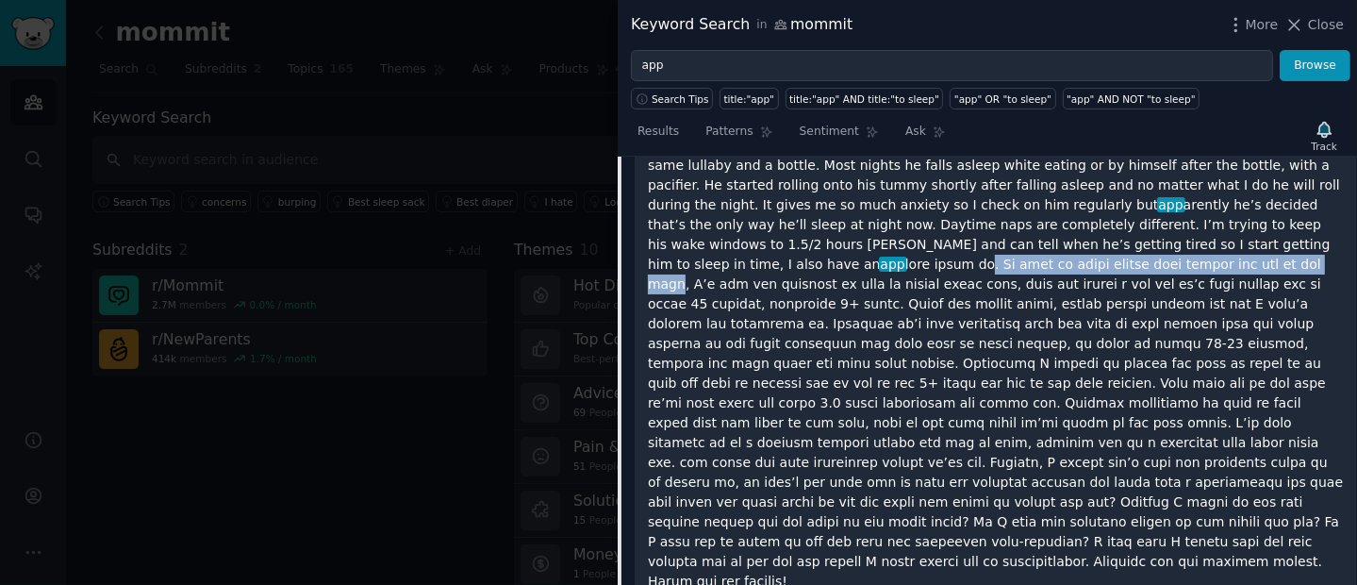
drag, startPoint x: 916, startPoint y: 242, endPoint x: 1250, endPoint y: 240, distance: 333.8
click at [1250, 240] on p "I (28F) am a first time mum to a [DEMOGRAPHIC_DATA] baby and would really like …" at bounding box center [996, 324] width 696 height 535
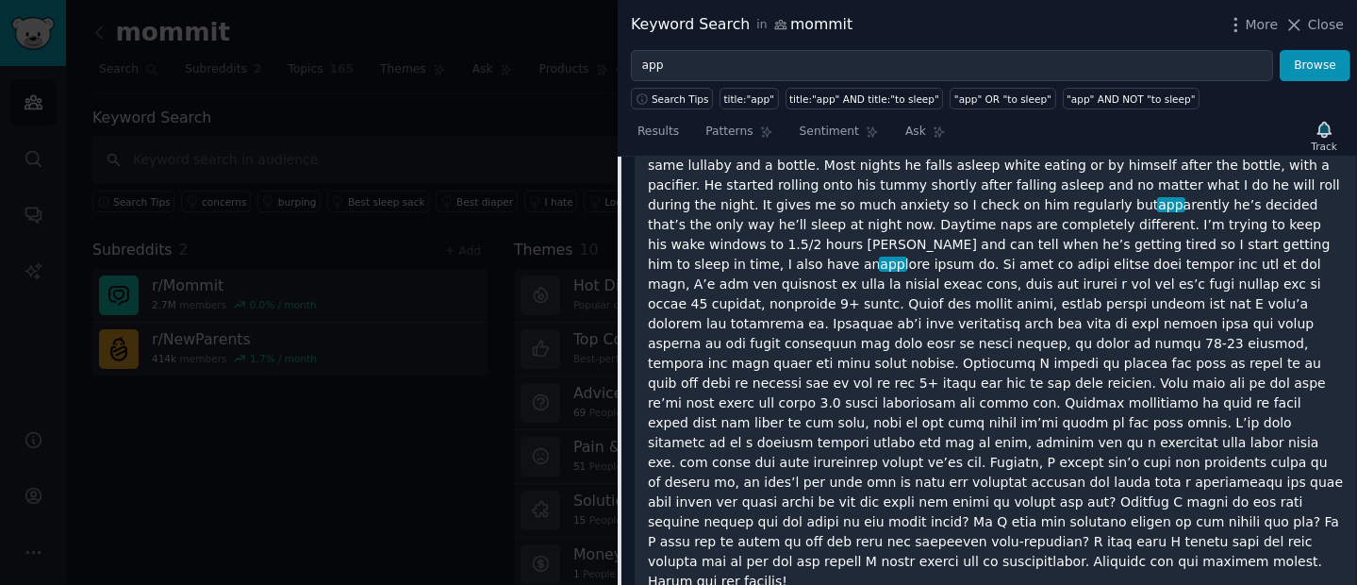
drag, startPoint x: 1266, startPoint y: 239, endPoint x: 1261, endPoint y: 214, distance: 25.9
click at [1266, 239] on p "I (28F) am a first time mum to a [DEMOGRAPHIC_DATA] baby and would really like …" at bounding box center [996, 324] width 696 height 535
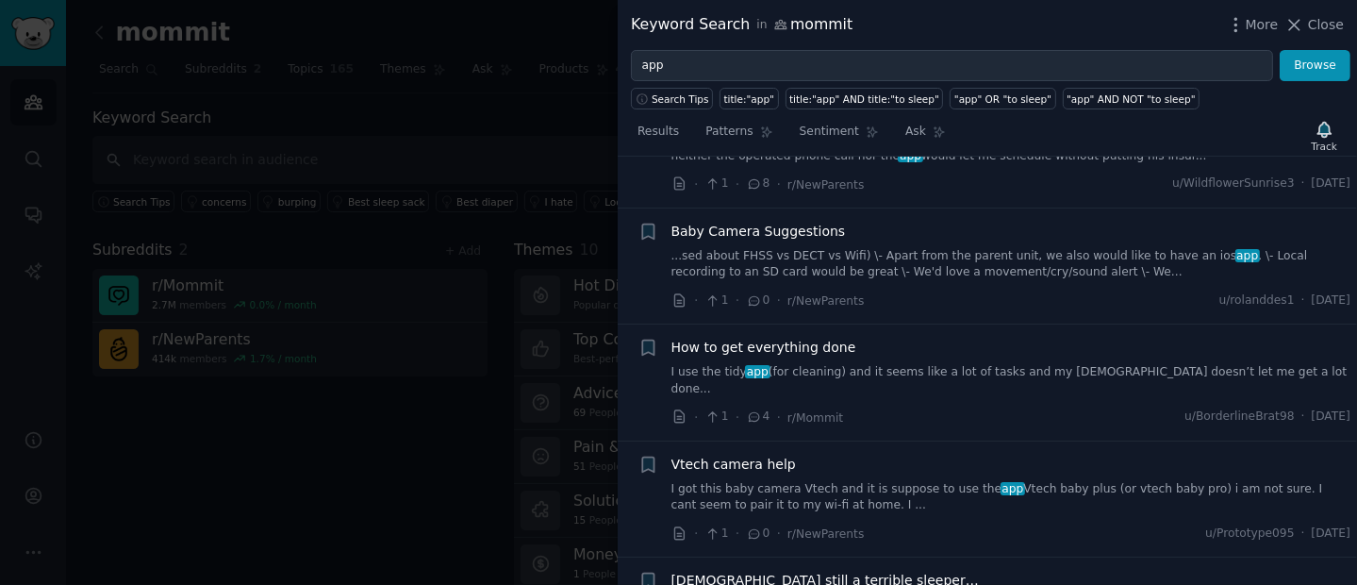
scroll to position [1055, 0]
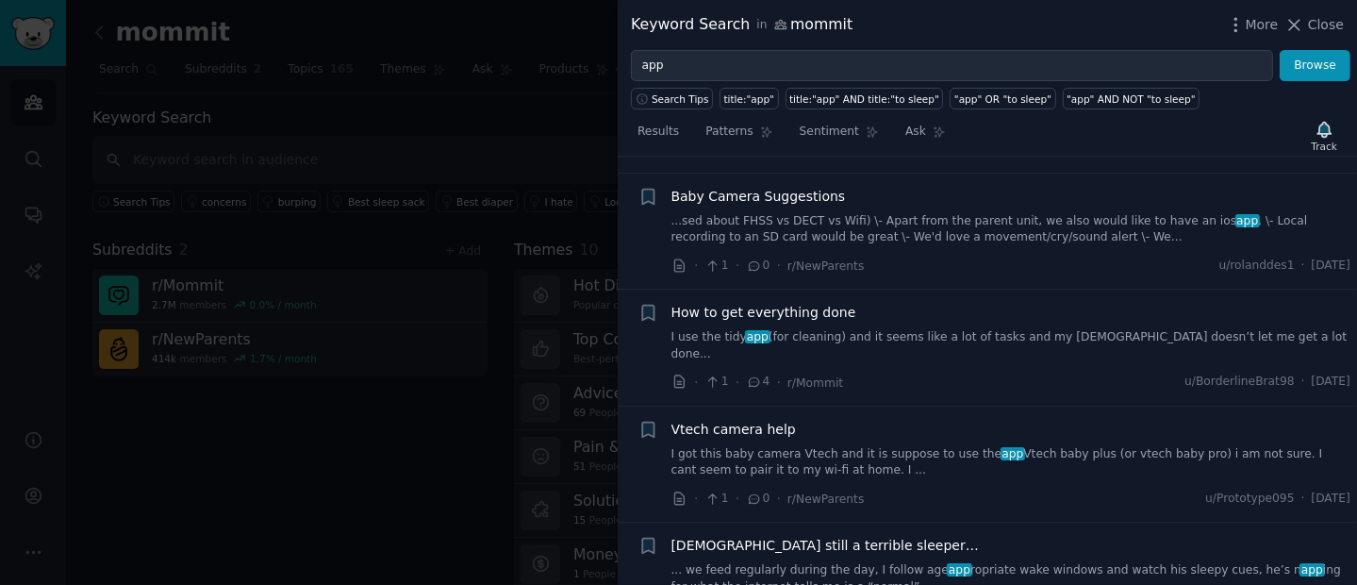
click at [945, 329] on link "I use the tidy app (for cleaning) and it seems like a lot of tasks and my [DEMO…" at bounding box center [1011, 345] width 680 height 33
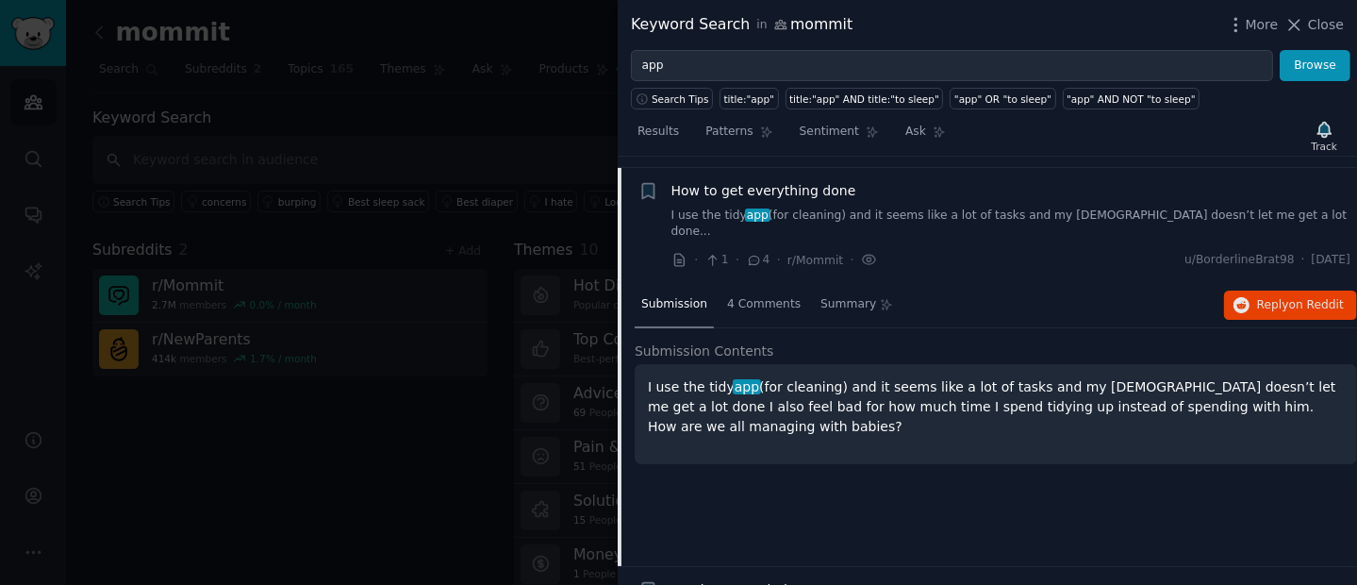
scroll to position [494, 0]
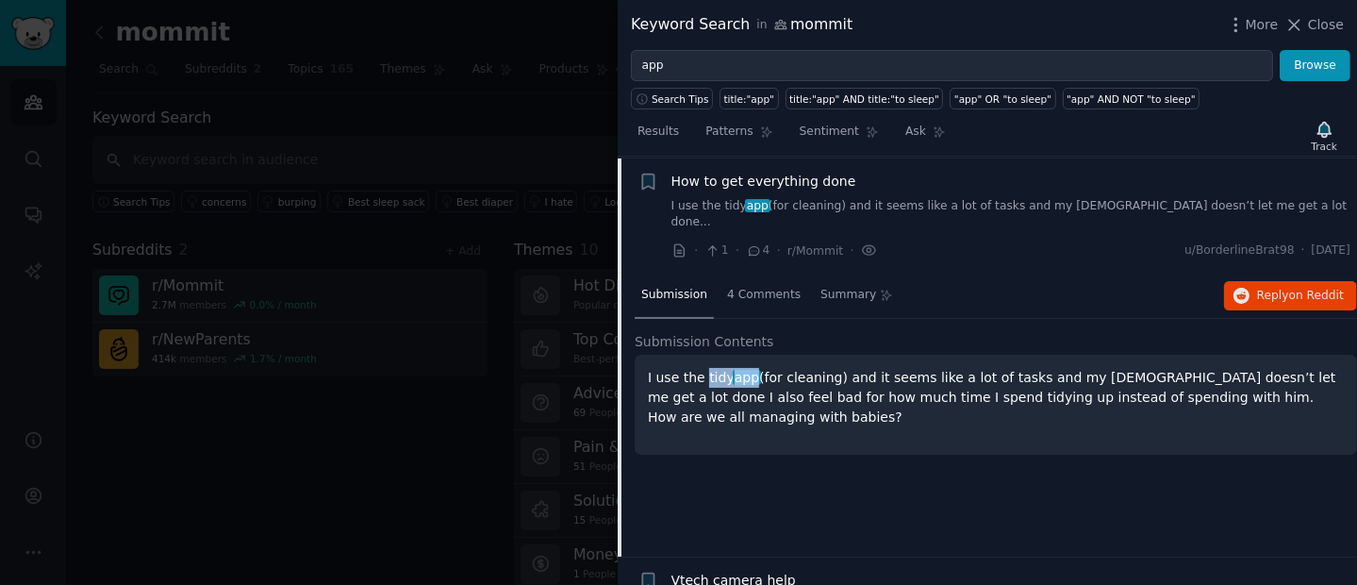
drag, startPoint x: 702, startPoint y: 356, endPoint x: 751, endPoint y: 349, distance: 49.6
click at [751, 368] on p "I use the tidy app (for cleaning) and it seems like a lot of tasks and my [DEMO…" at bounding box center [996, 397] width 696 height 59
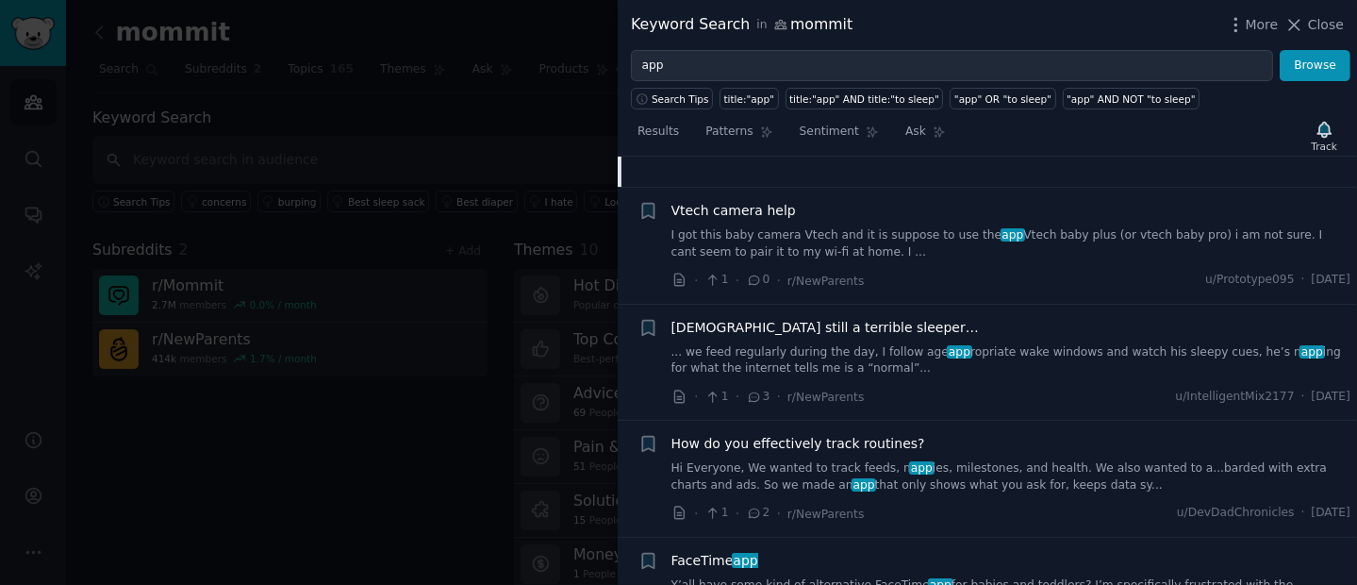
scroll to position [897, 0]
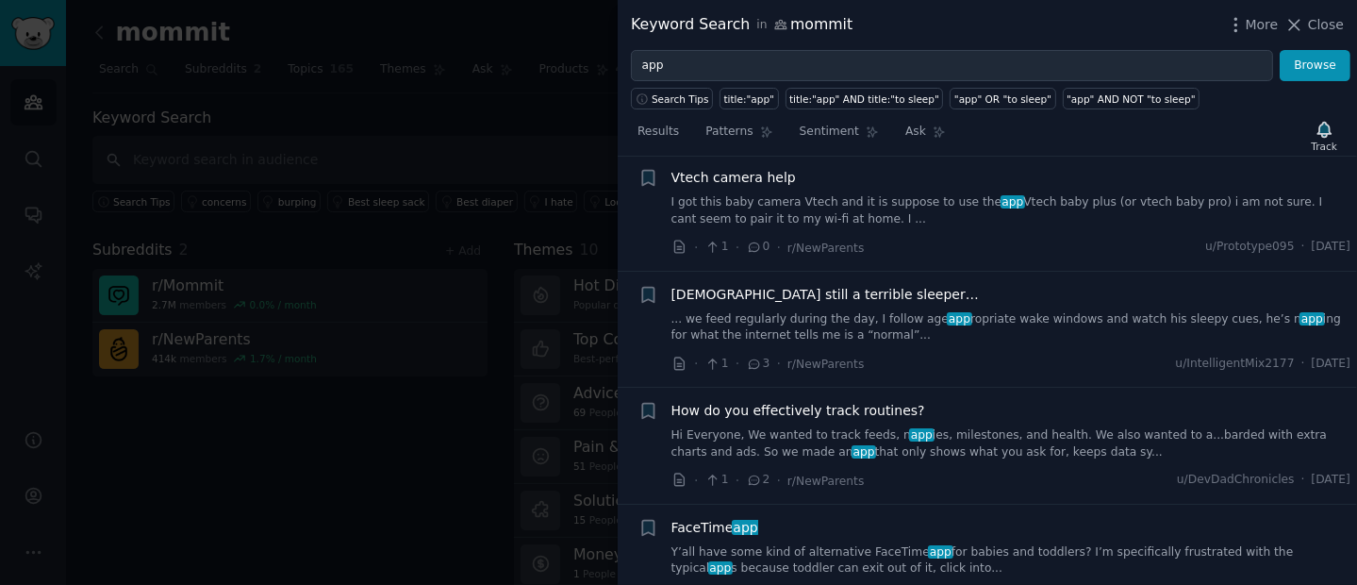
click at [958, 427] on link "Hi Everyone, We wanted to track feeds, n app ies, milestones, and health. We al…" at bounding box center [1011, 443] width 680 height 33
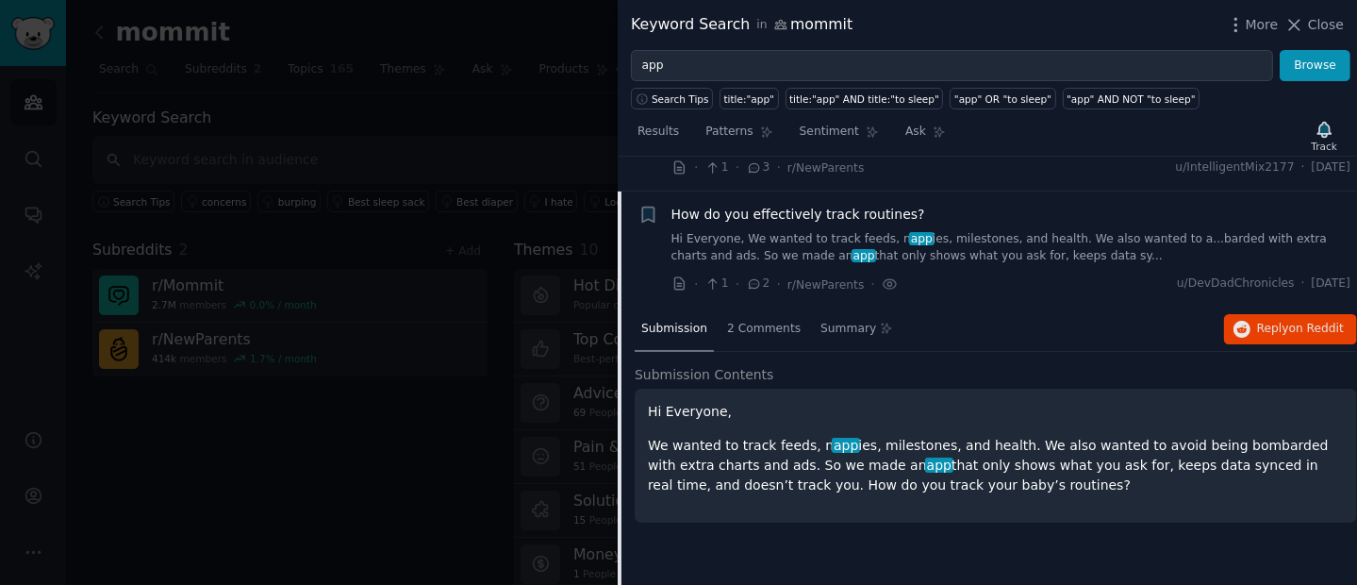
scroll to position [826, 0]
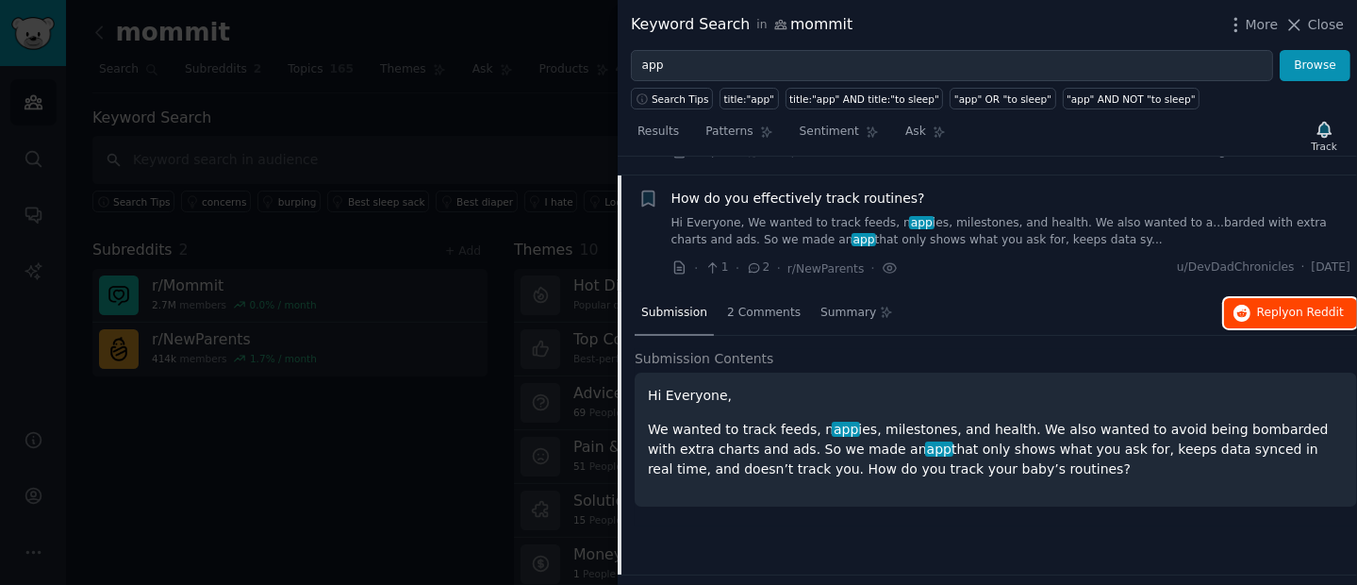
click at [1289, 305] on span "on Reddit" at bounding box center [1316, 311] width 55 height 13
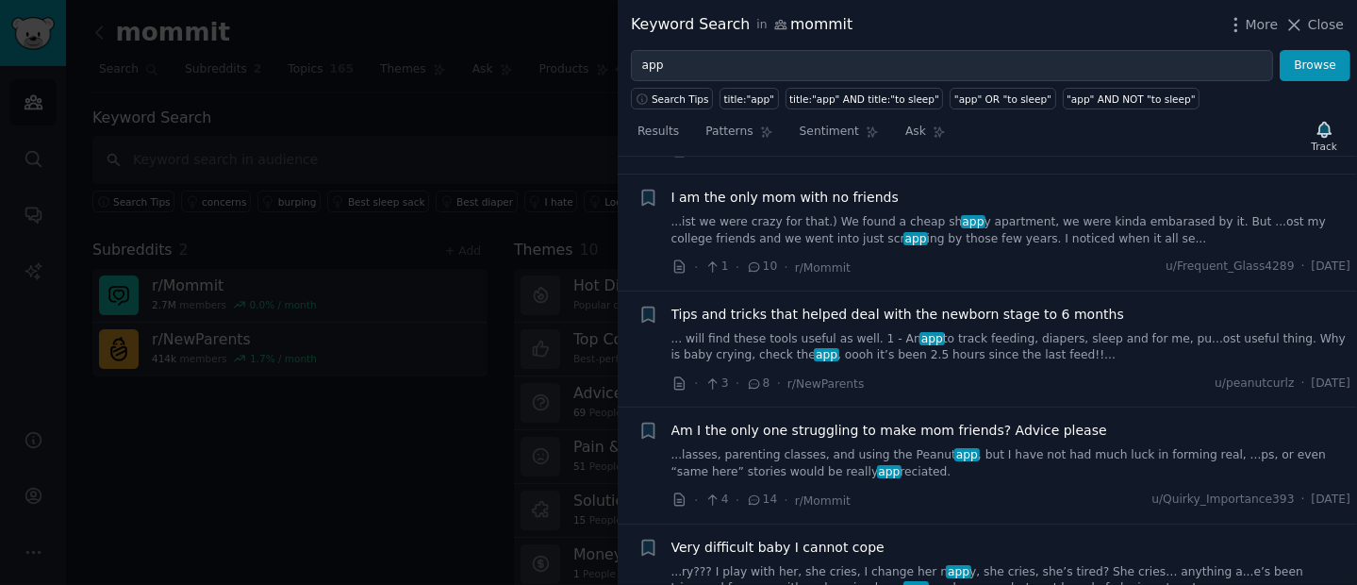
scroll to position [1607, 0]
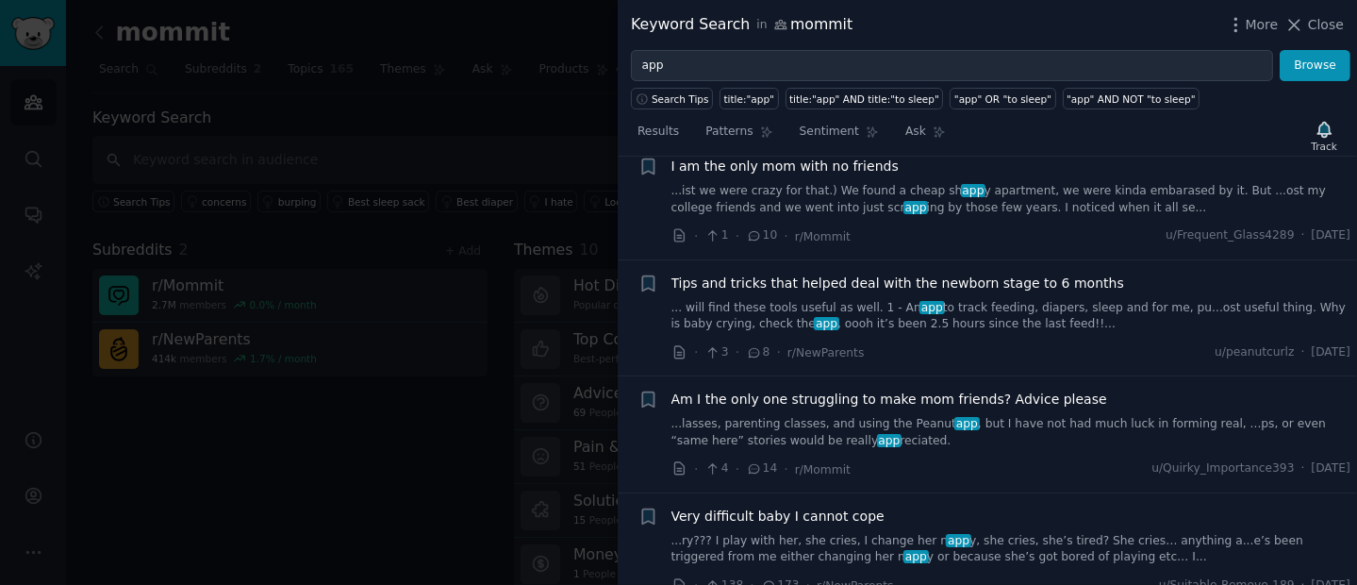
click at [1017, 304] on link "... will find these tools useful as well. 1 - An app to track feeding, diapers,…" at bounding box center [1011, 316] width 680 height 33
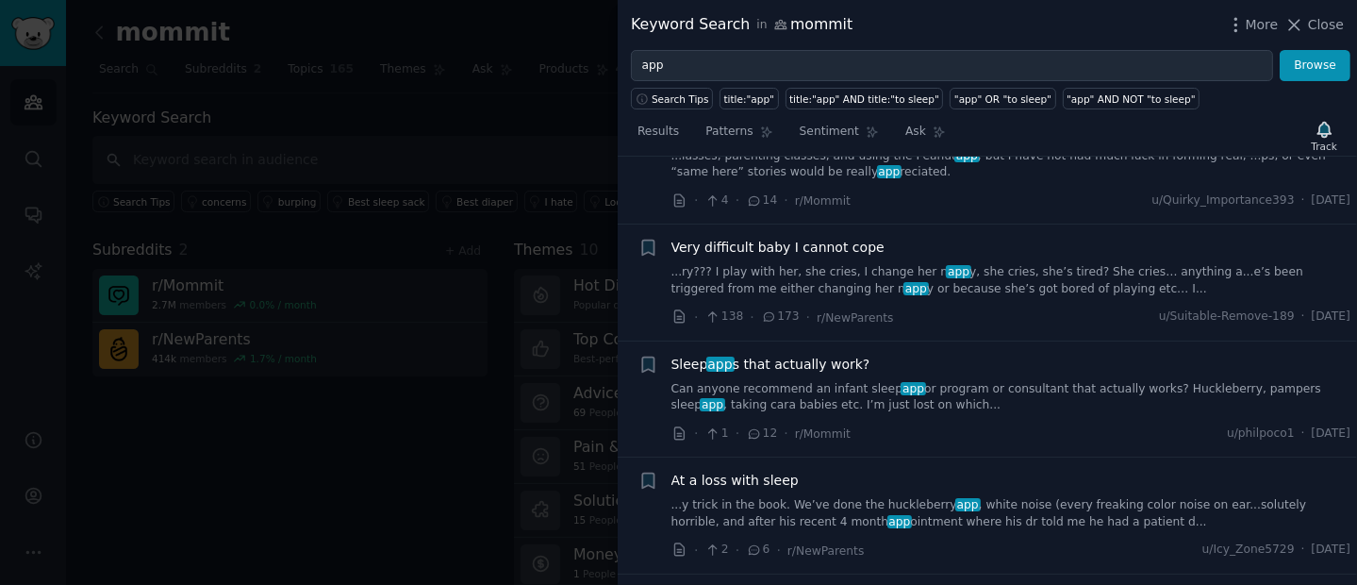
scroll to position [2172, 0]
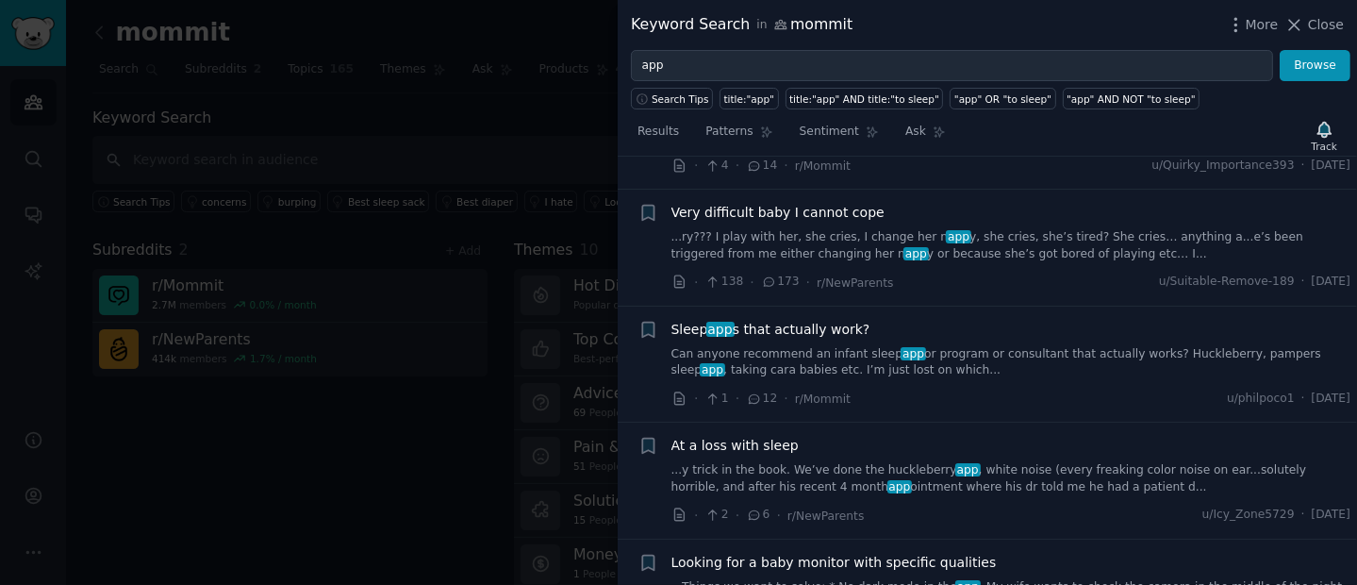
click at [865, 321] on div "Sleep app s that actually work? Can anyone recommend an infant sleep app or pro…" at bounding box center [1011, 349] width 680 height 59
click at [858, 346] on link "Can anyone recommend an infant sleep app or program or consultant that actually…" at bounding box center [1011, 362] width 680 height 33
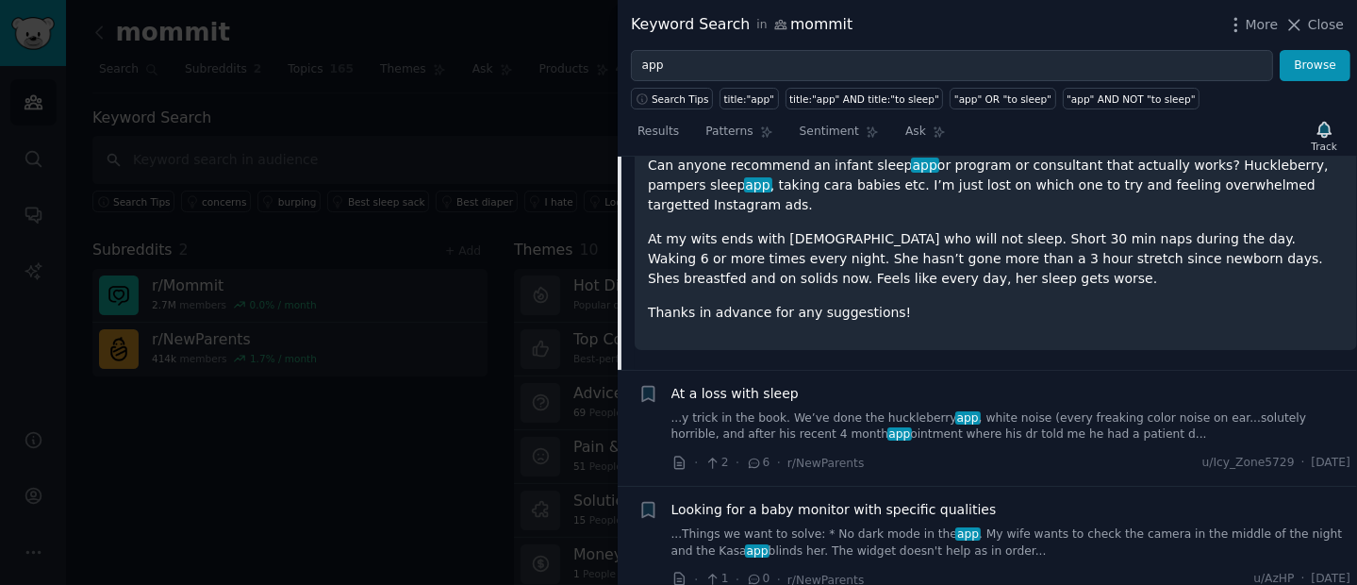
scroll to position [2019, 0]
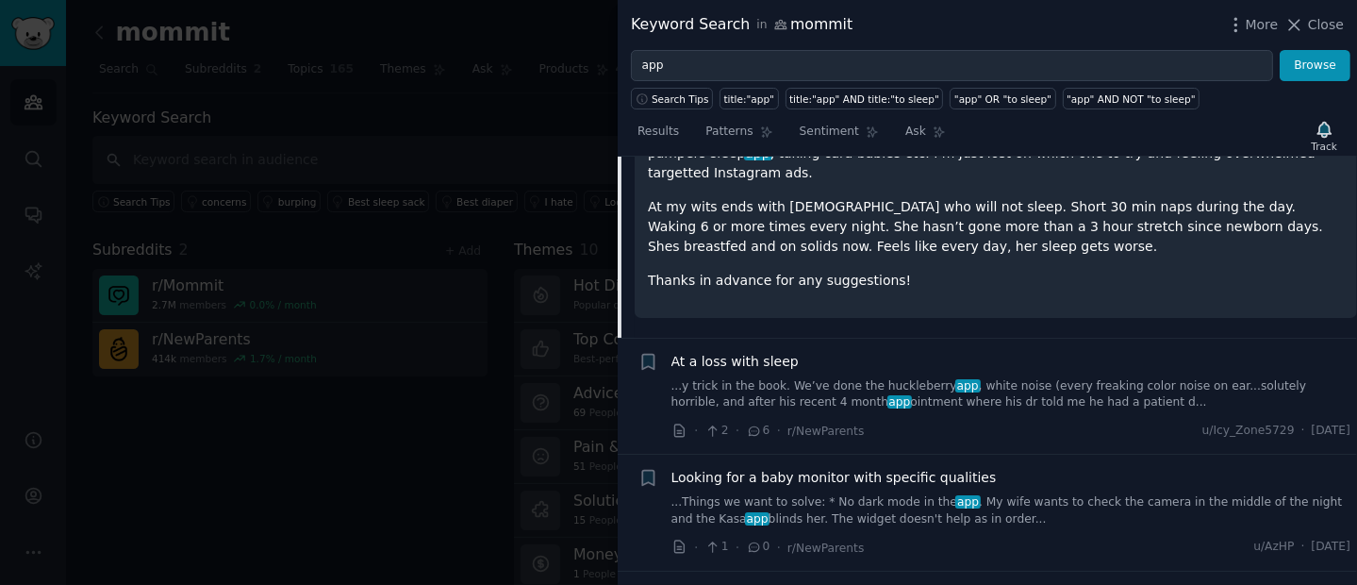
click at [871, 378] on link "...y trick in the book. We’ve done the huckleberry app , white noise (every fre…" at bounding box center [1011, 394] width 680 height 33
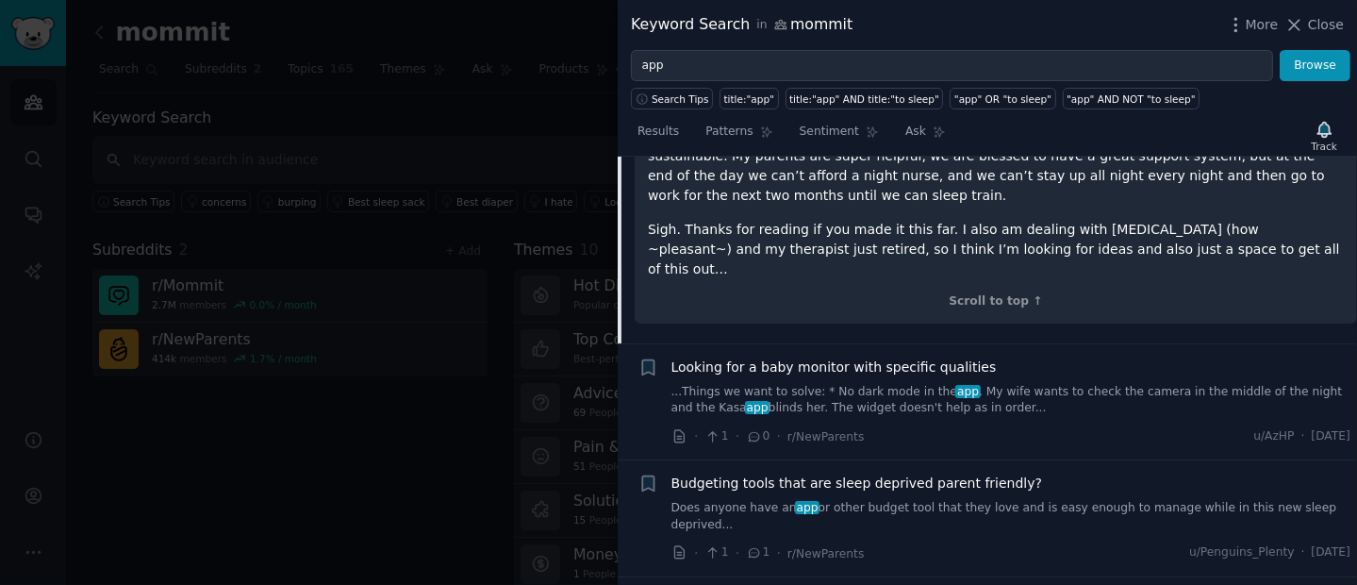
scroll to position [2843, 0]
click at [832, 383] on link "...Things we want to solve: * No dark mode in the app . My wife wants to check …" at bounding box center [1011, 399] width 680 height 33
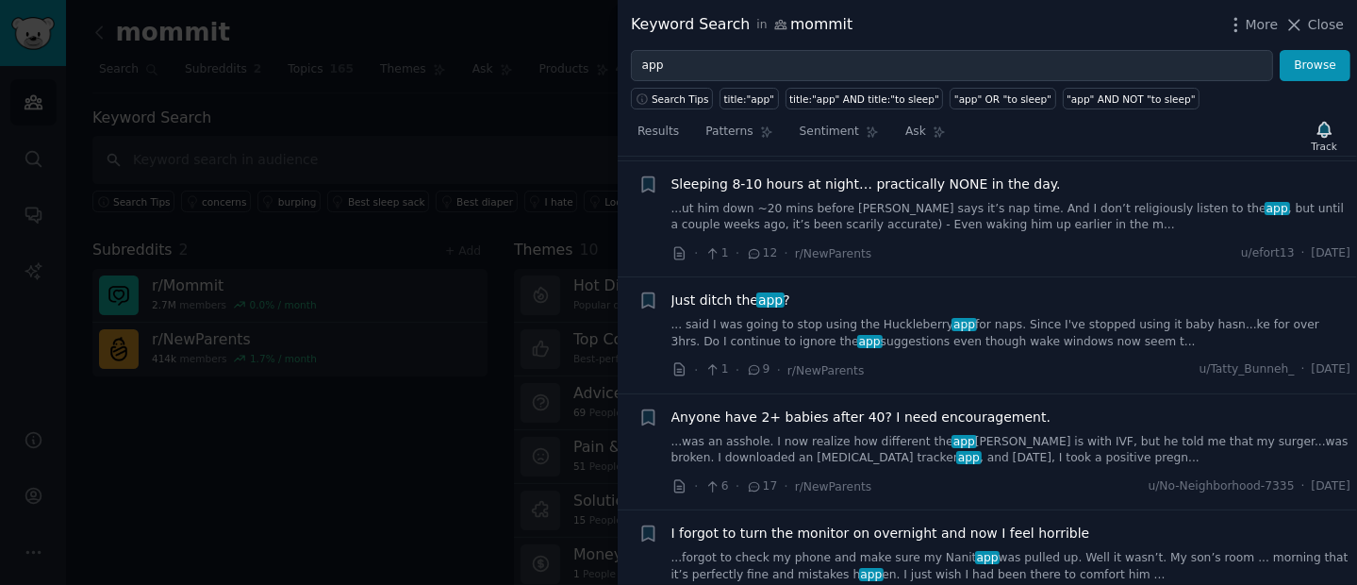
scroll to position [3008, 0]
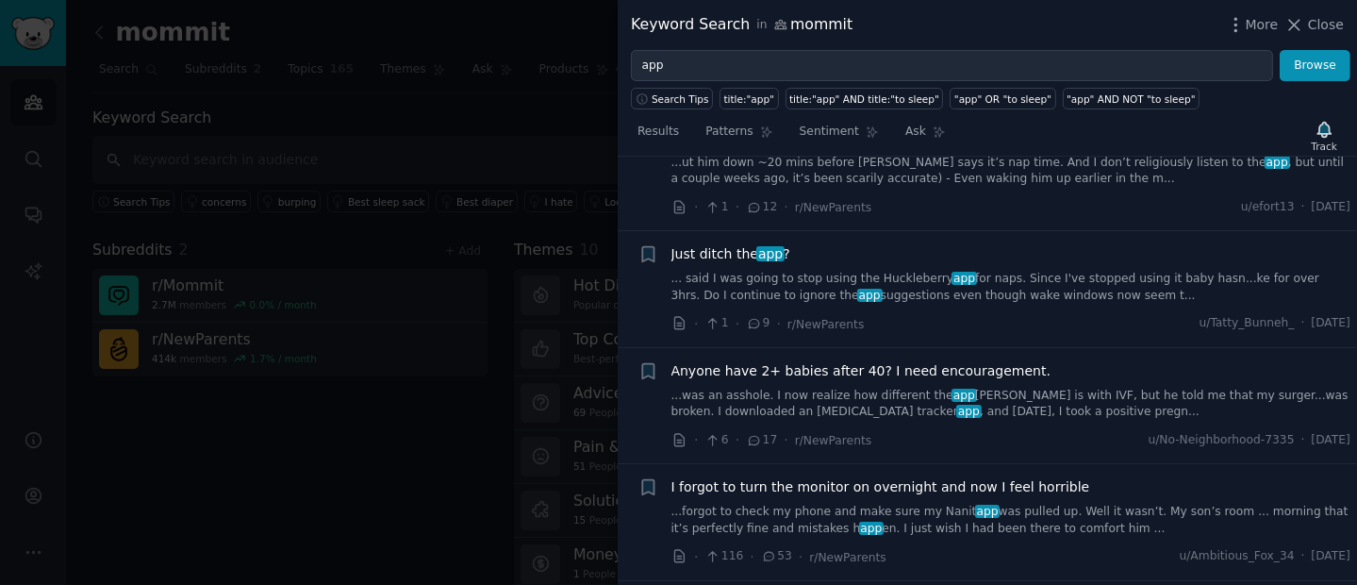
click at [1039, 271] on link "... said I was going to stop using the Huckleberry app for naps. Since I've sto…" at bounding box center [1011, 287] width 680 height 33
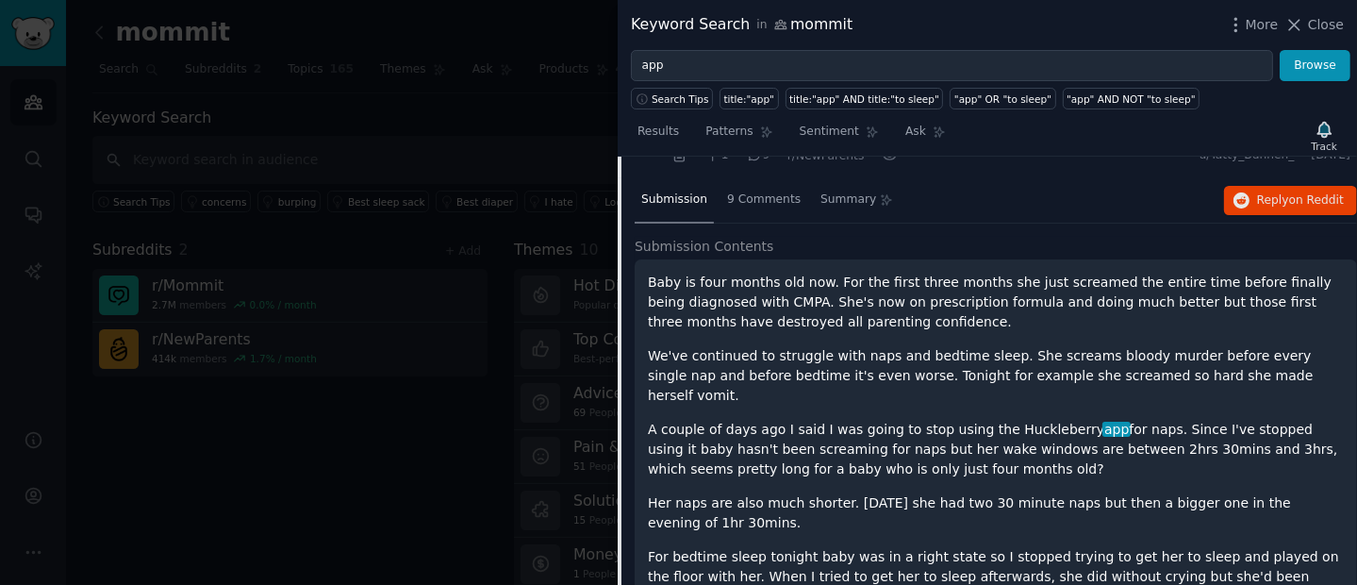
scroll to position [2685, 0]
click at [1270, 192] on span "Reply on Reddit" at bounding box center [1300, 200] width 87 height 17
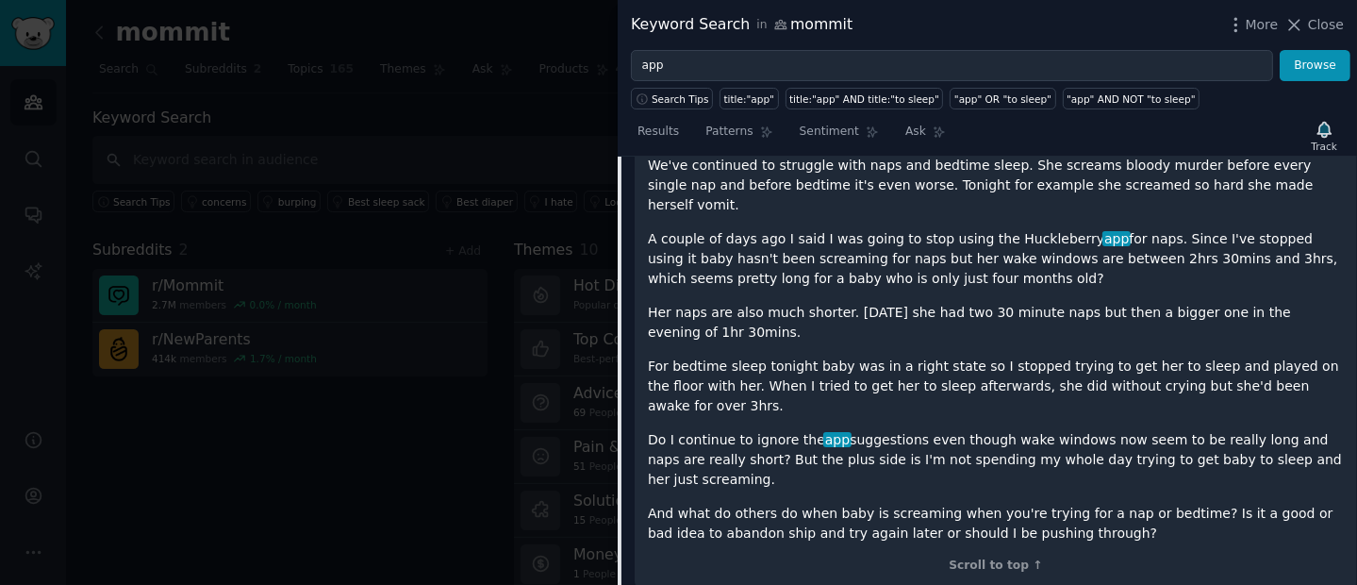
scroll to position [3211, 0]
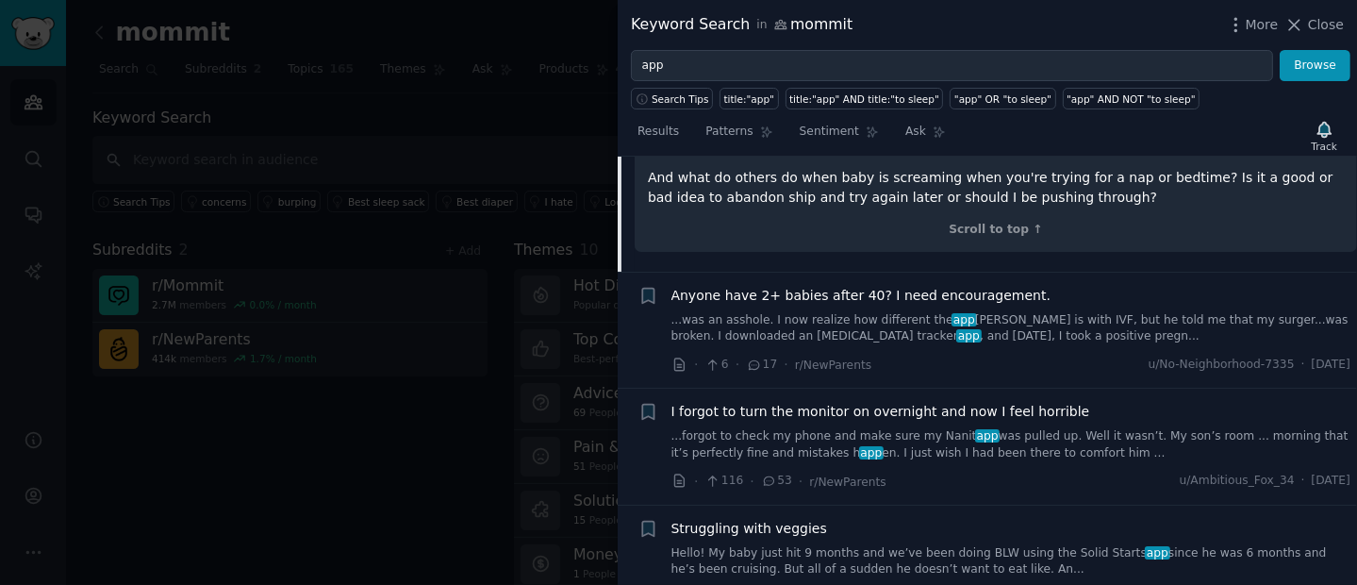
click at [820, 312] on link "...was an asshole. I now realize how different the app [PERSON_NAME] is with IV…" at bounding box center [1011, 328] width 680 height 33
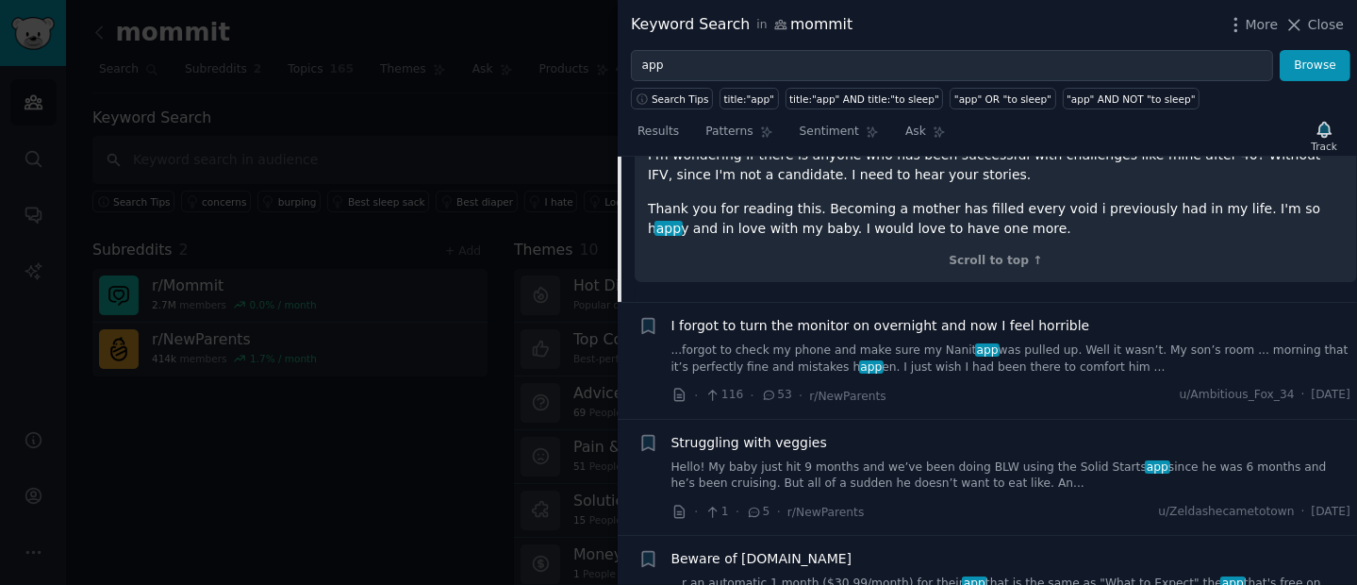
scroll to position [3544, 0]
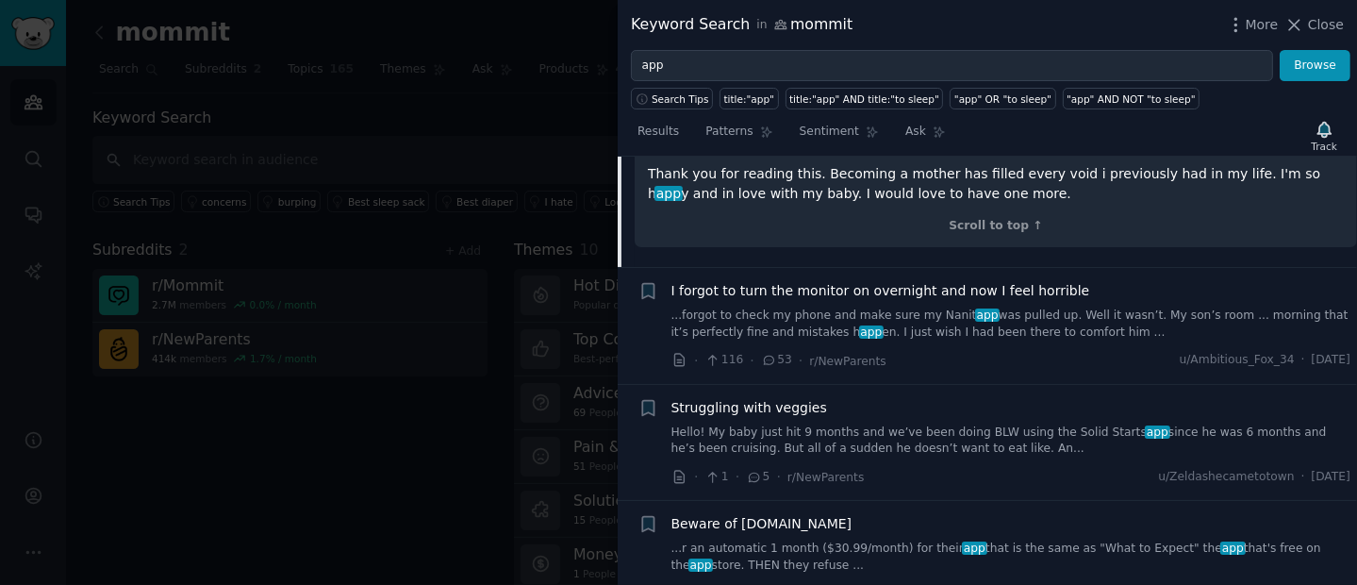
click at [931, 307] on link "...forgot to check my phone and make sure my Nanit app was pulled up. Well it w…" at bounding box center [1011, 323] width 680 height 33
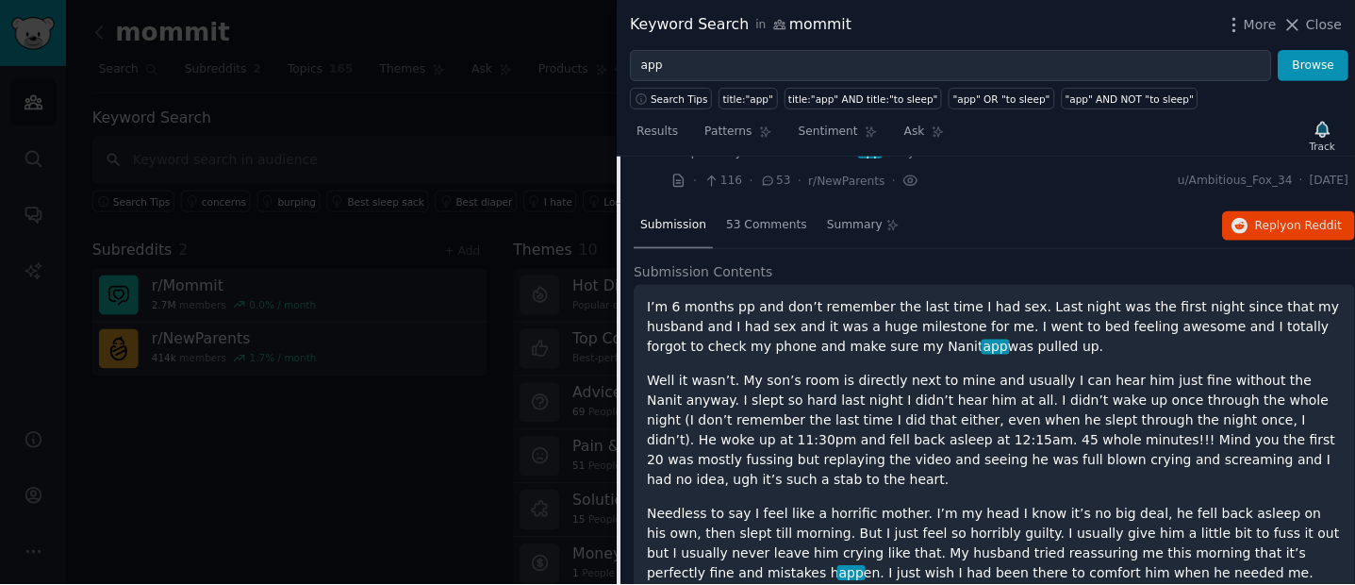
scroll to position [2895, 0]
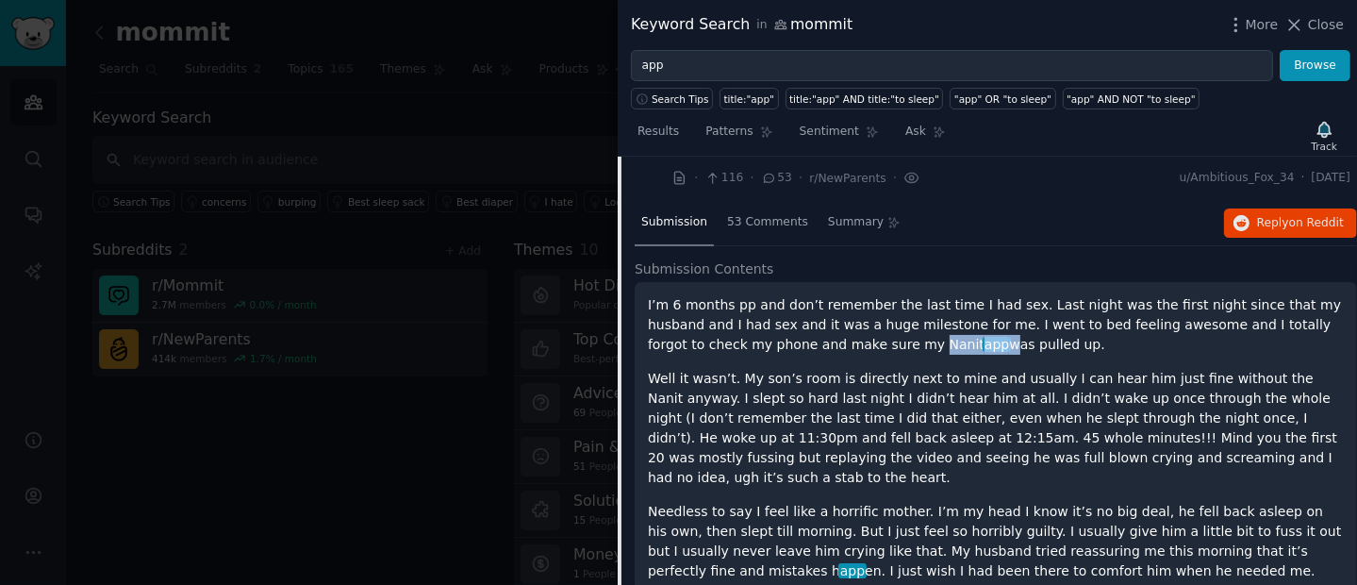
drag, startPoint x: 803, startPoint y: 318, endPoint x: 865, endPoint y: 315, distance: 61.3
click at [865, 315] on p "I’m 6 months pp and don’t remember the last time I had sex. Last night was the …" at bounding box center [996, 324] width 696 height 59
copy p "Nanit app"
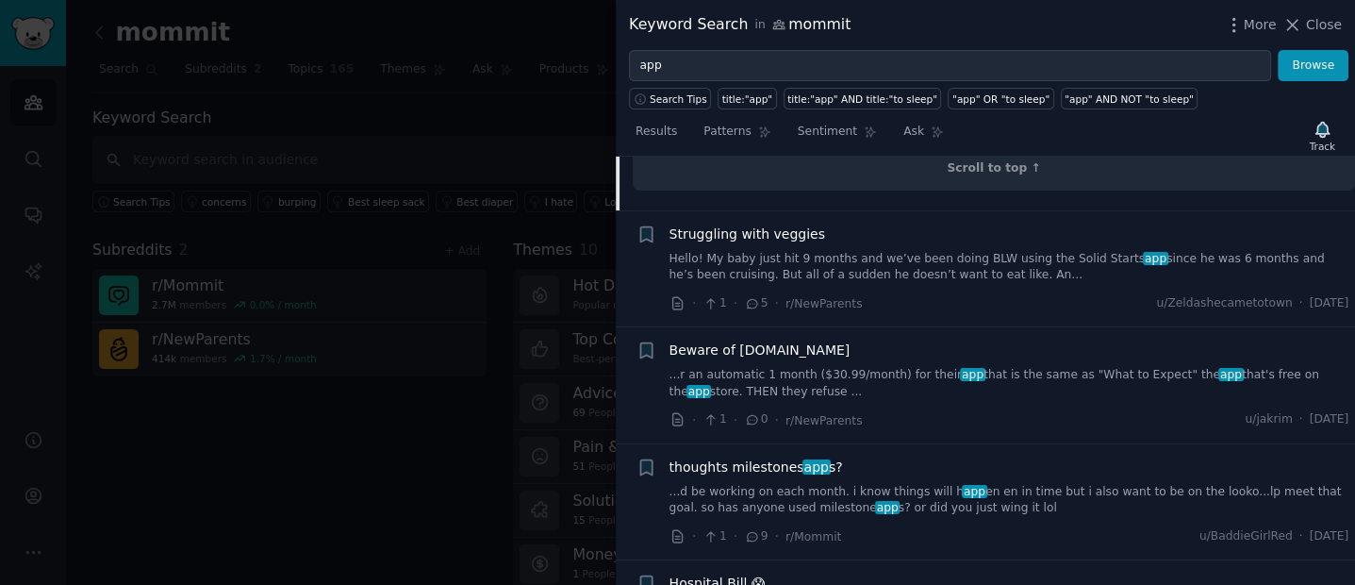
scroll to position [3486, 0]
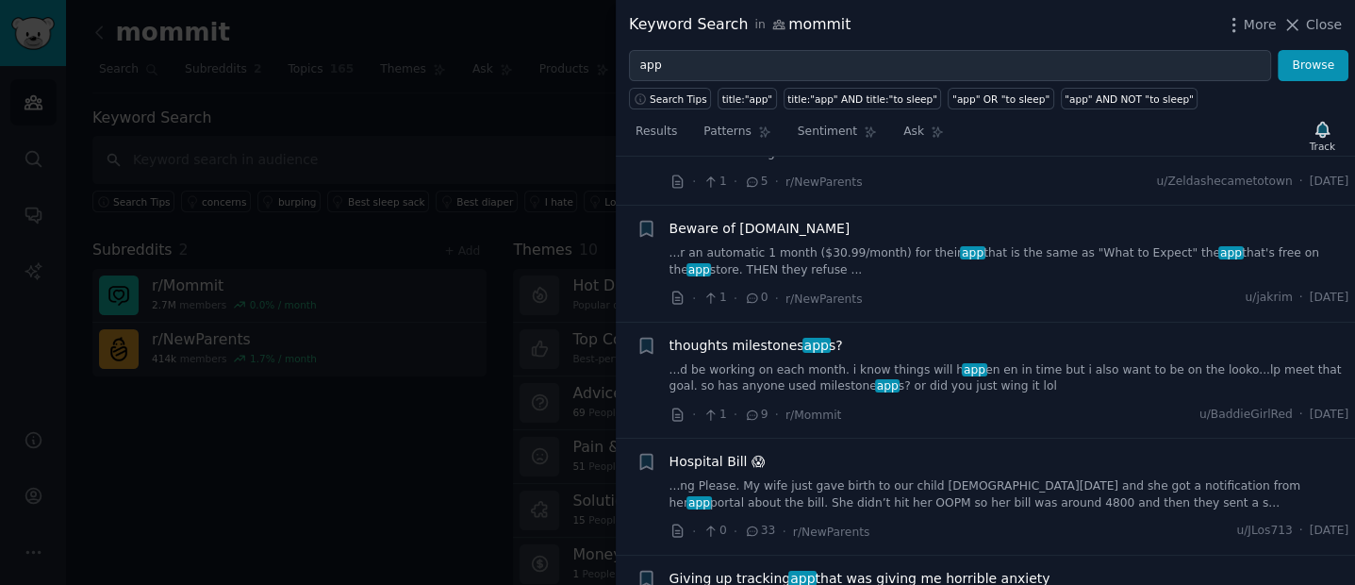
click at [776, 362] on link "...d be working on each month. i know things will h app en en in time but i als…" at bounding box center [1009, 378] width 680 height 33
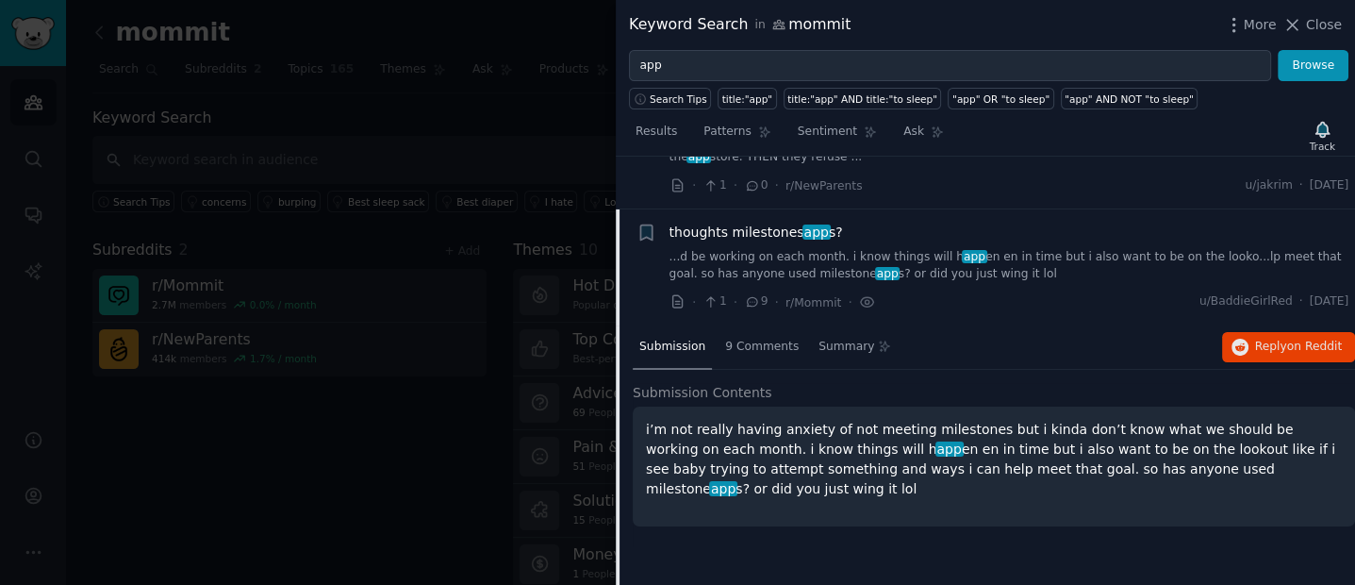
scroll to position [3152, 0]
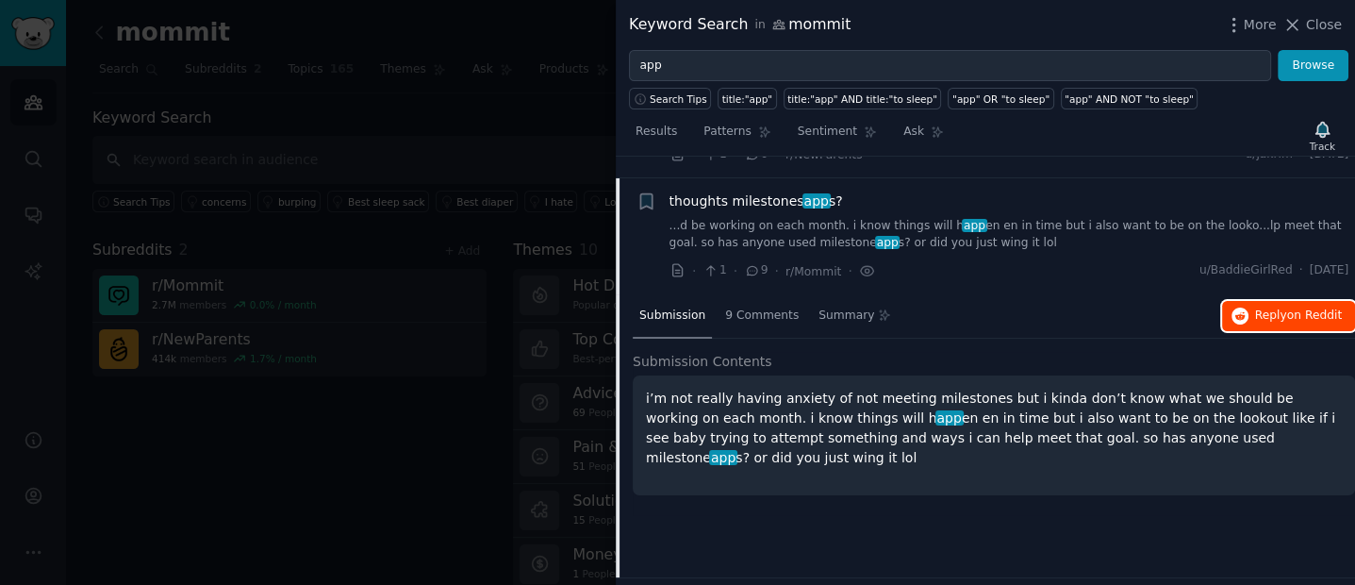
click at [1302, 308] on span "on Reddit" at bounding box center [1314, 314] width 55 height 13
click at [437, 81] on div at bounding box center [677, 292] width 1355 height 585
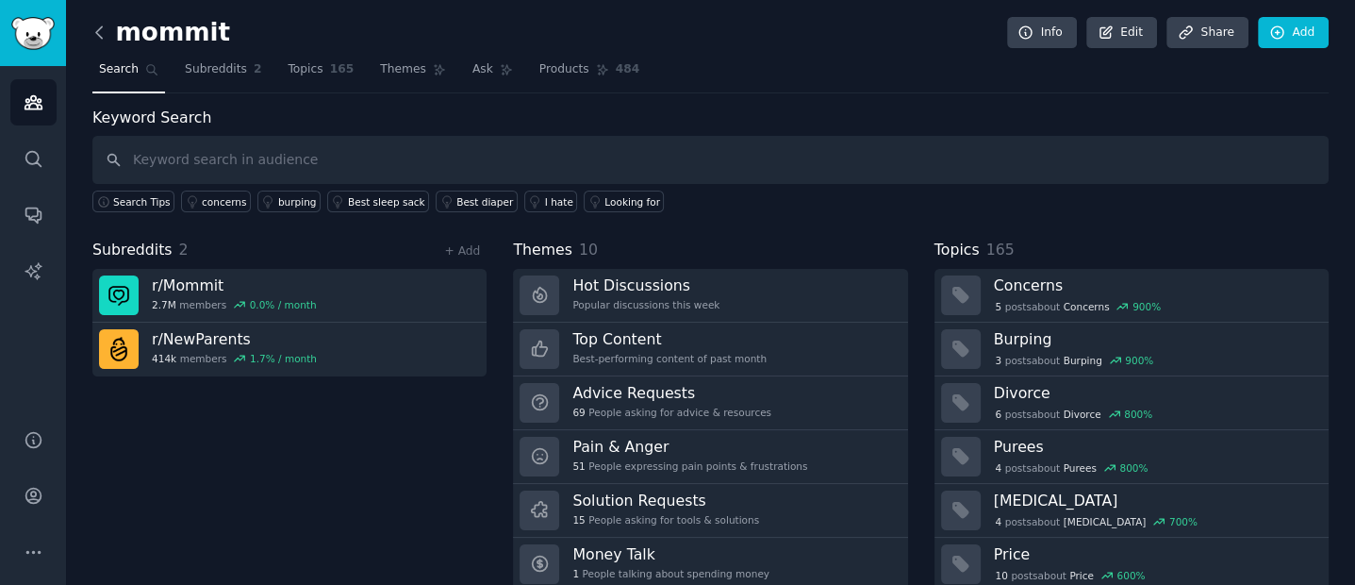
click at [101, 33] on icon at bounding box center [100, 33] width 20 height 20
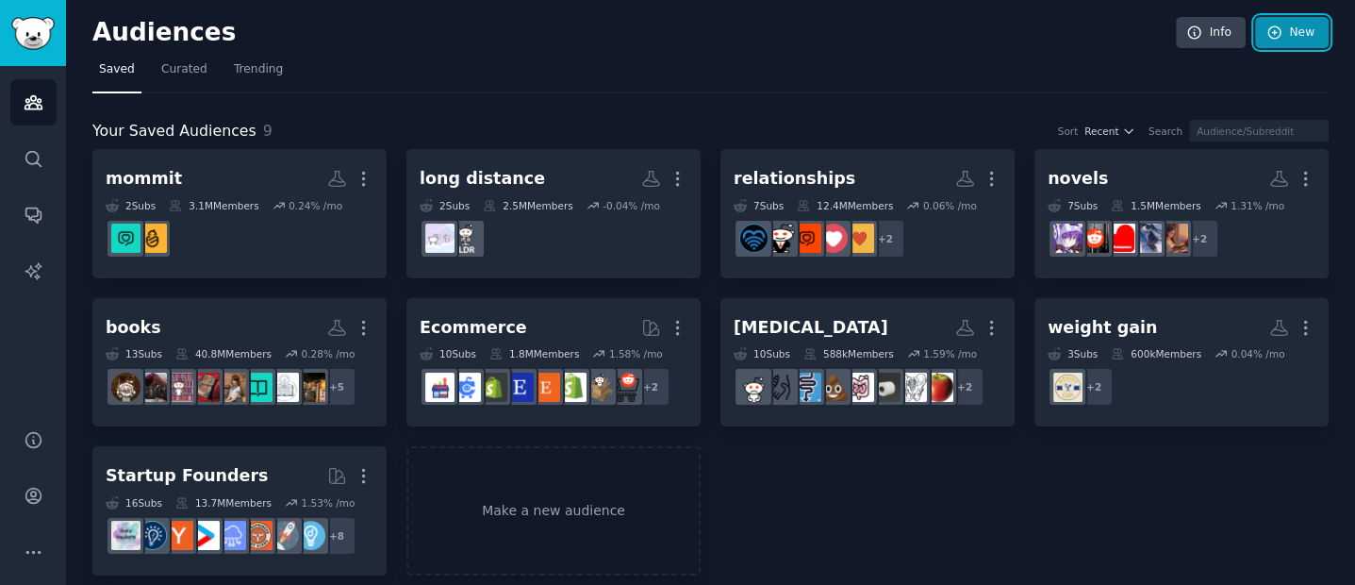
click at [1275, 39] on icon at bounding box center [1274, 33] width 17 height 17
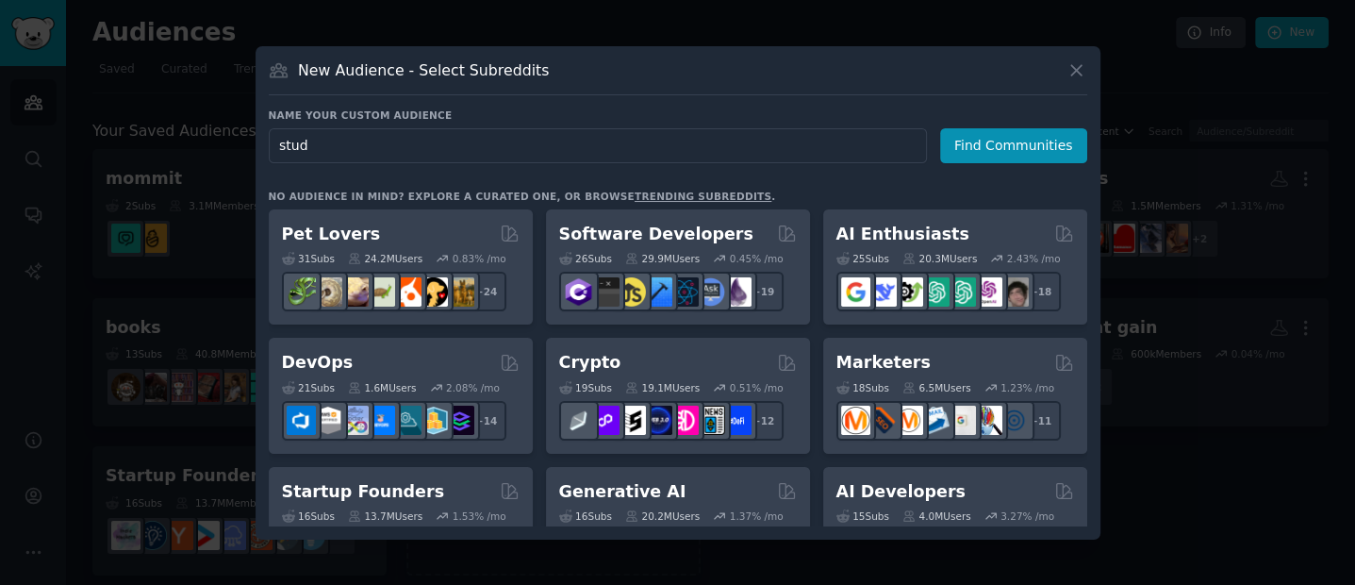
type input "study"
click button "Find Communities" at bounding box center [1013, 145] width 147 height 35
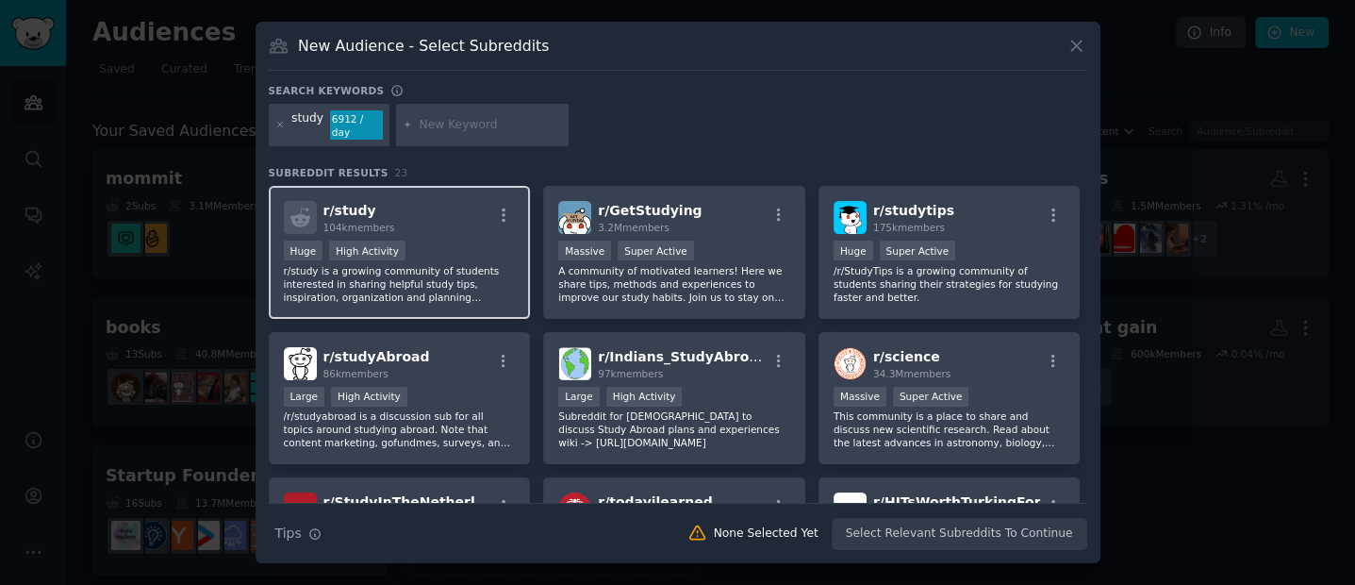
click at [390, 278] on p "r/study is a growing community of students interested in sharing helpful study …" at bounding box center [400, 284] width 232 height 40
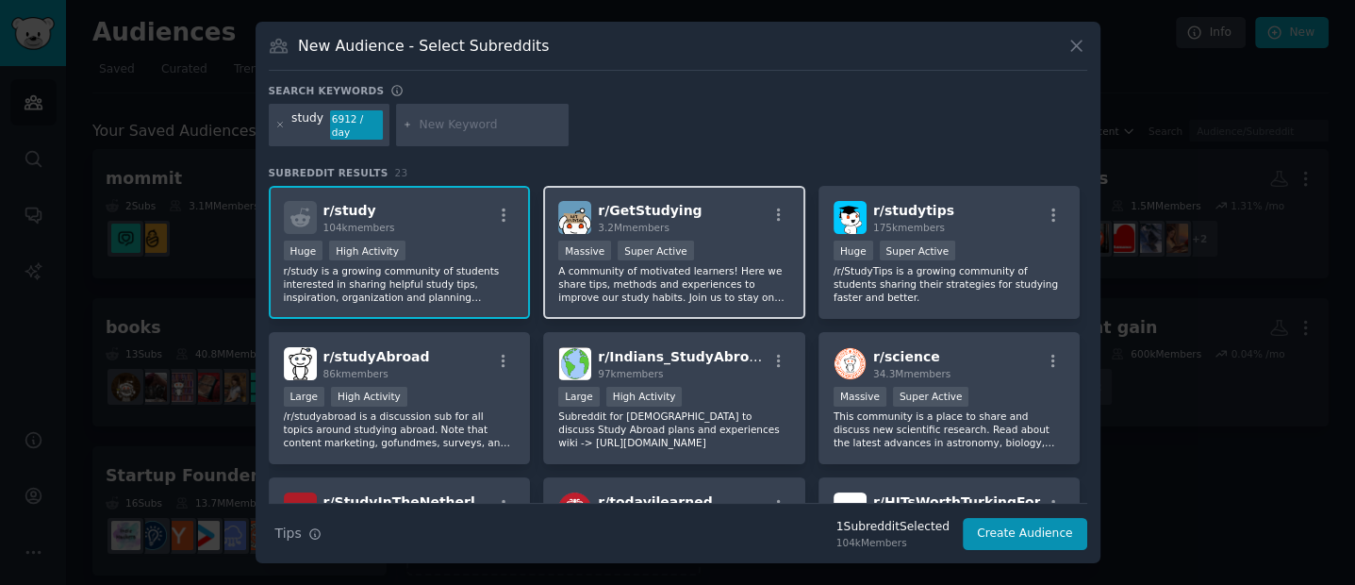
click at [656, 276] on p "A community of motivated learners! Here we share tips, methods and experiences …" at bounding box center [674, 284] width 232 height 40
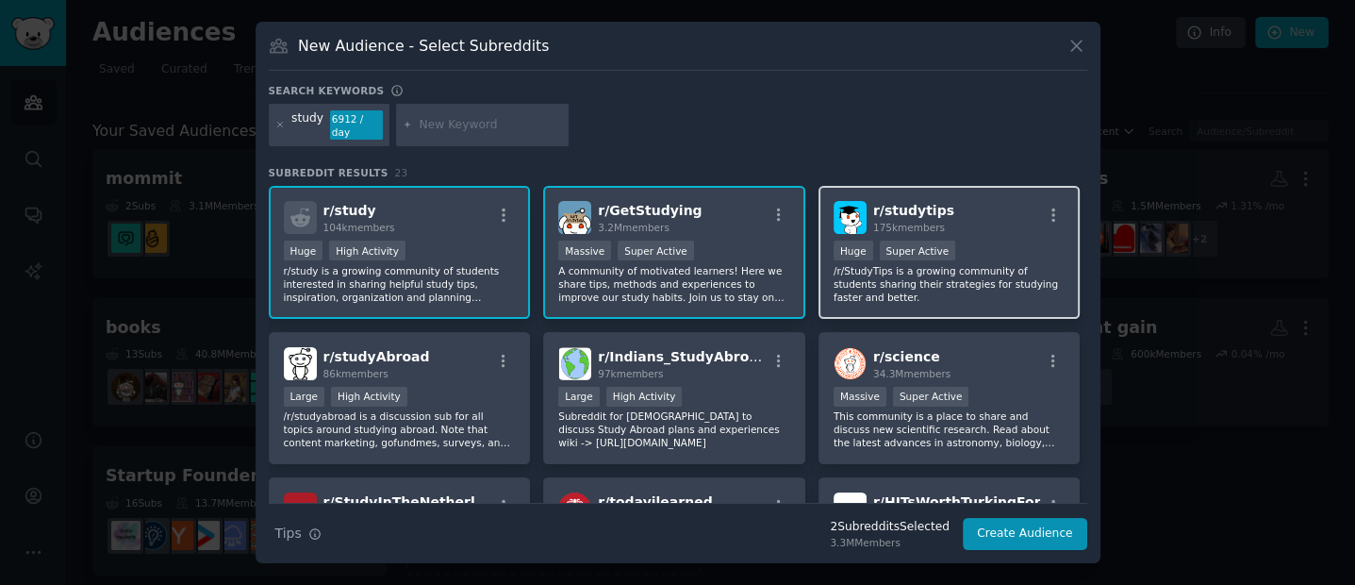
click at [935, 271] on p "/r/StudyTips is a growing community of students sharing their strategies for st…" at bounding box center [949, 284] width 232 height 40
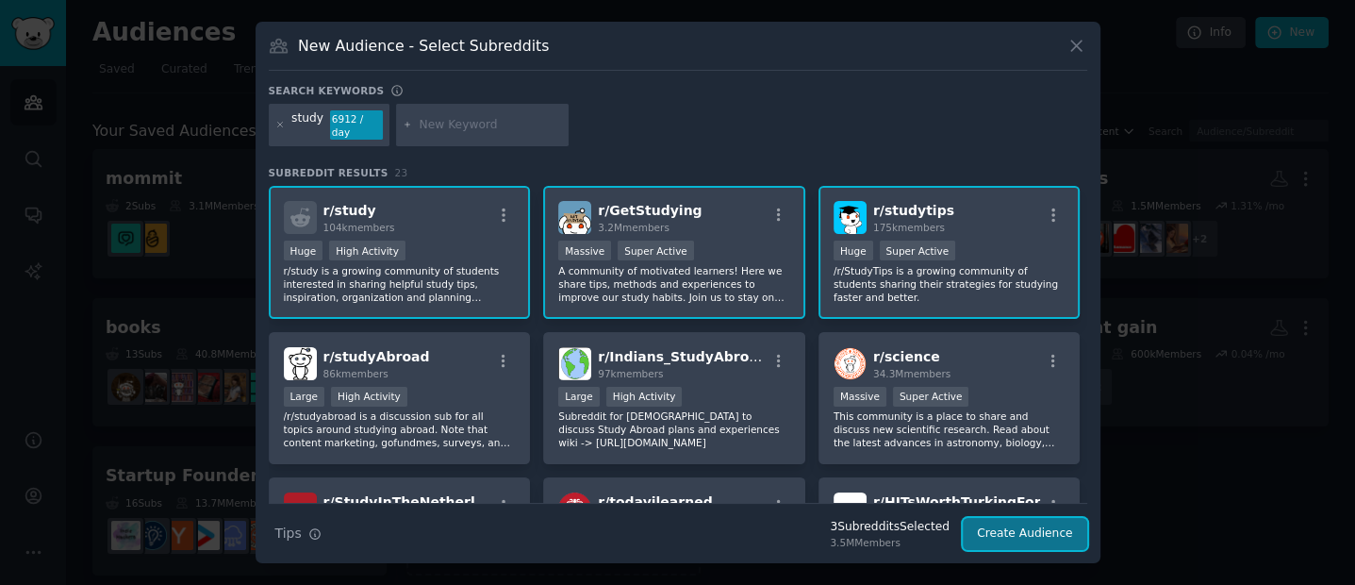
click at [1039, 534] on button "Create Audience" at bounding box center [1025, 534] width 124 height 32
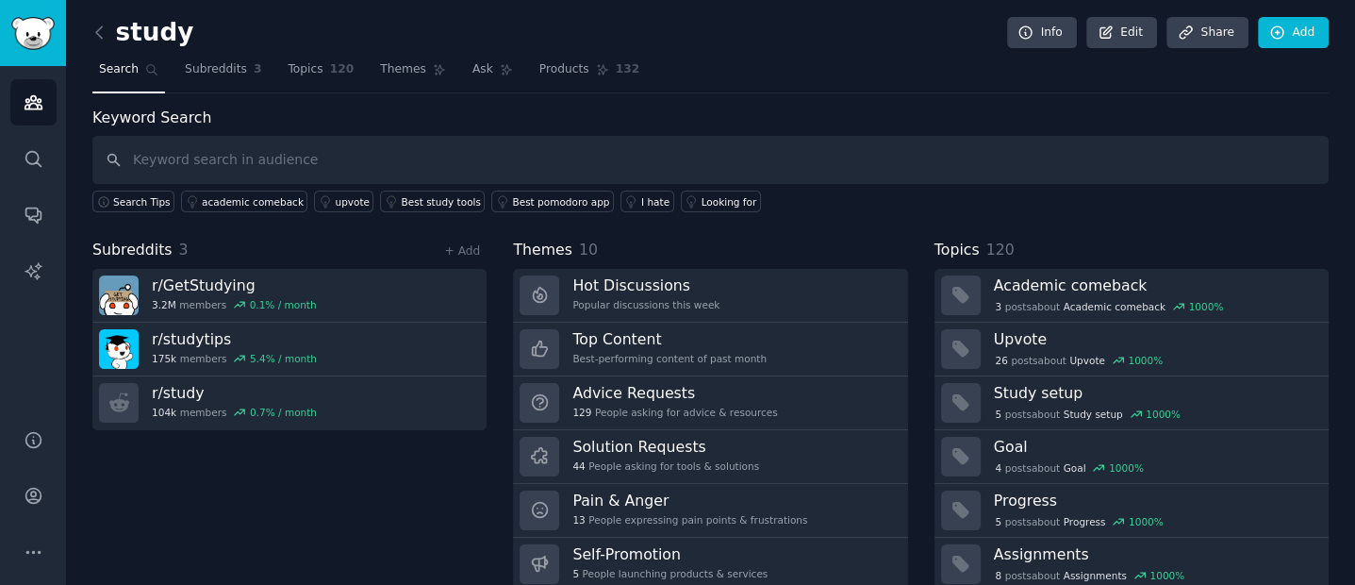
click at [195, 159] on input "text" at bounding box center [710, 160] width 1236 height 48
type input "app"
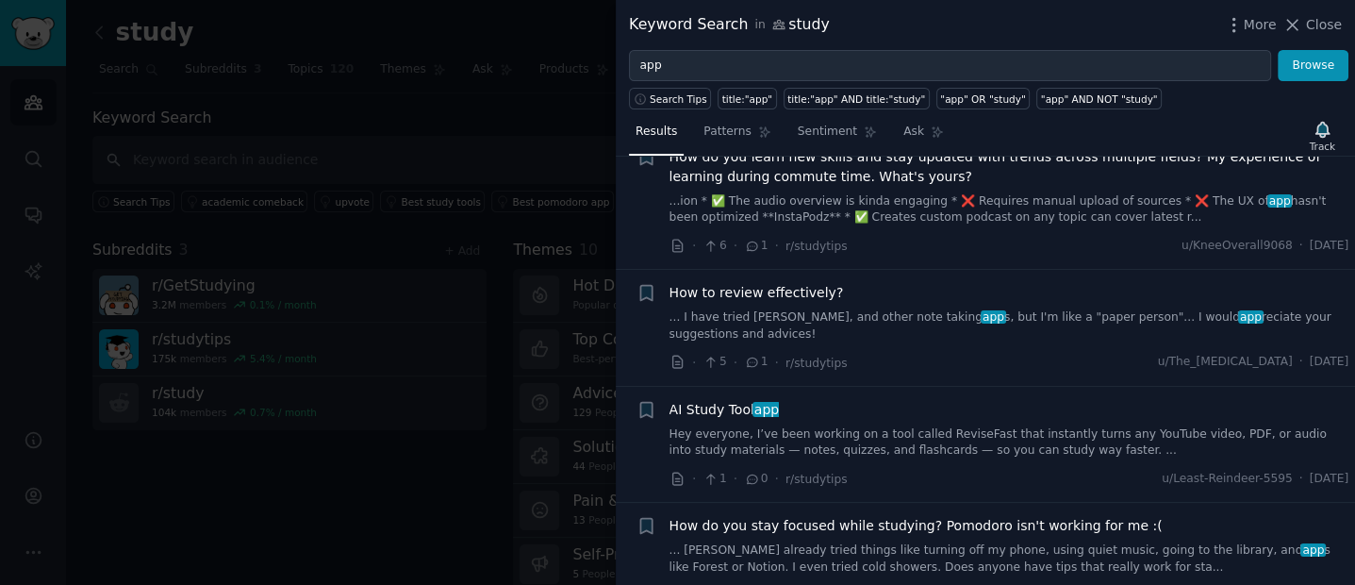
scroll to position [616, 0]
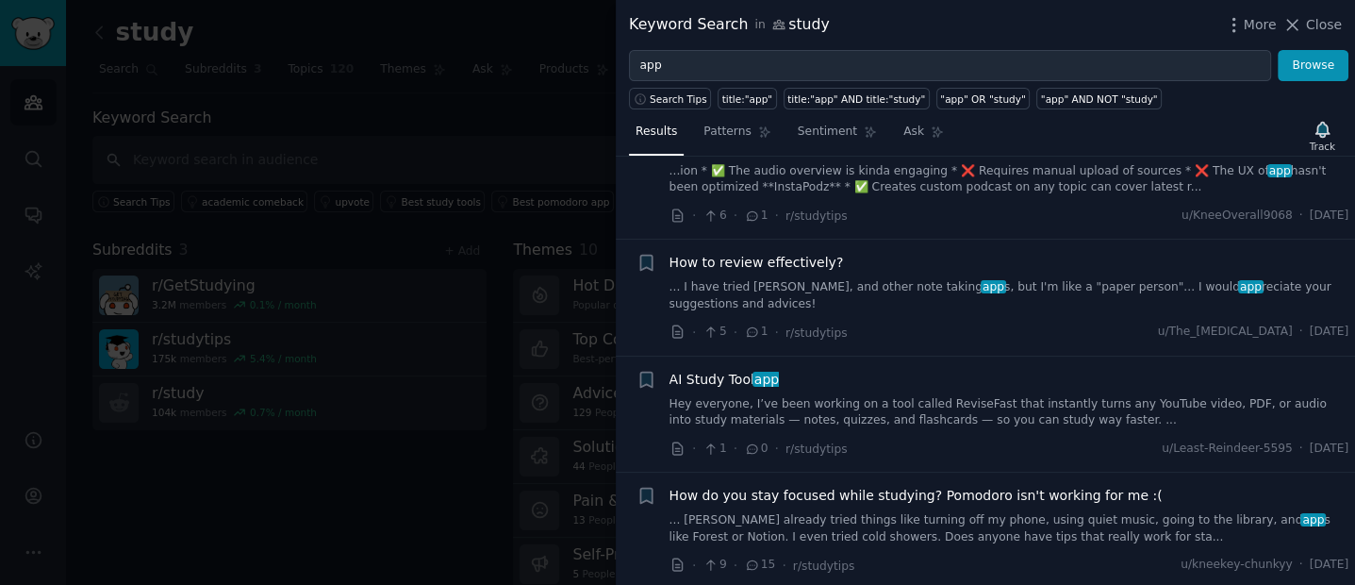
click at [864, 281] on link "... I have tried [PERSON_NAME], and other note taking app s, but I'm like a "pa…" at bounding box center [1009, 295] width 680 height 33
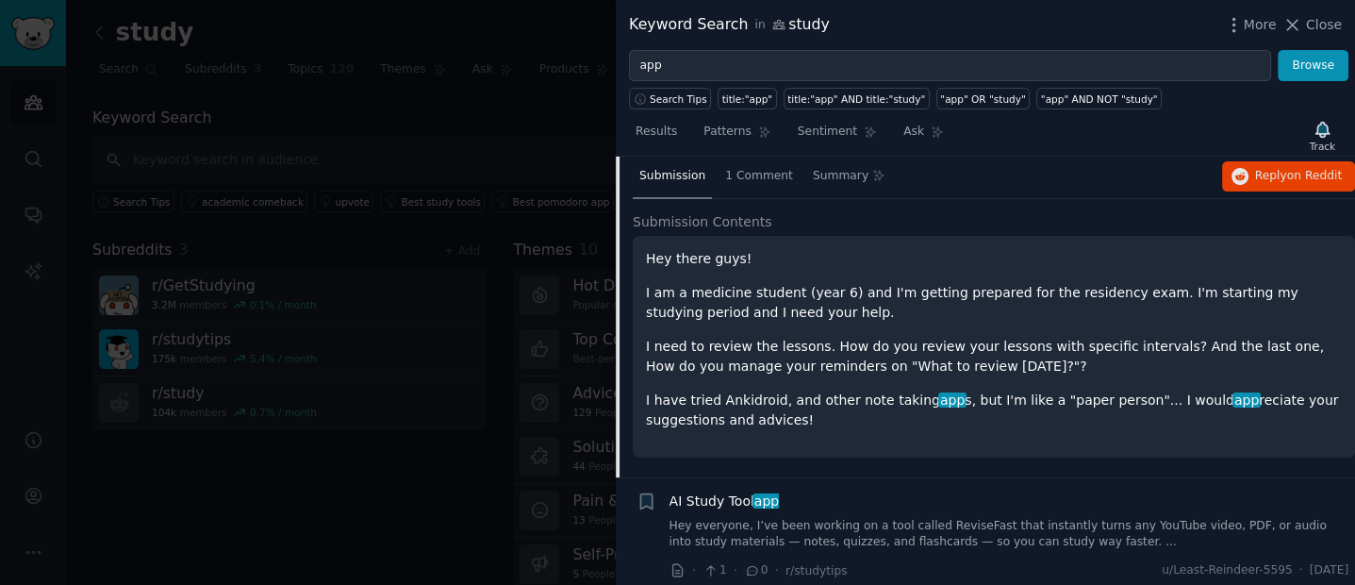
scroll to position [814, 0]
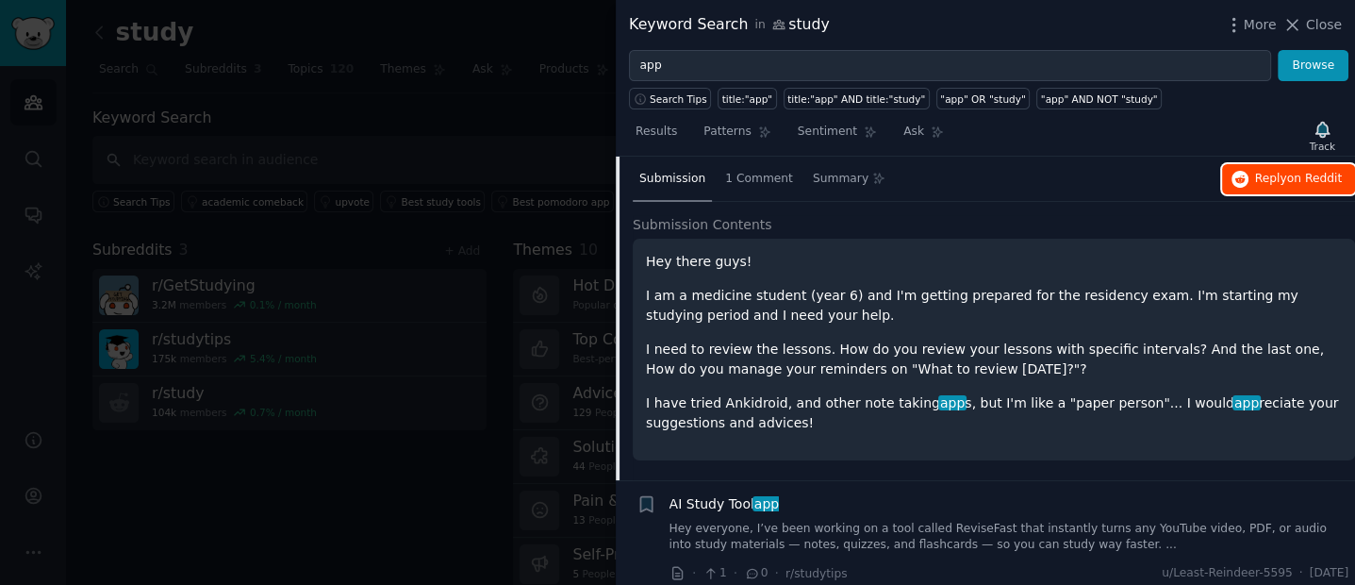
click at [1268, 185] on button "Reply on Reddit" at bounding box center [1288, 179] width 133 height 30
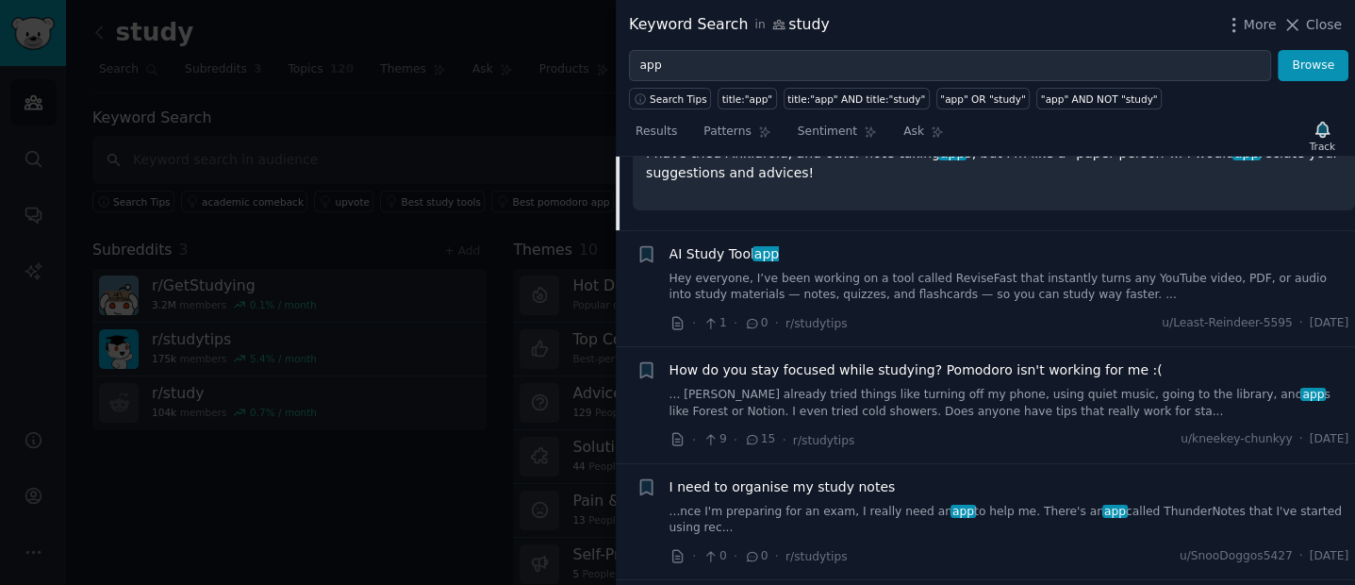
scroll to position [1106, 0]
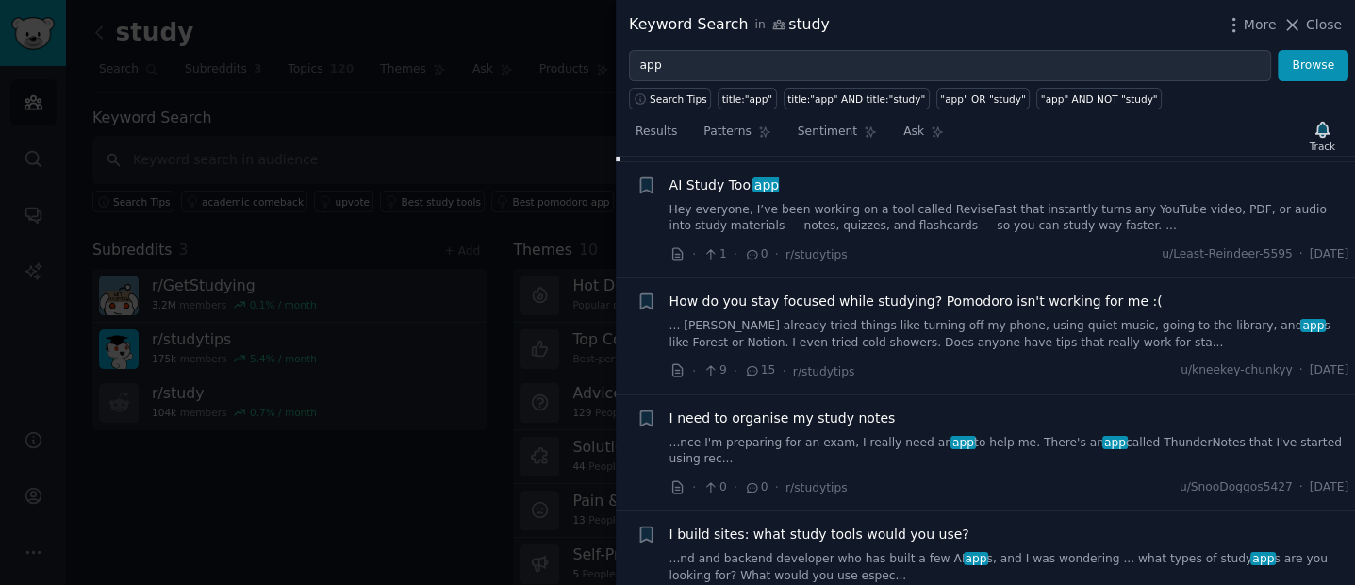
click at [989, 328] on link "... [PERSON_NAME] already tried things like turning off my phone, using quiet m…" at bounding box center [1009, 334] width 680 height 33
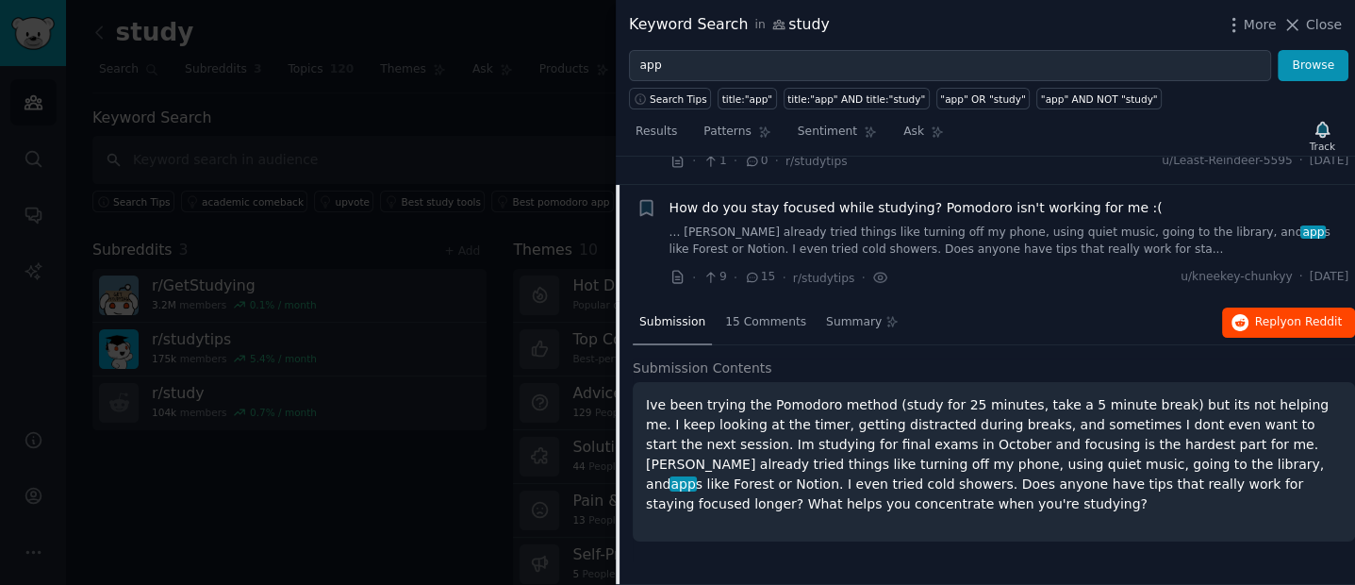
scroll to position [900, 0]
click at [1267, 318] on span "Reply on Reddit" at bounding box center [1298, 325] width 87 height 17
click at [532, 151] on div at bounding box center [677, 292] width 1355 height 585
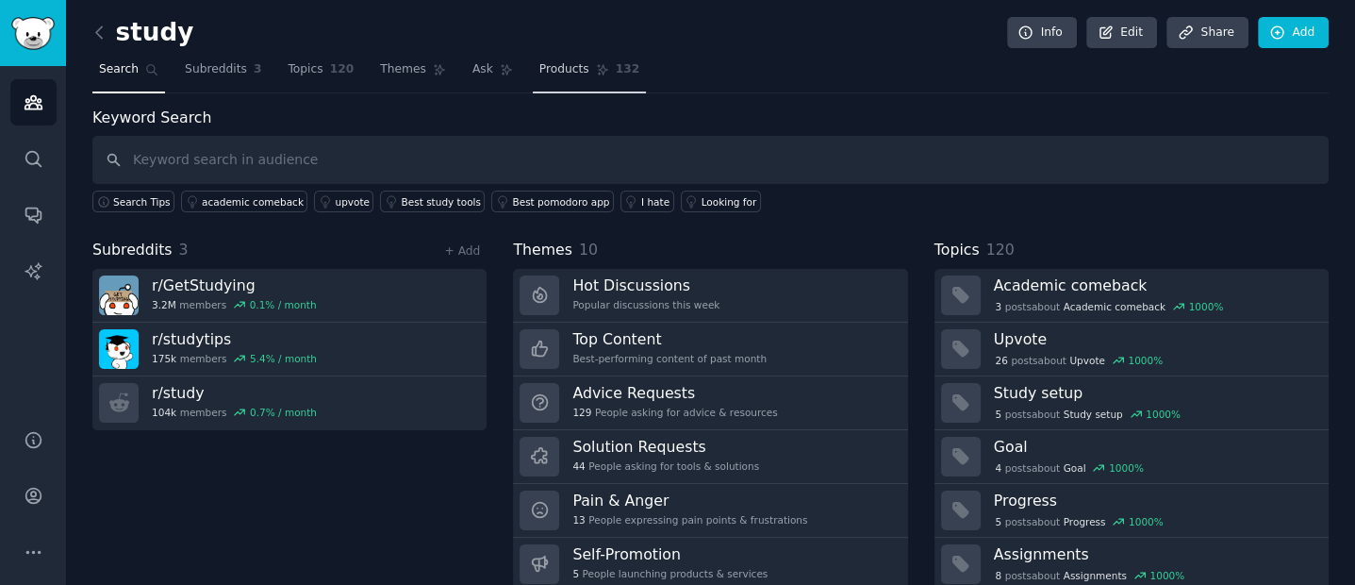
click at [540, 69] on span "Products" at bounding box center [564, 69] width 50 height 17
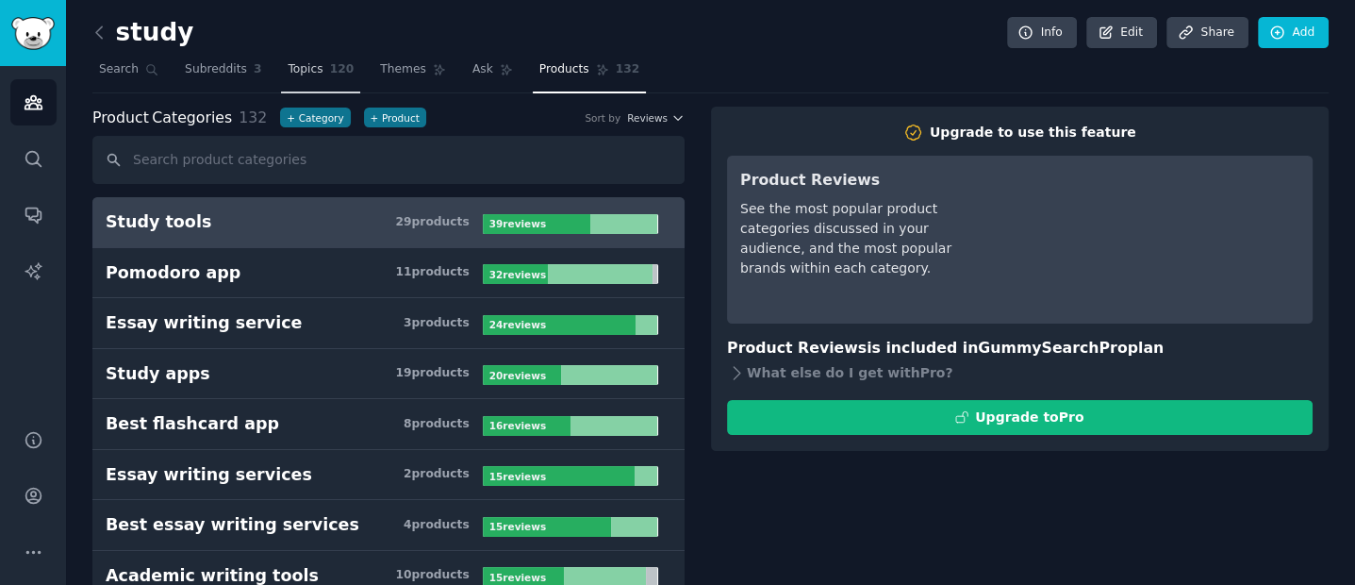
click at [291, 72] on span "Topics" at bounding box center [305, 69] width 35 height 17
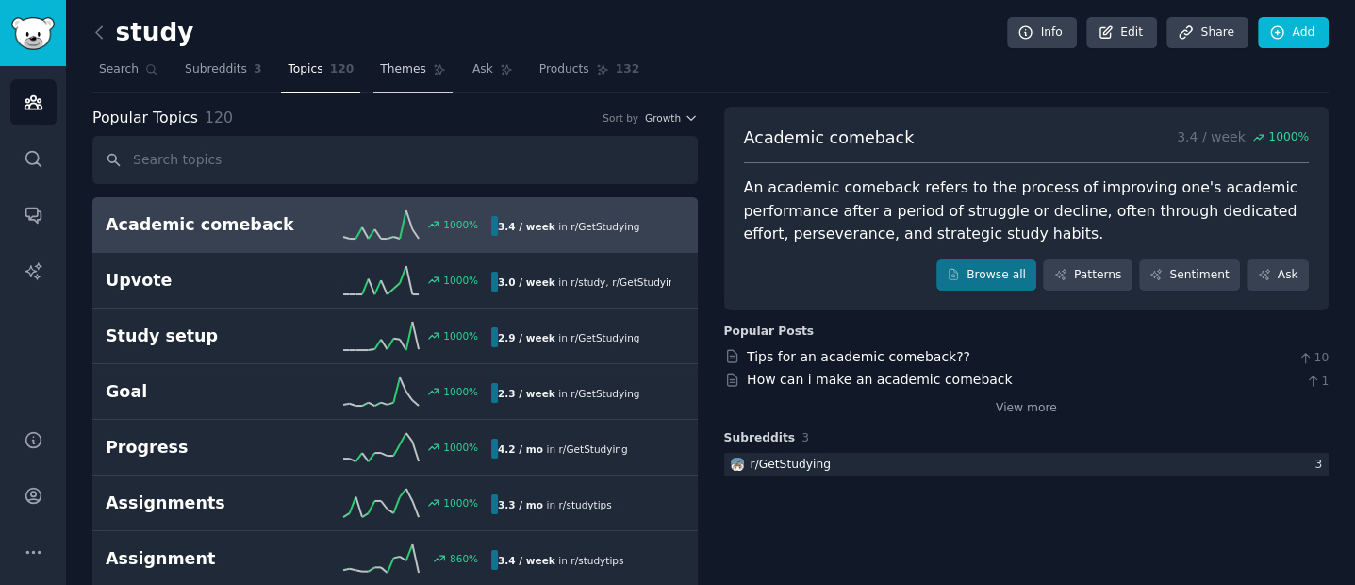
click at [387, 68] on span "Themes" at bounding box center [403, 69] width 46 height 17
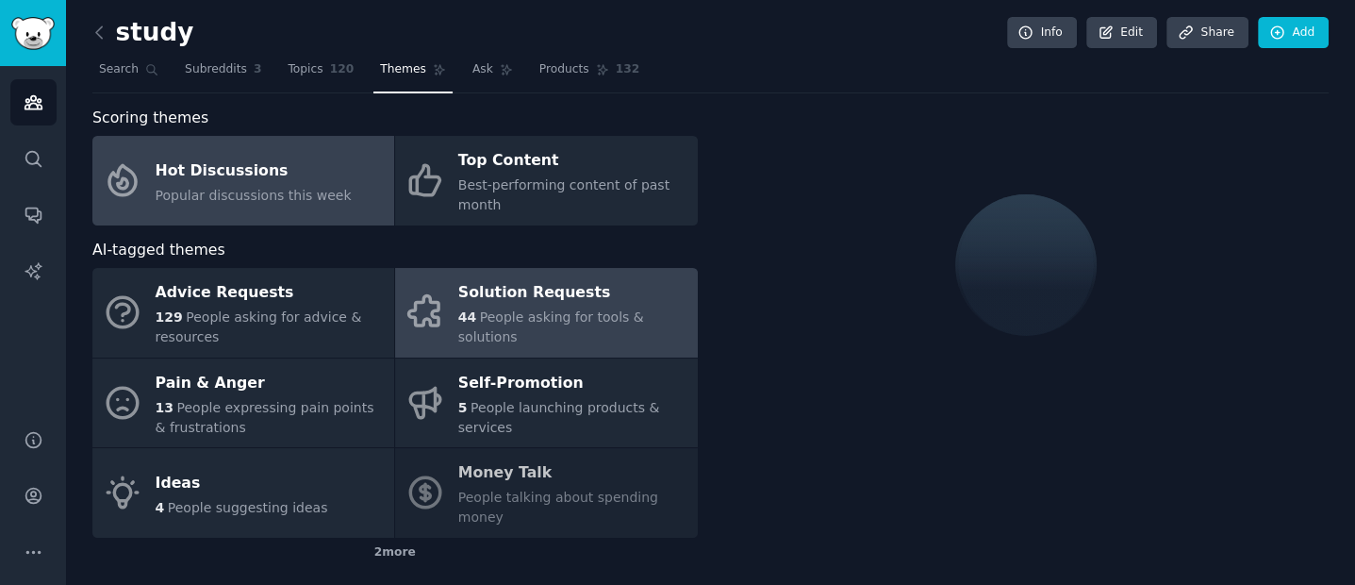
click at [442, 319] on icon at bounding box center [425, 312] width 40 height 40
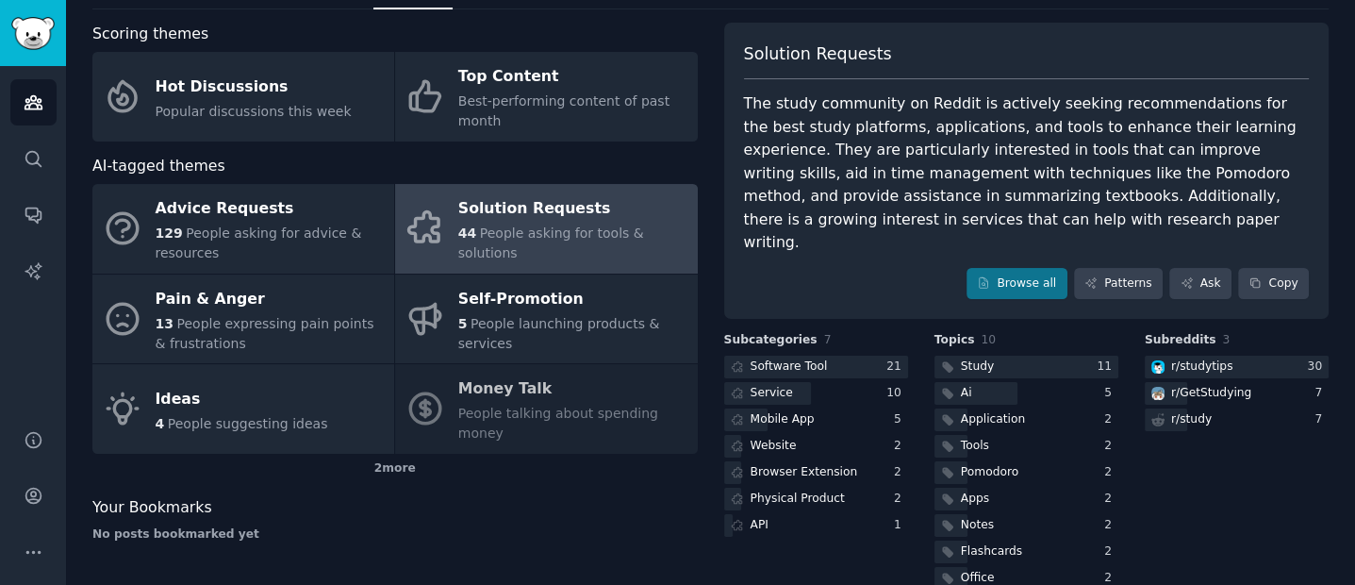
scroll to position [115, 0]
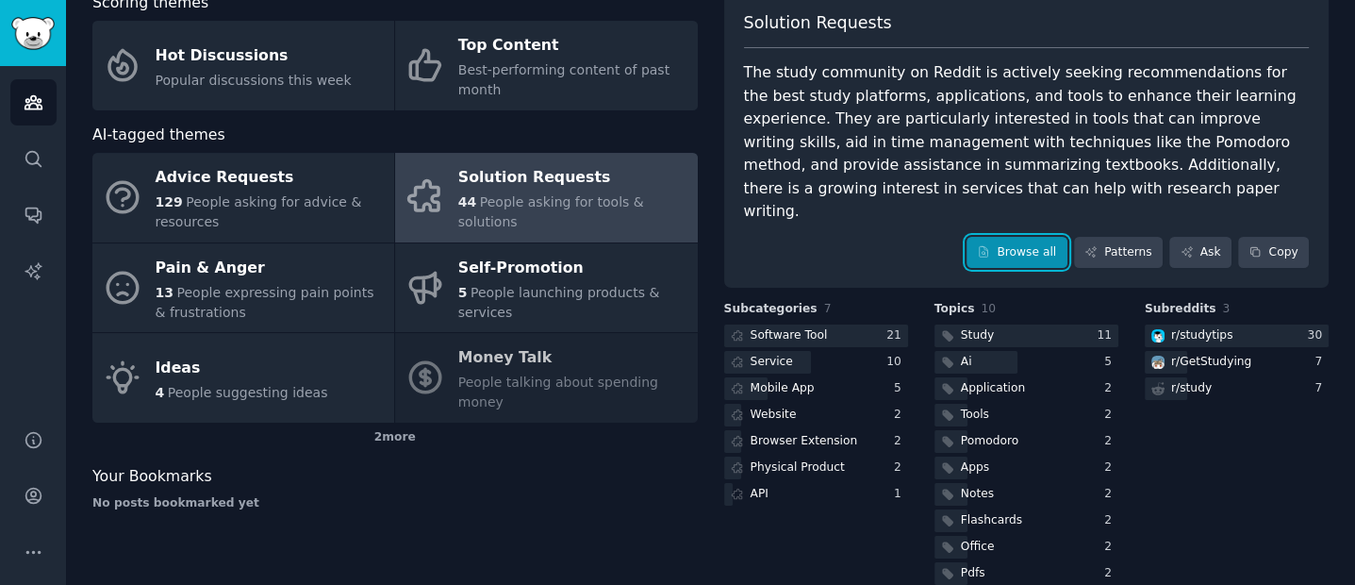
click at [1053, 237] on link "Browse all" at bounding box center [1016, 253] width 101 height 32
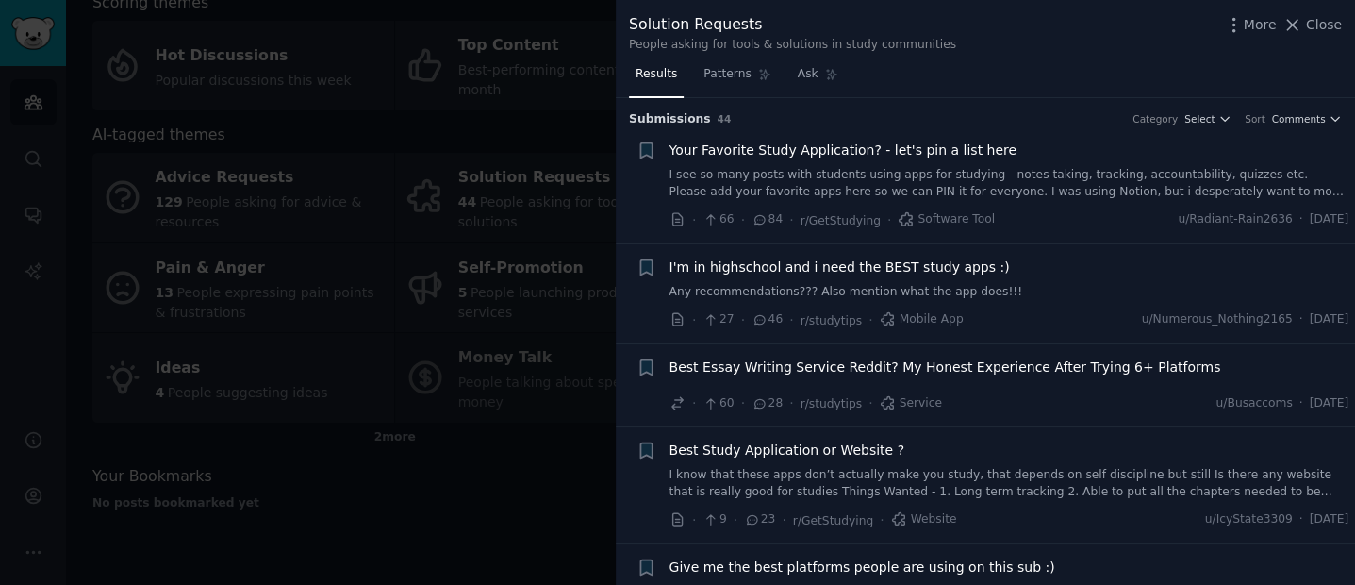
click at [941, 154] on span "Your Favorite Study Application? - let's pin a list here" at bounding box center [842, 150] width 347 height 20
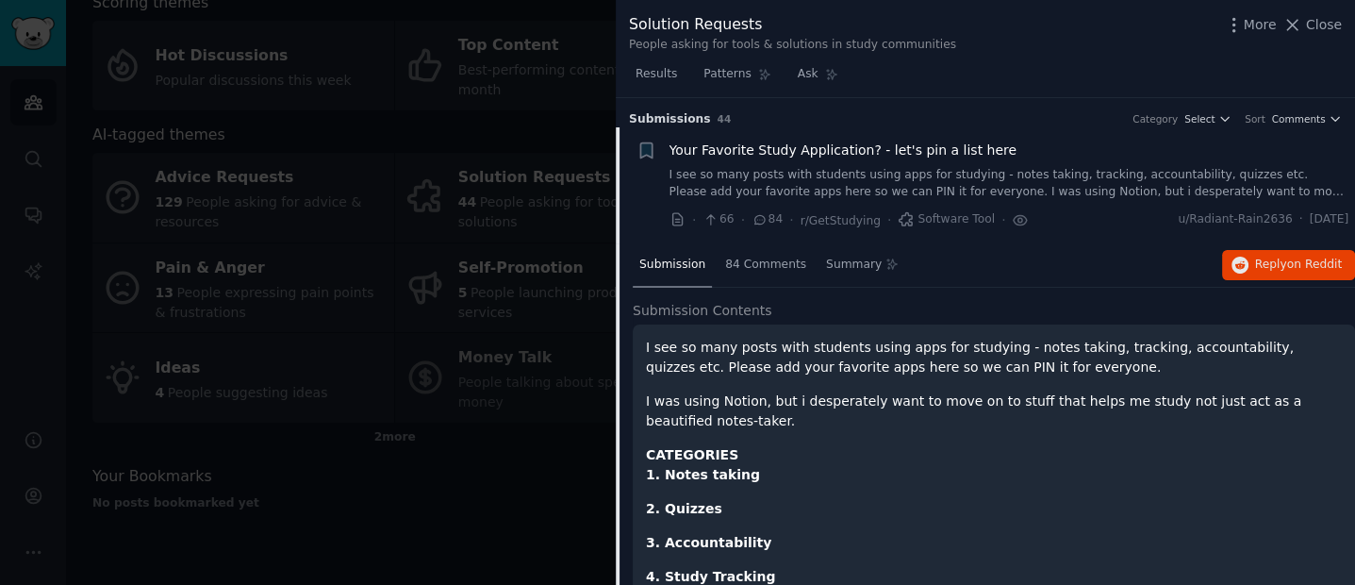
scroll to position [29, 0]
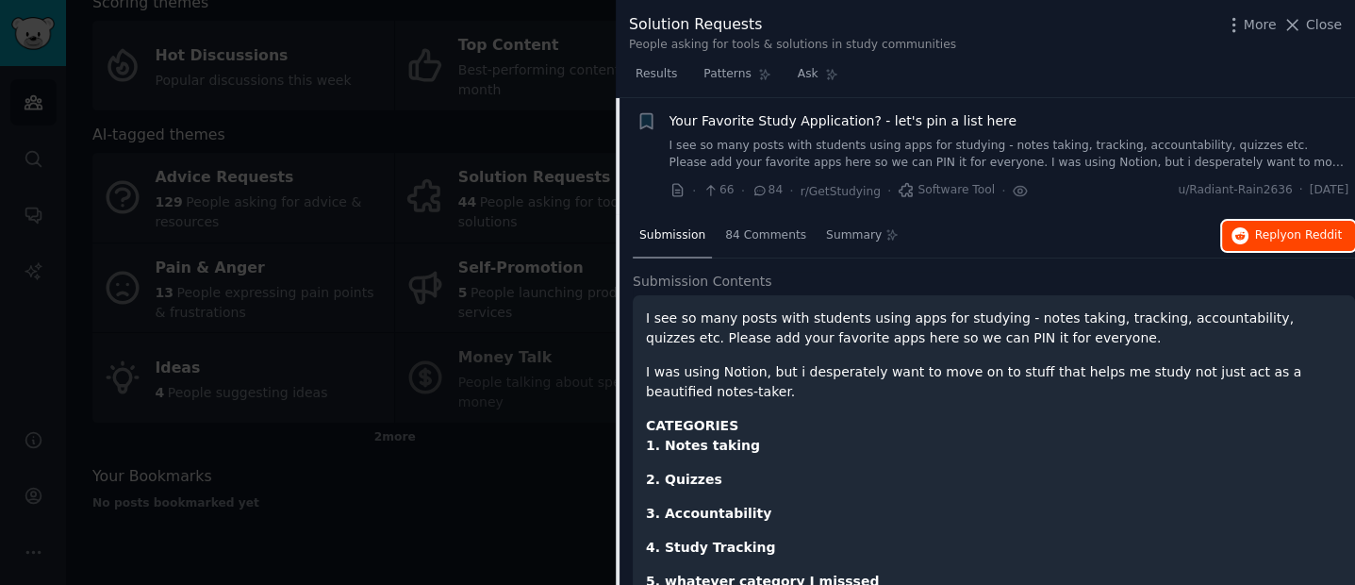
click at [1255, 236] on span "Reply on Reddit" at bounding box center [1298, 235] width 87 height 17
click at [93, 132] on div at bounding box center [677, 292] width 1355 height 585
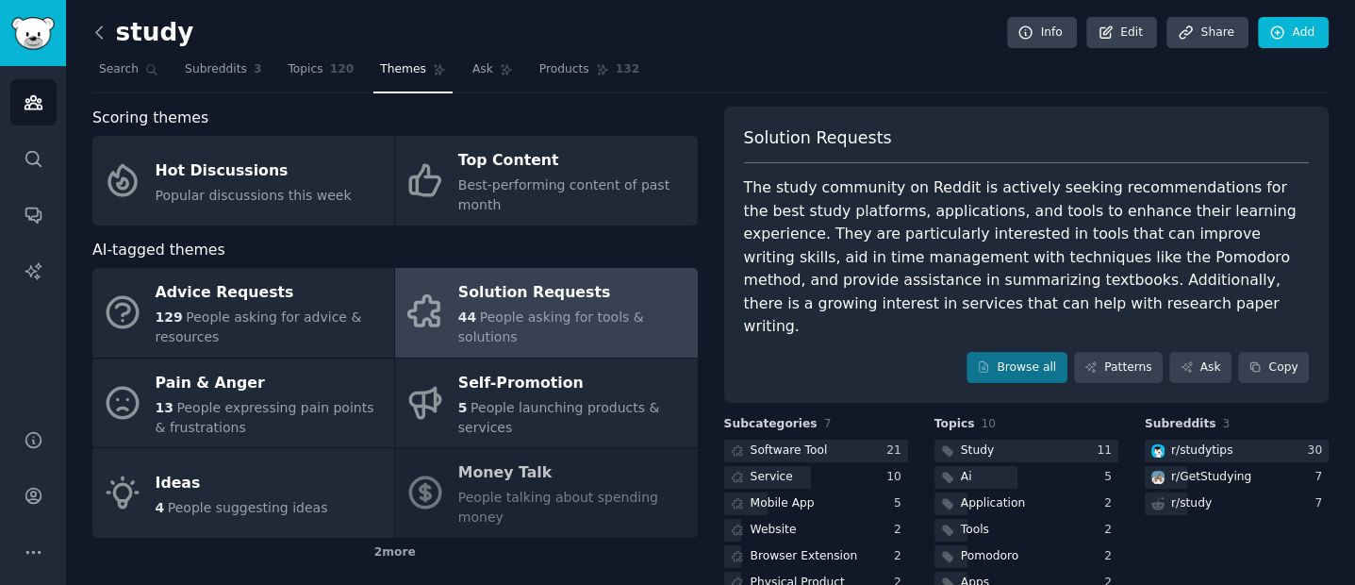
click at [105, 33] on icon at bounding box center [100, 33] width 20 height 20
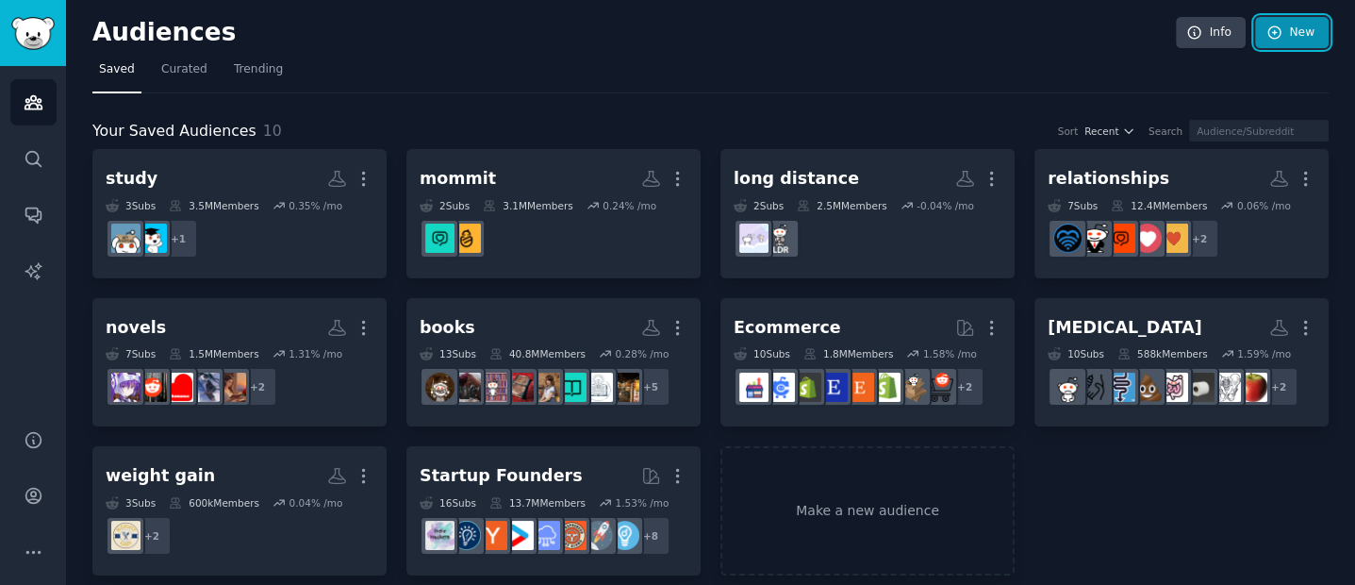
click at [1286, 43] on link "New" at bounding box center [1292, 33] width 74 height 32
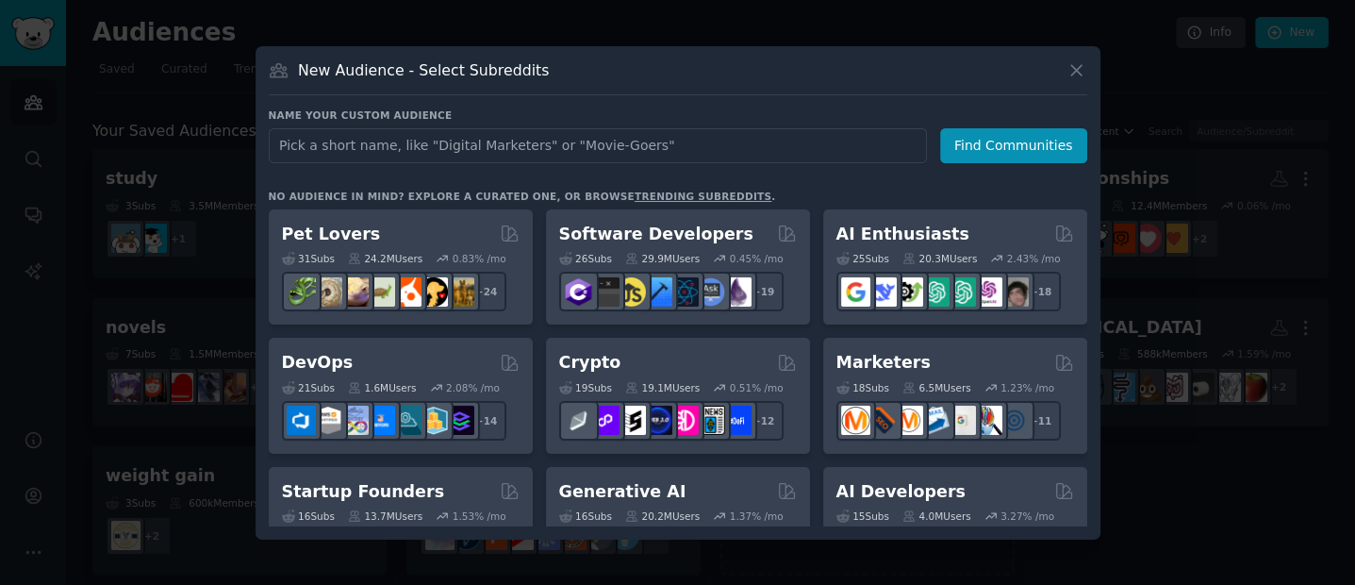
click at [473, 158] on input "text" at bounding box center [598, 145] width 658 height 35
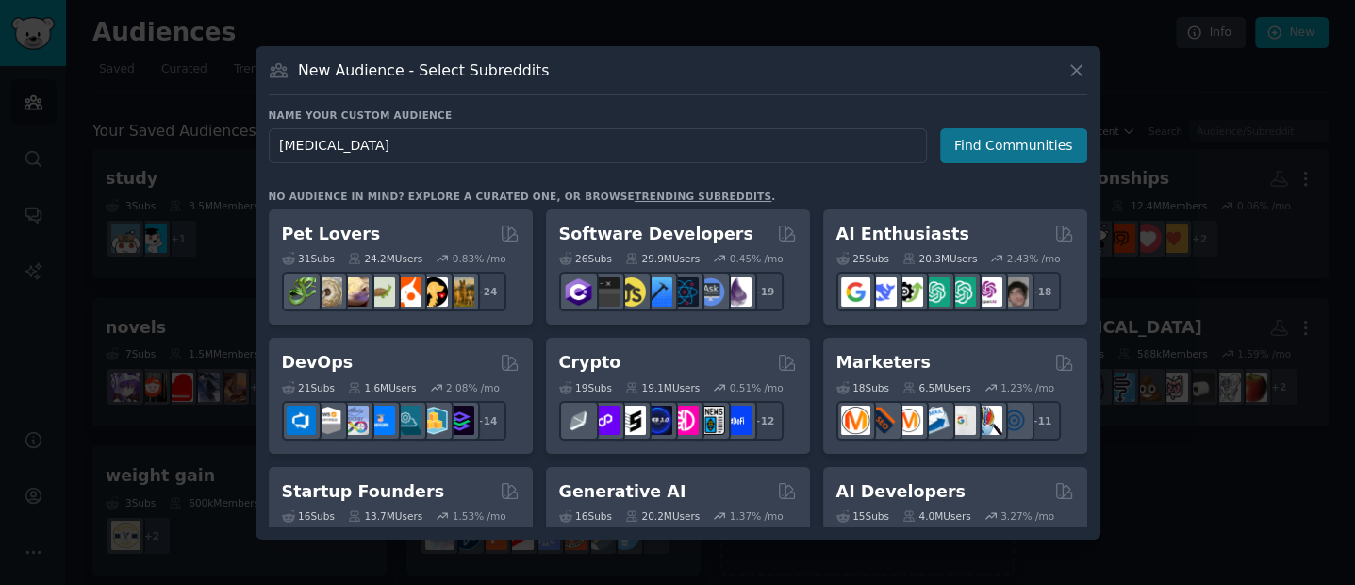
type input "[MEDICAL_DATA]"
click at [1018, 152] on button "Find Communities" at bounding box center [1013, 145] width 147 height 35
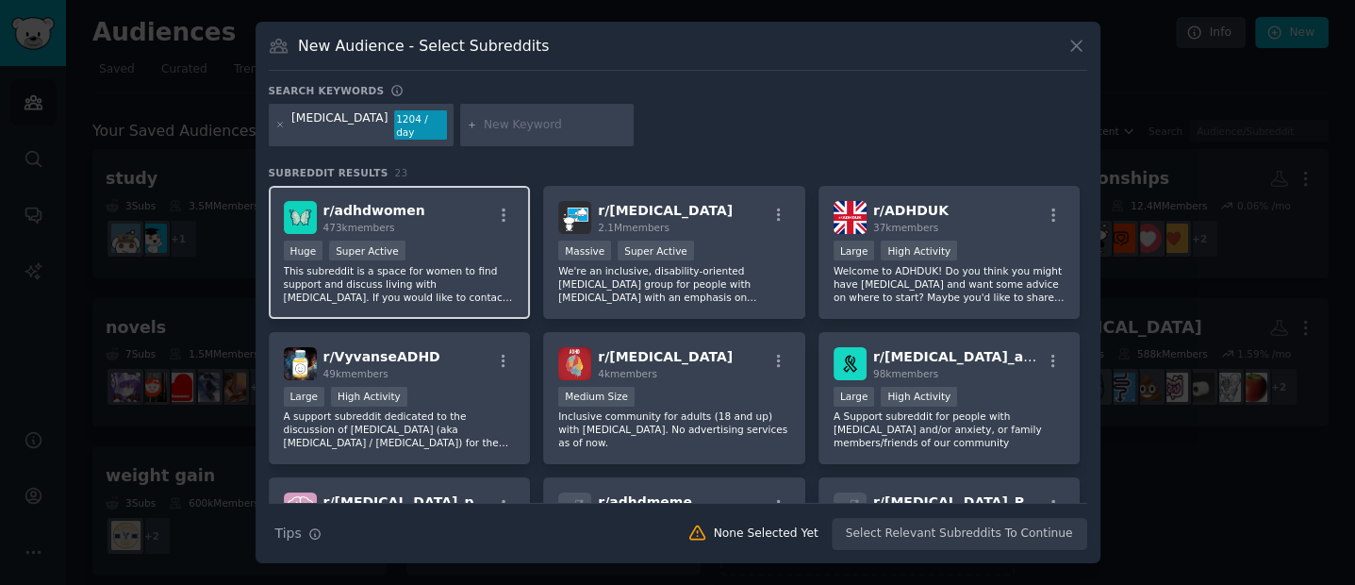
click at [443, 214] on div "r/ adhdwomen 473k members" at bounding box center [400, 217] width 232 height 33
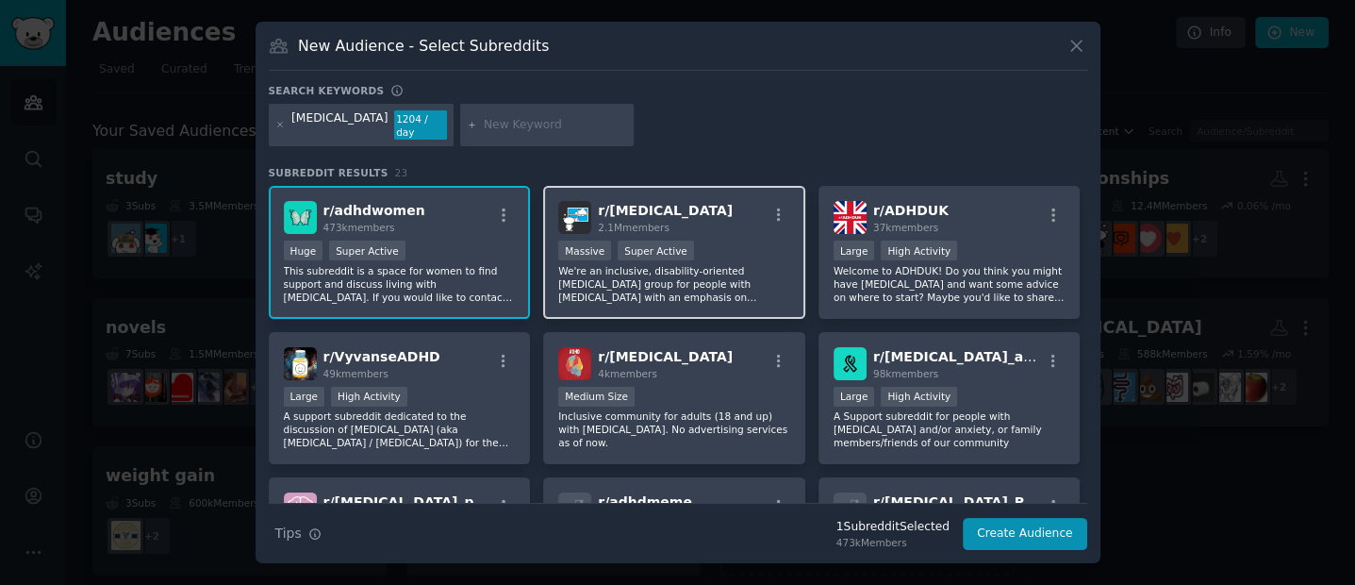
click at [677, 203] on div "r/ [MEDICAL_DATA] 2.1M members" at bounding box center [674, 217] width 232 height 33
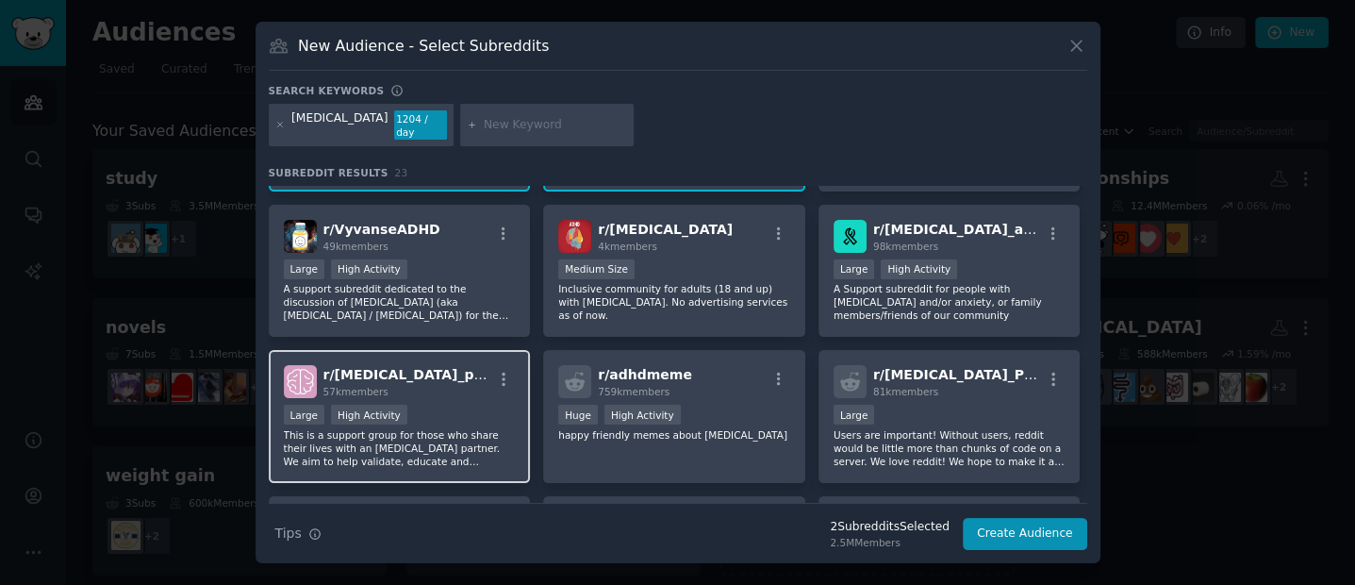
scroll to position [131, 0]
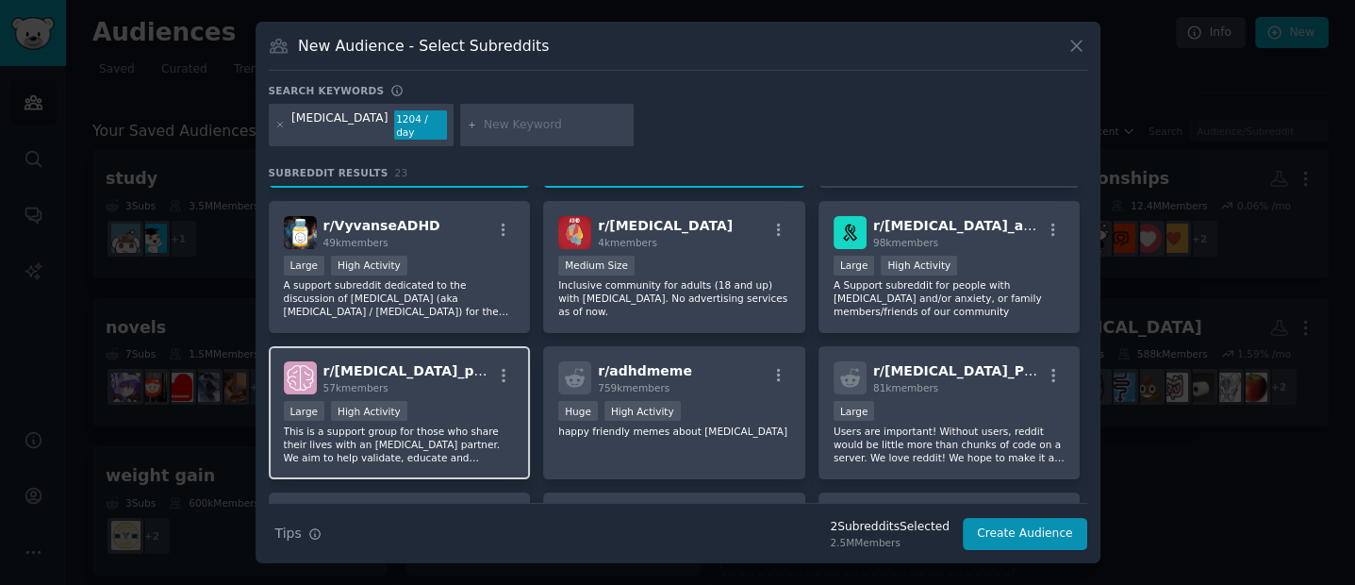
click at [423, 404] on div "Large High Activity" at bounding box center [400, 413] width 232 height 24
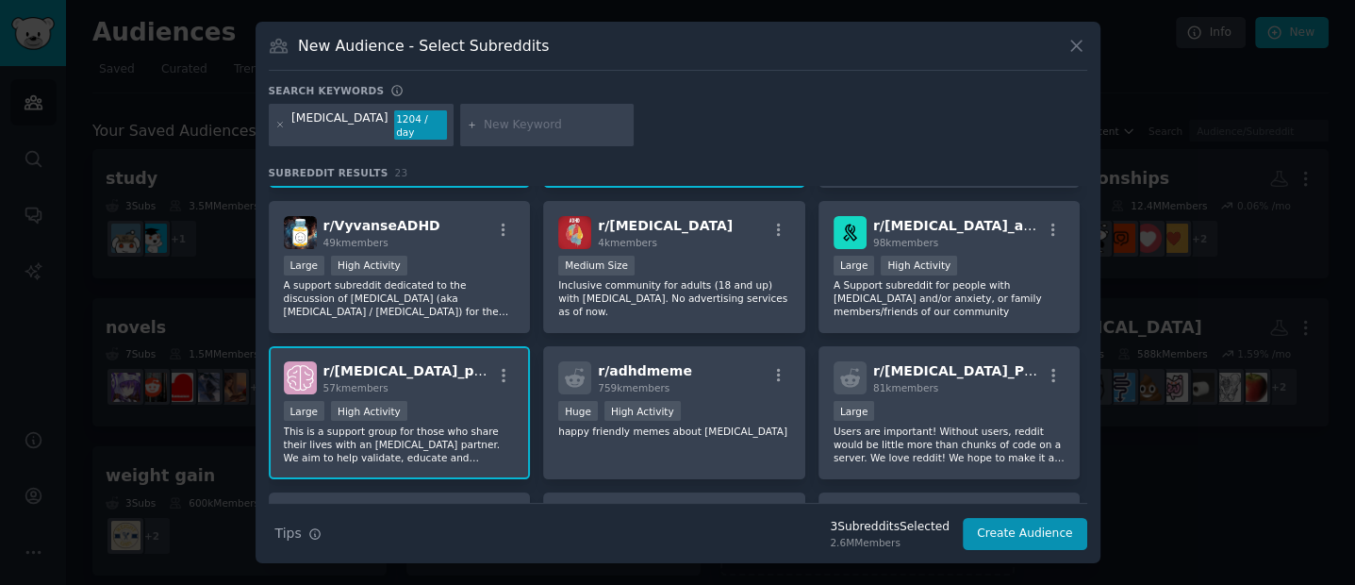
click at [423, 404] on div "Large High Activity" at bounding box center [400, 413] width 232 height 24
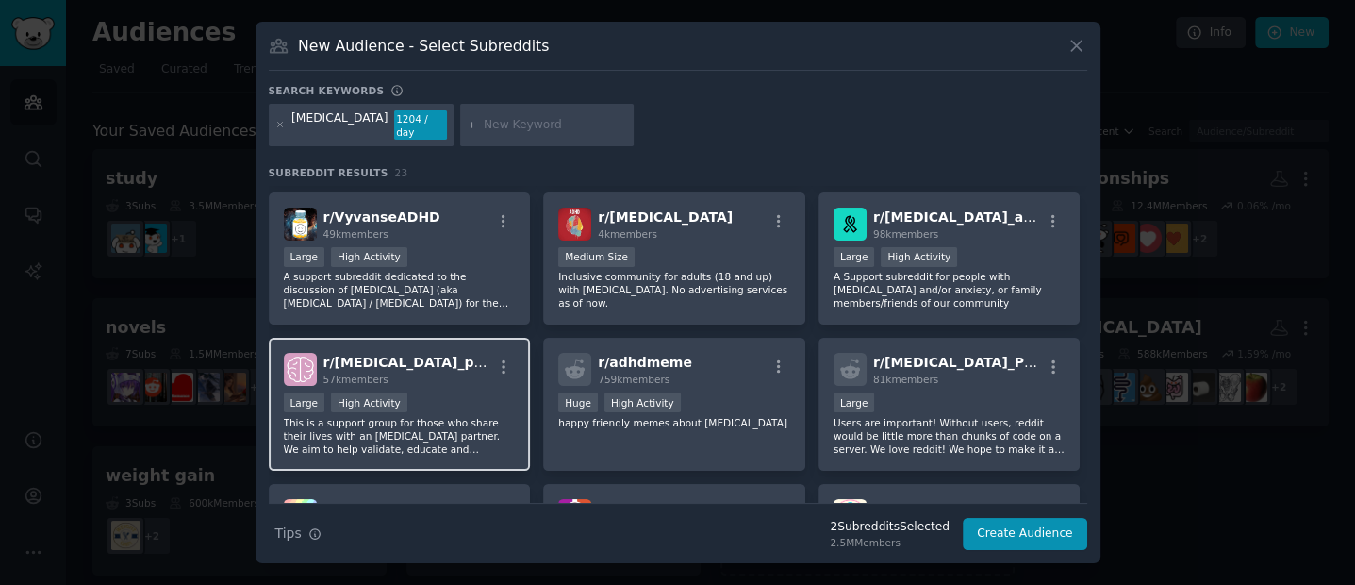
scroll to position [147, 0]
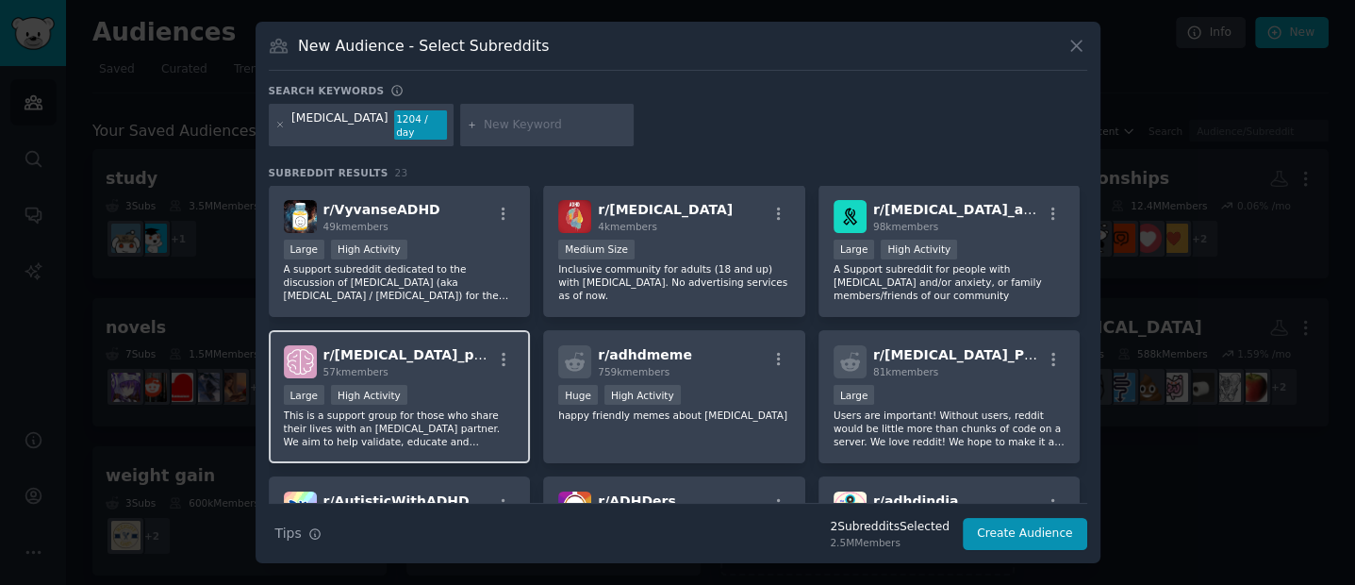
click at [420, 372] on div "r/ [MEDICAL_DATA]_partners 57k members Large High Activity This is a support gr…" at bounding box center [400, 396] width 262 height 133
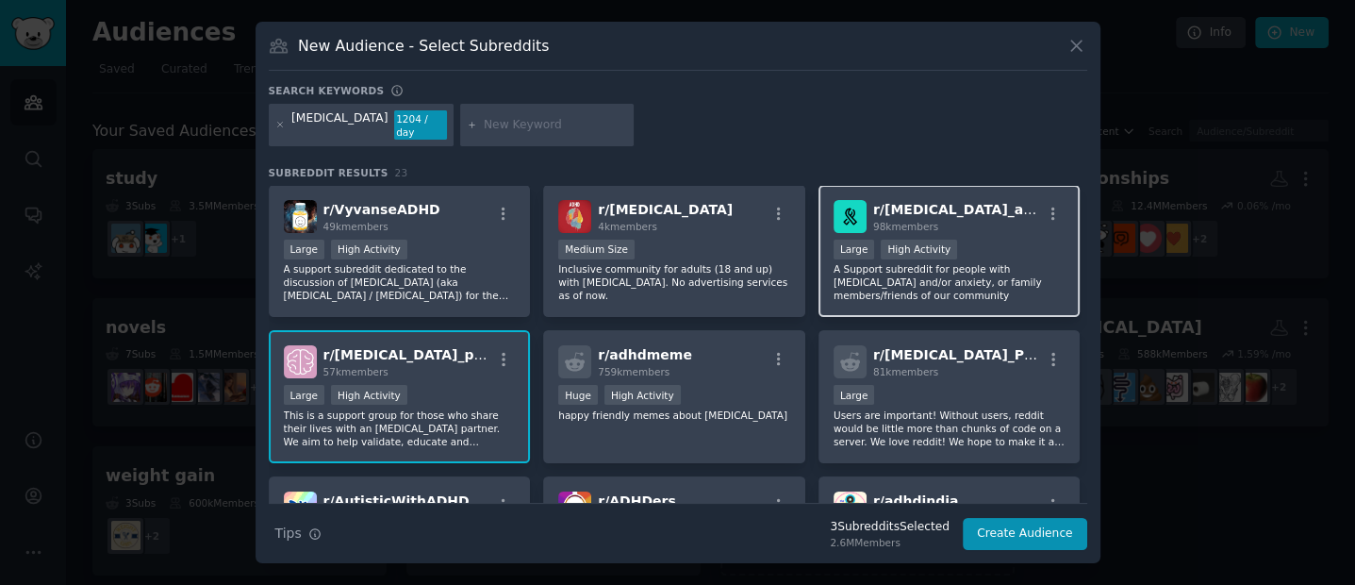
click at [975, 285] on p "A Support subreddit for people with [MEDICAL_DATA] and/or anxiety, or family me…" at bounding box center [949, 282] width 232 height 40
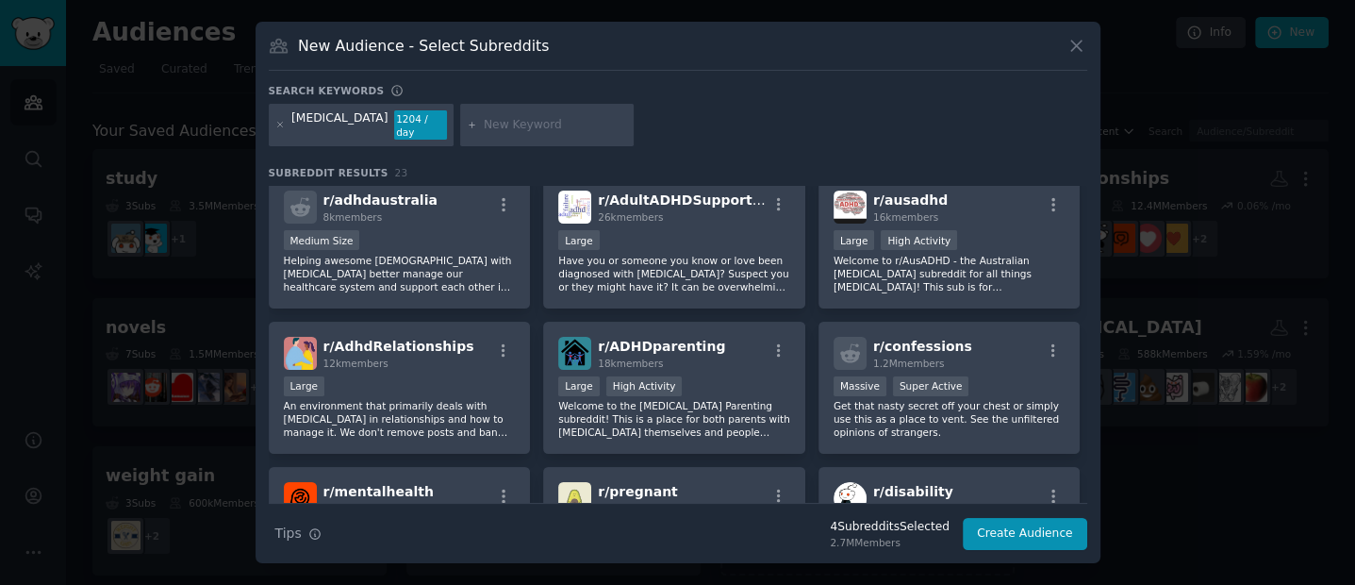
scroll to position [0, 0]
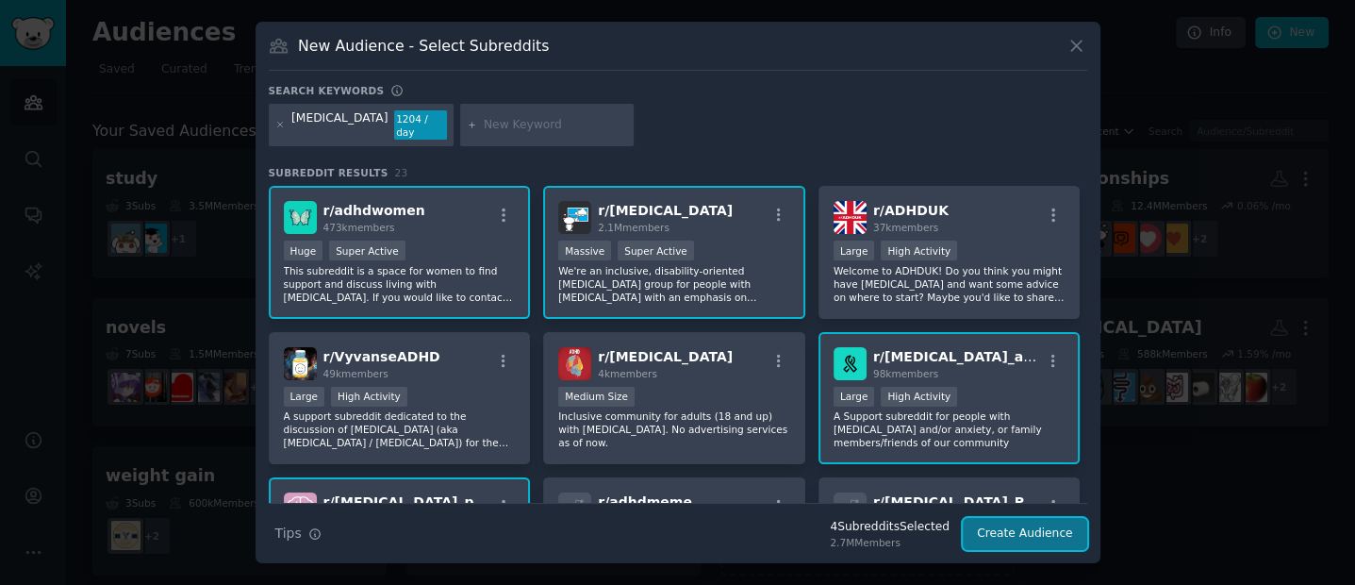
click at [998, 533] on button "Create Audience" at bounding box center [1025, 534] width 124 height 32
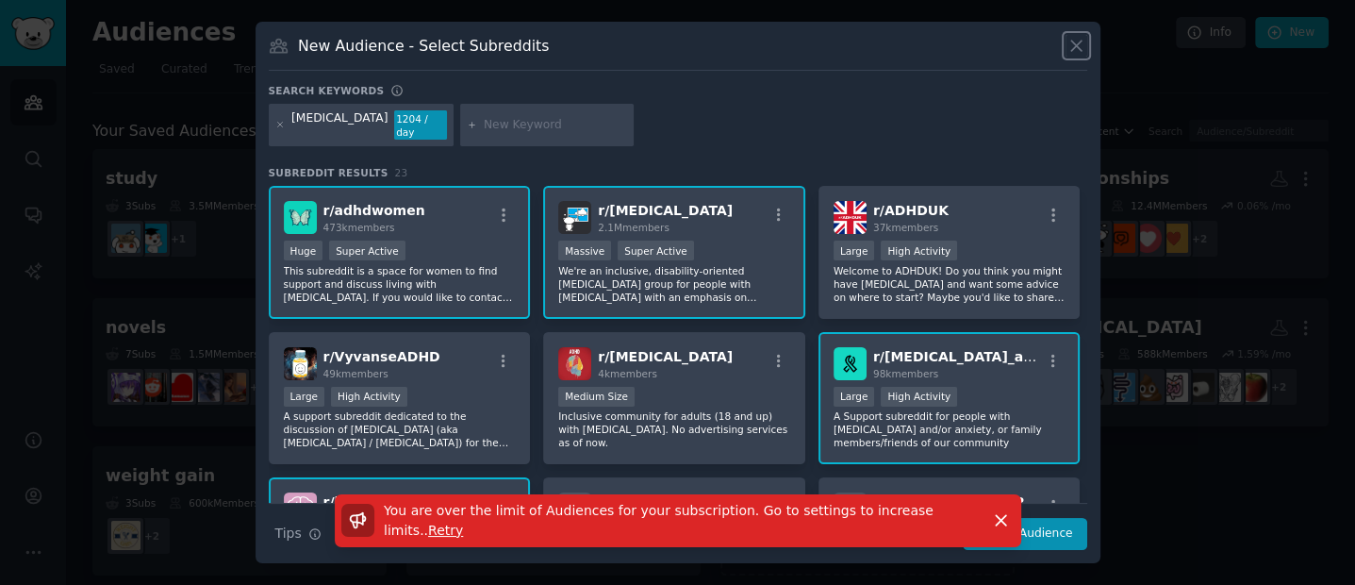
click at [1070, 53] on icon at bounding box center [1076, 46] width 20 height 20
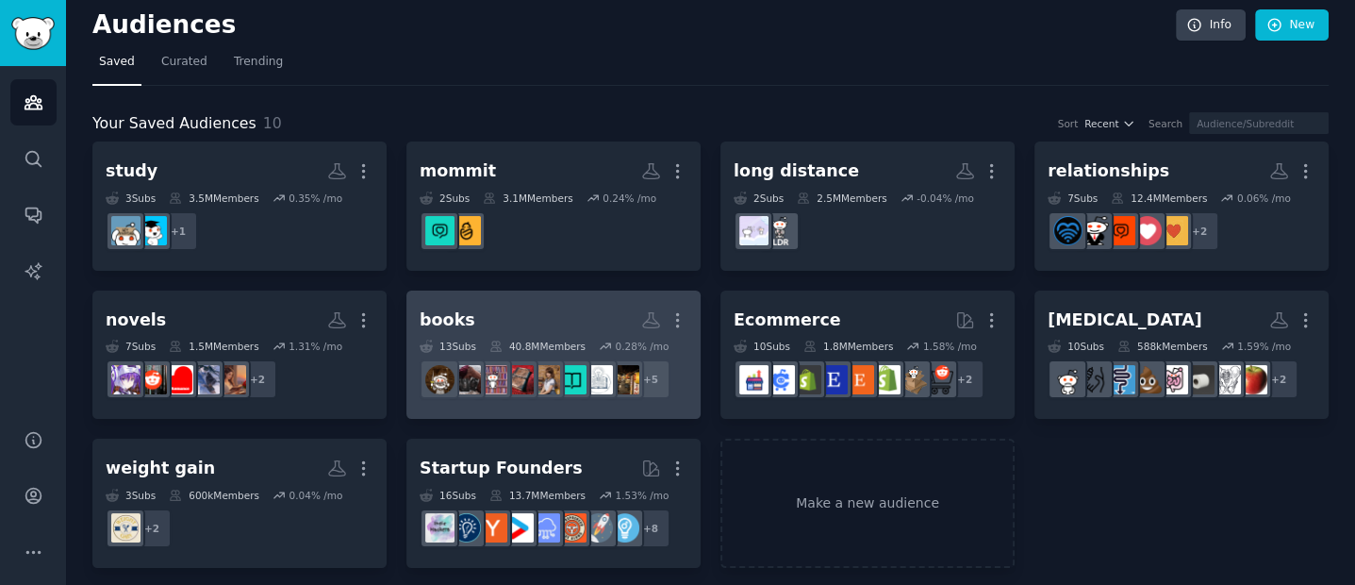
scroll to position [15, 0]
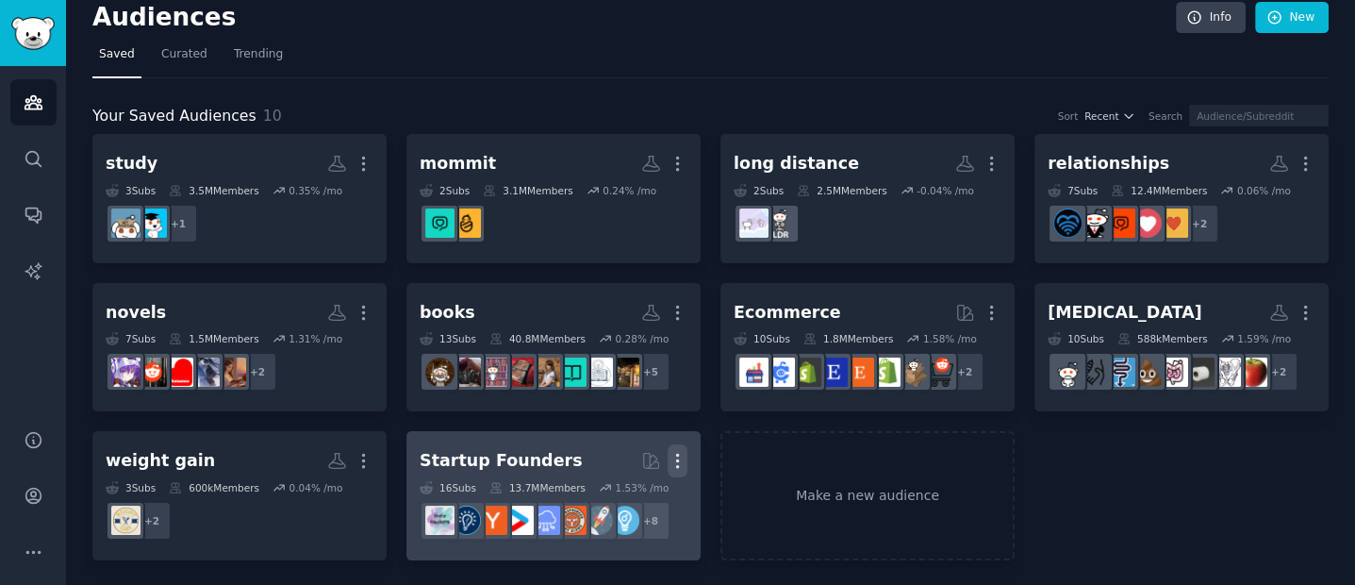
click at [677, 464] on icon "button" at bounding box center [678, 461] width 20 height 20
click at [607, 500] on p "Delete" at bounding box center [625, 500] width 43 height 20
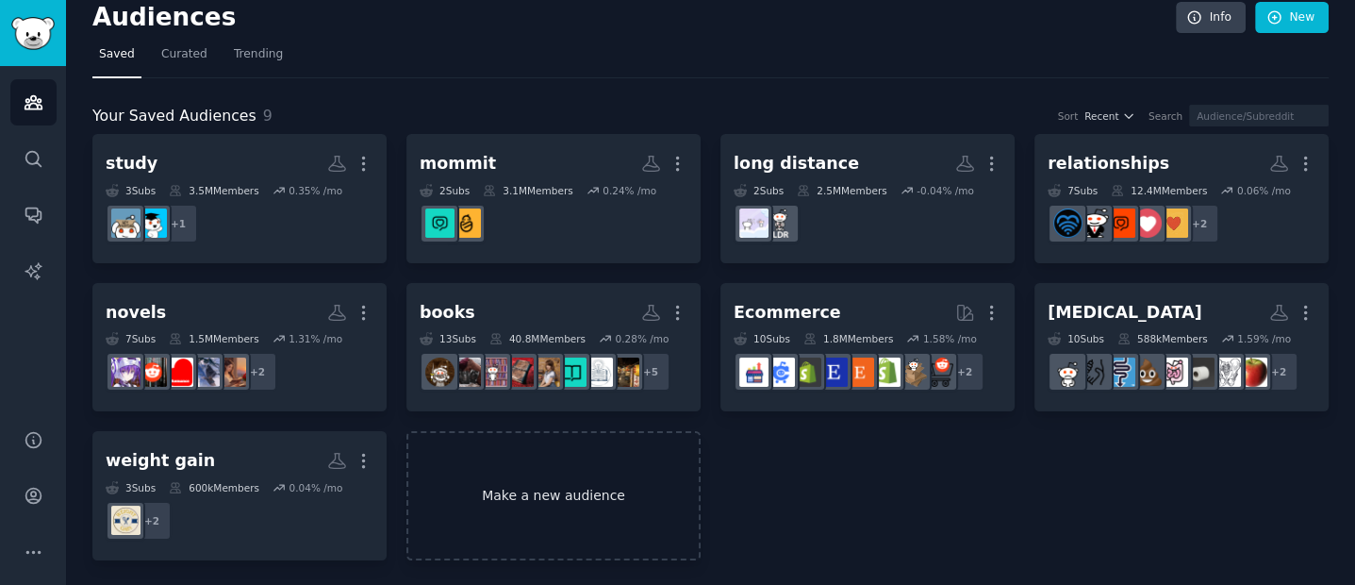
click at [564, 465] on link "Make a new audience" at bounding box center [553, 495] width 294 height 129
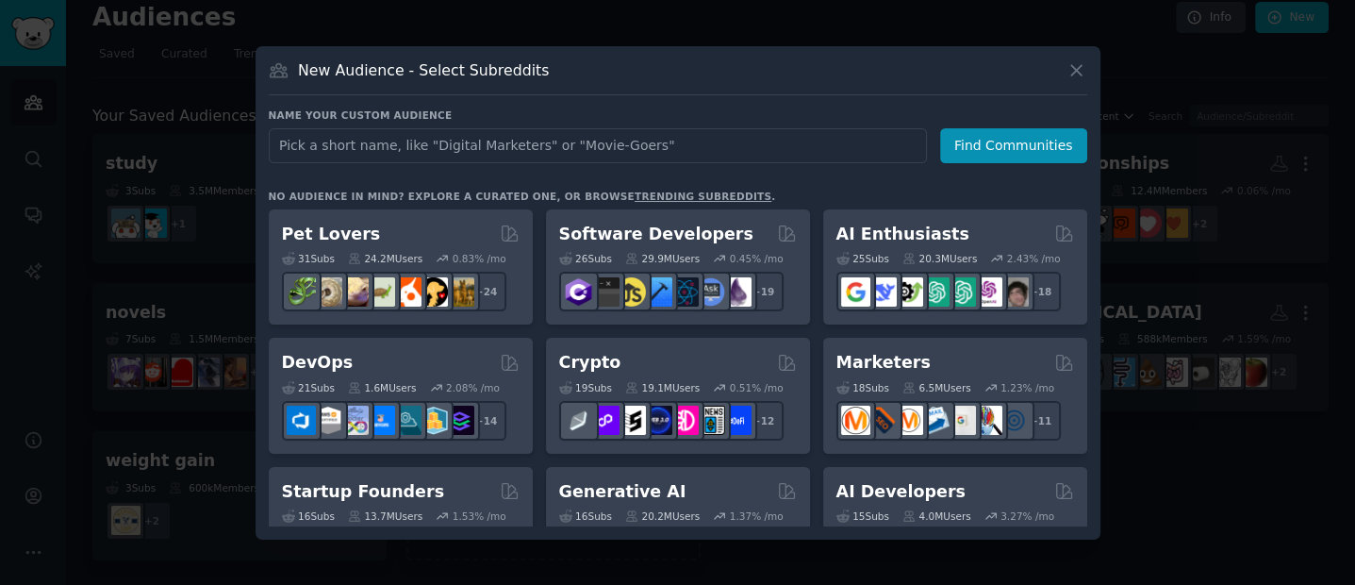
type input "Quizuma AI"
drag, startPoint x: 416, startPoint y: 152, endPoint x: 132, endPoint y: 120, distance: 285.6
click at [133, 120] on div "​ New Audience - Select Subreddits Name your custom audience Audience Name Quiz…" at bounding box center [678, 292] width 1342 height 585
type input "[MEDICAL_DATA]"
click button "Find Communities" at bounding box center [1013, 145] width 147 height 35
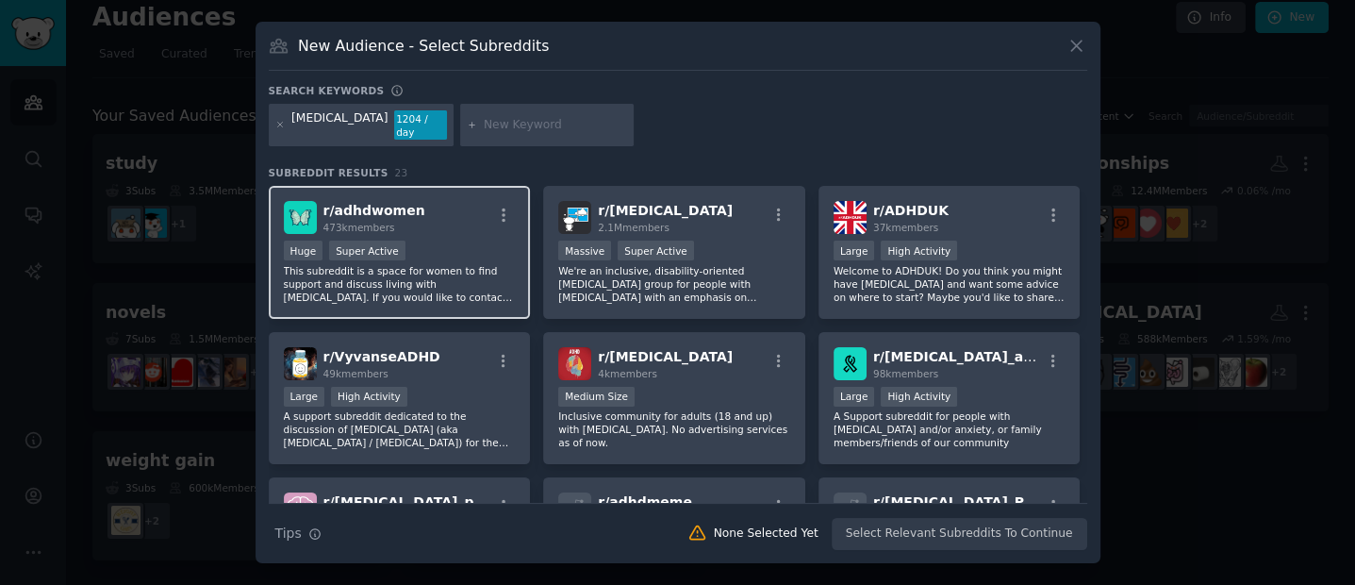
click at [456, 246] on div ">= 95th percentile for submissions / day Huge Super Active" at bounding box center [400, 252] width 232 height 24
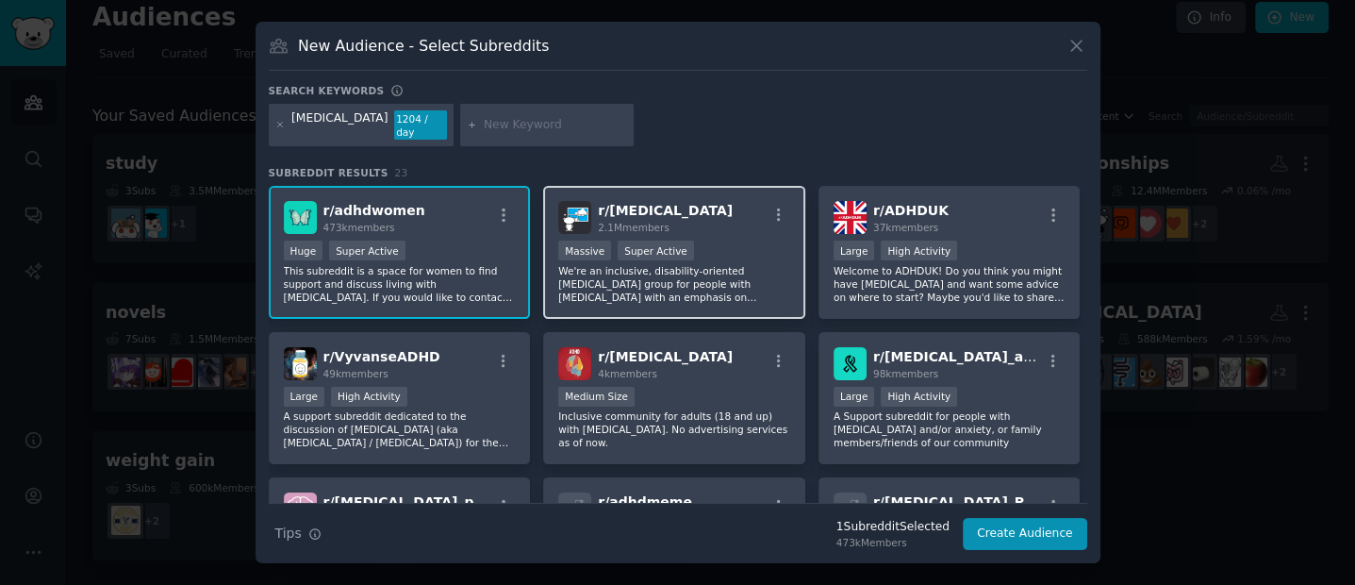
click at [713, 272] on p "We're an inclusive, disability-oriented [MEDICAL_DATA] group for people with [M…" at bounding box center [674, 284] width 232 height 40
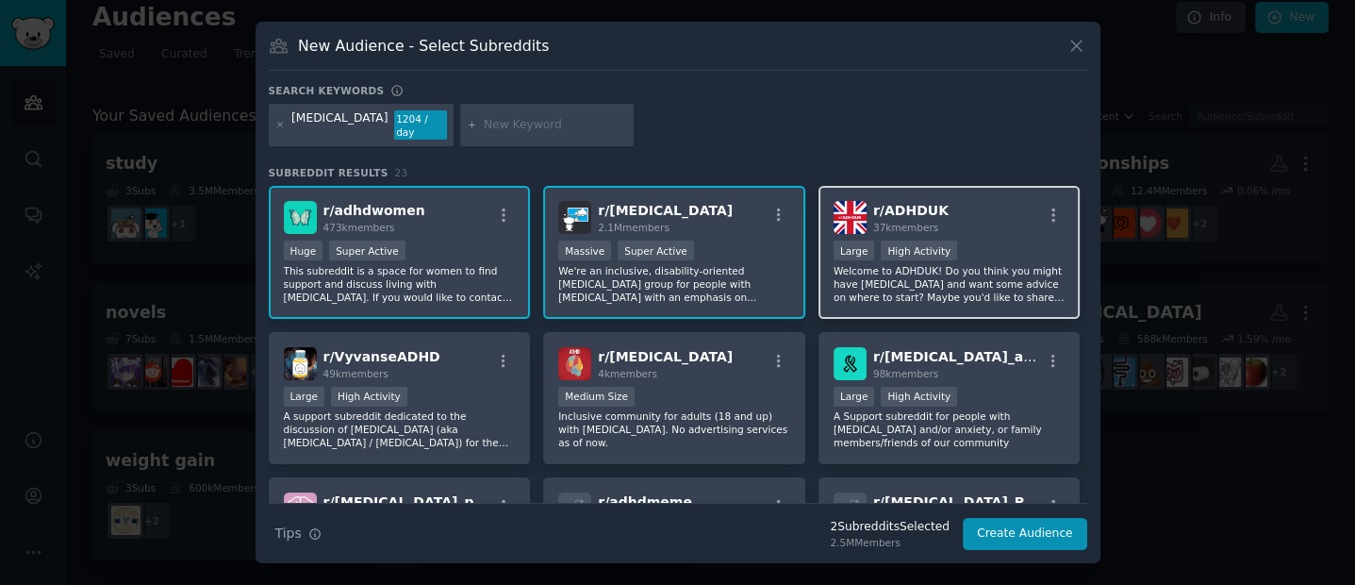
click at [932, 264] on p "Welcome to ADHDUK! Do you think you might have [MEDICAL_DATA] and want some adv…" at bounding box center [949, 284] width 232 height 40
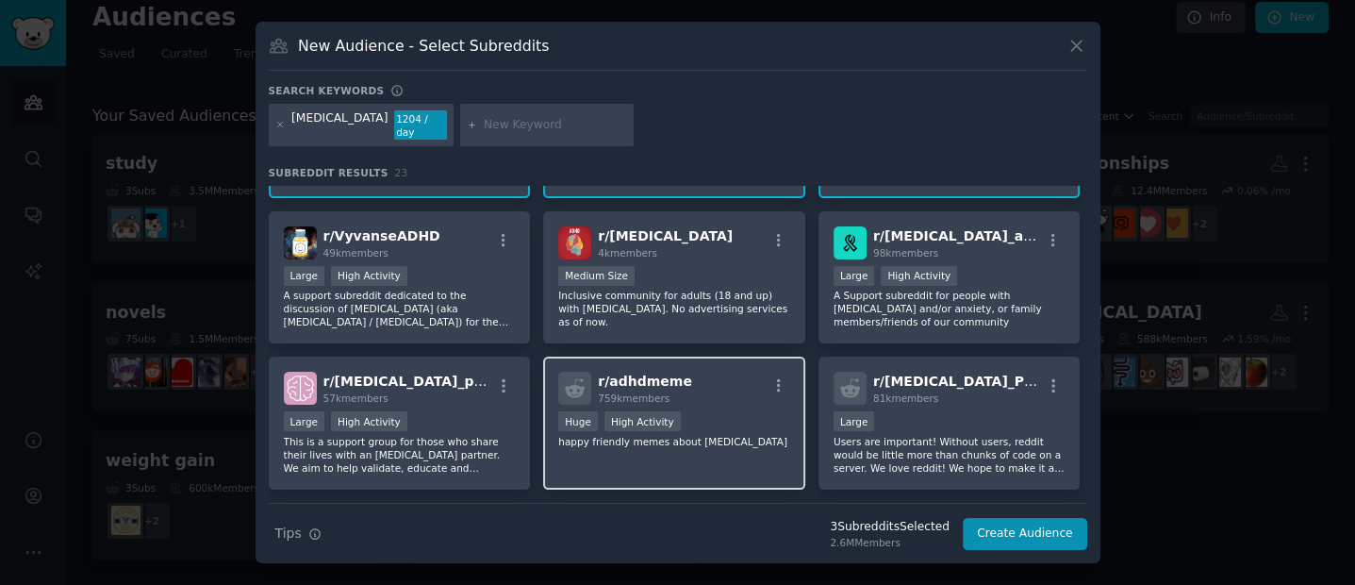
scroll to position [130, 0]
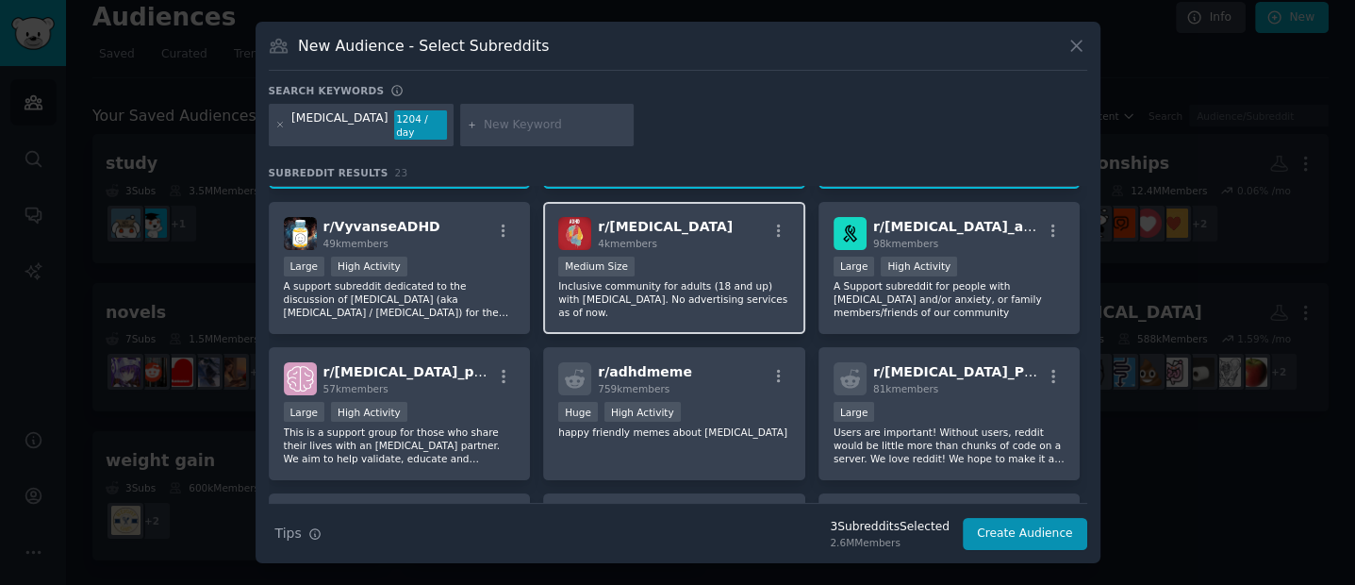
click at [679, 269] on div "Medium Size" at bounding box center [674, 268] width 232 height 24
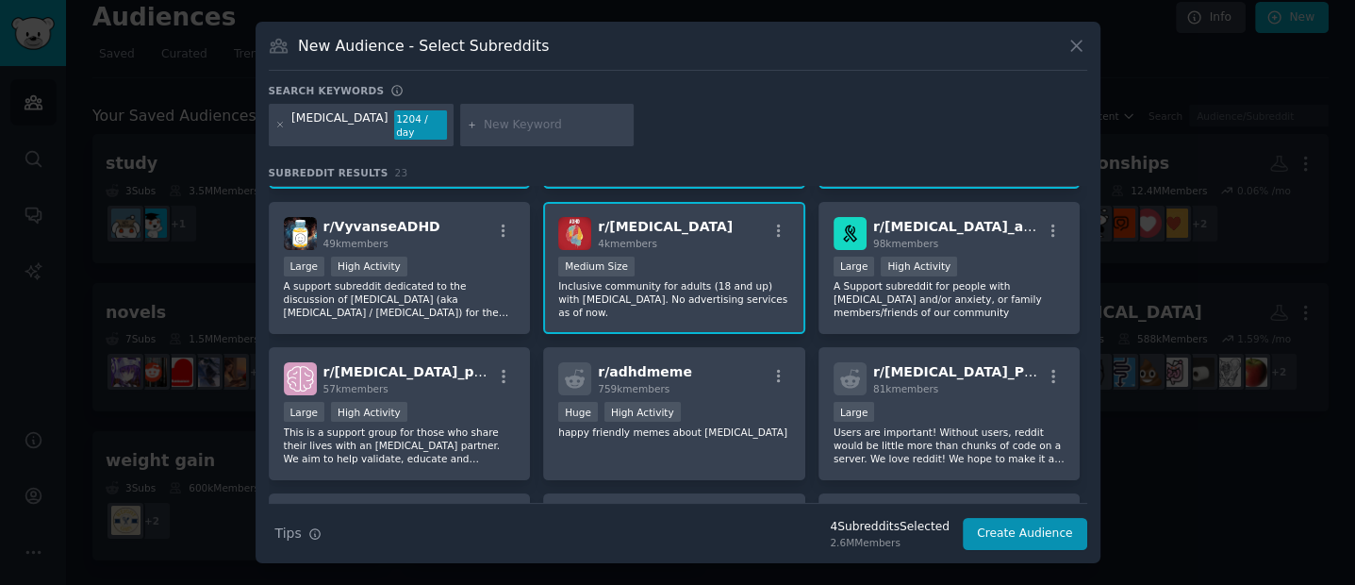
click at [753, 294] on p "Inclusive community for adults (18 and up) with [MEDICAL_DATA]. No advertising …" at bounding box center [674, 299] width 232 height 40
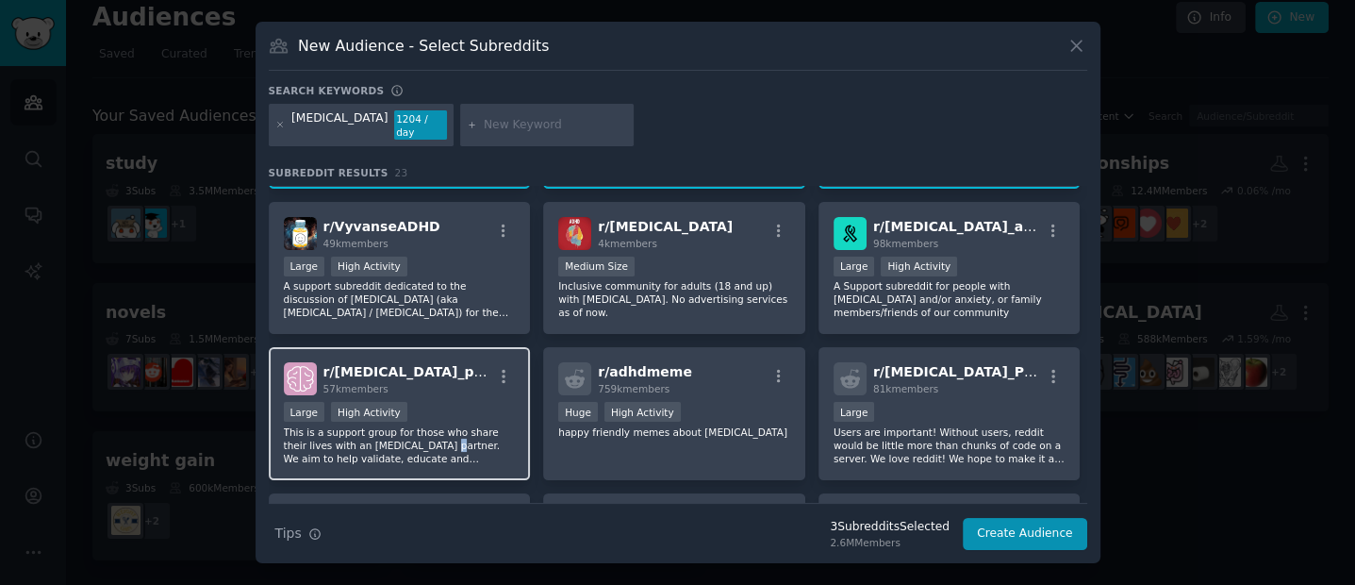
click at [455, 430] on p "This is a support group for those who share their lives with an [MEDICAL_DATA] …" at bounding box center [400, 445] width 232 height 40
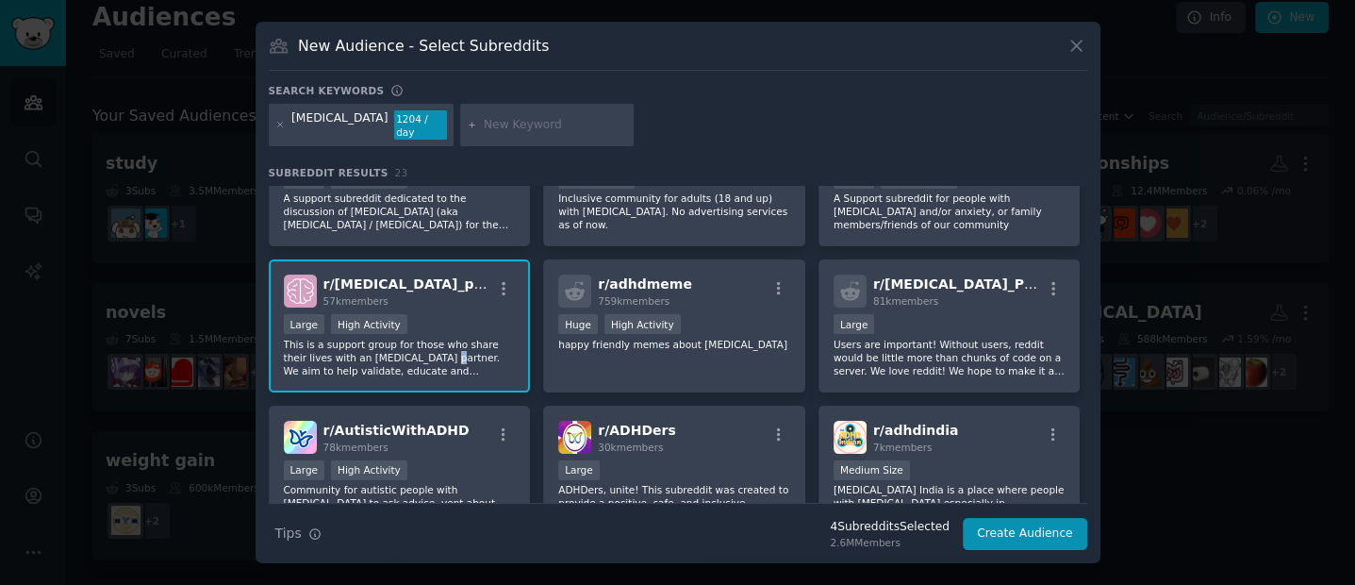
scroll to position [0, 0]
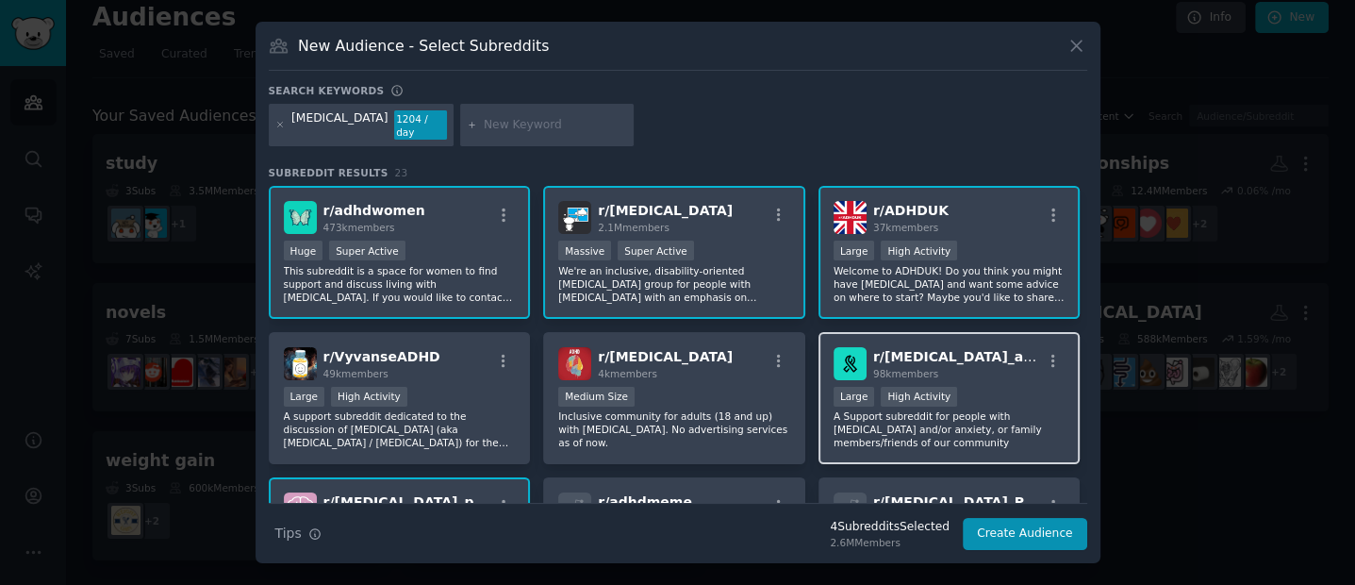
click at [987, 427] on p "A Support subreddit for people with [MEDICAL_DATA] and/or anxiety, or family me…" at bounding box center [949, 429] width 232 height 40
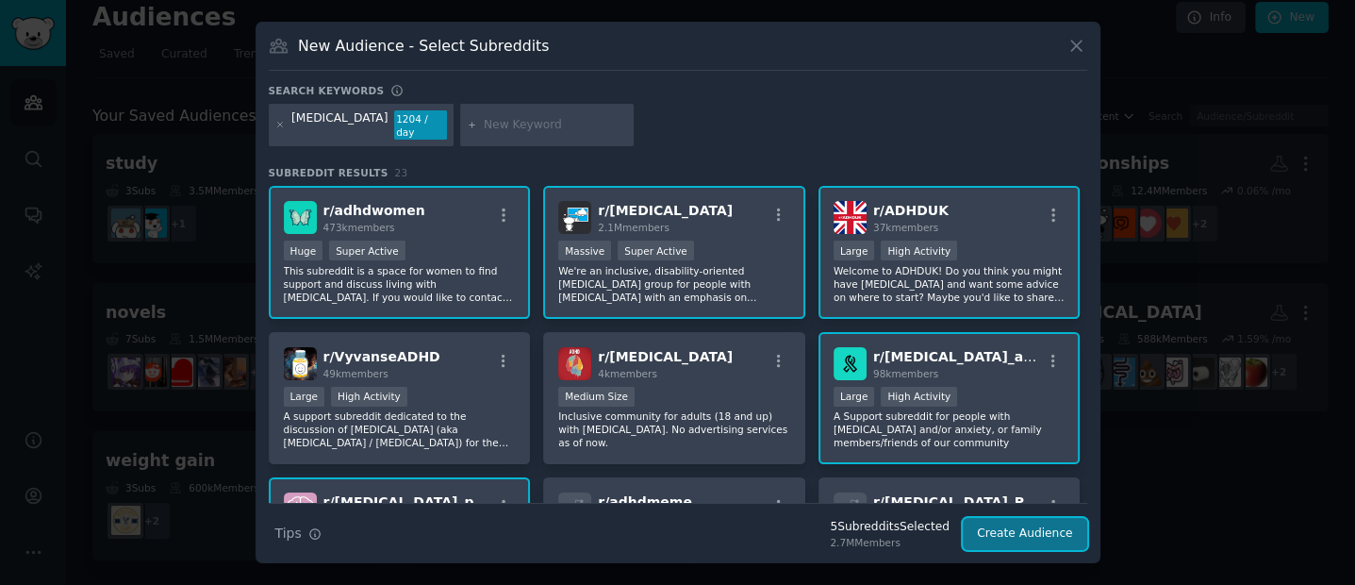
click at [1022, 518] on button "Create Audience" at bounding box center [1025, 534] width 124 height 32
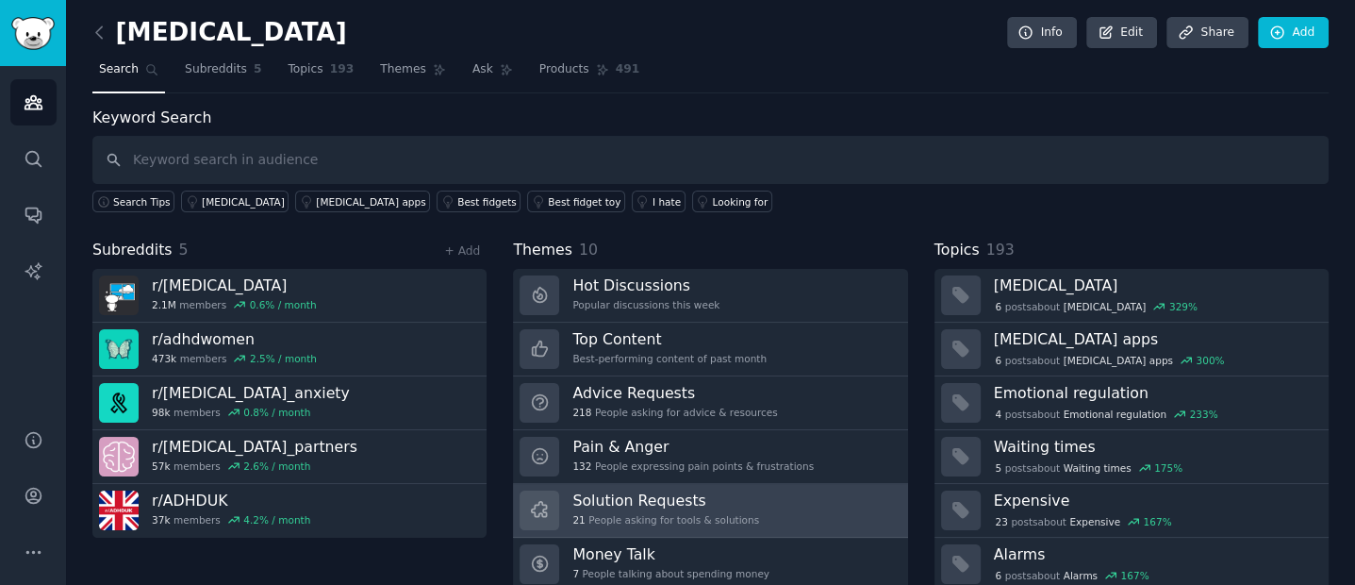
click at [799, 522] on link "Solution Requests 21 People asking for tools & solutions" at bounding box center [710, 511] width 394 height 54
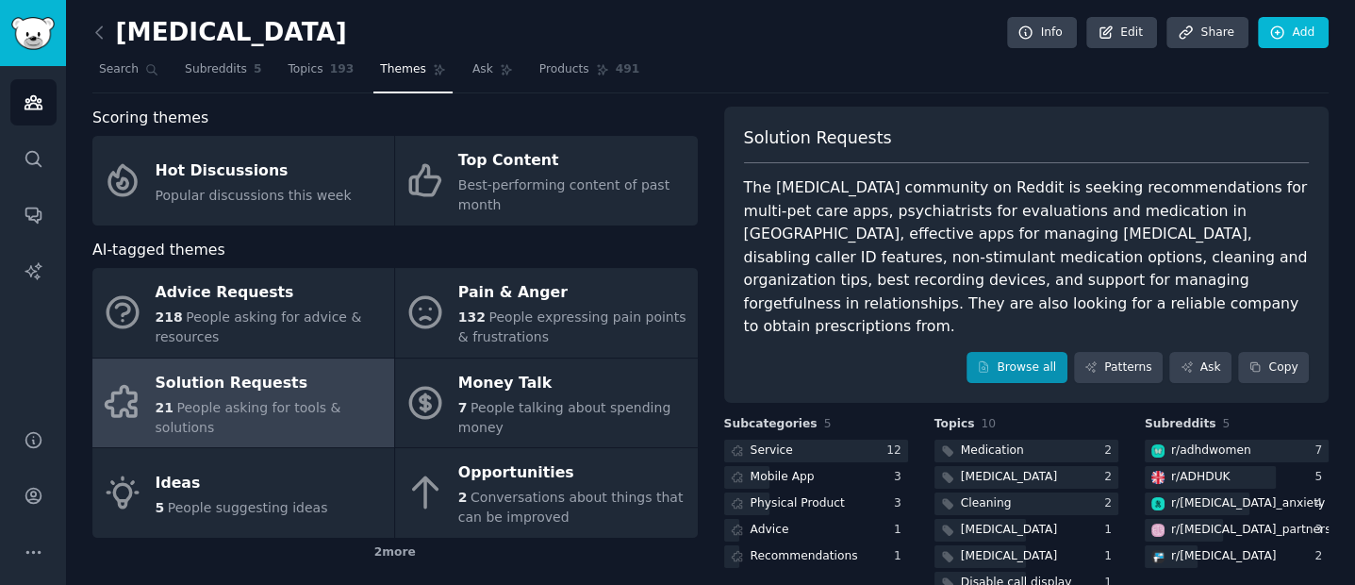
drag, startPoint x: 997, startPoint y: 324, endPoint x: 1004, endPoint y: 337, distance: 14.4
click at [1002, 333] on div "Solution Requests The [MEDICAL_DATA] community on Reddit is seeking recommendat…" at bounding box center [1026, 255] width 605 height 297
click at [1005, 352] on link "Browse all" at bounding box center [1016, 368] width 101 height 32
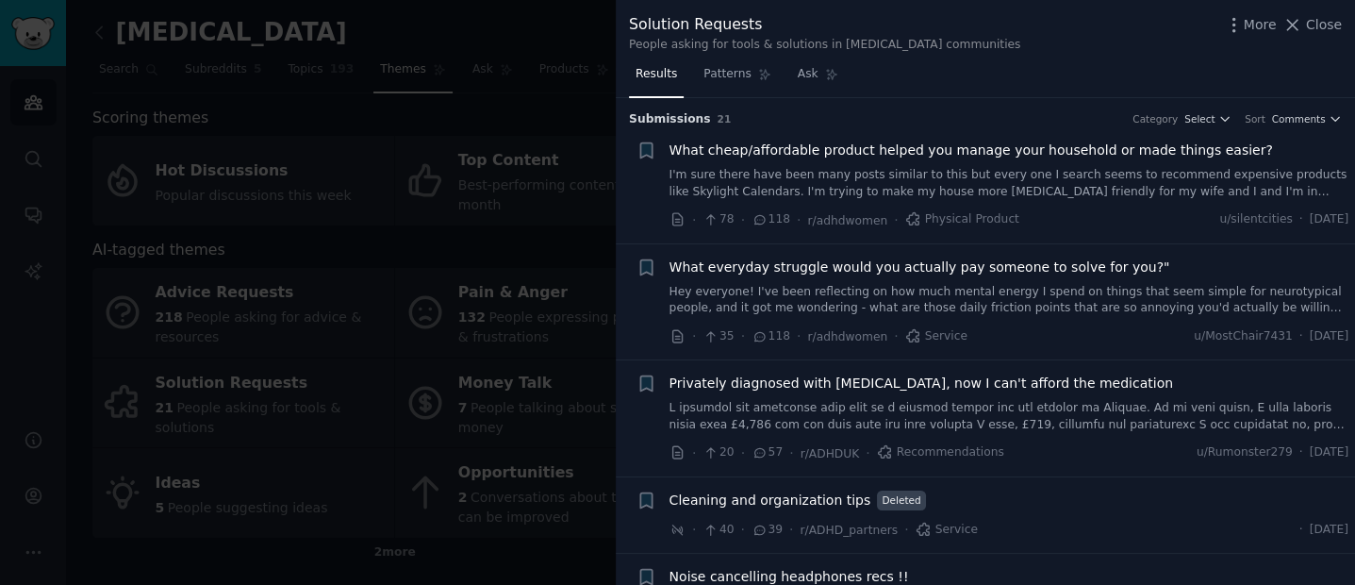
click at [894, 150] on span "What cheap/affordable product helped you manage your household or made things e…" at bounding box center [970, 150] width 603 height 20
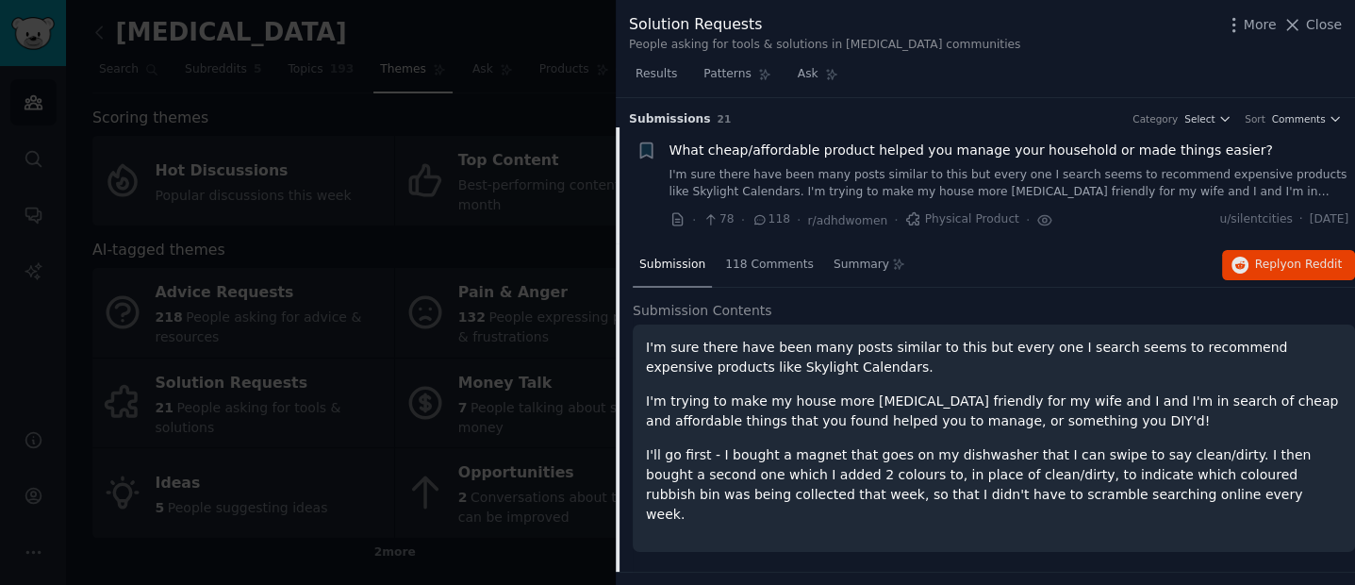
scroll to position [29, 0]
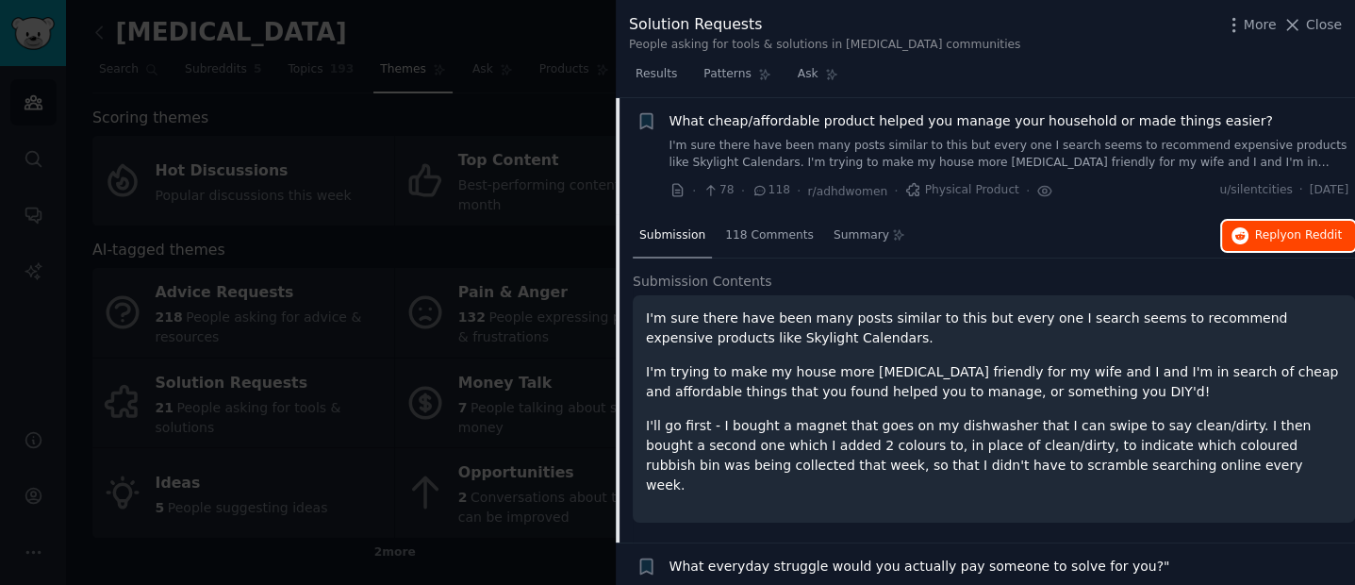
click at [1280, 224] on button "Reply on Reddit" at bounding box center [1288, 236] width 133 height 30
